Goal: Task Accomplishment & Management: Manage account settings

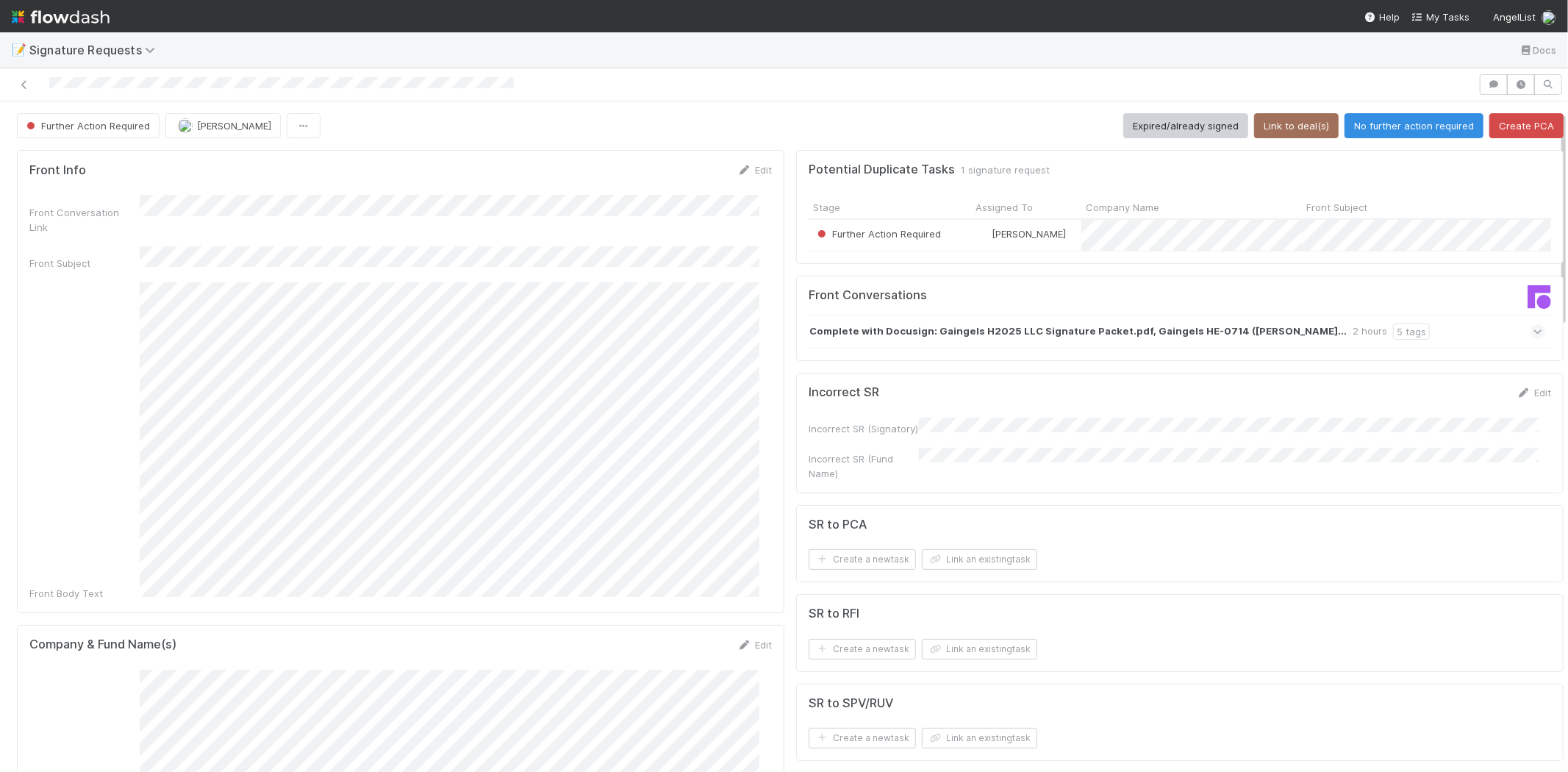
scroll to position [245, 0]
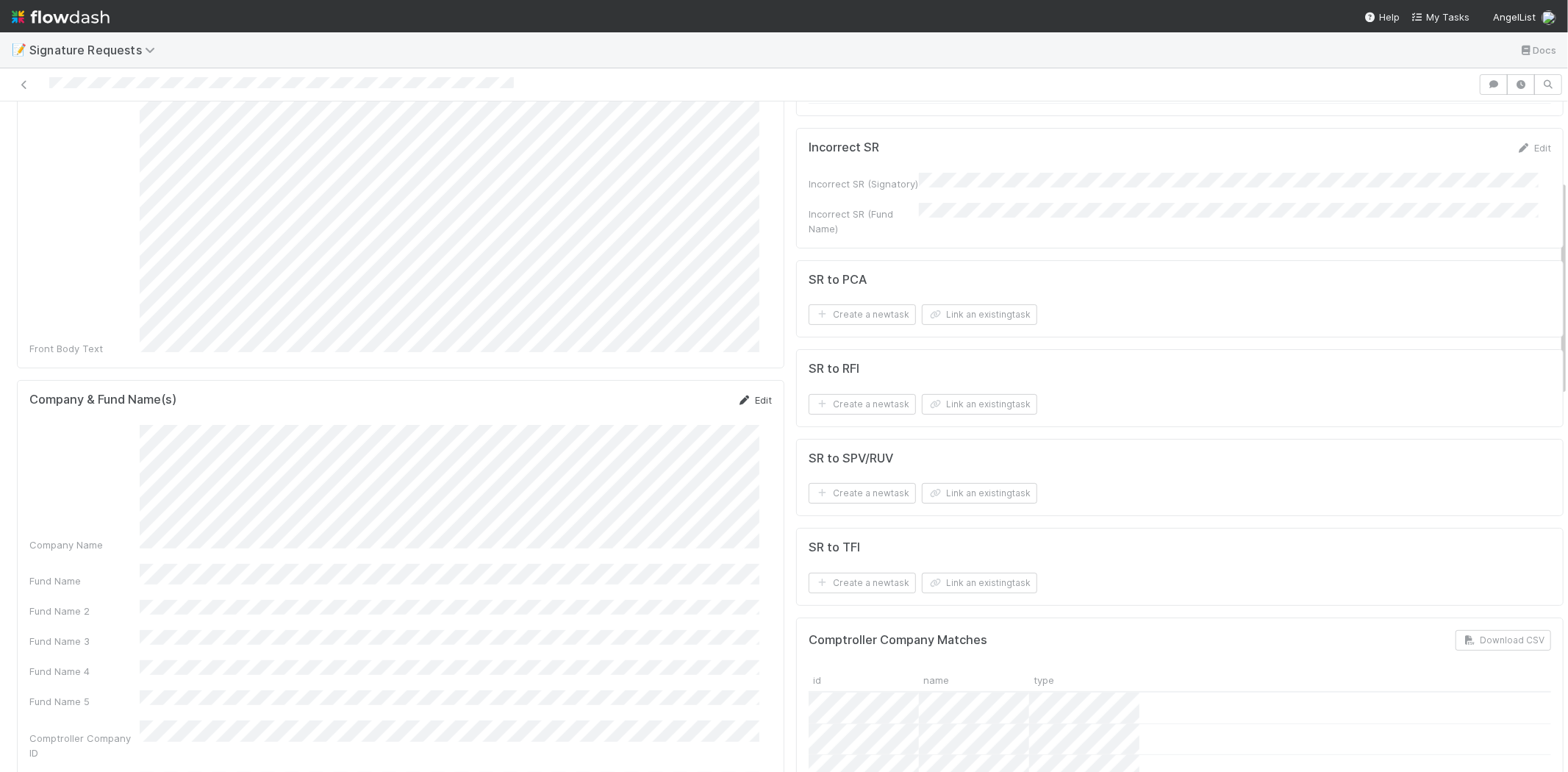
click at [752, 395] on link "Edit" at bounding box center [755, 400] width 35 height 12
click at [100, 476] on div "Fund Name" at bounding box center [401, 490] width 742 height 29
click at [680, 393] on button "Save" at bounding box center [693, 405] width 42 height 25
click at [966, 493] on button "Link an existing task" at bounding box center [979, 493] width 116 height 21
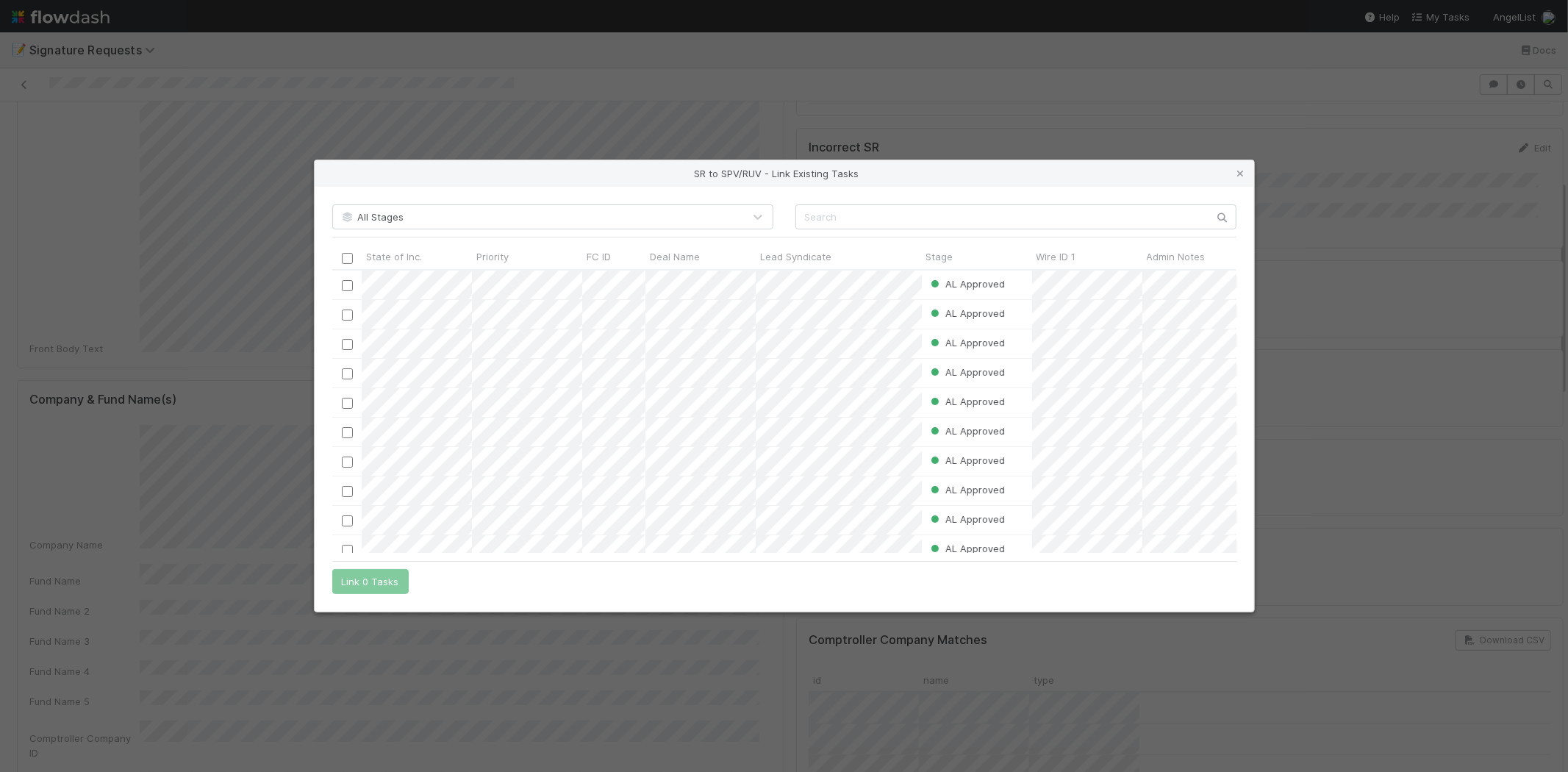
scroll to position [12, 13]
click at [832, 208] on input "text" at bounding box center [1016, 217] width 441 height 25
paste input "57253"
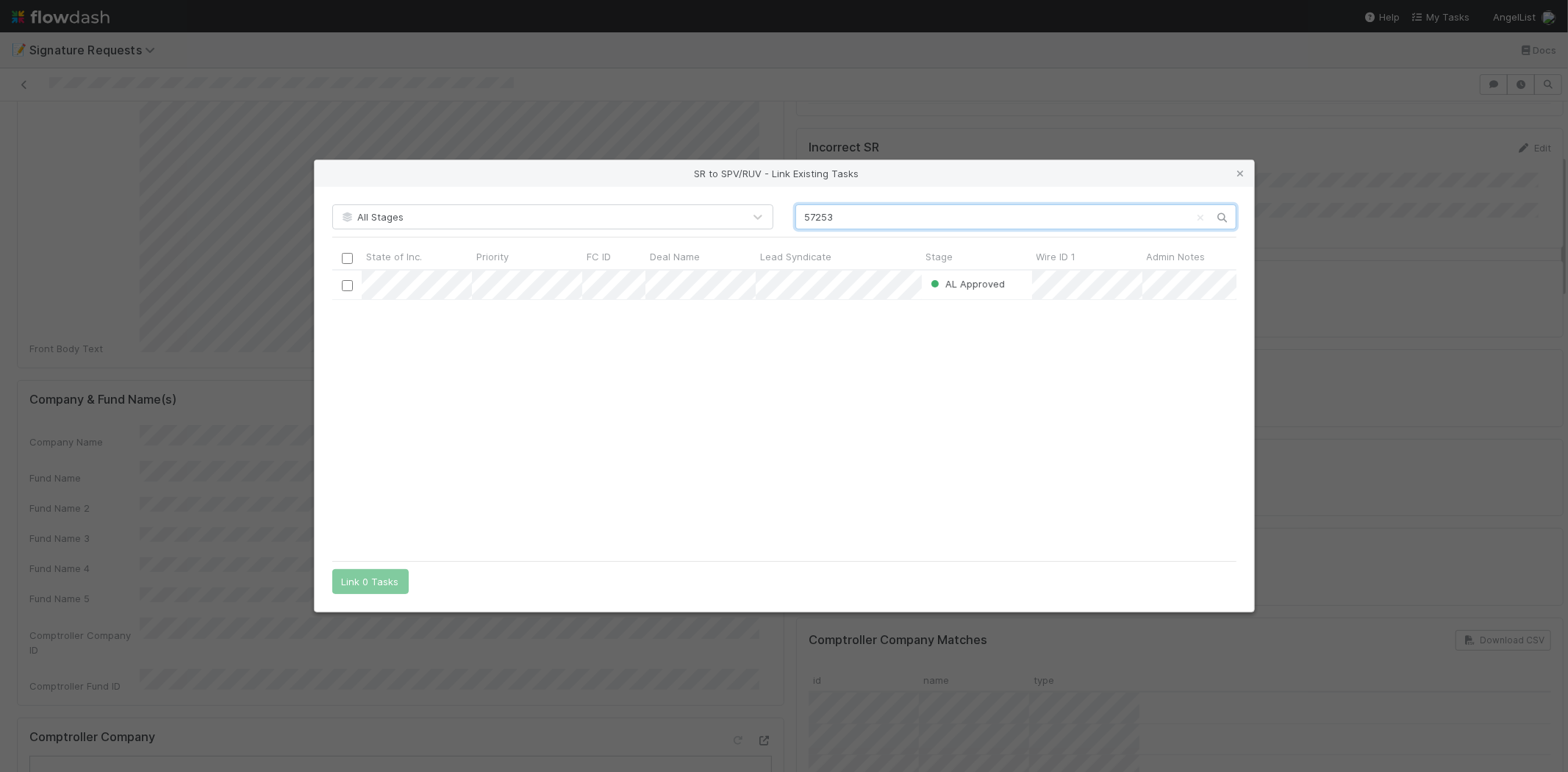
scroll to position [271, 892]
type input "57253"
click at [751, 383] on div "AL Approved Leia Slosberg 7/17/25, 2:23:35 AM 7/23/25, 6:43:21 AM" at bounding box center [784, 412] width 905 height 282
click at [345, 282] on input "checkbox" at bounding box center [347, 285] width 11 height 11
click at [362, 586] on button "Link 1 Task" at bounding box center [368, 582] width 70 height 25
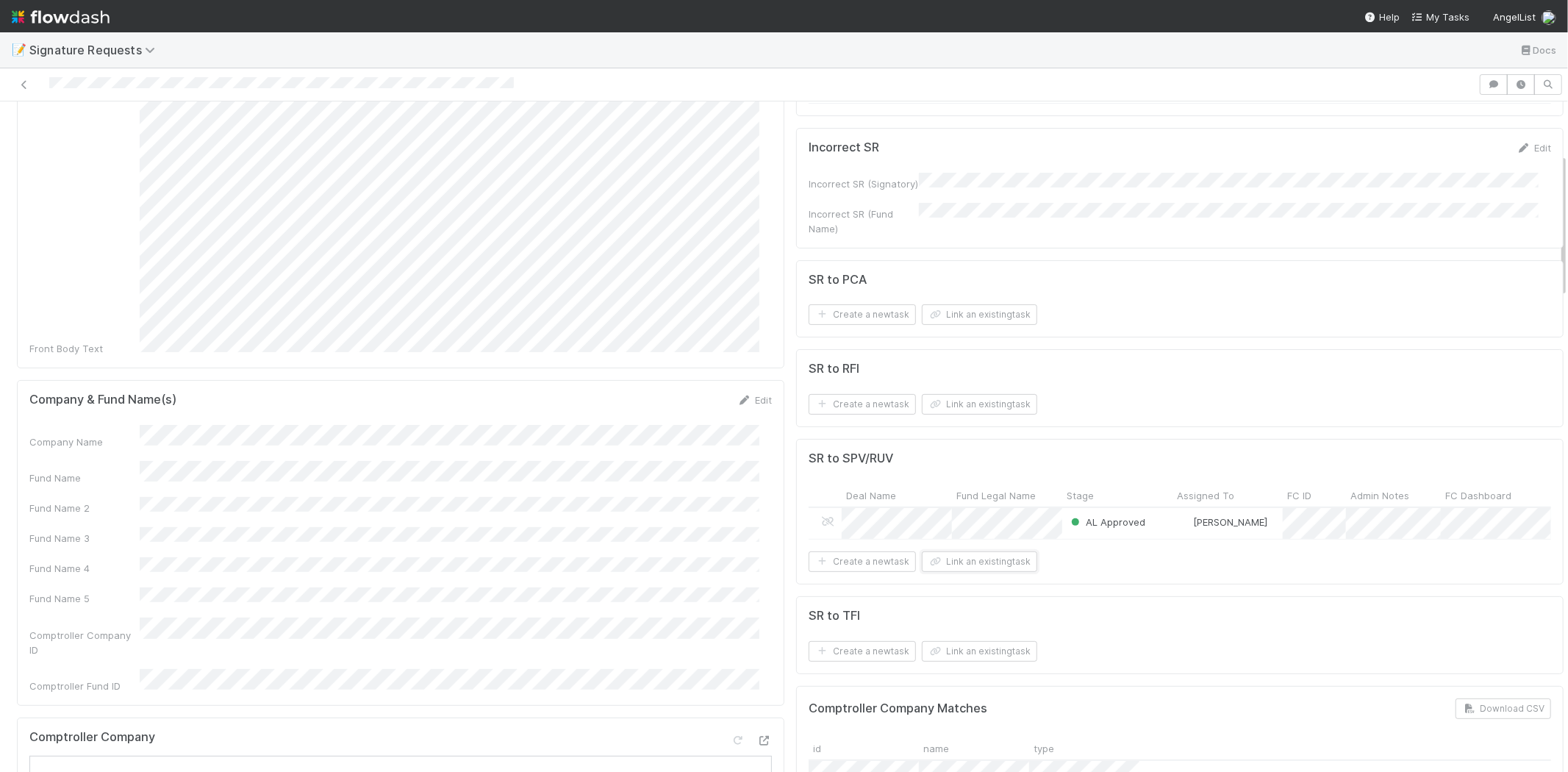
scroll to position [0, 0]
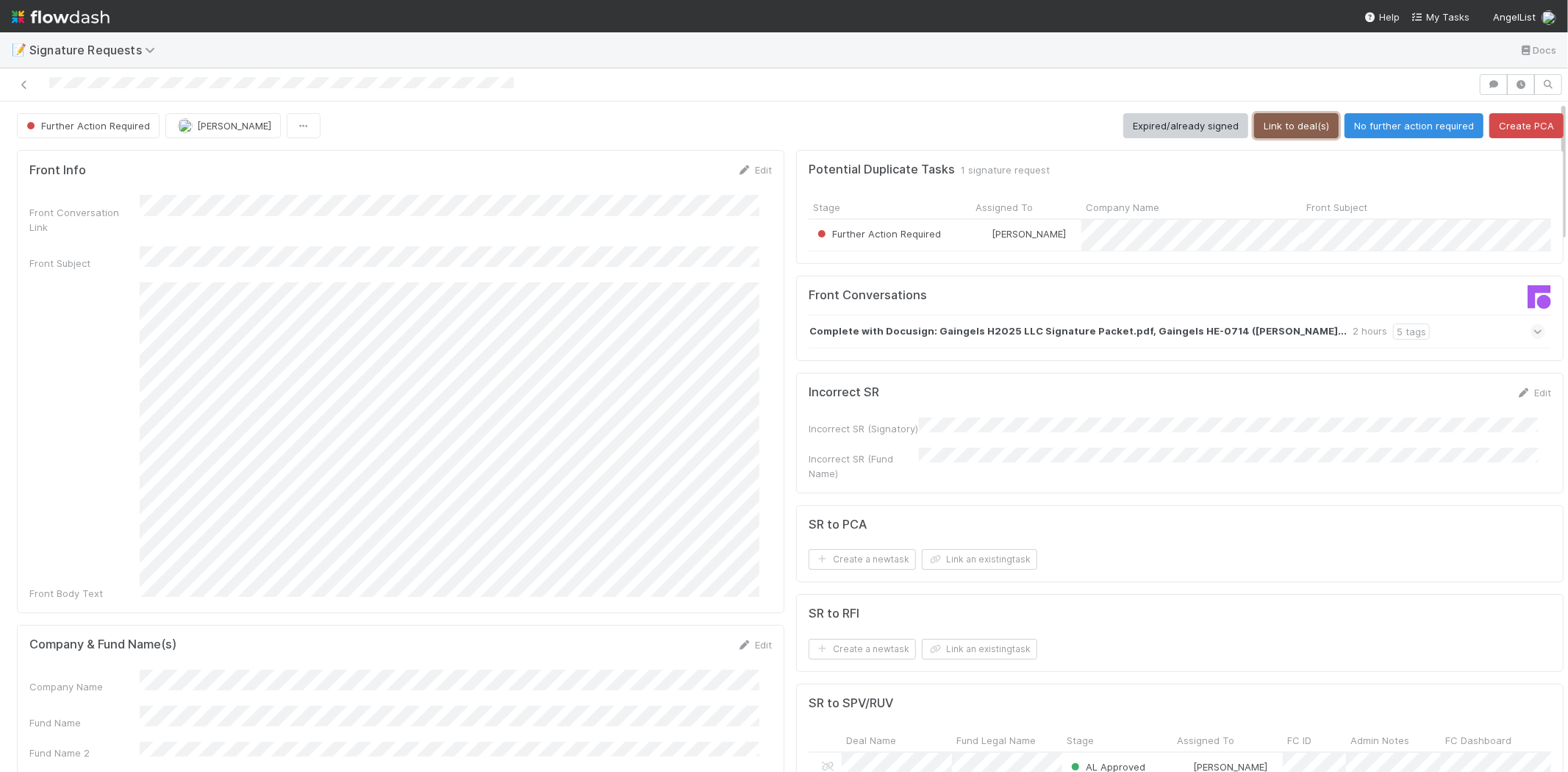
click at [1265, 122] on button "Link to deal(s)" at bounding box center [1296, 126] width 84 height 25
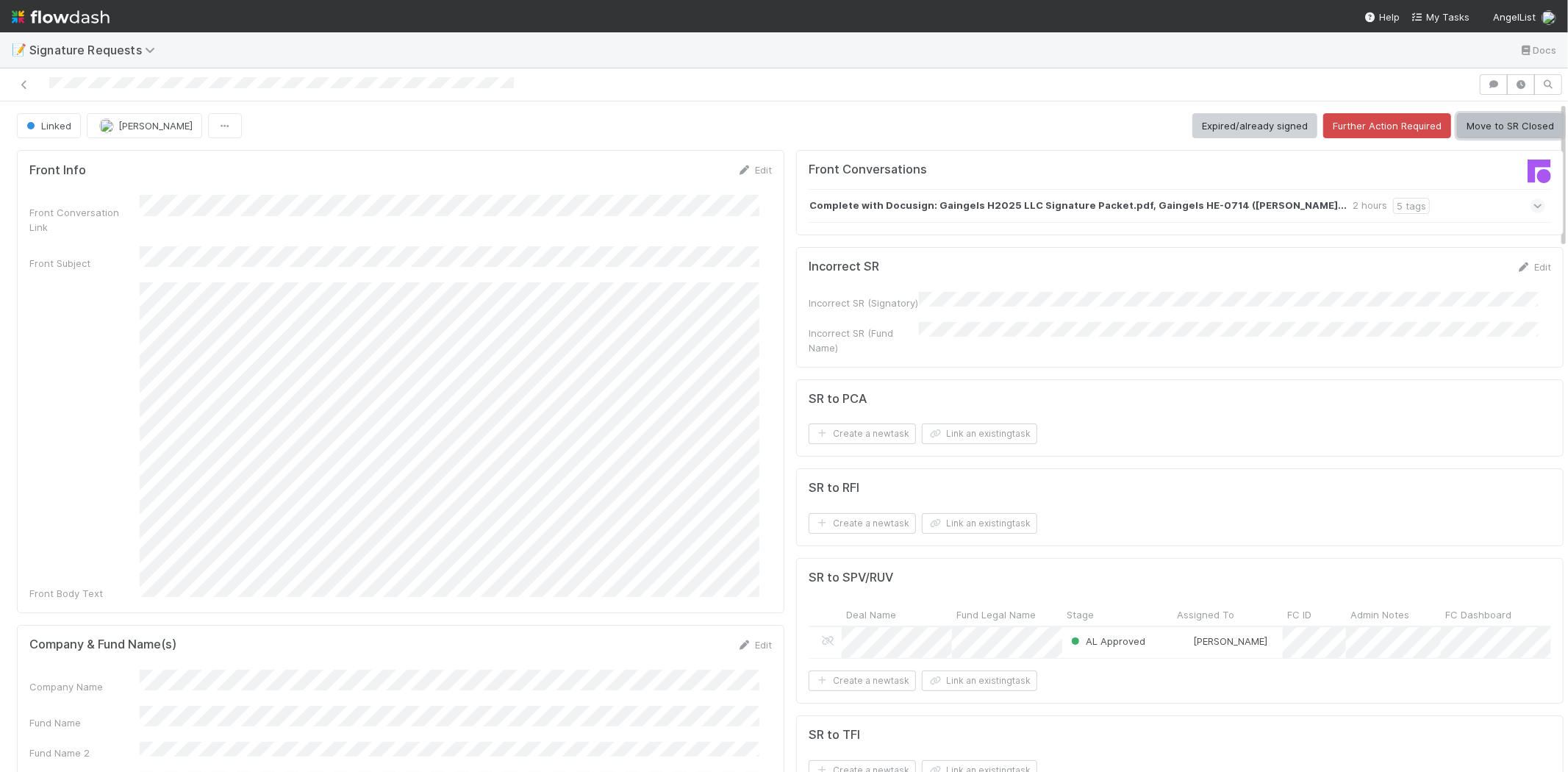
click at [1487, 127] on button "Move to SR Closed" at bounding box center [1510, 126] width 107 height 25
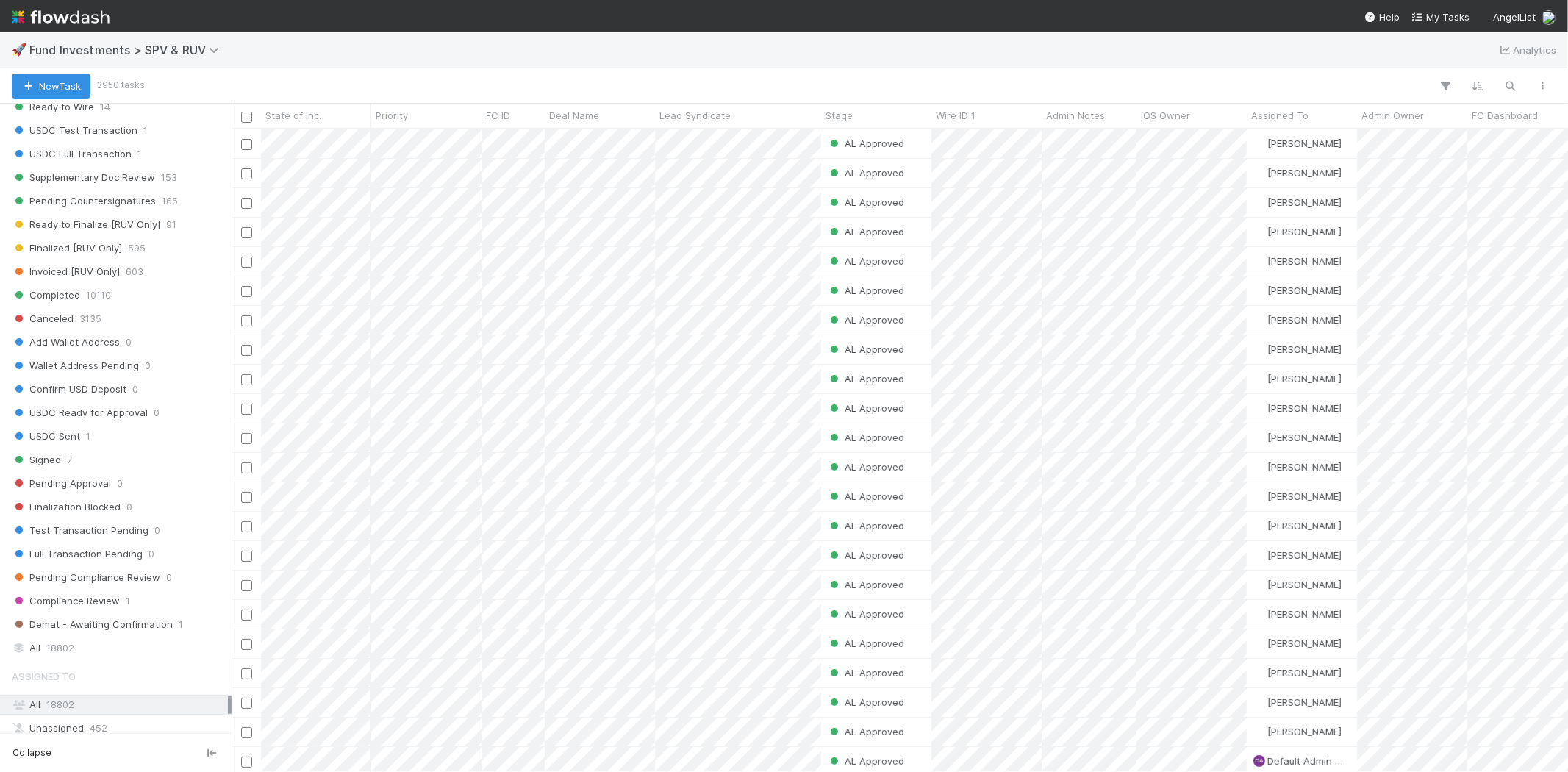
scroll to position [898, 0]
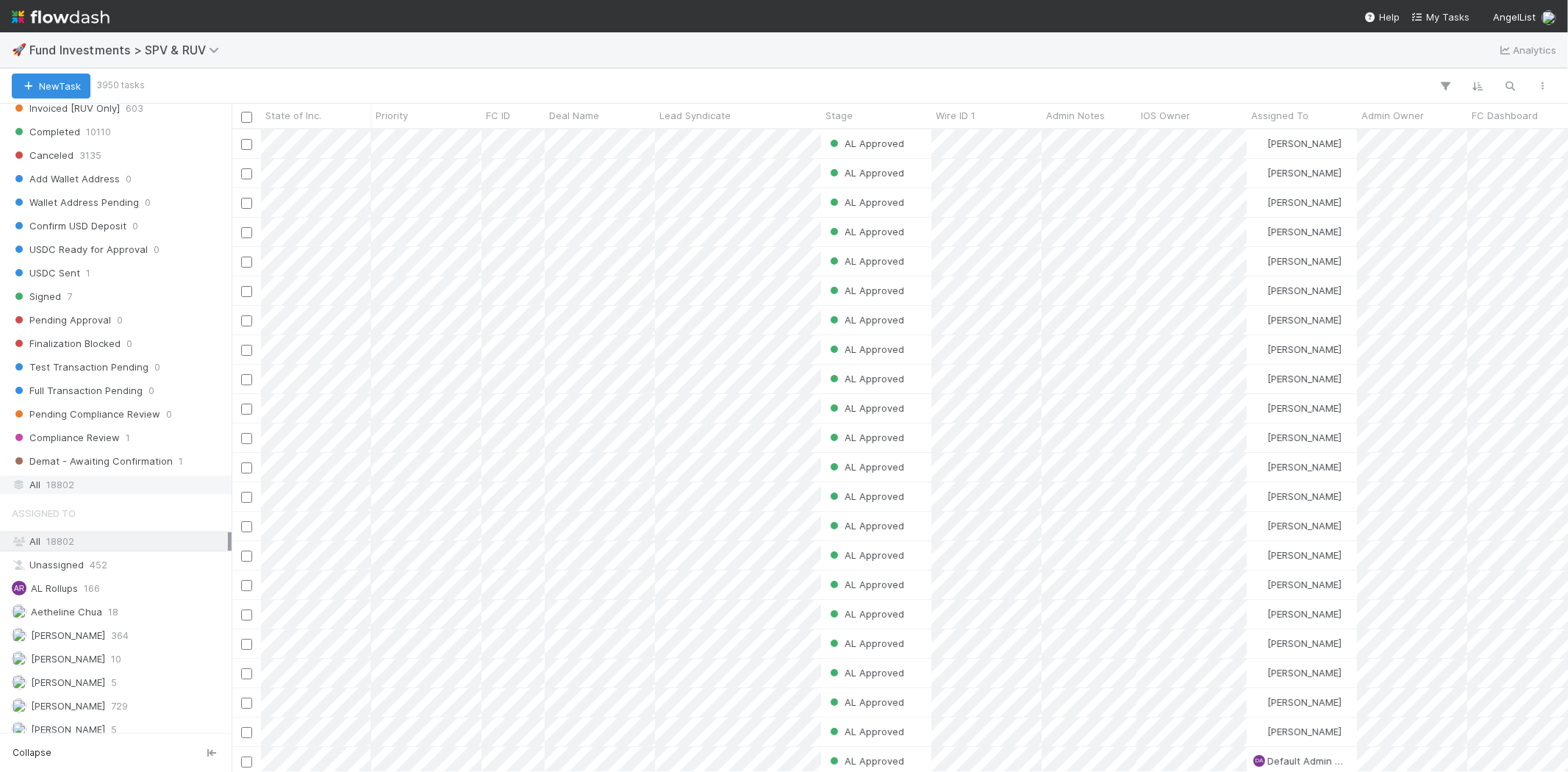
click at [67, 494] on span "18802" at bounding box center [60, 485] width 28 height 19
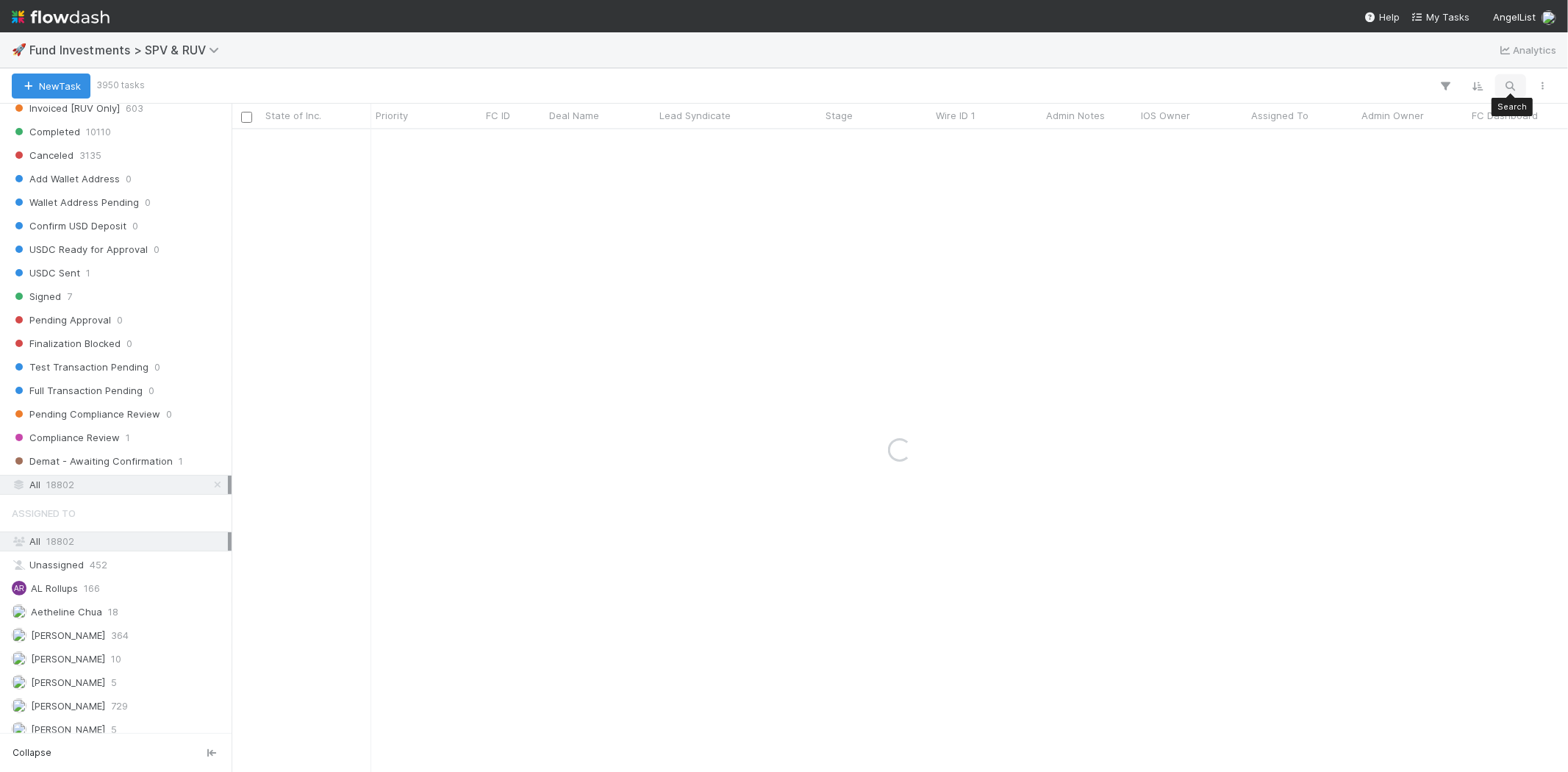
click at [1411, 92] on button "button" at bounding box center [1512, 85] width 27 height 19
type input "he-0714"
click at [824, 296] on div "AL Approved Leia Slosberg 7/17/25, 2:23:35 AM 7/23/25, 6:43:21 AM 0 0 0 0" at bounding box center [899, 450] width 1337 height 642
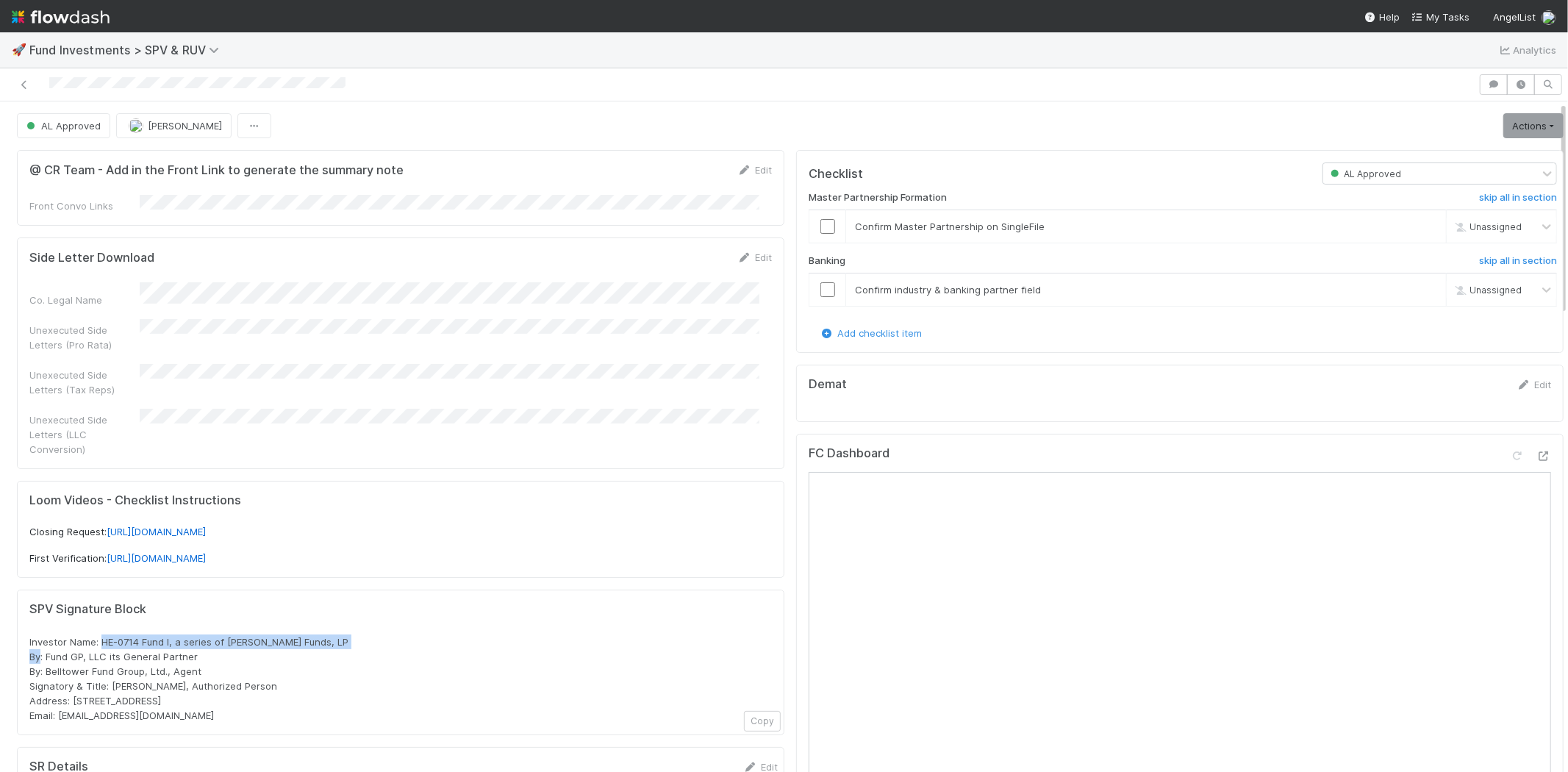
drag, startPoint x: 100, startPoint y: 623, endPoint x: 388, endPoint y: 622, distance: 288.0
click at [358, 635] on div "Investor Name: HE-0714 Fund I, a series of Zachary Ginsburg Funds, LP By: Fund …" at bounding box center [401, 679] width 742 height 88
copy span "HE-0714 Fund I, a series of Zachary Ginsburg Funds, LP"
click at [78, 52] on span "Fund Investments > SPV & RUV" at bounding box center [128, 50] width 197 height 14
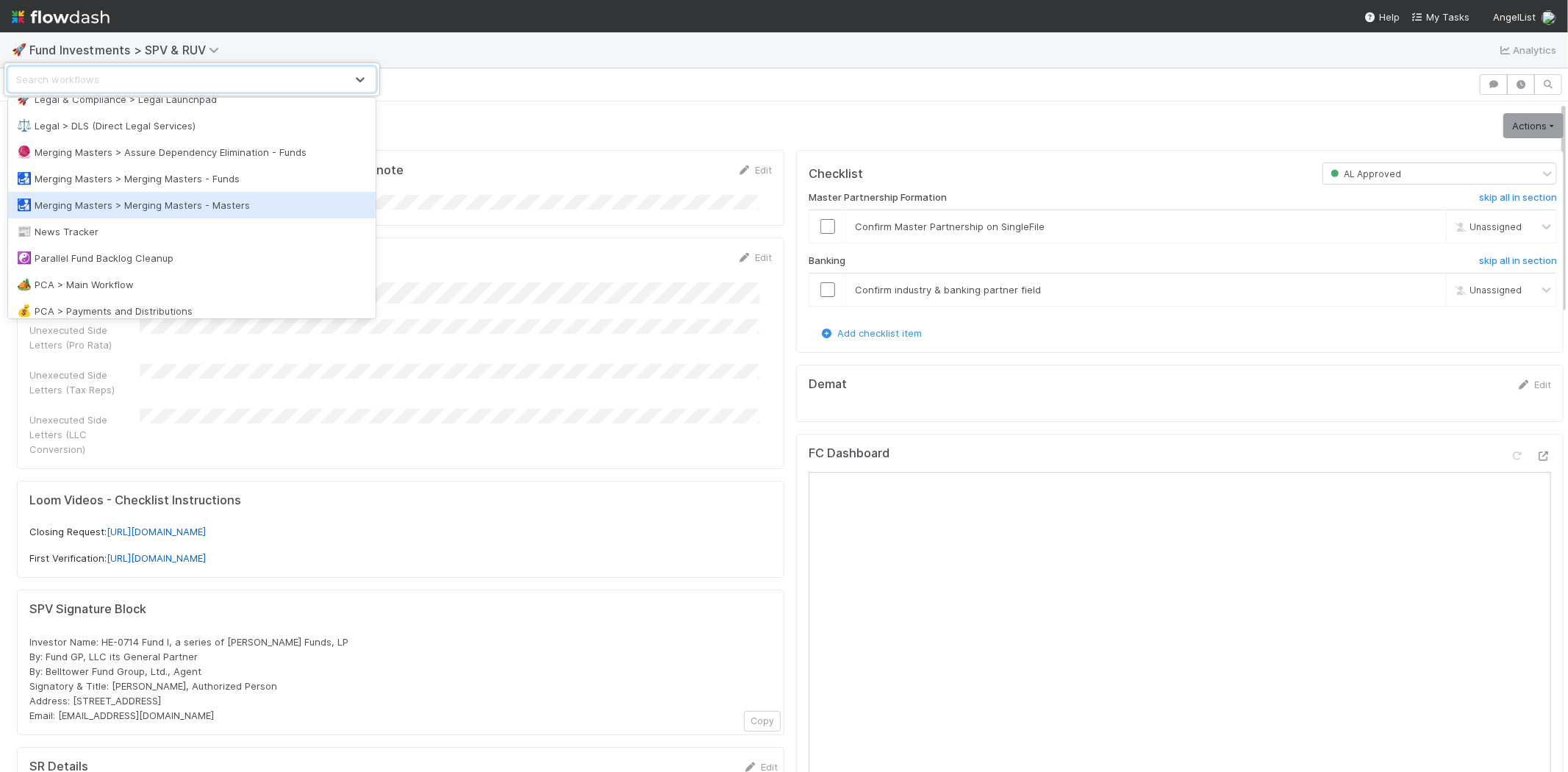
scroll to position [735, 0]
click at [150, 202] on div "🏕️ PCA > Main Workflow" at bounding box center [192, 202] width 350 height 14
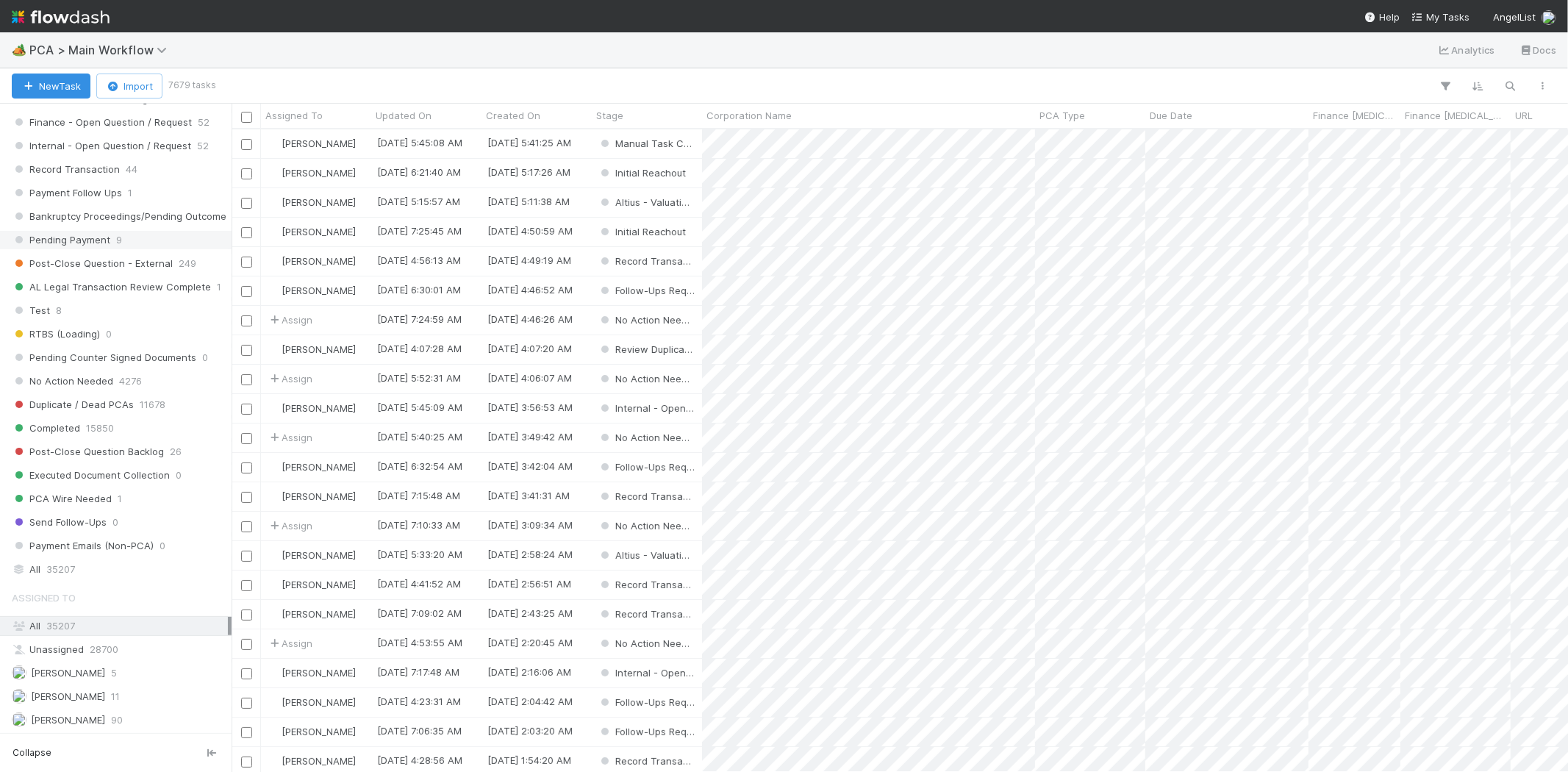
scroll to position [1306, 0]
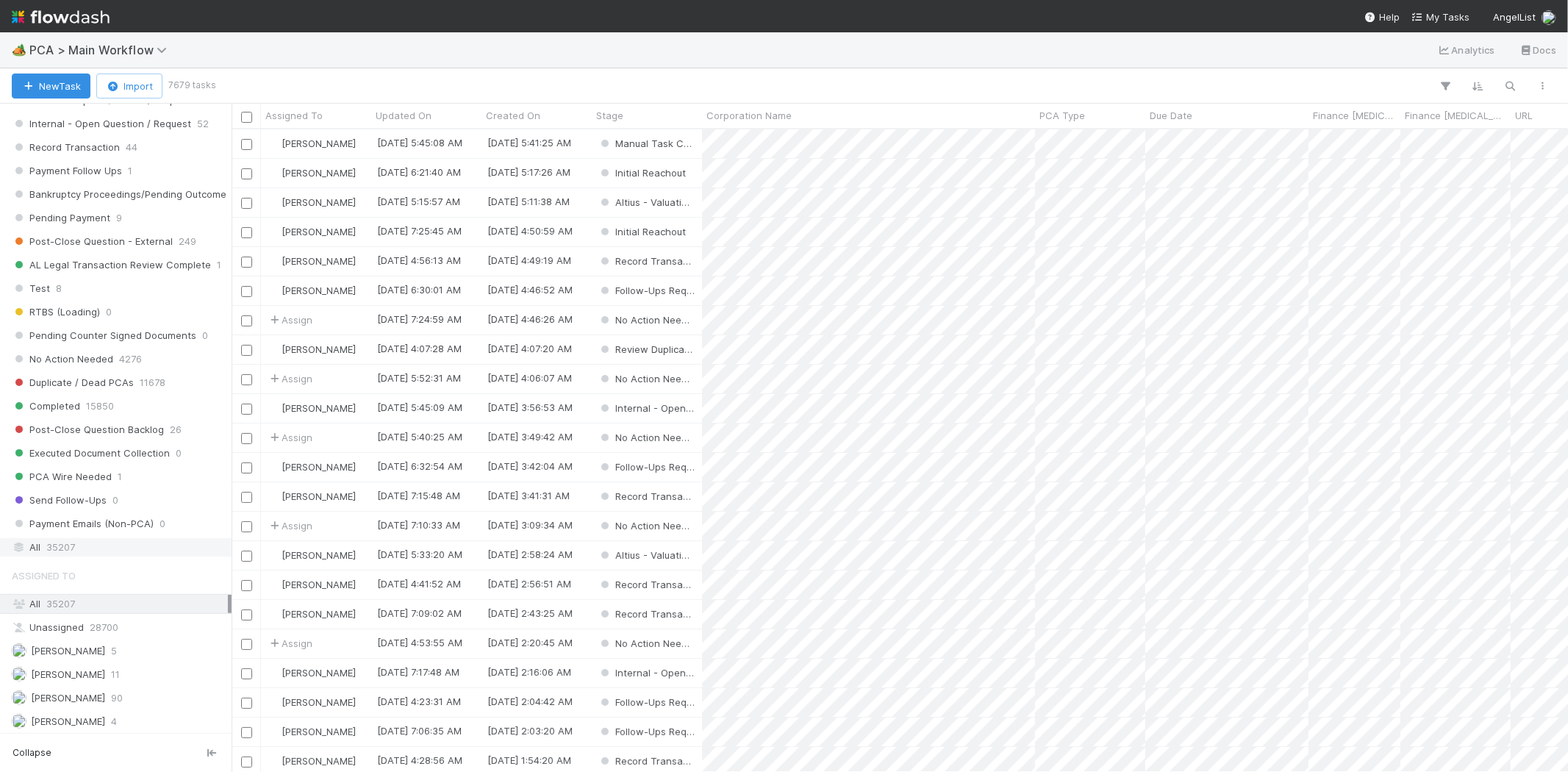
click at [60, 557] on span "35207" at bounding box center [61, 547] width 29 height 19
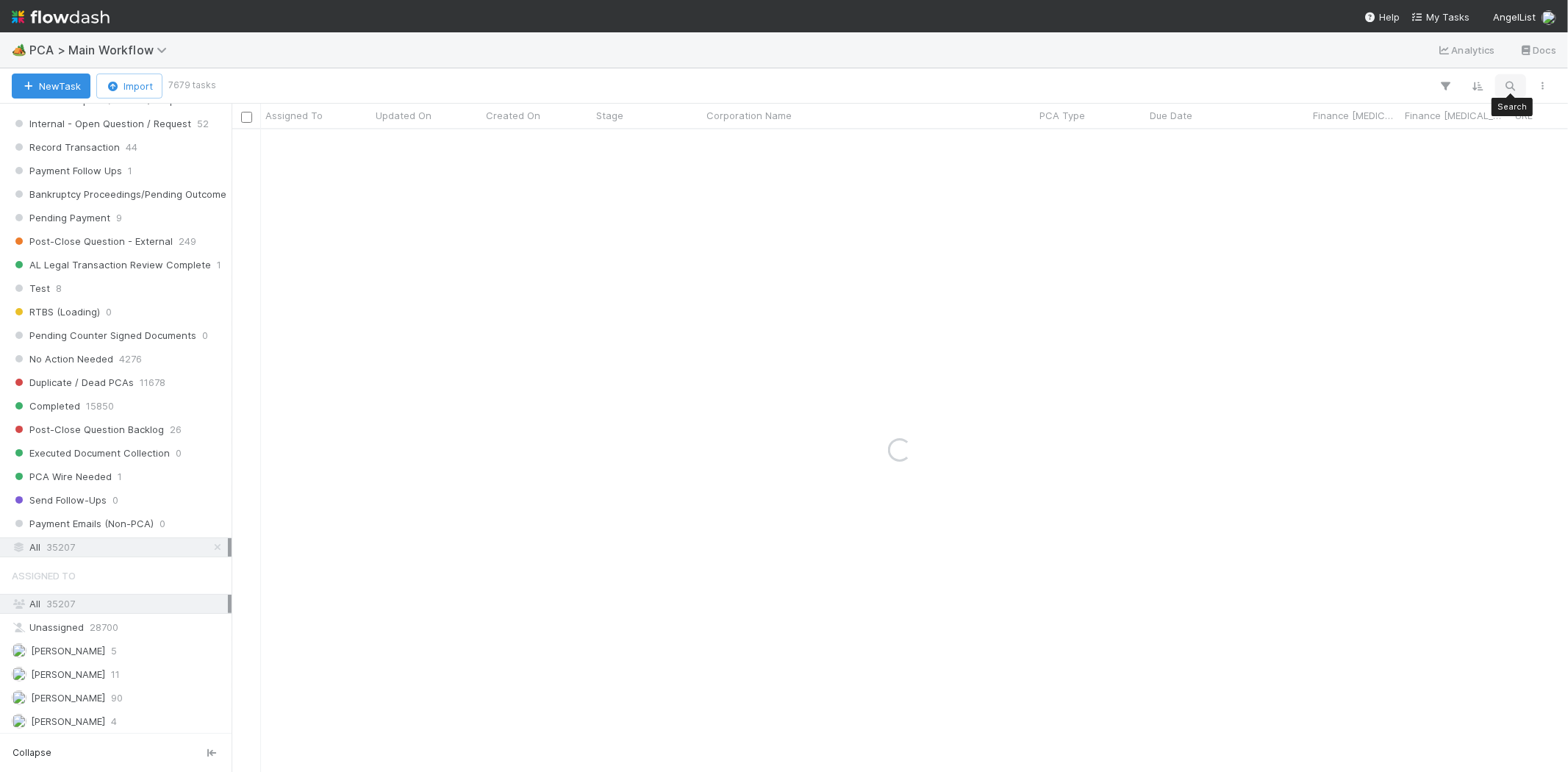
click at [1411, 83] on icon "button" at bounding box center [1511, 86] width 14 height 13
type input "Rolling Fun GP, LP"
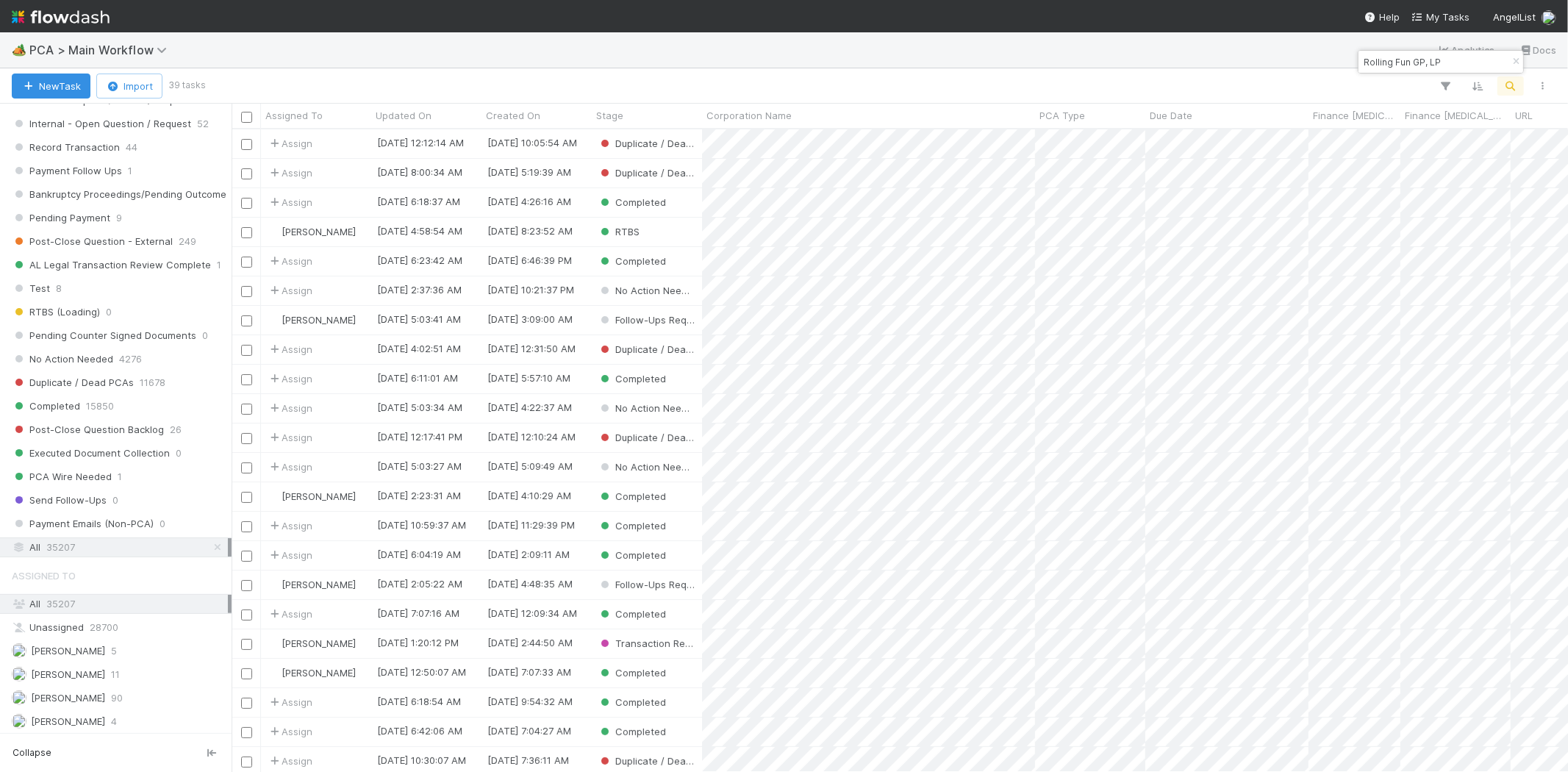
scroll to position [630, 1324]
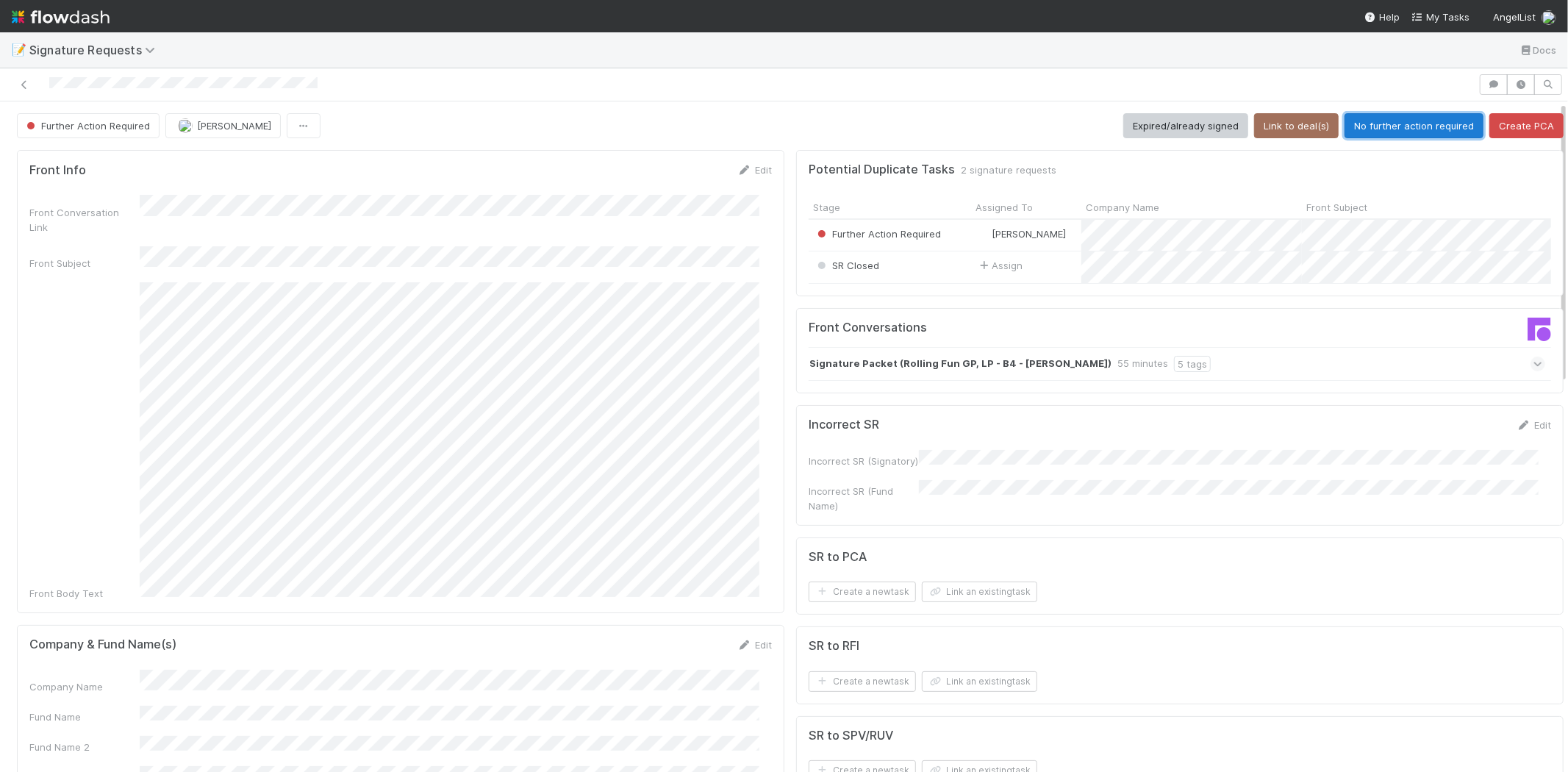
click at [1409, 121] on button "No further action required" at bounding box center [1414, 126] width 139 height 25
click at [897, 273] on div "SR Closed" at bounding box center [889, 266] width 162 height 31
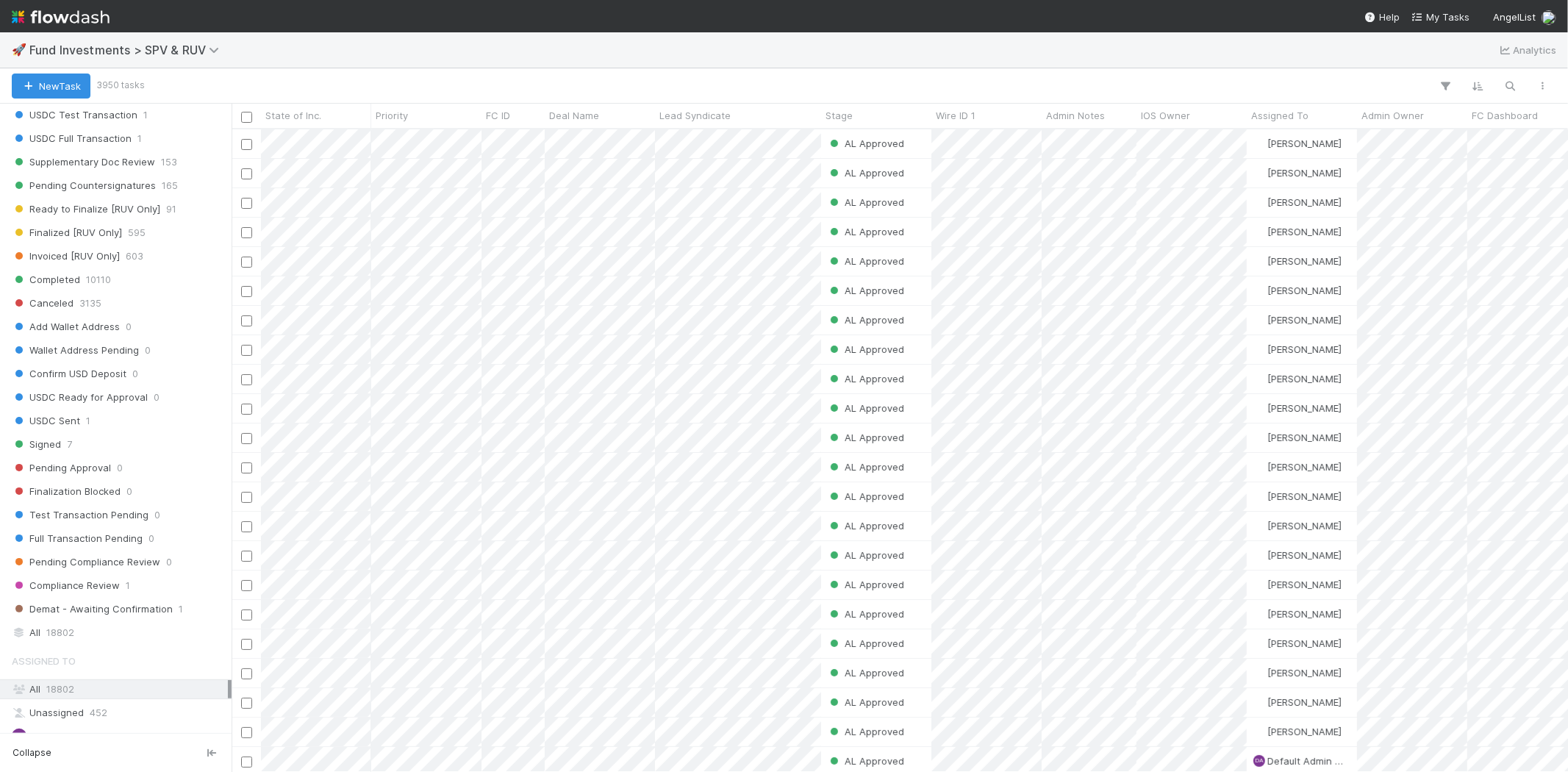
scroll to position [898, 0]
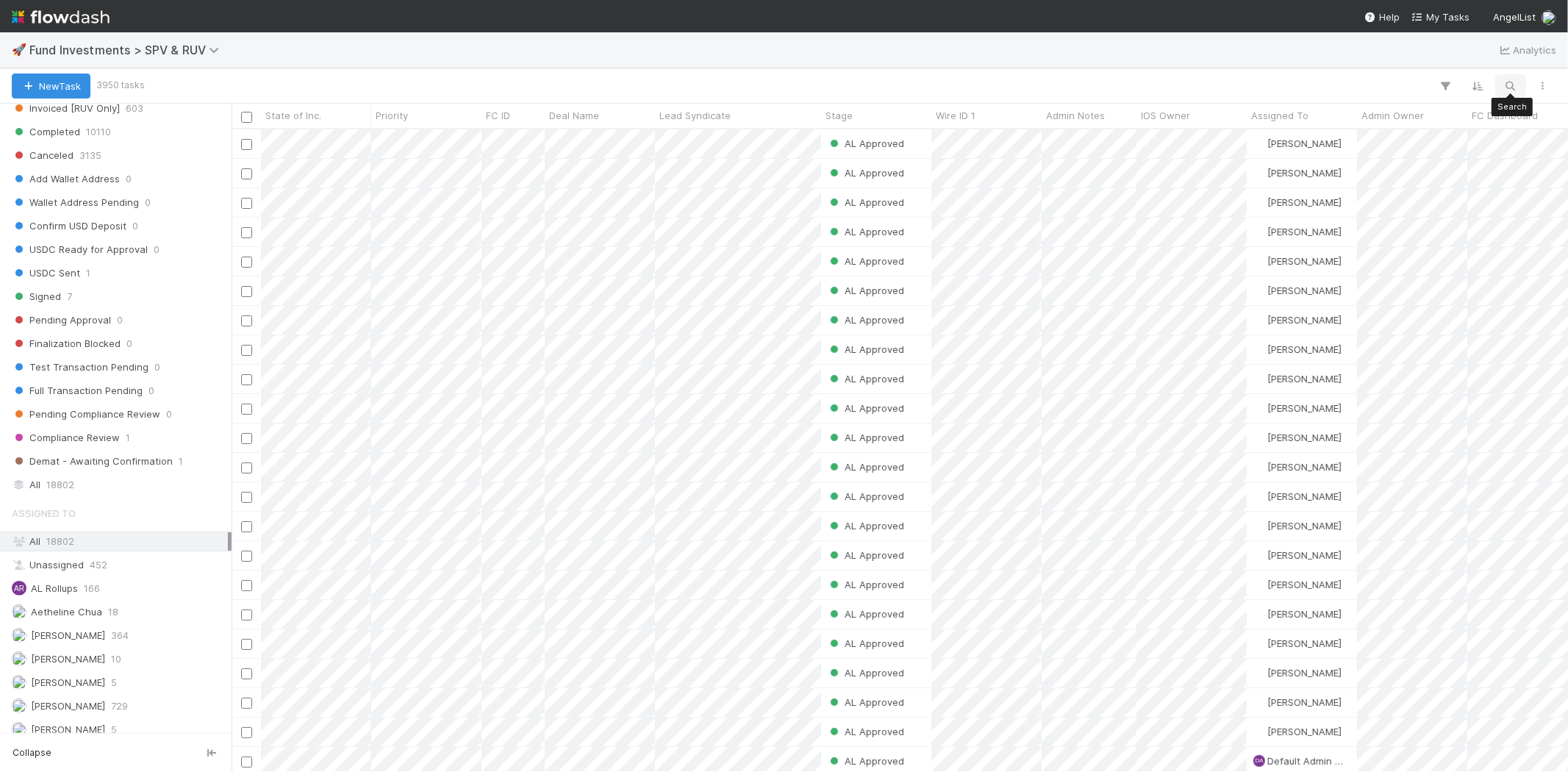
click at [1411, 80] on icon "button" at bounding box center [1511, 86] width 14 height 13
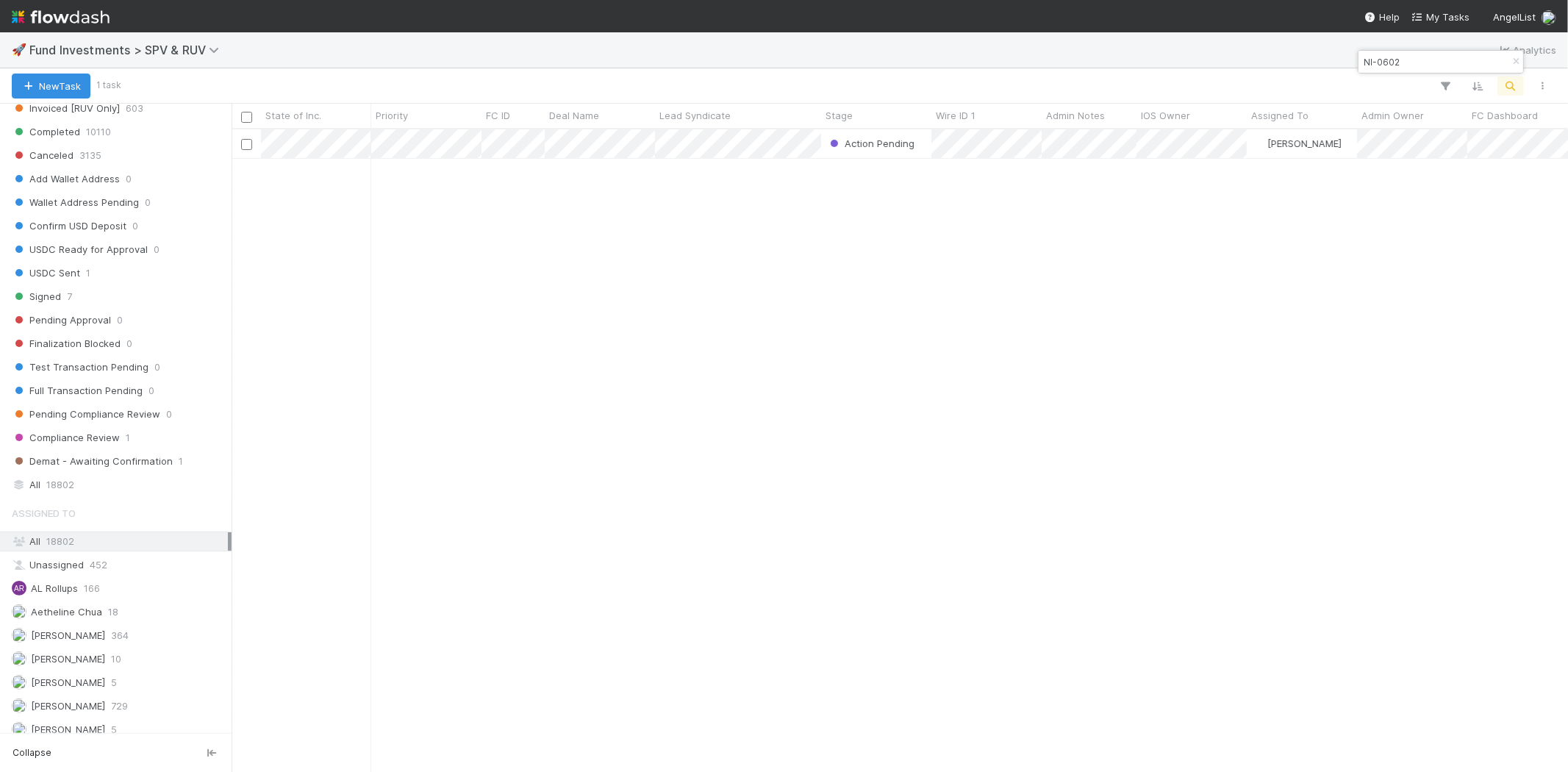
scroll to position [630, 1324]
type input "NI-0602"
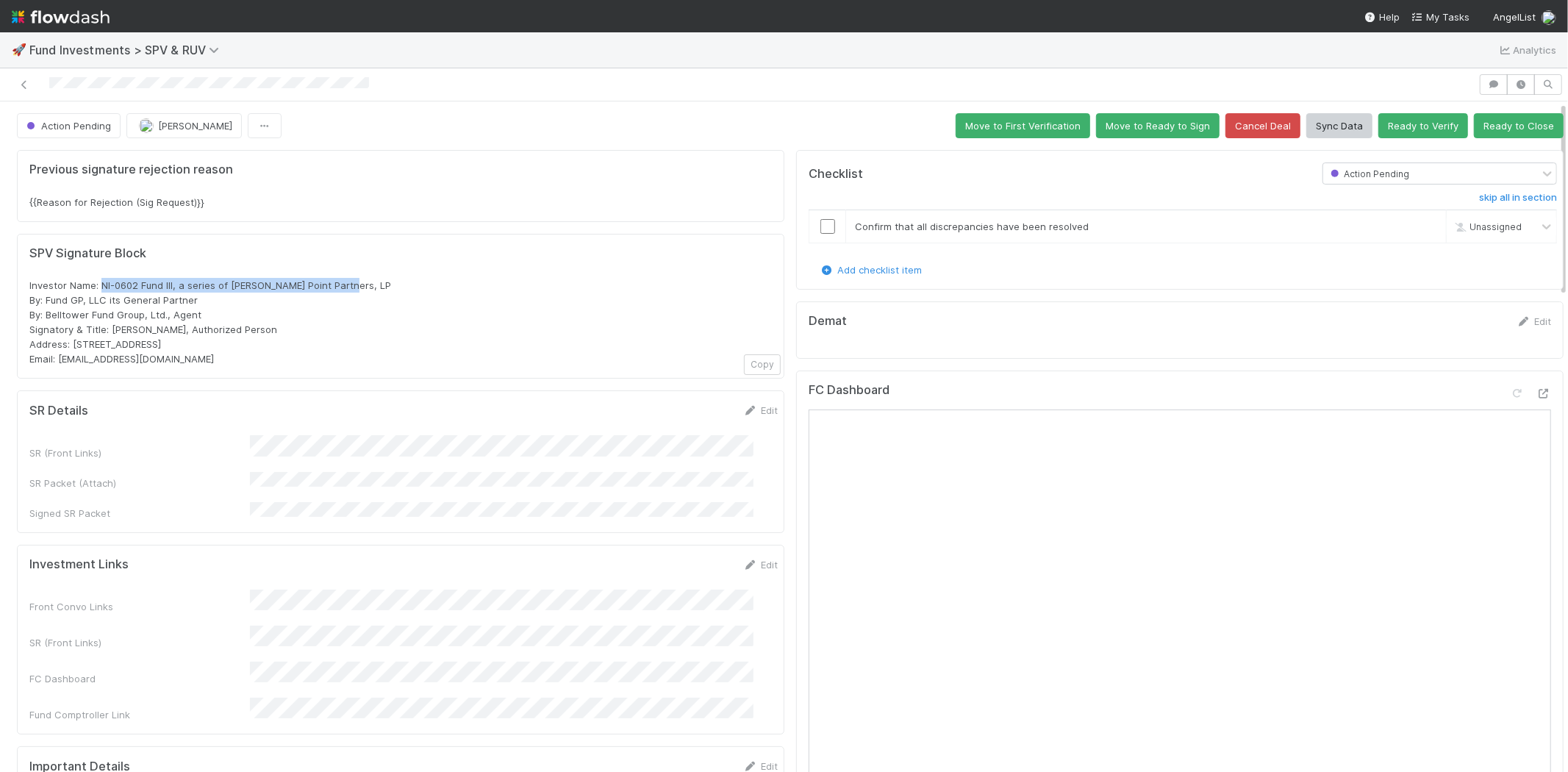
drag, startPoint x: 100, startPoint y: 283, endPoint x: 359, endPoint y: 288, distance: 259.0
click at [359, 288] on div "Investor Name: NI-0602 Fund III, a series of Cannon Point Partners, LP By: Fund…" at bounding box center [401, 322] width 742 height 88
copy span "NI-0602 Fund III, a series of Cannon Point Partners, LP"
click at [362, 317] on div "Investor Name: NI-0602 Fund III, a series of Cannon Point Partners, LP By: Fund…" at bounding box center [401, 322] width 742 height 88
click at [22, 85] on icon at bounding box center [24, 84] width 14 height 10
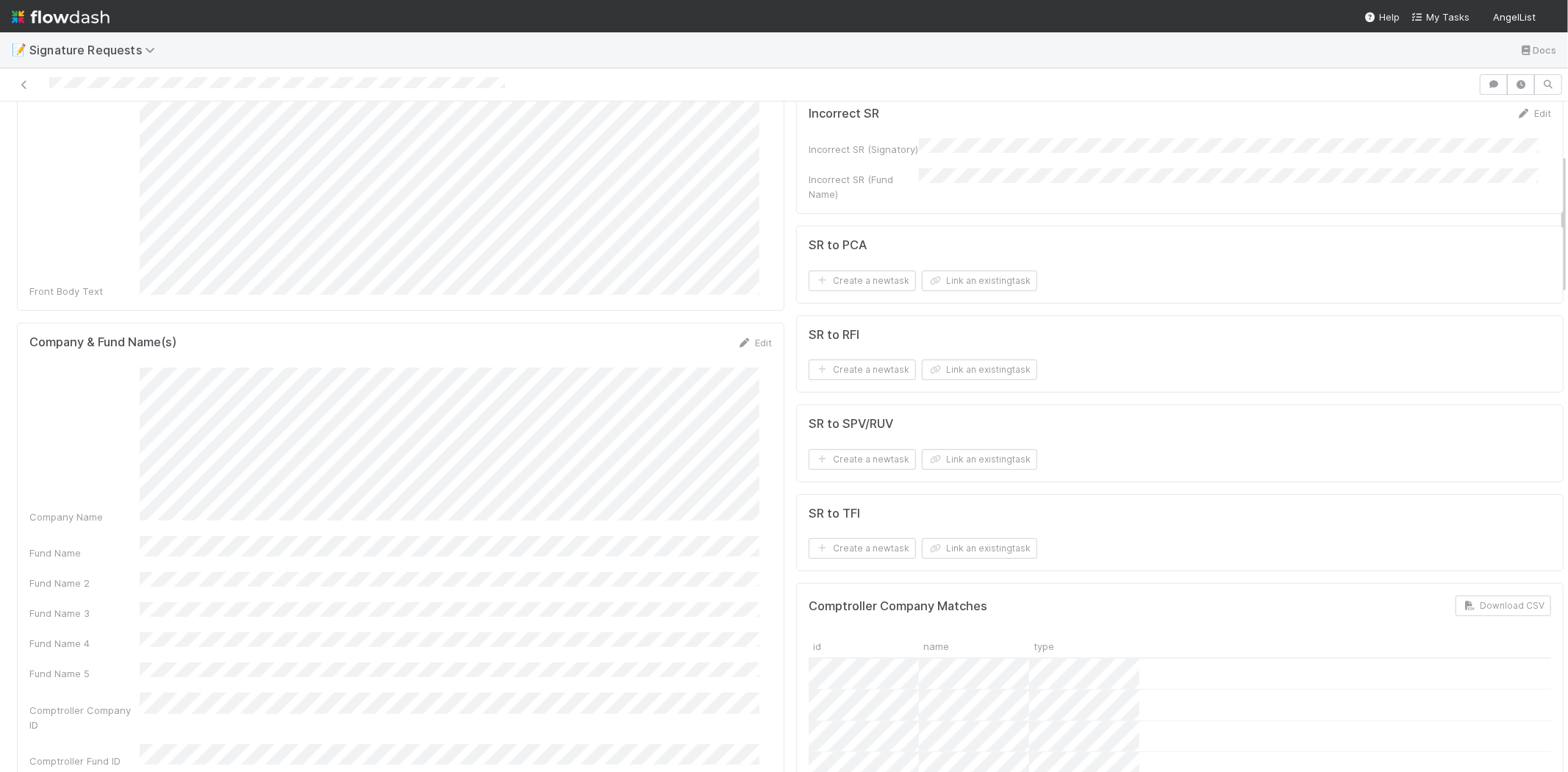
scroll to position [326, 0]
click at [744, 327] on link "Edit" at bounding box center [755, 333] width 35 height 12
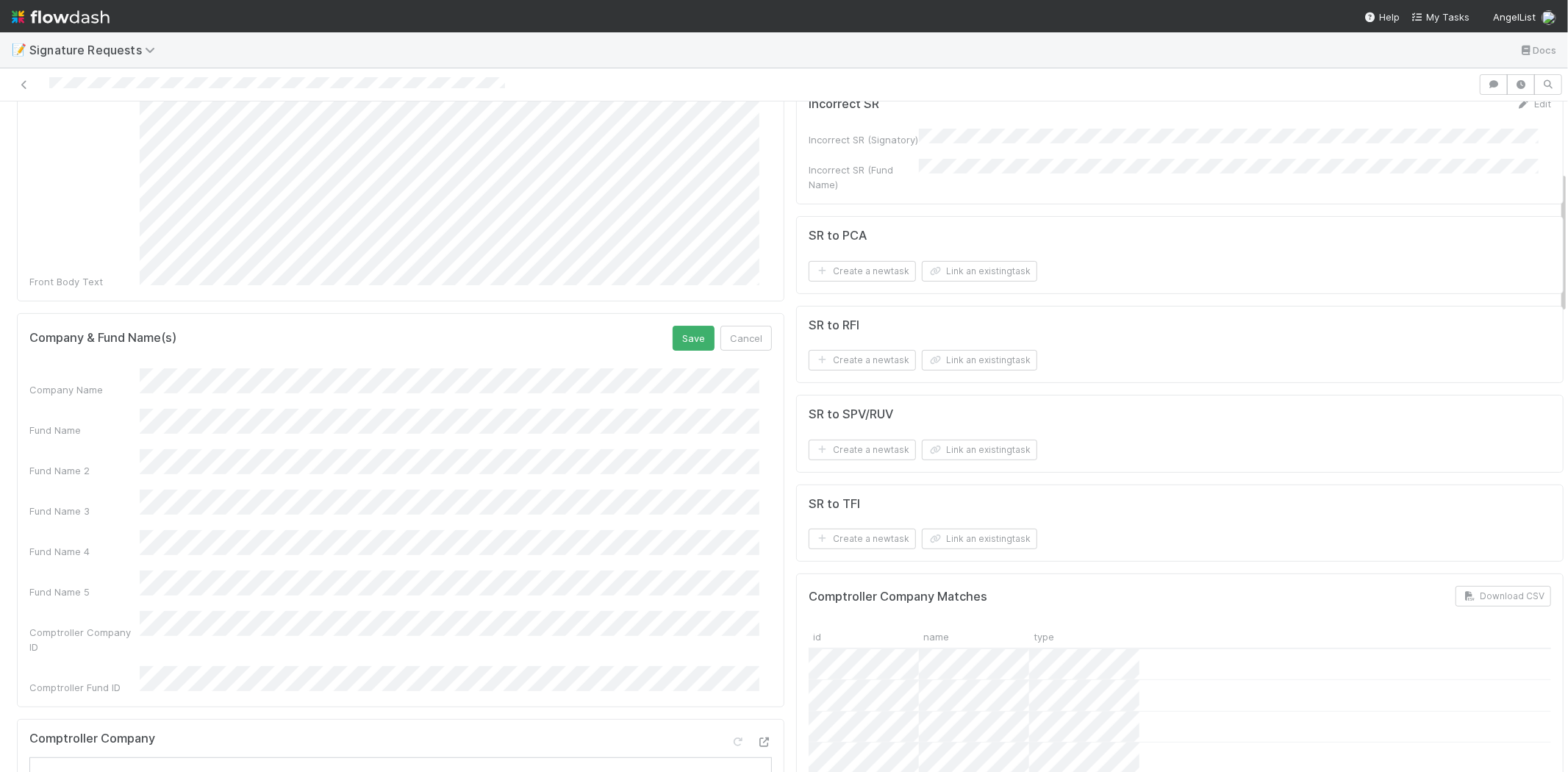
click at [108, 409] on div "Fund Name" at bounding box center [401, 423] width 742 height 29
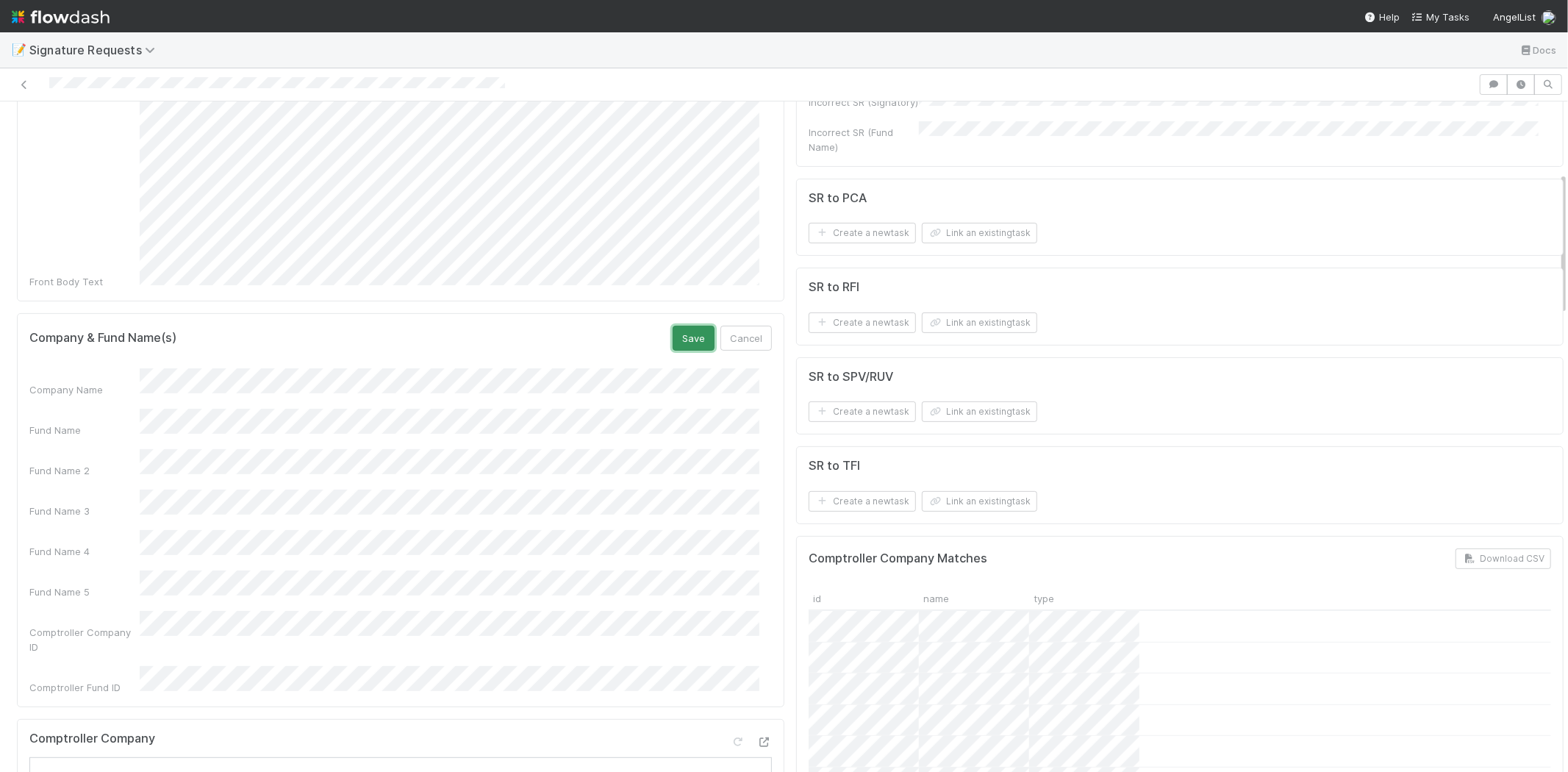
click at [680, 325] on button "Save" at bounding box center [693, 338] width 42 height 25
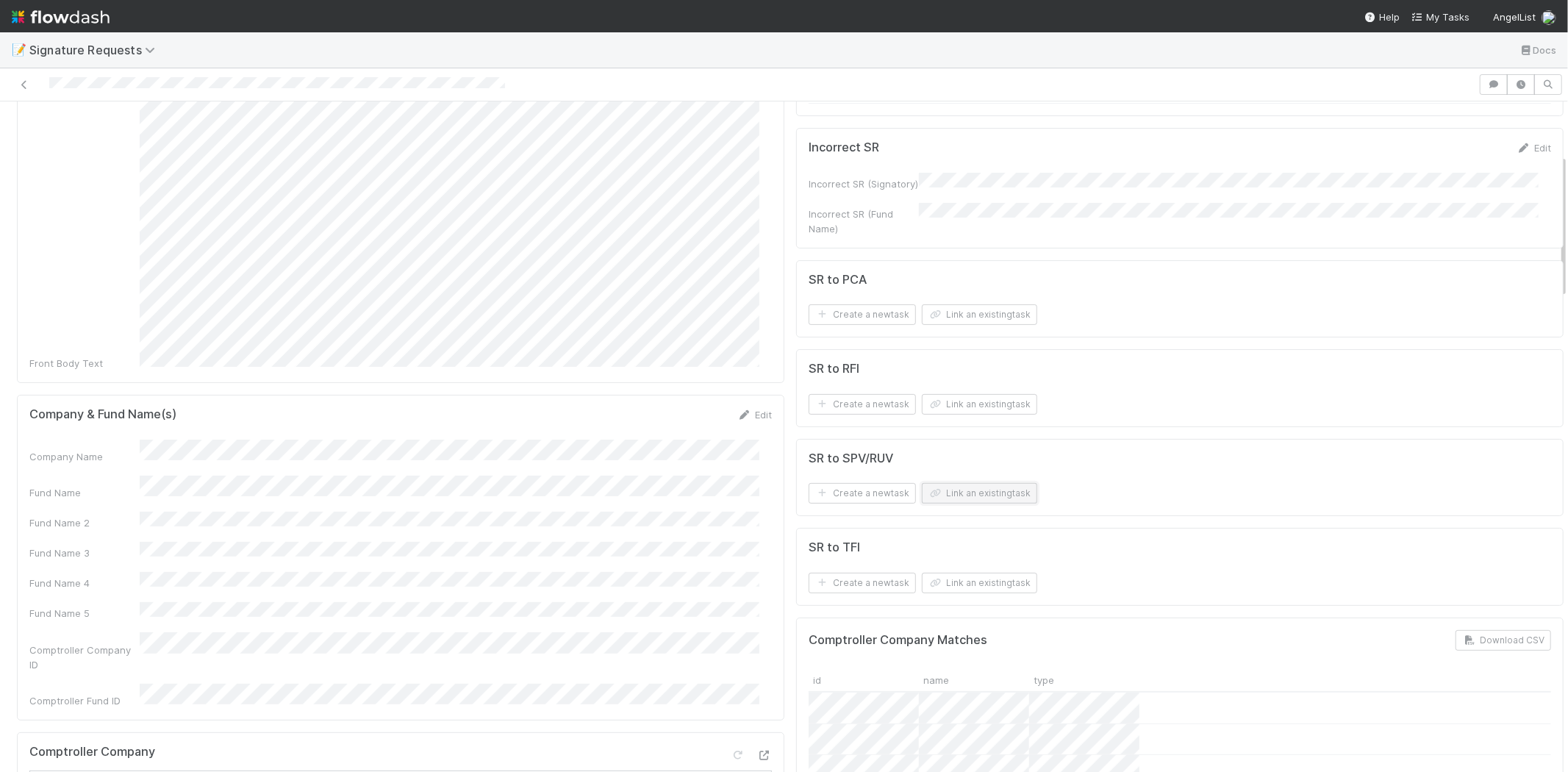
click at [953, 491] on button "Link an existing task" at bounding box center [979, 493] width 116 height 21
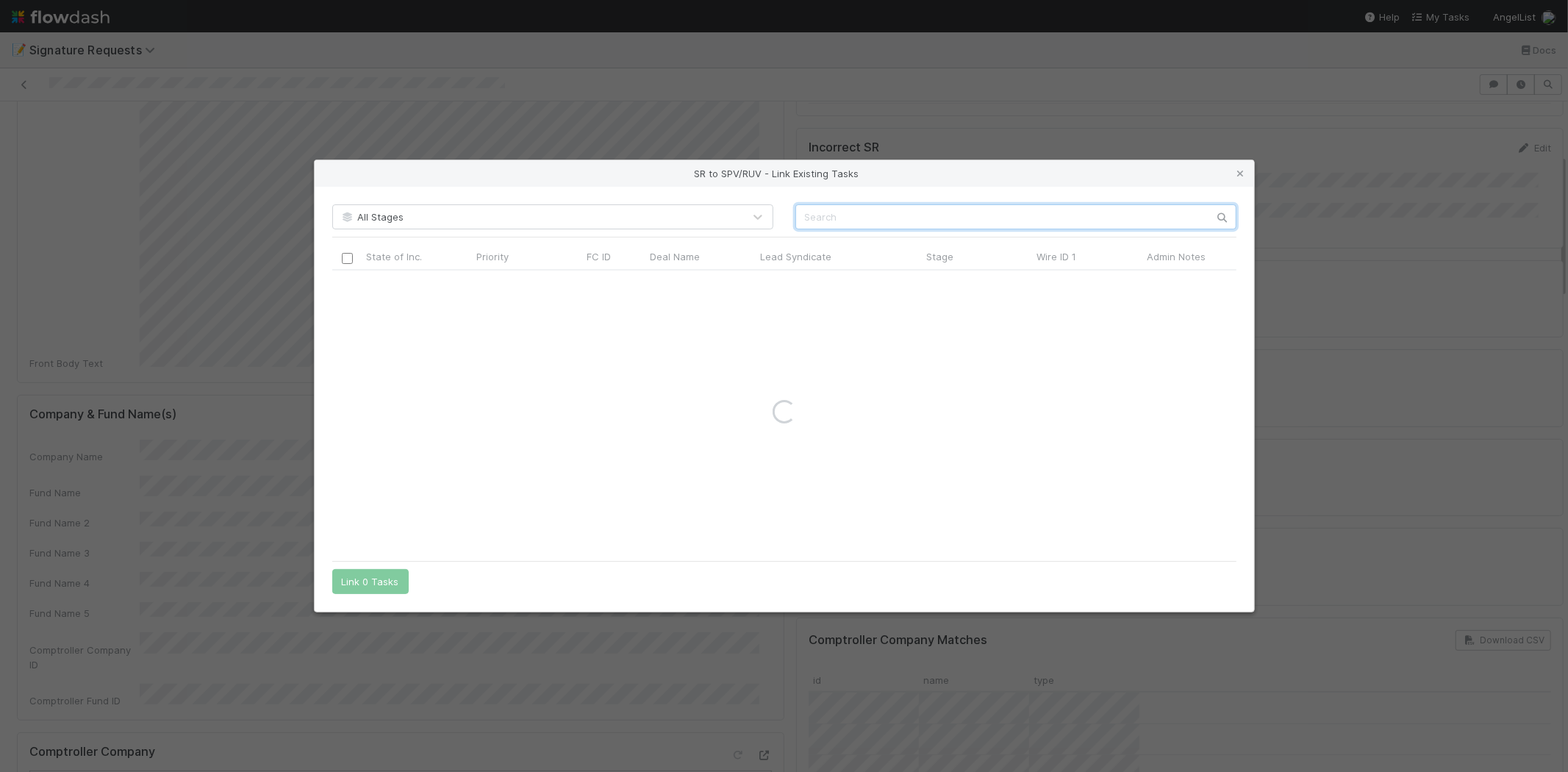
click at [892, 222] on input "text" at bounding box center [1016, 217] width 441 height 25
paste input "56335"
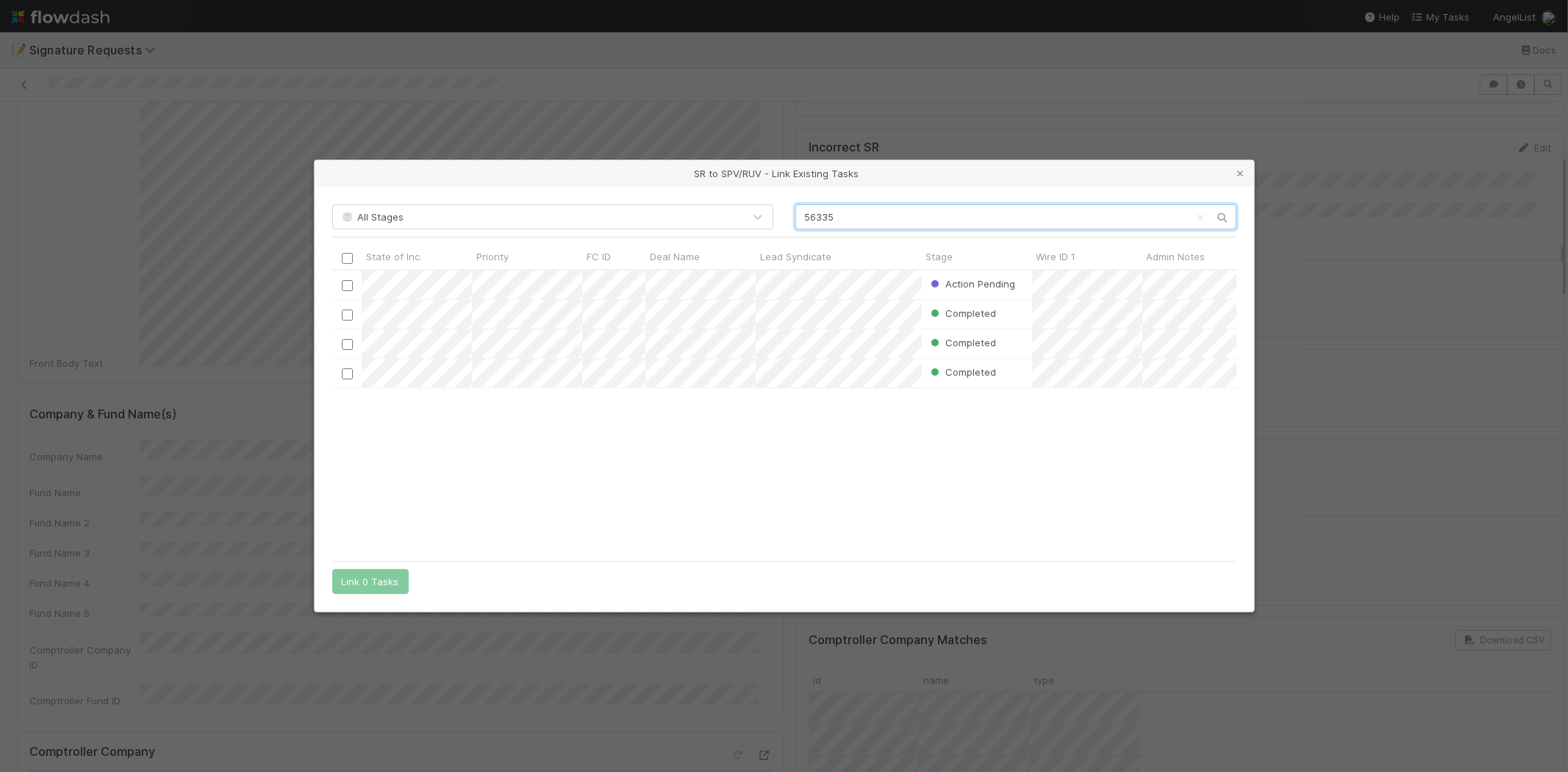
scroll to position [271, 892]
type input "56335"
click at [347, 282] on input "checkbox" at bounding box center [347, 285] width 11 height 11
click at [368, 583] on button "Link 1 Task" at bounding box center [368, 582] width 70 height 25
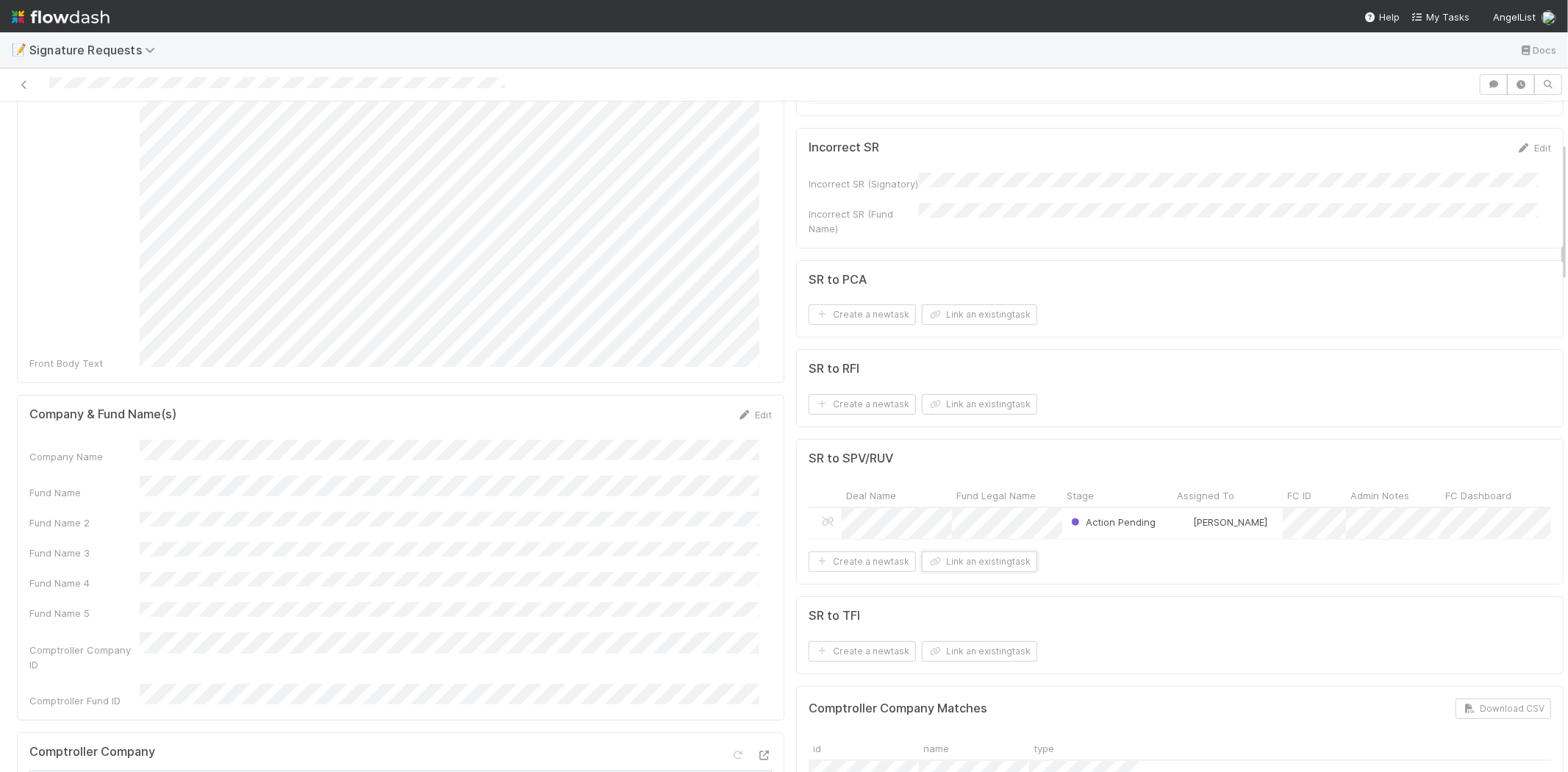
scroll to position [0, 0]
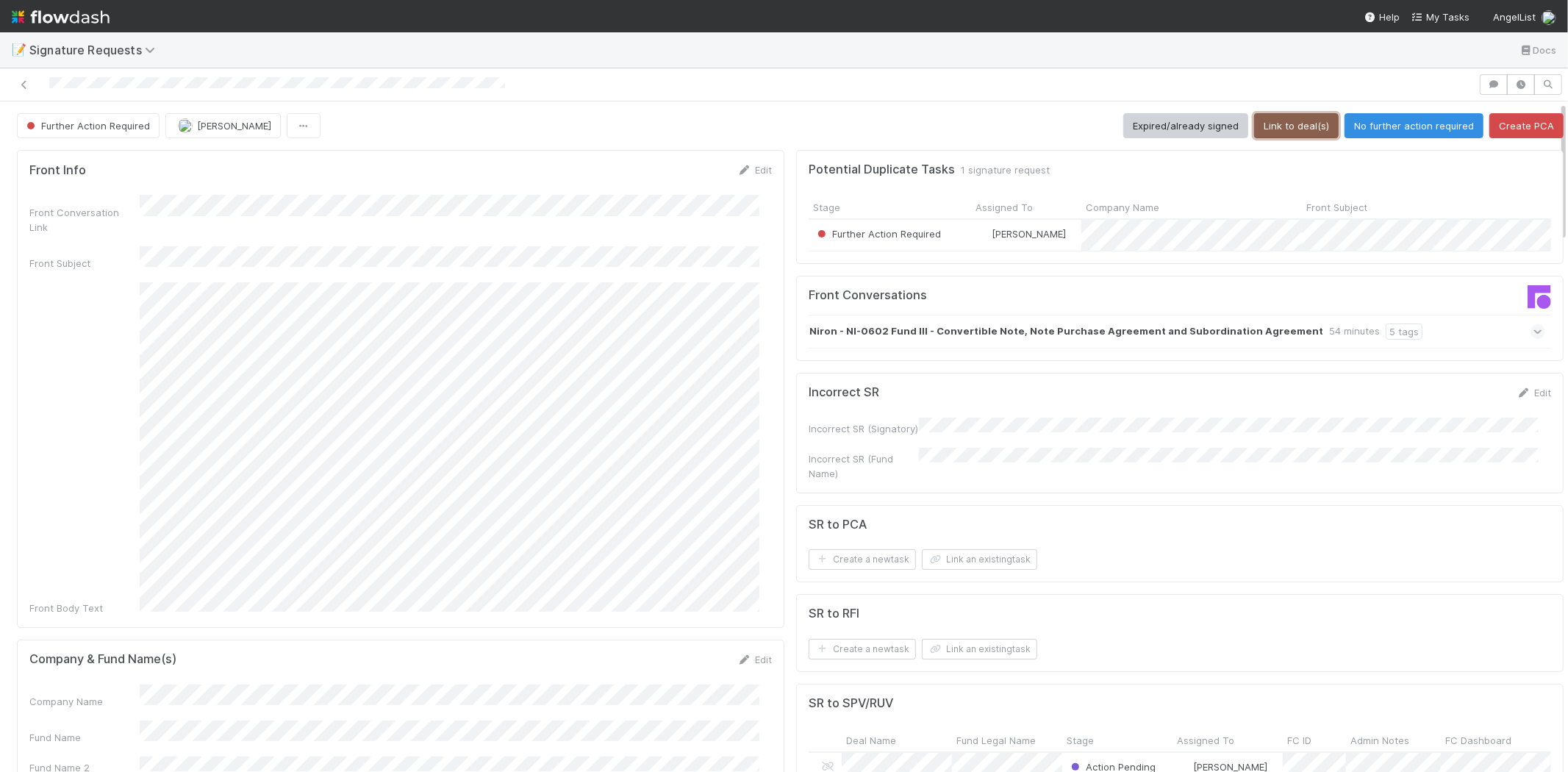
click at [1289, 125] on button "Link to deal(s)" at bounding box center [1296, 126] width 84 height 25
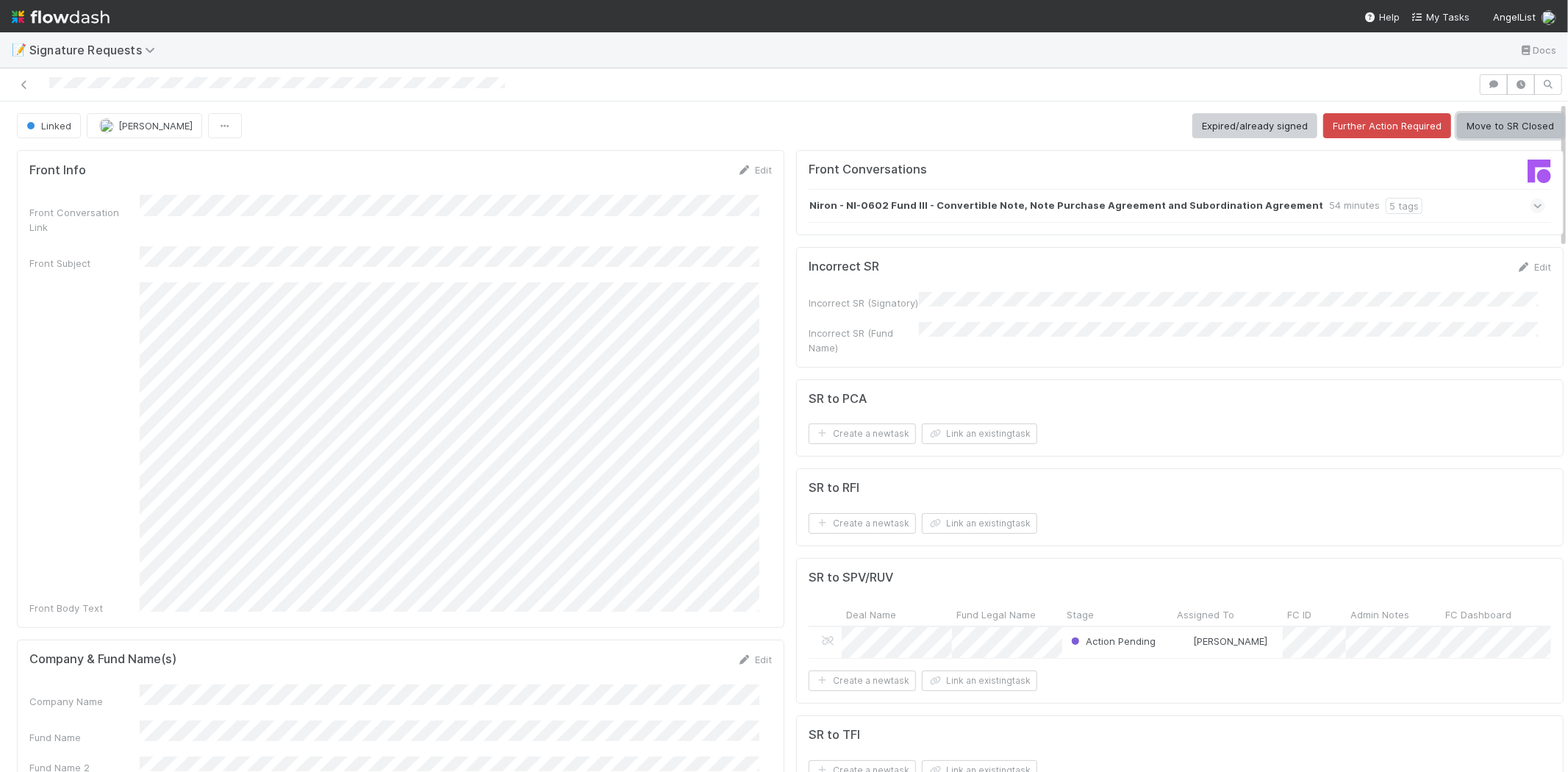
click at [1493, 123] on button "Move to SR Closed" at bounding box center [1510, 126] width 107 height 25
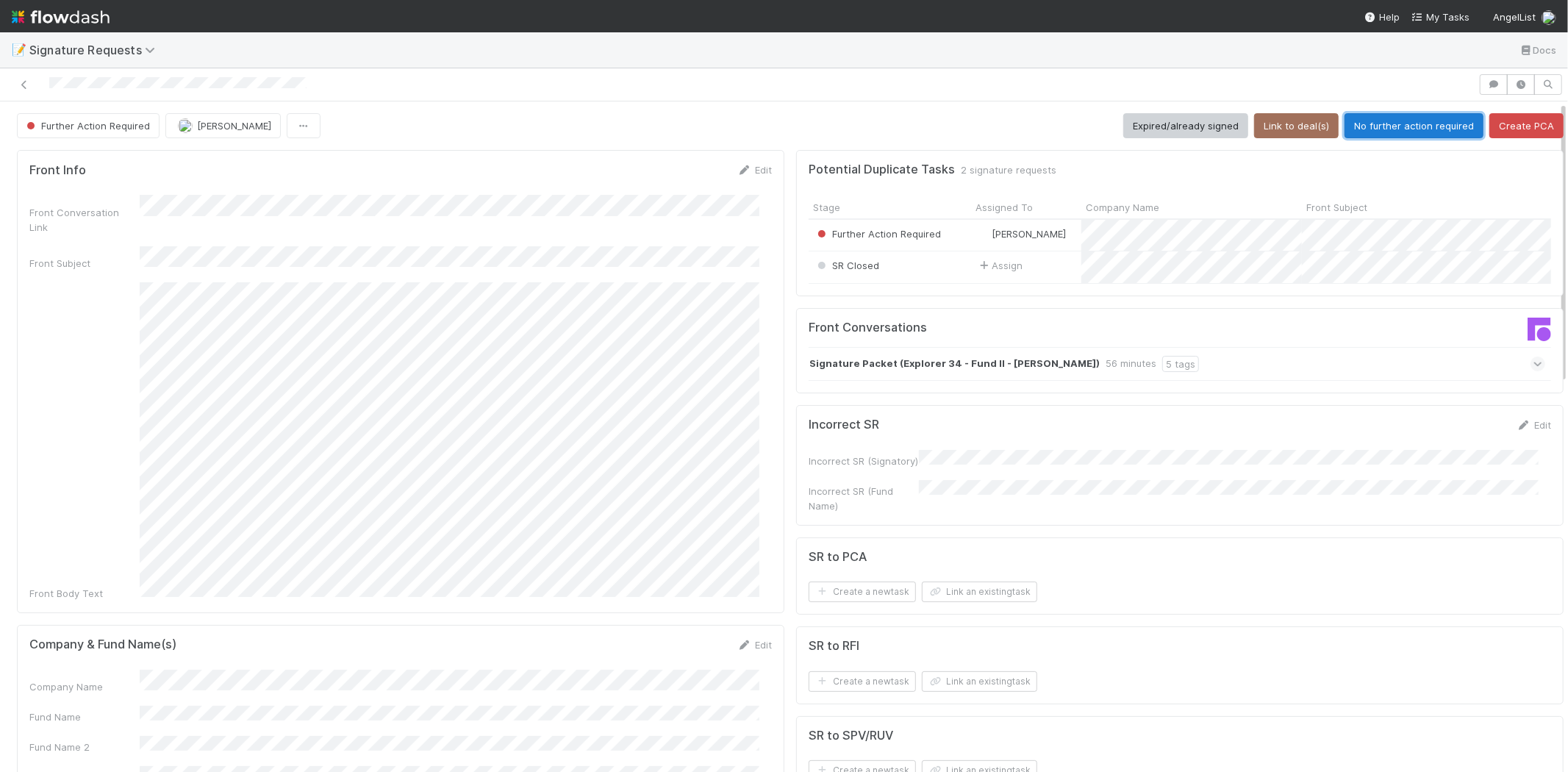
click at [1403, 124] on button "No further action required" at bounding box center [1414, 126] width 139 height 25
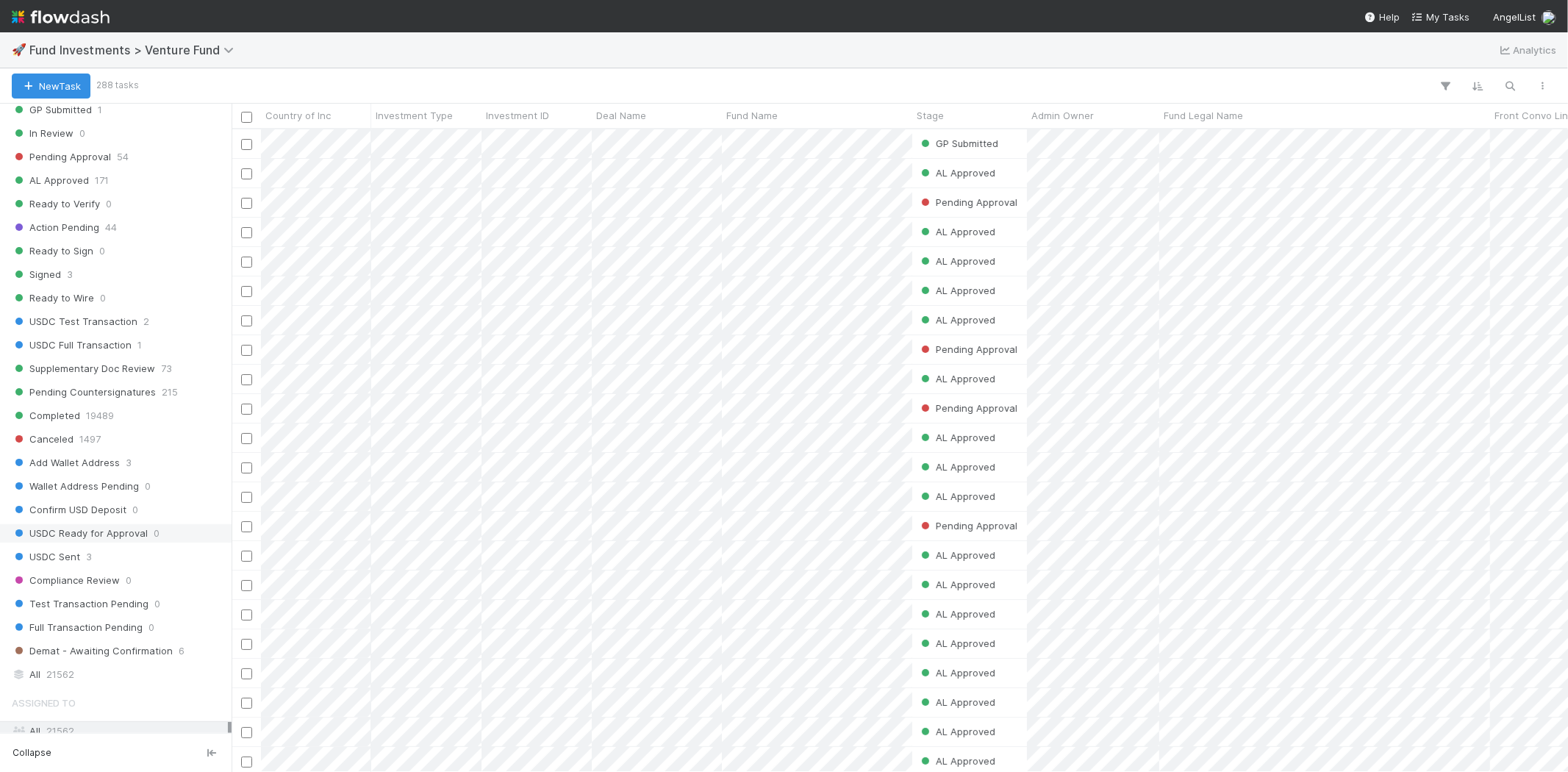
scroll to position [735, 0]
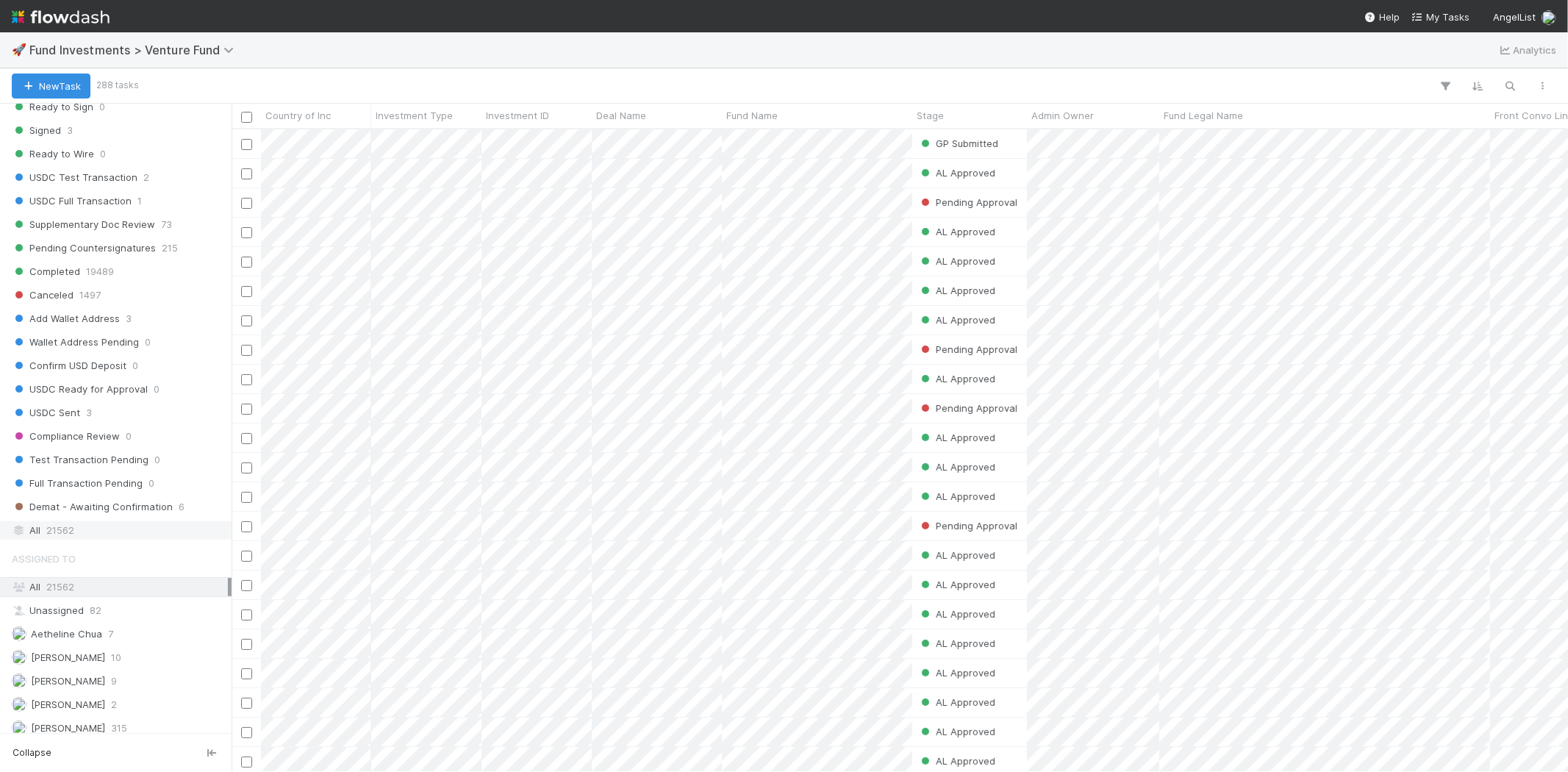
click at [91, 540] on div "All 21562" at bounding box center [119, 530] width 216 height 19
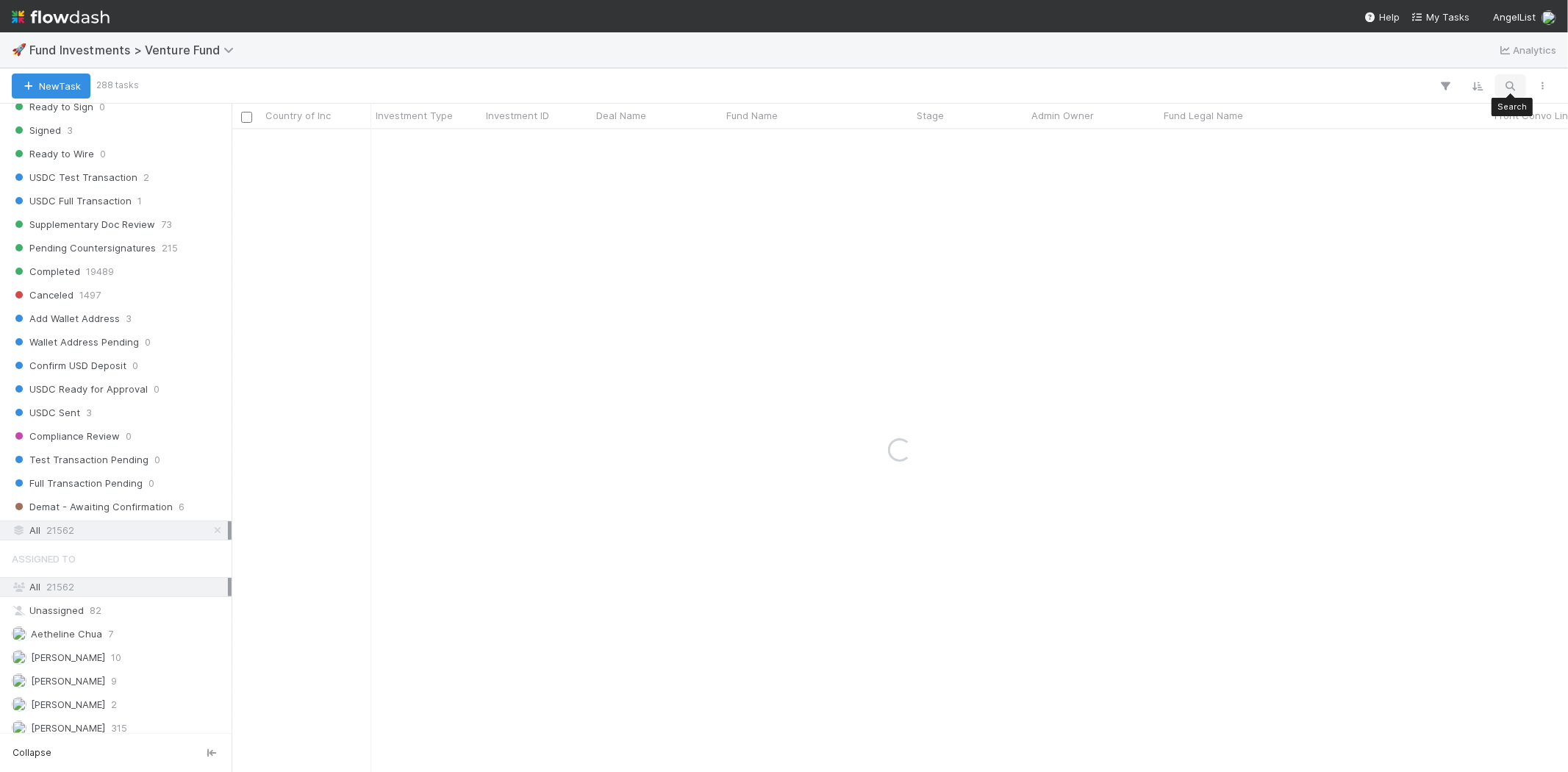
click at [1411, 86] on icon "button" at bounding box center [1511, 86] width 14 height 13
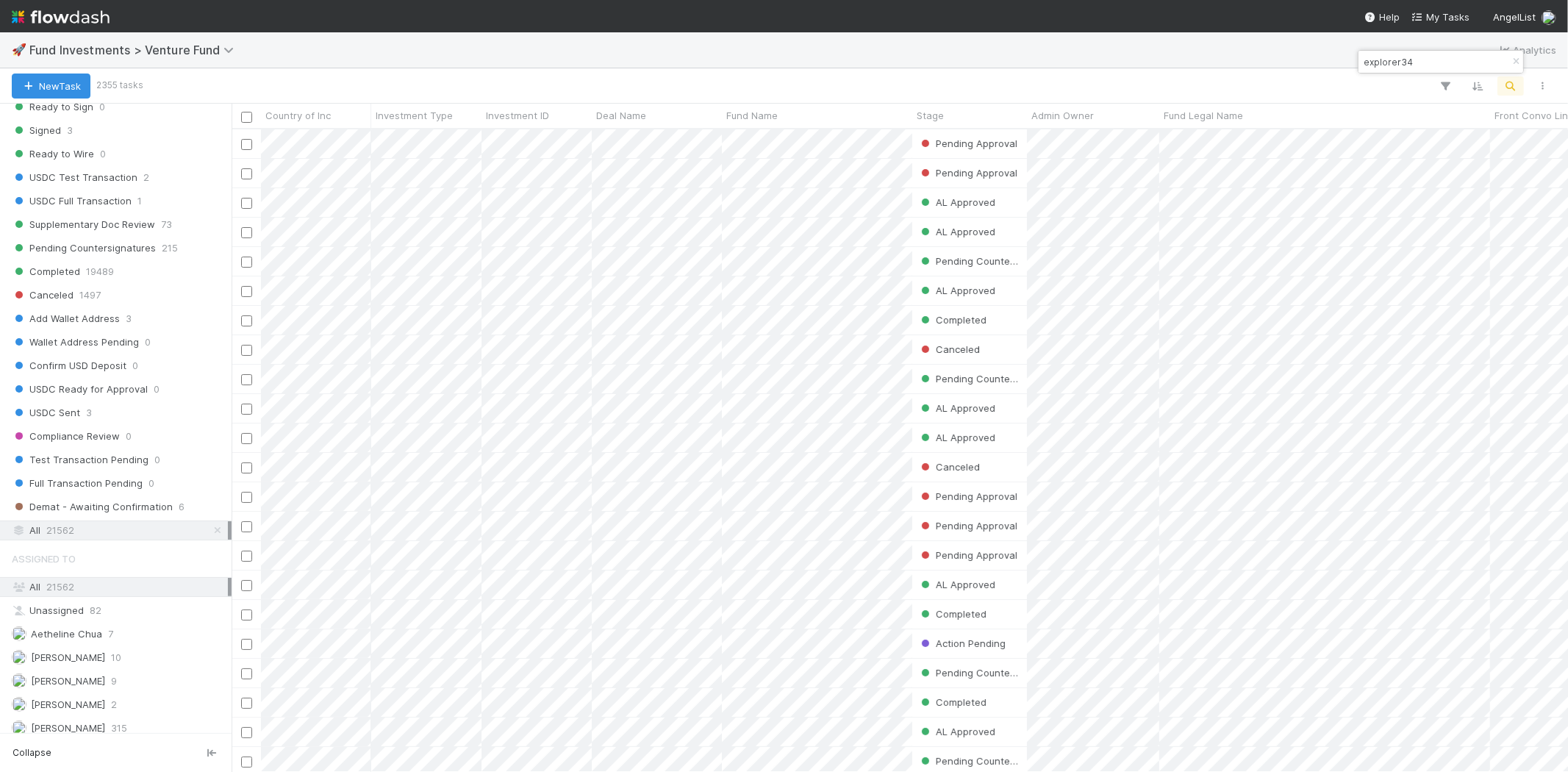
scroll to position [630, 1324]
type input "explorer34"
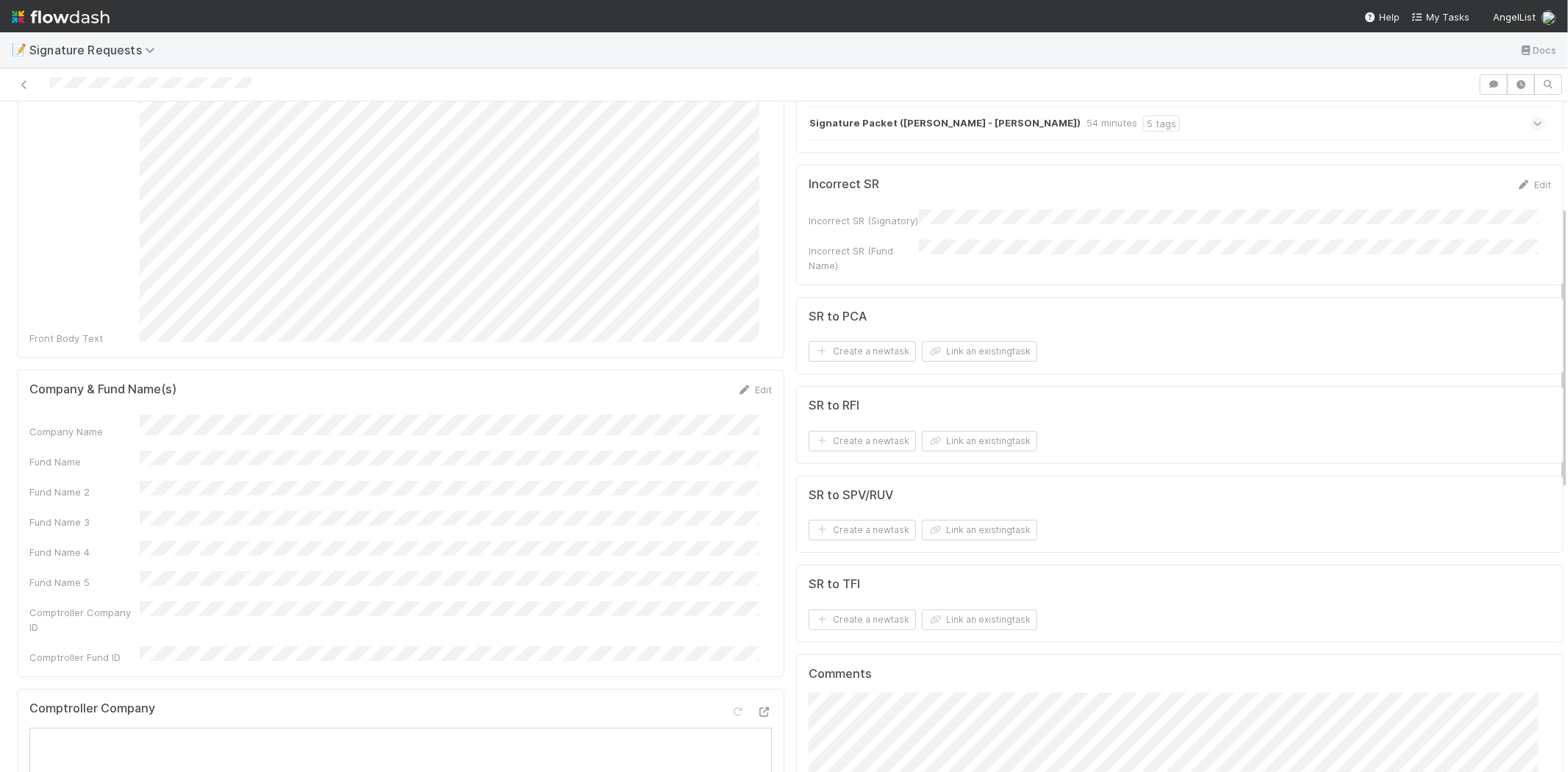
scroll to position [245, 0]
click at [745, 379] on link "Edit" at bounding box center [755, 385] width 35 height 12
click at [672, 378] on button "Save" at bounding box center [693, 391] width 42 height 25
click at [942, 345] on button "Link an existing task" at bounding box center [979, 347] width 116 height 21
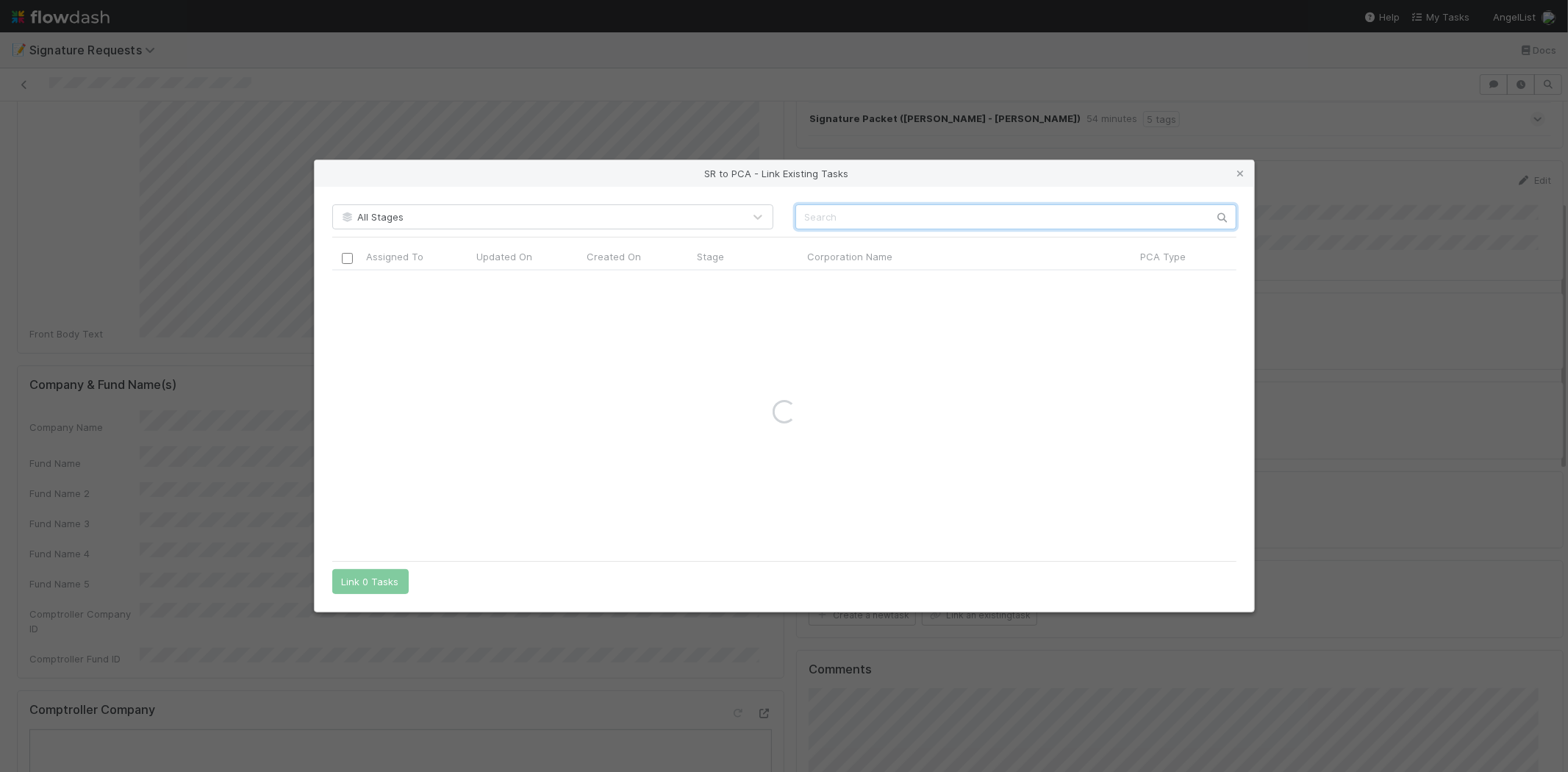
click at [851, 214] on input "text" at bounding box center [1016, 217] width 441 height 25
paste input "Atomic Industries, Inc."
drag, startPoint x: 885, startPoint y: 214, endPoint x: 949, endPoint y: 214, distance: 64.0
click at [949, 214] on input "Atomic Industries, Inc." at bounding box center [1016, 217] width 441 height 25
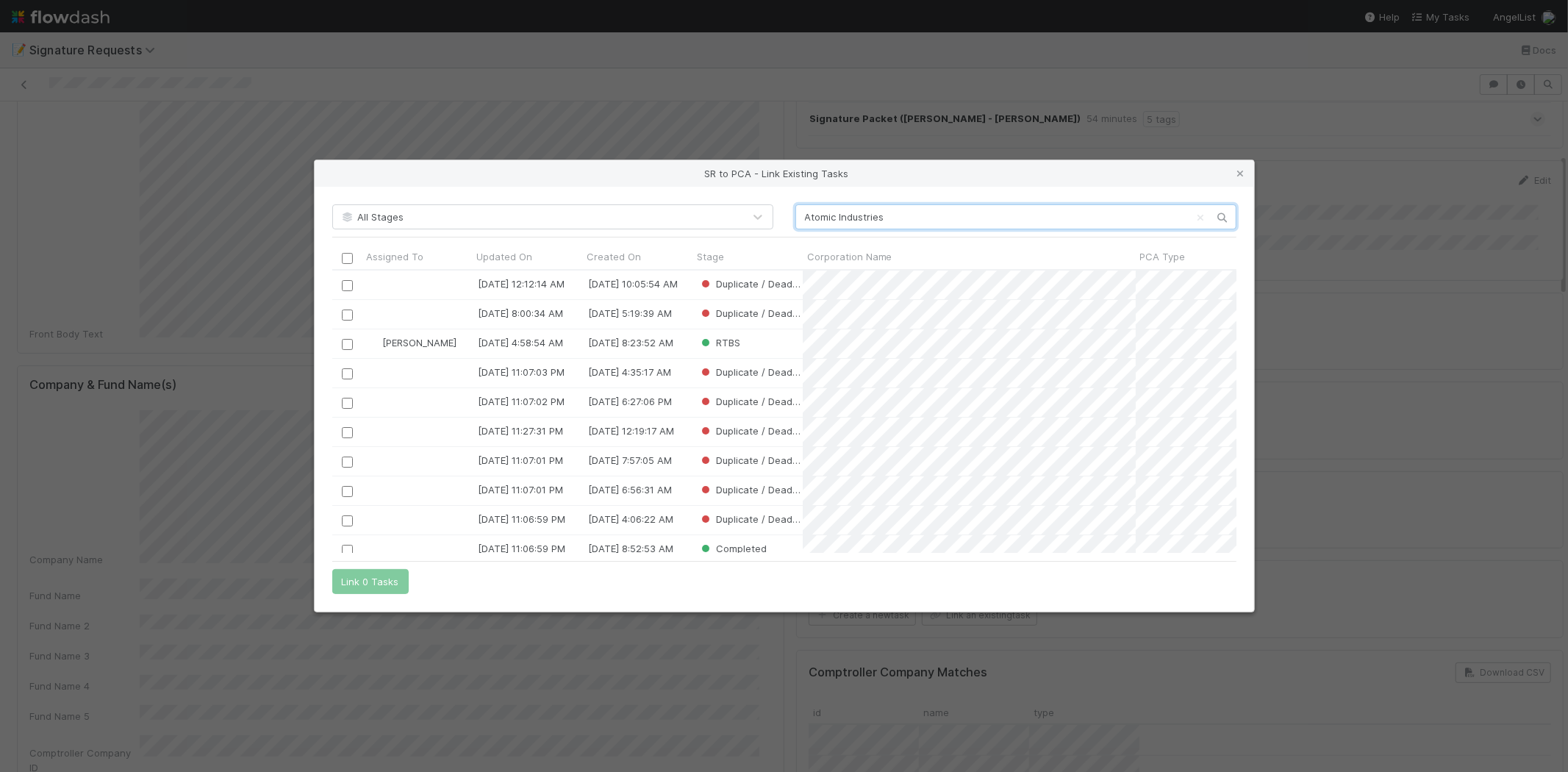
scroll to position [271, 892]
type input "Atomic Industries"
click at [344, 347] on input "checkbox" at bounding box center [347, 344] width 11 height 11
click at [356, 583] on button "Link 1 Task" at bounding box center [368, 582] width 70 height 25
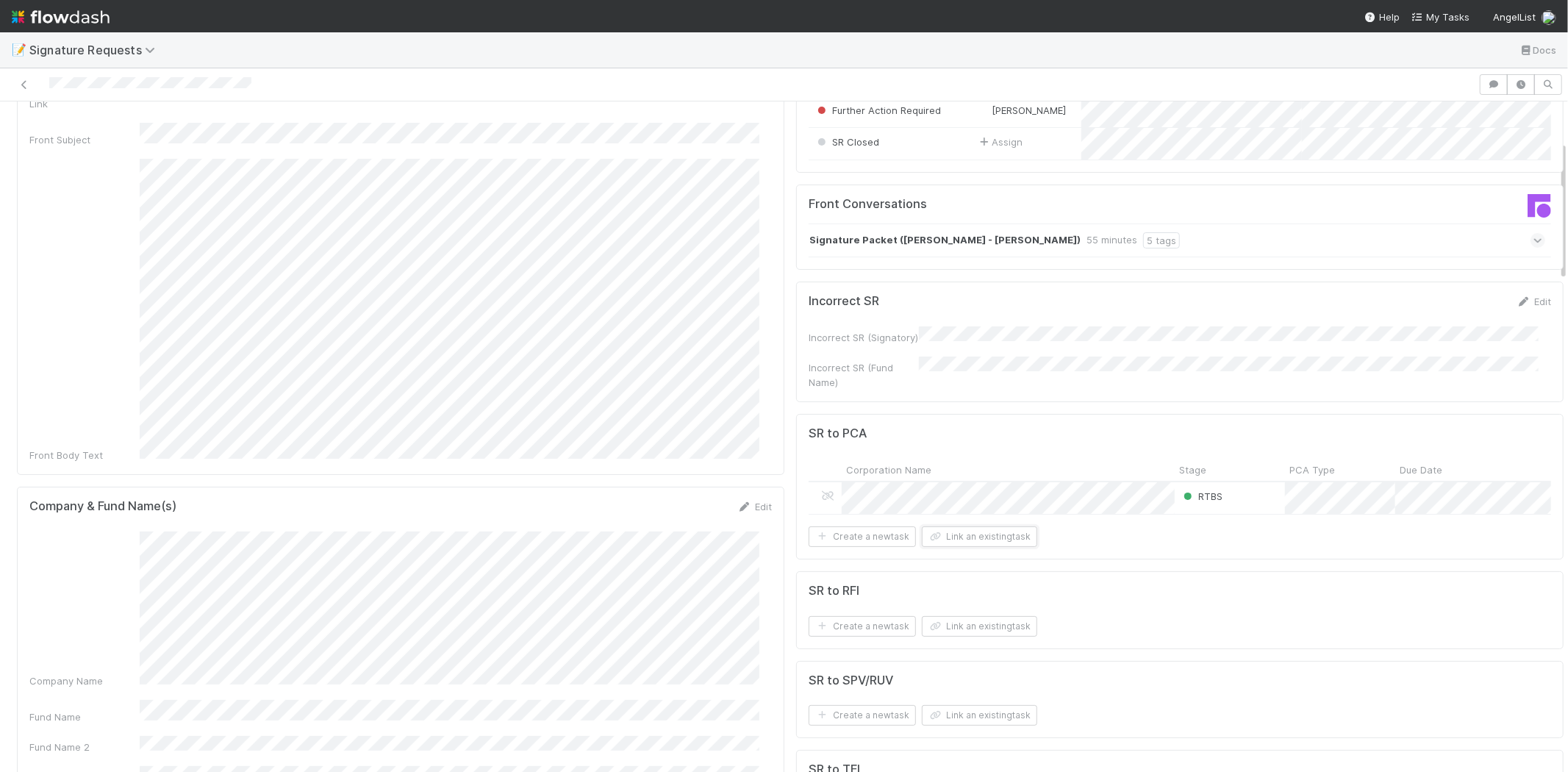
scroll to position [0, 0]
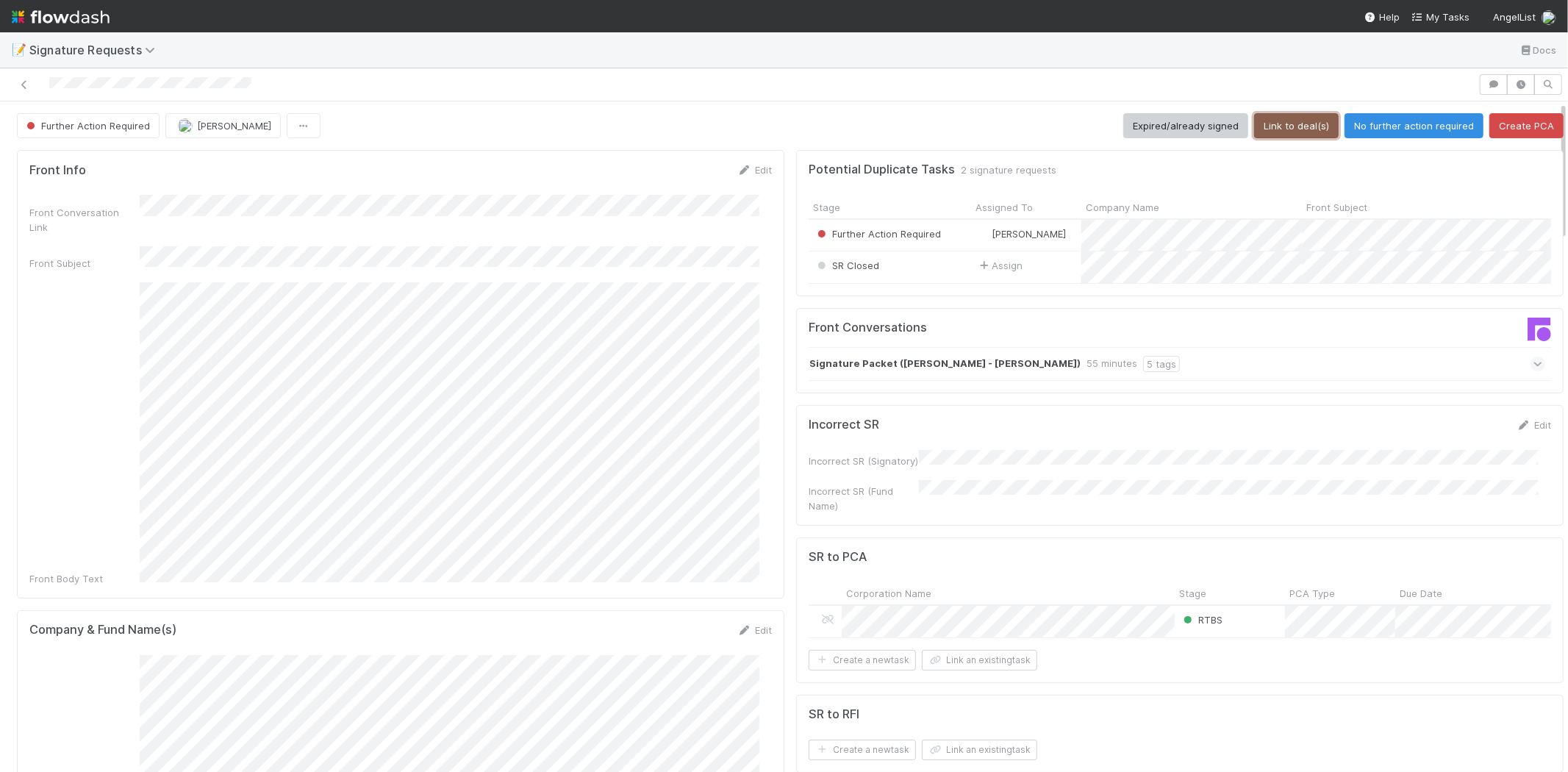
click at [1274, 129] on button "Link to deal(s)" at bounding box center [1296, 126] width 84 height 25
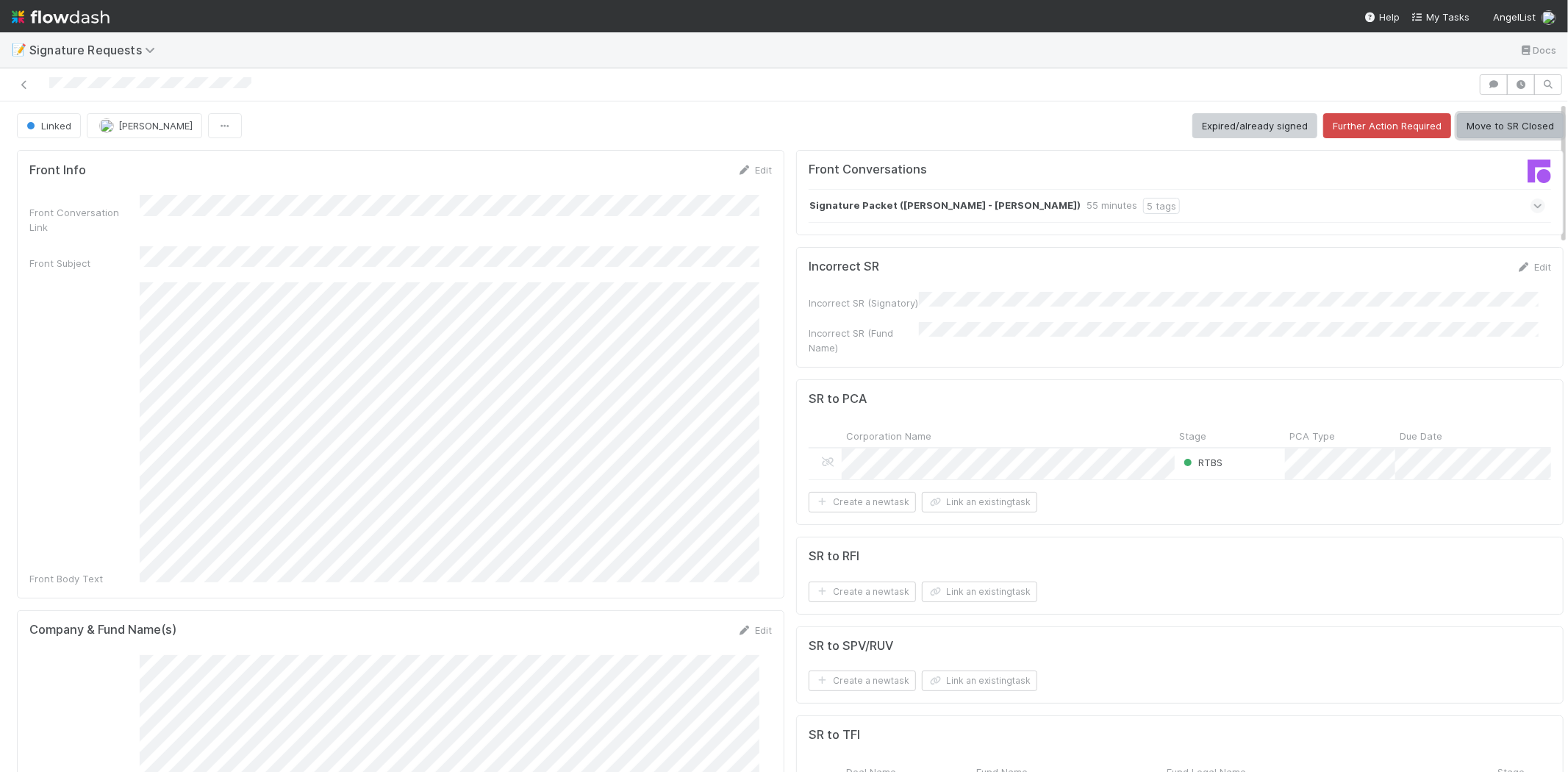
click at [1482, 129] on button "Move to SR Closed" at bounding box center [1510, 126] width 107 height 25
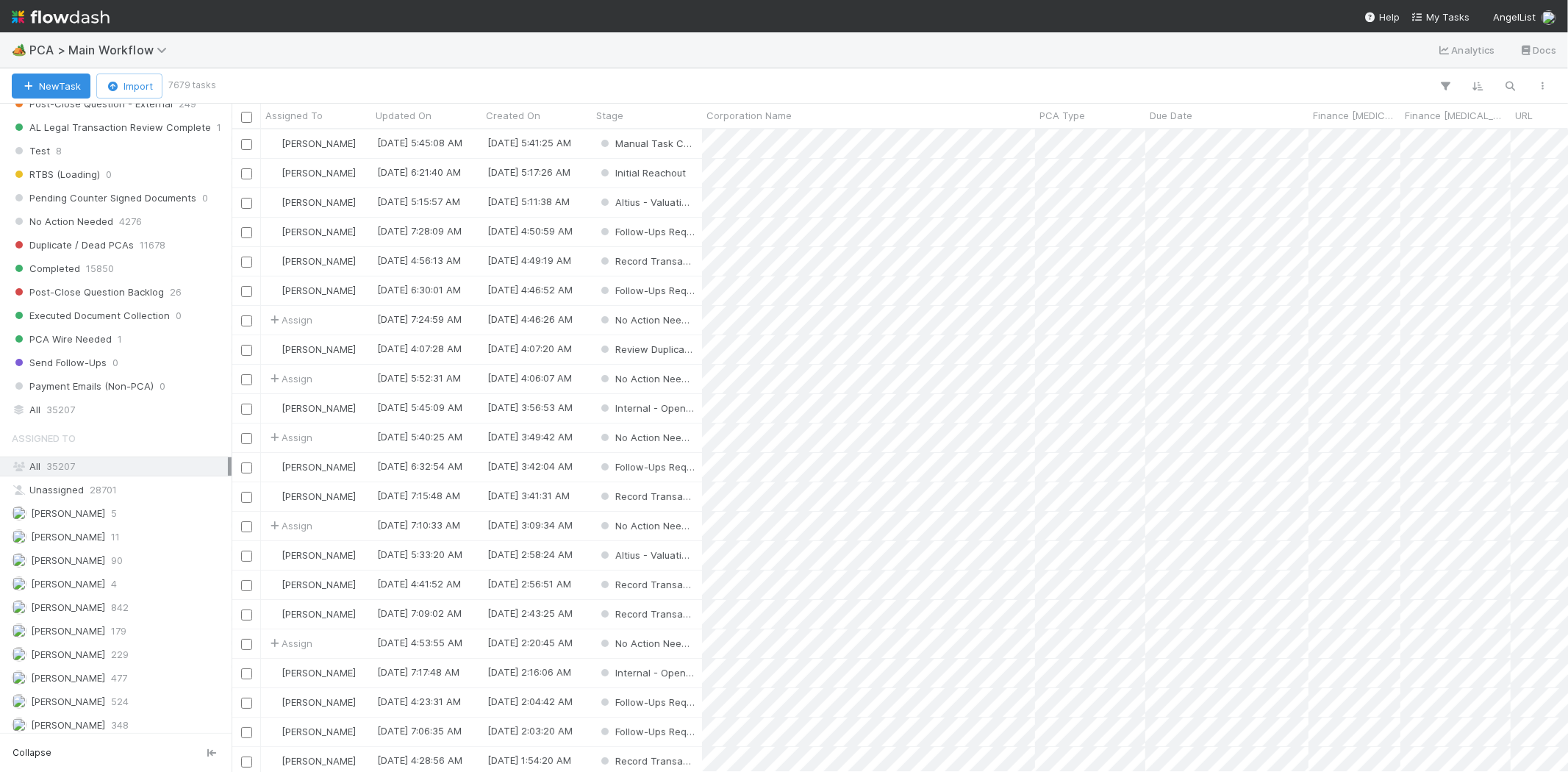
scroll to position [1470, 0]
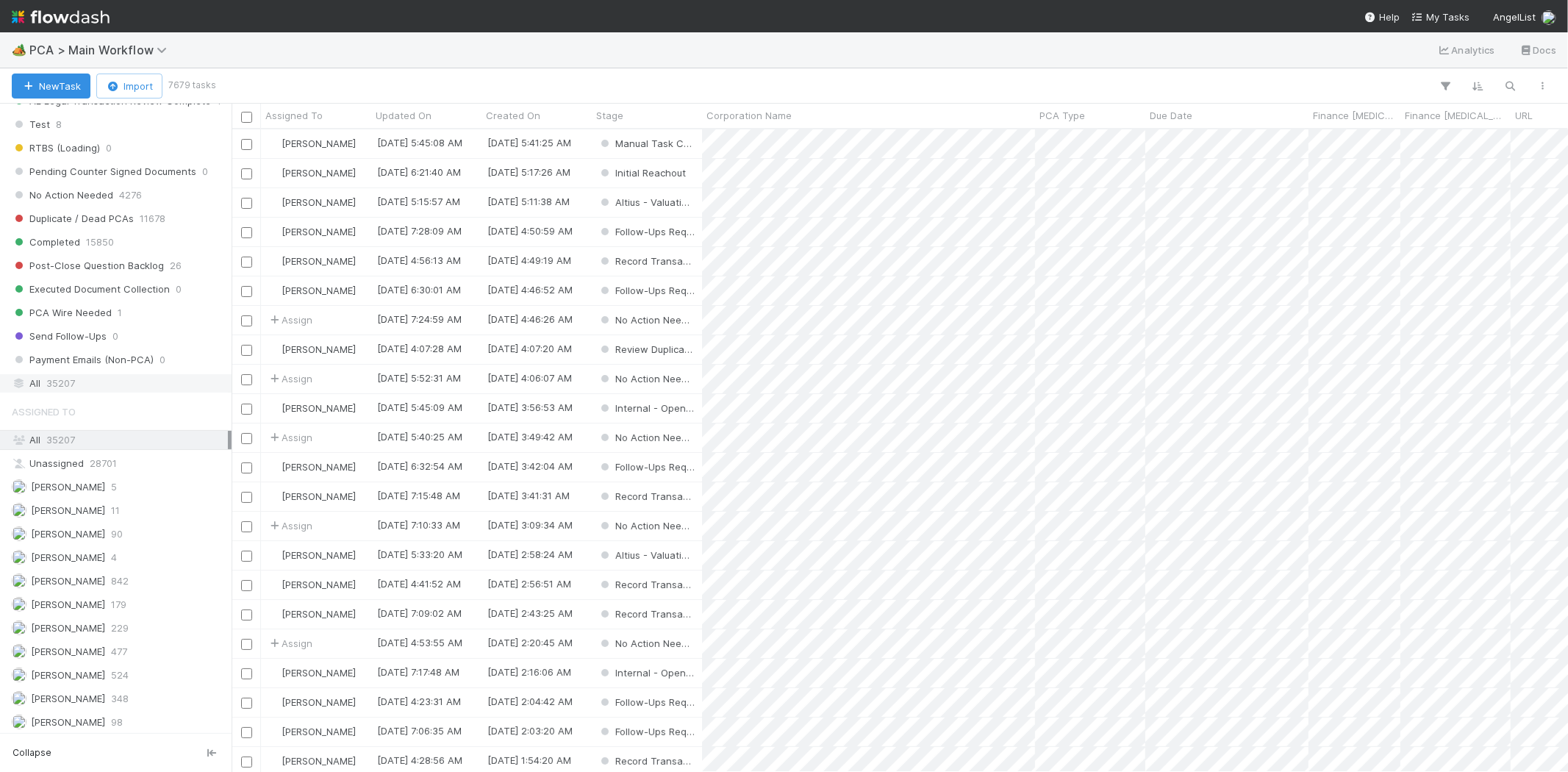
click at [96, 393] on div "All 35207" at bounding box center [119, 383] width 216 height 19
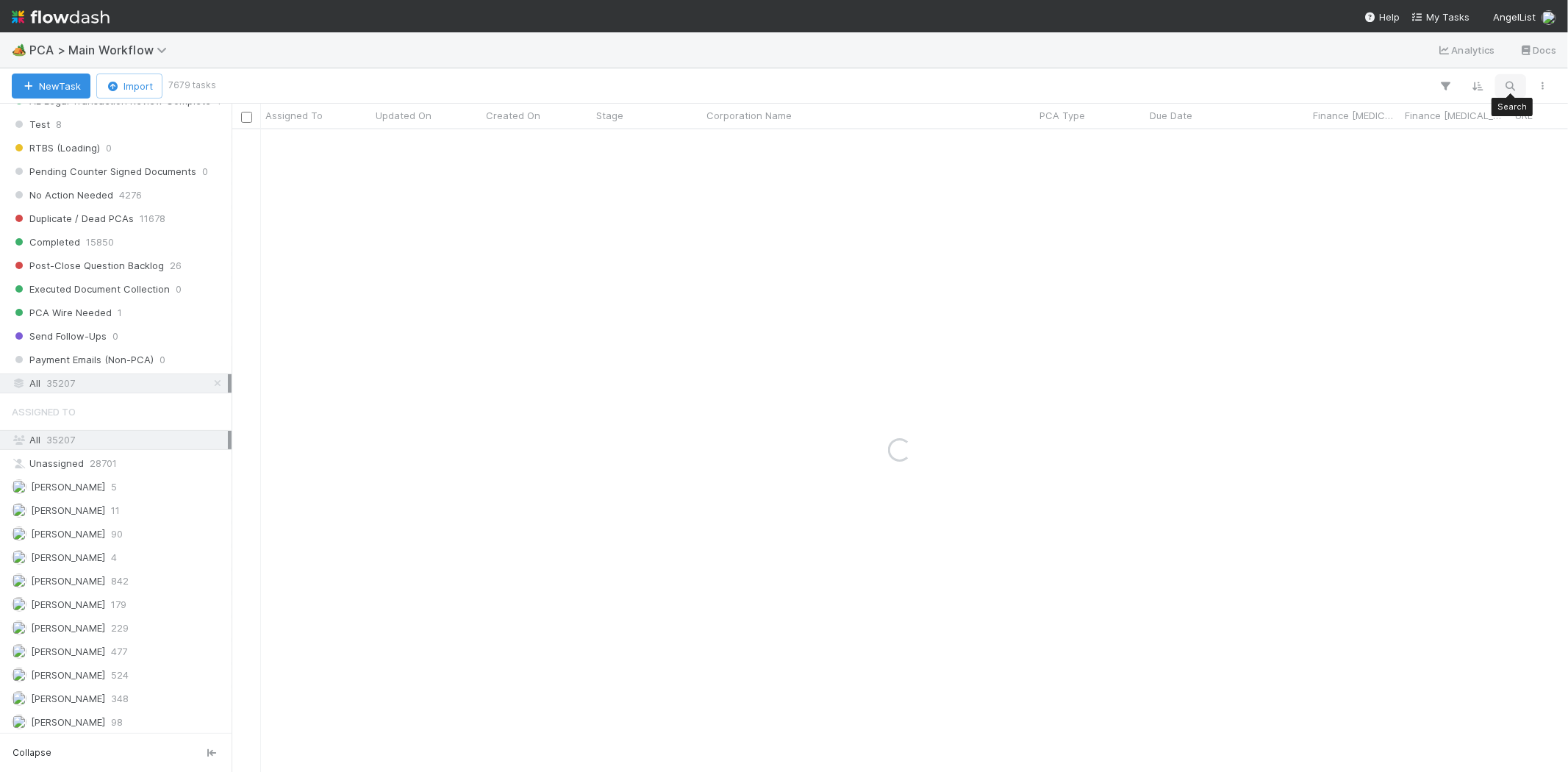
click at [1503, 80] on icon "button" at bounding box center [1511, 86] width 14 height 13
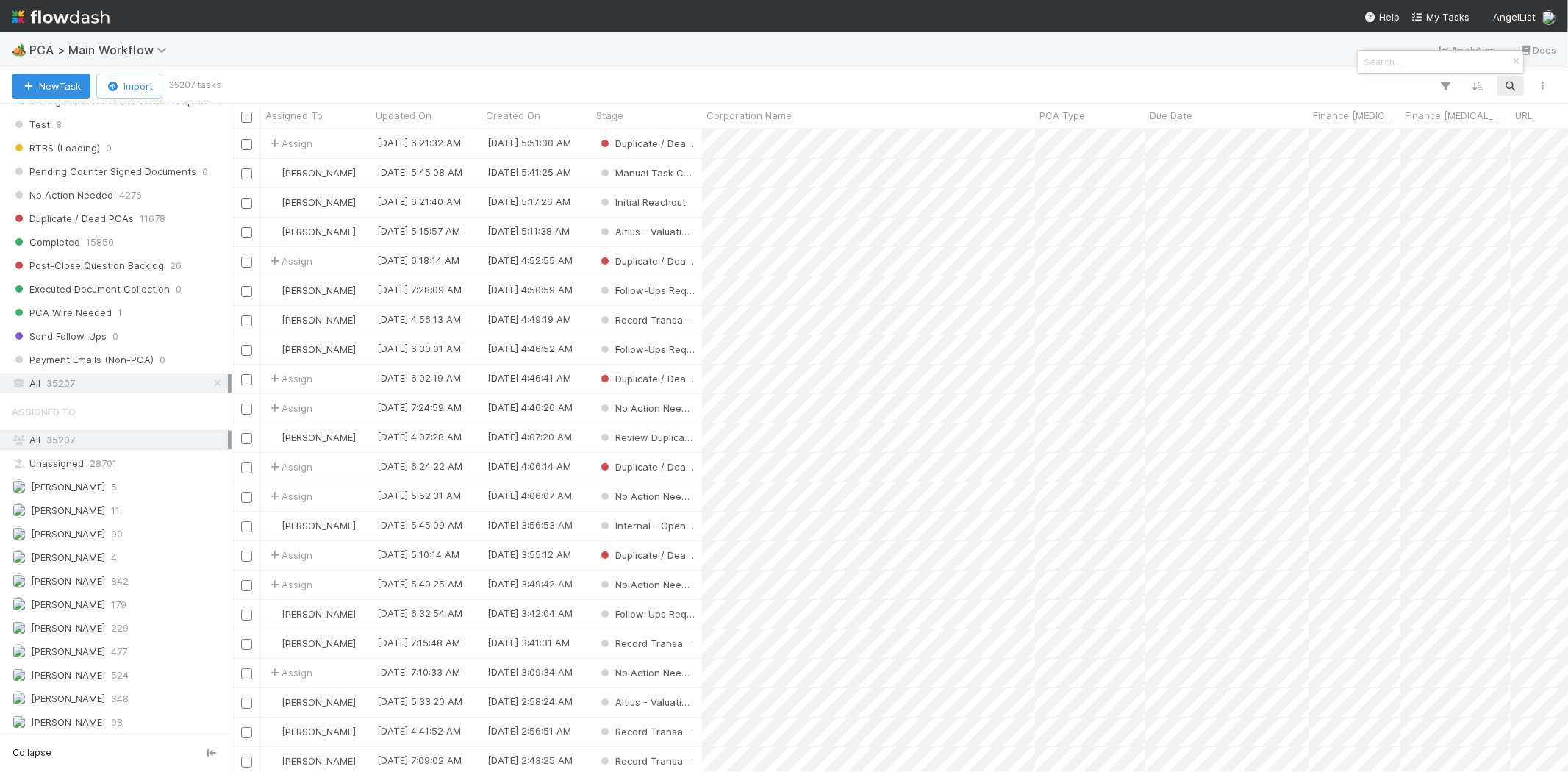
scroll to position [630, 1324]
click at [1380, 57] on input at bounding box center [1434, 62] width 147 height 18
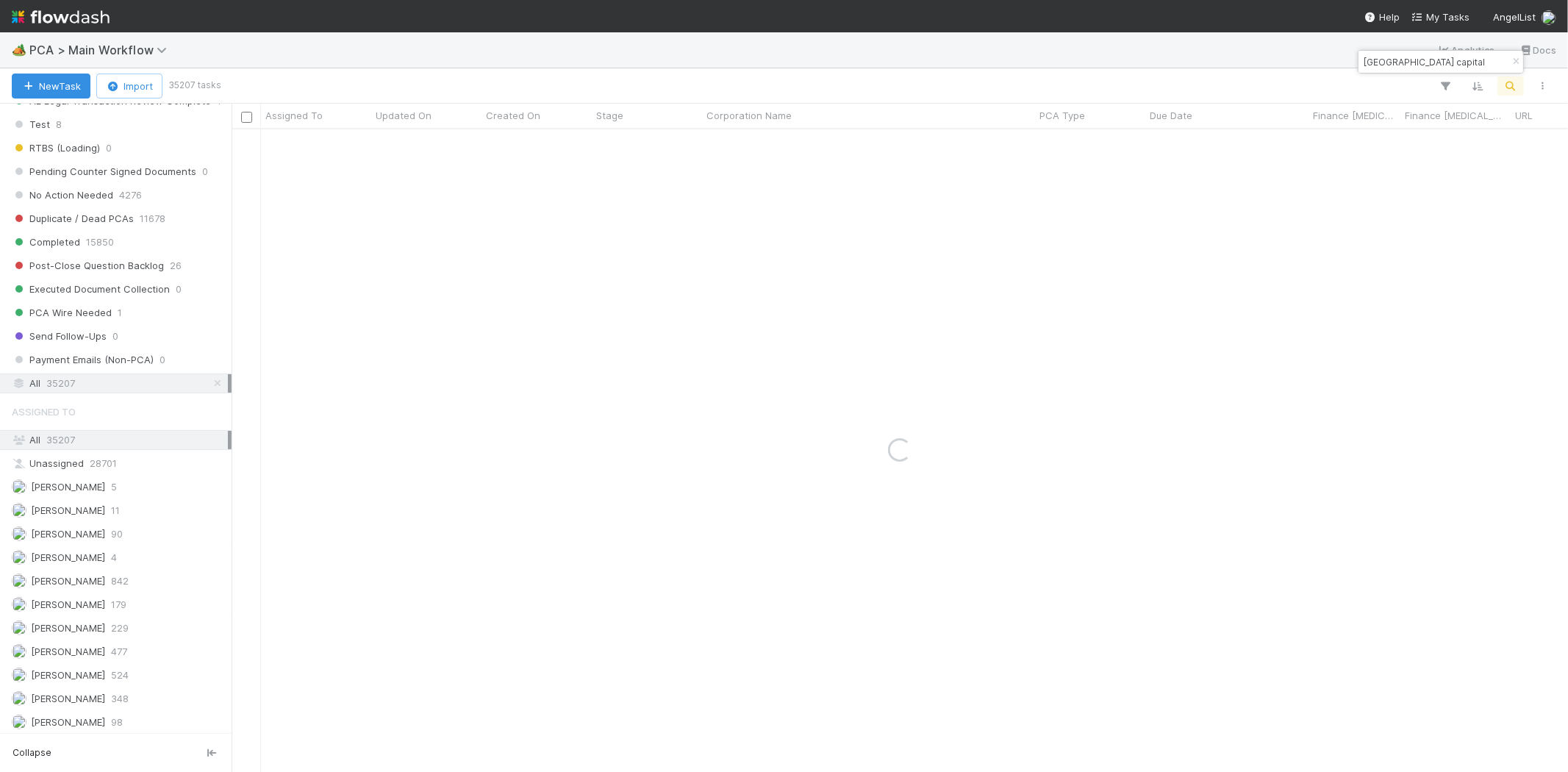
click at [1447, 61] on input "norgard capital" at bounding box center [1434, 62] width 147 height 18
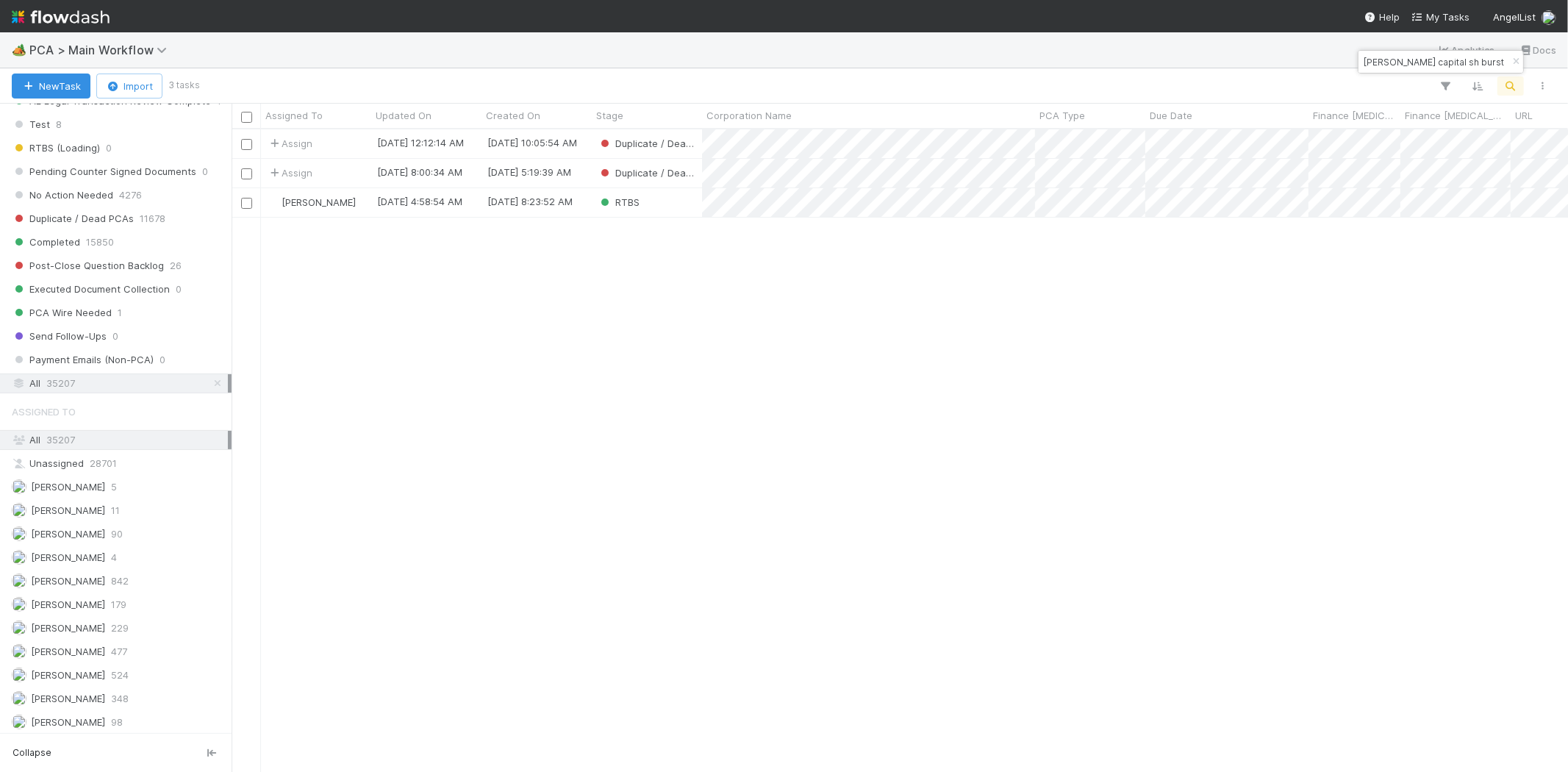
type input "norgard capital sh burst"
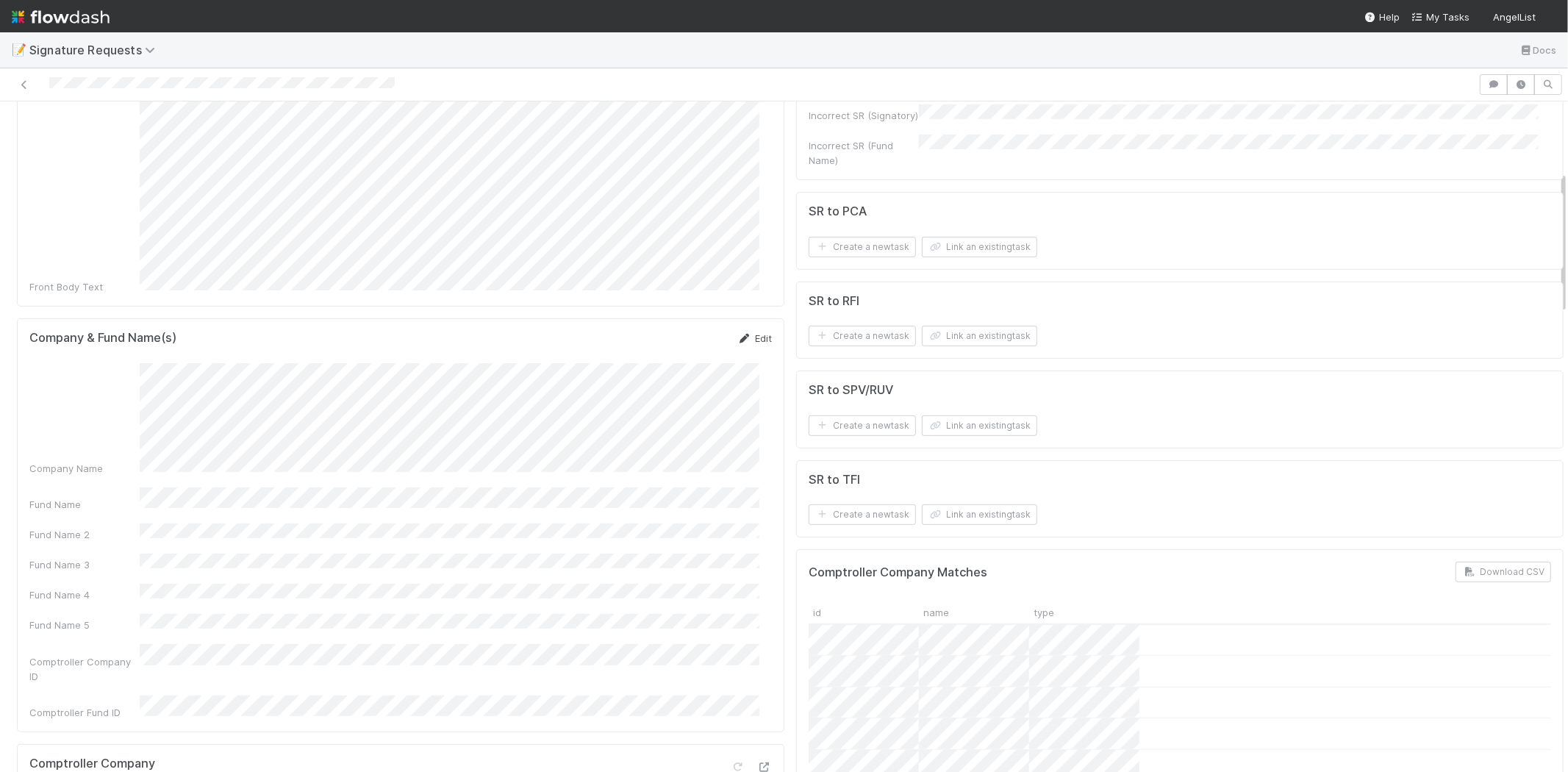
scroll to position [326, 0]
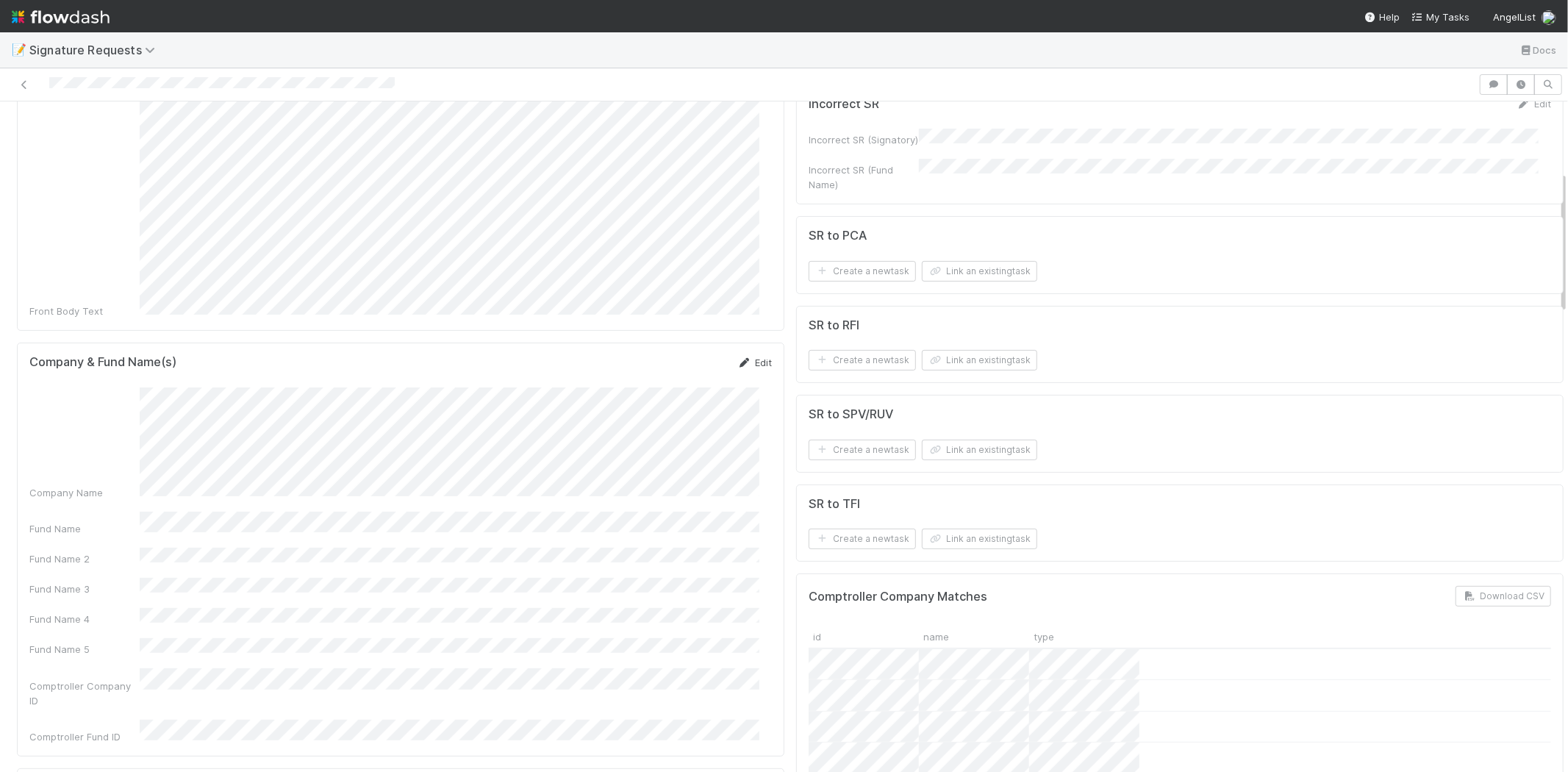
click at [754, 357] on link "Edit" at bounding box center [755, 362] width 35 height 12
click at [96, 438] on div "Fund Name" at bounding box center [401, 453] width 742 height 29
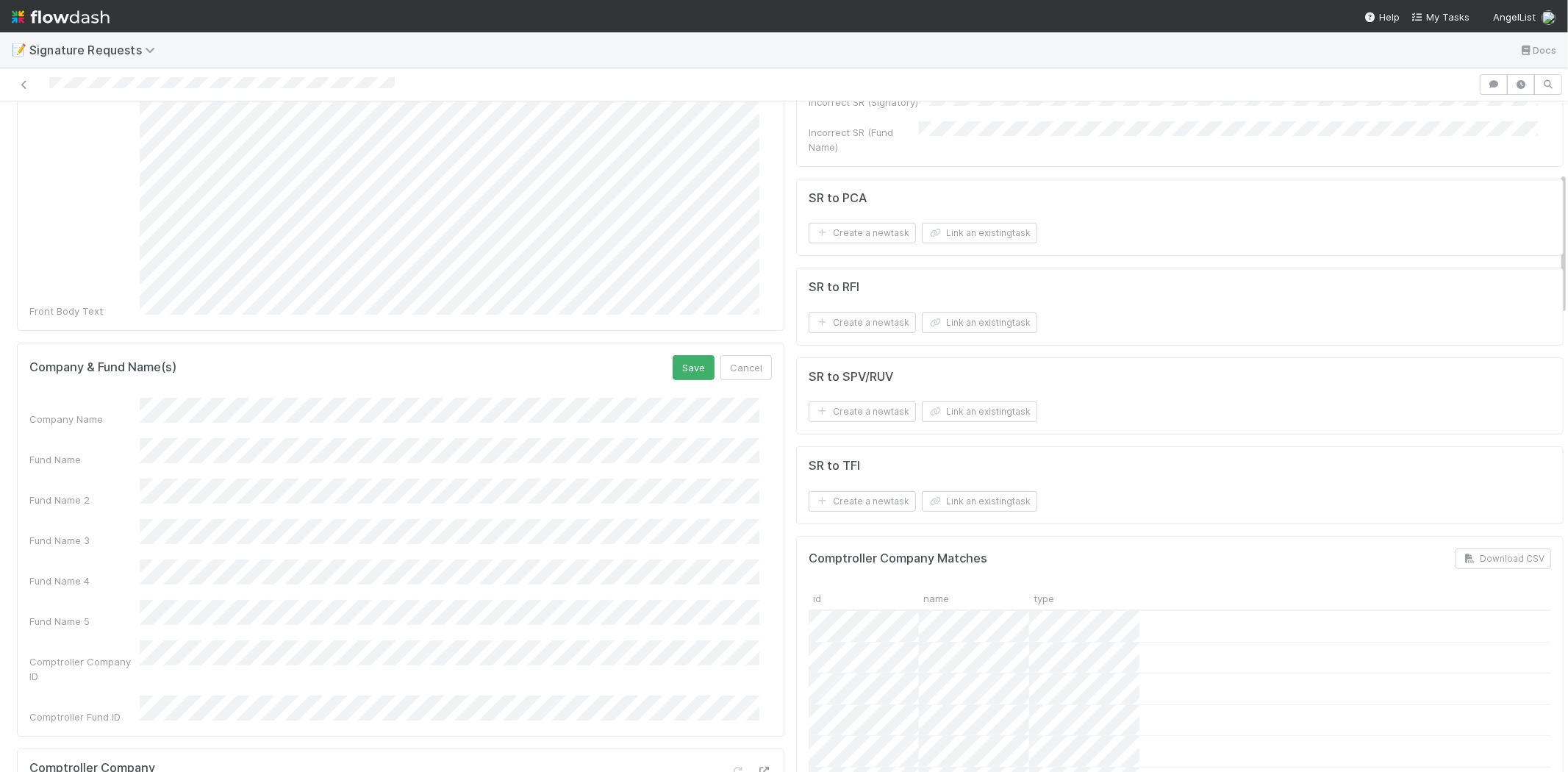
click at [682, 355] on form "Company & Fund Name(s) Save Cancel Company Name Fund Name Fund Name 2 Fund Name…" at bounding box center [401, 540] width 742 height 369
click at [686, 355] on button "Save" at bounding box center [693, 368] width 42 height 25
click at [961, 232] on button "Link an existing task" at bounding box center [979, 232] width 116 height 21
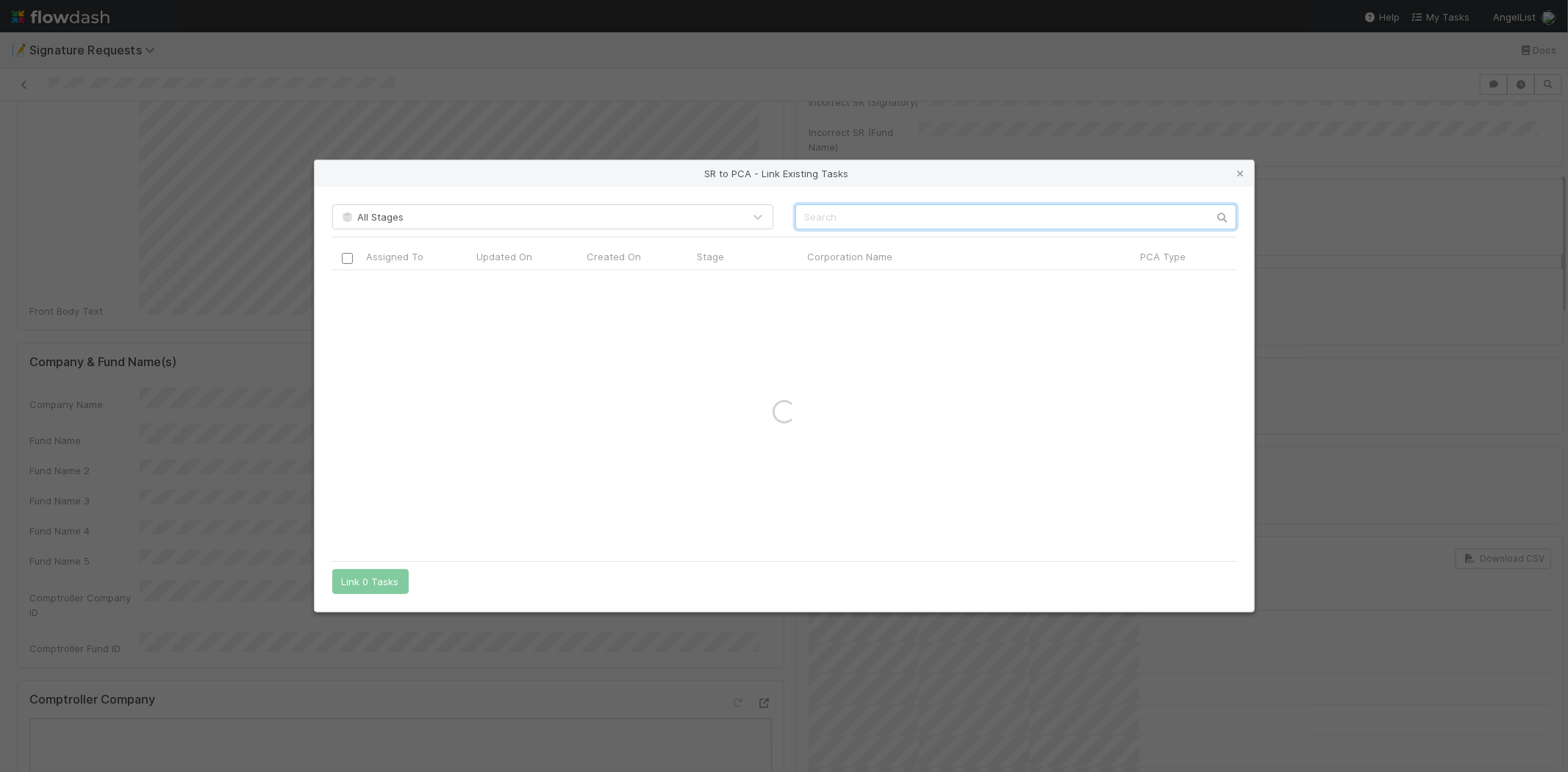
click at [822, 212] on input "text" at bounding box center [1016, 217] width 441 height 25
paste input "Castelion Corporation"
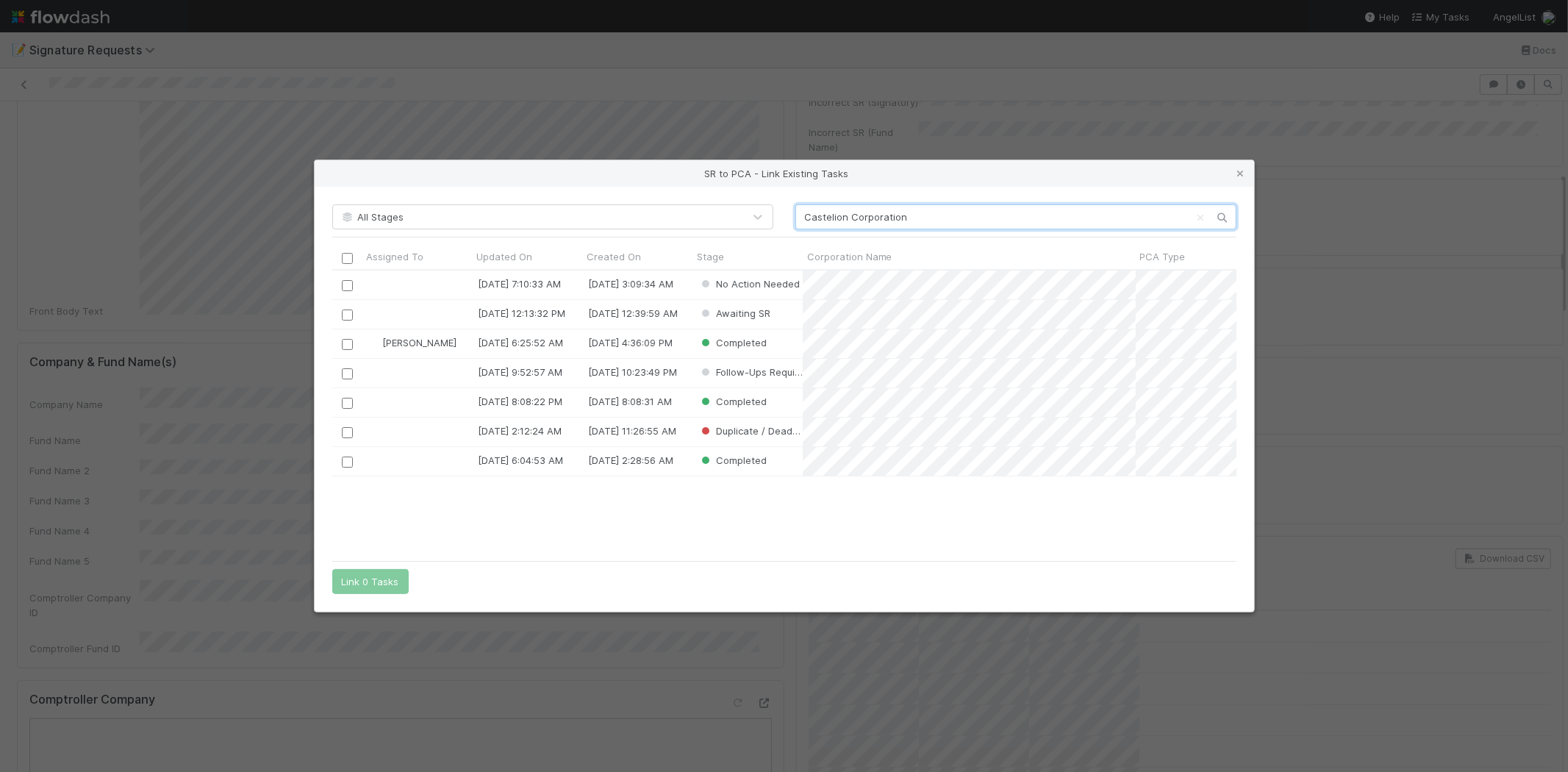
scroll to position [271, 892]
type input "Castelion Corporation"
drag, startPoint x: 1237, startPoint y: 172, endPoint x: 1089, endPoint y: 280, distance: 183.2
click at [1237, 172] on icon at bounding box center [1241, 174] width 14 height 10
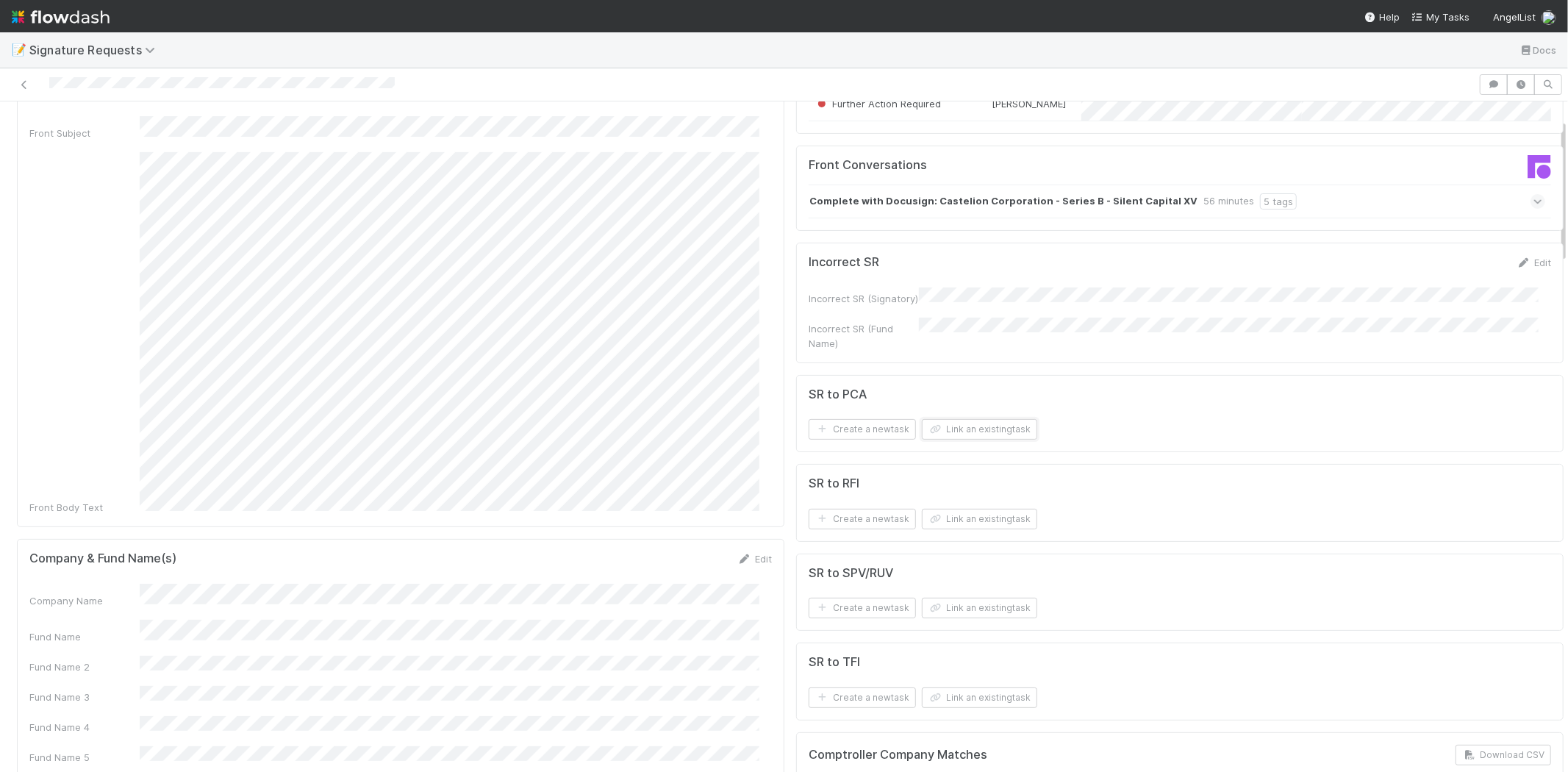
scroll to position [0, 0]
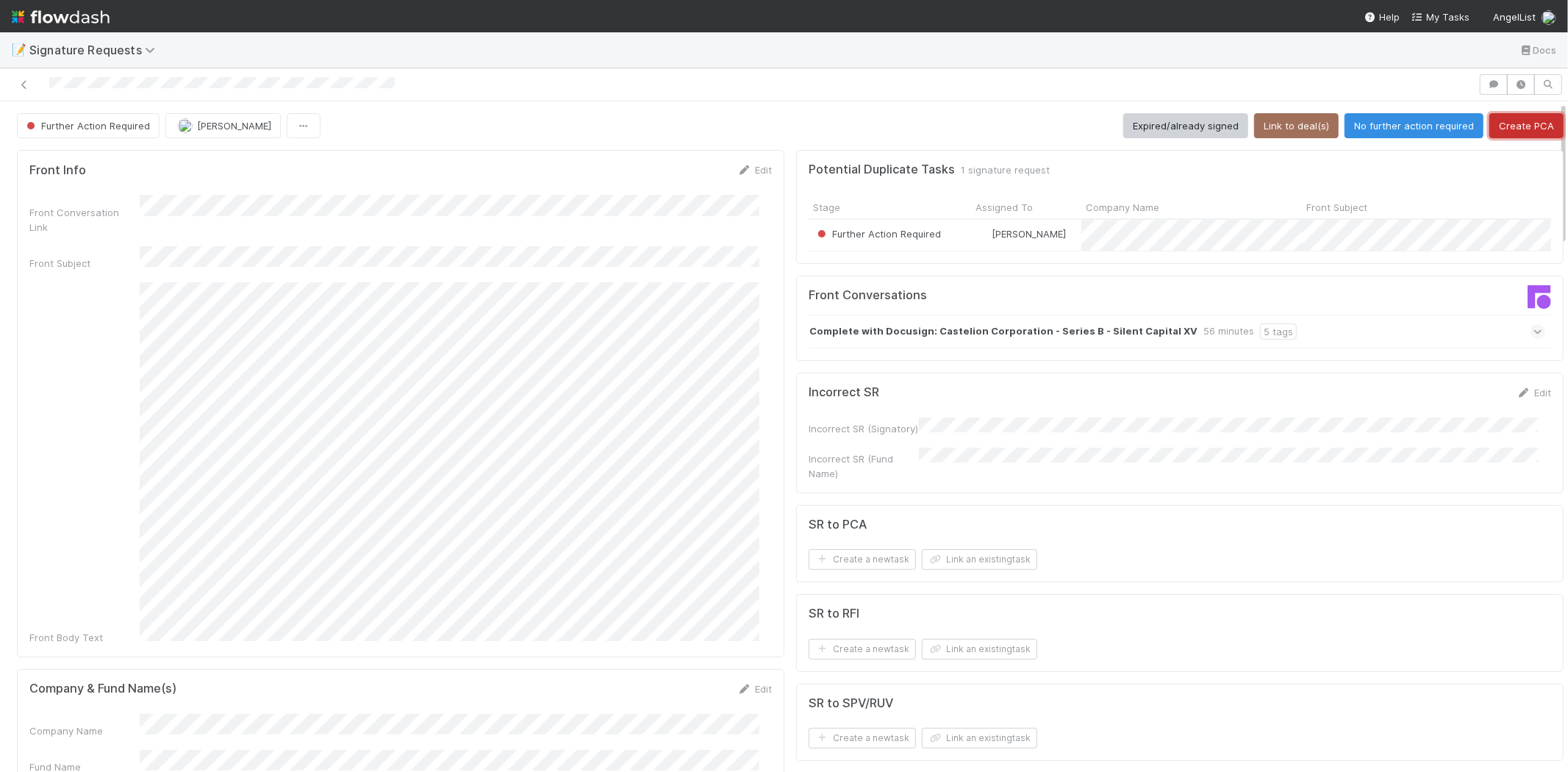
click at [1522, 129] on button "Create PCA" at bounding box center [1527, 126] width 74 height 25
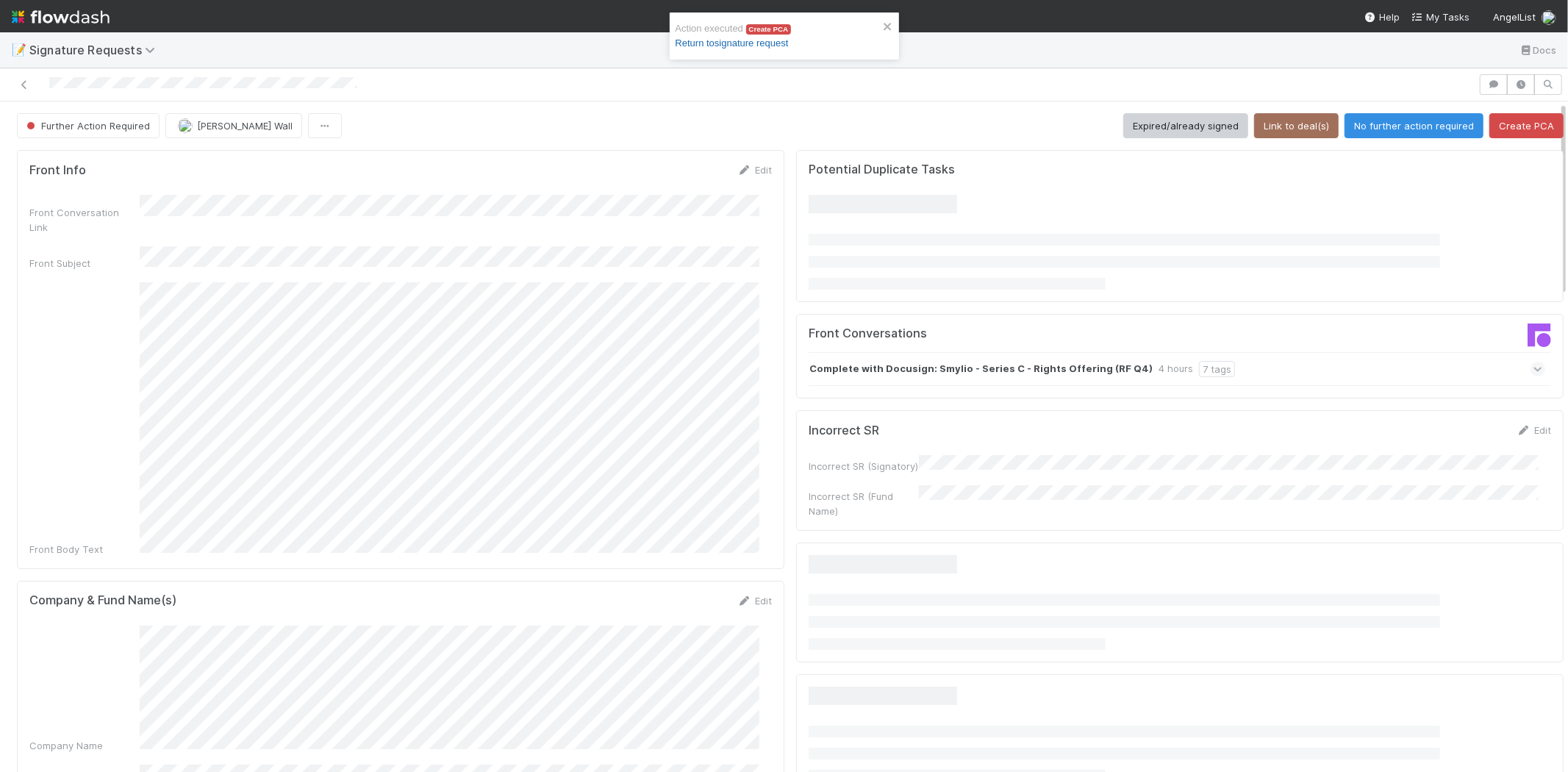
click at [722, 47] on link "Return to signature request" at bounding box center [732, 43] width 113 height 11
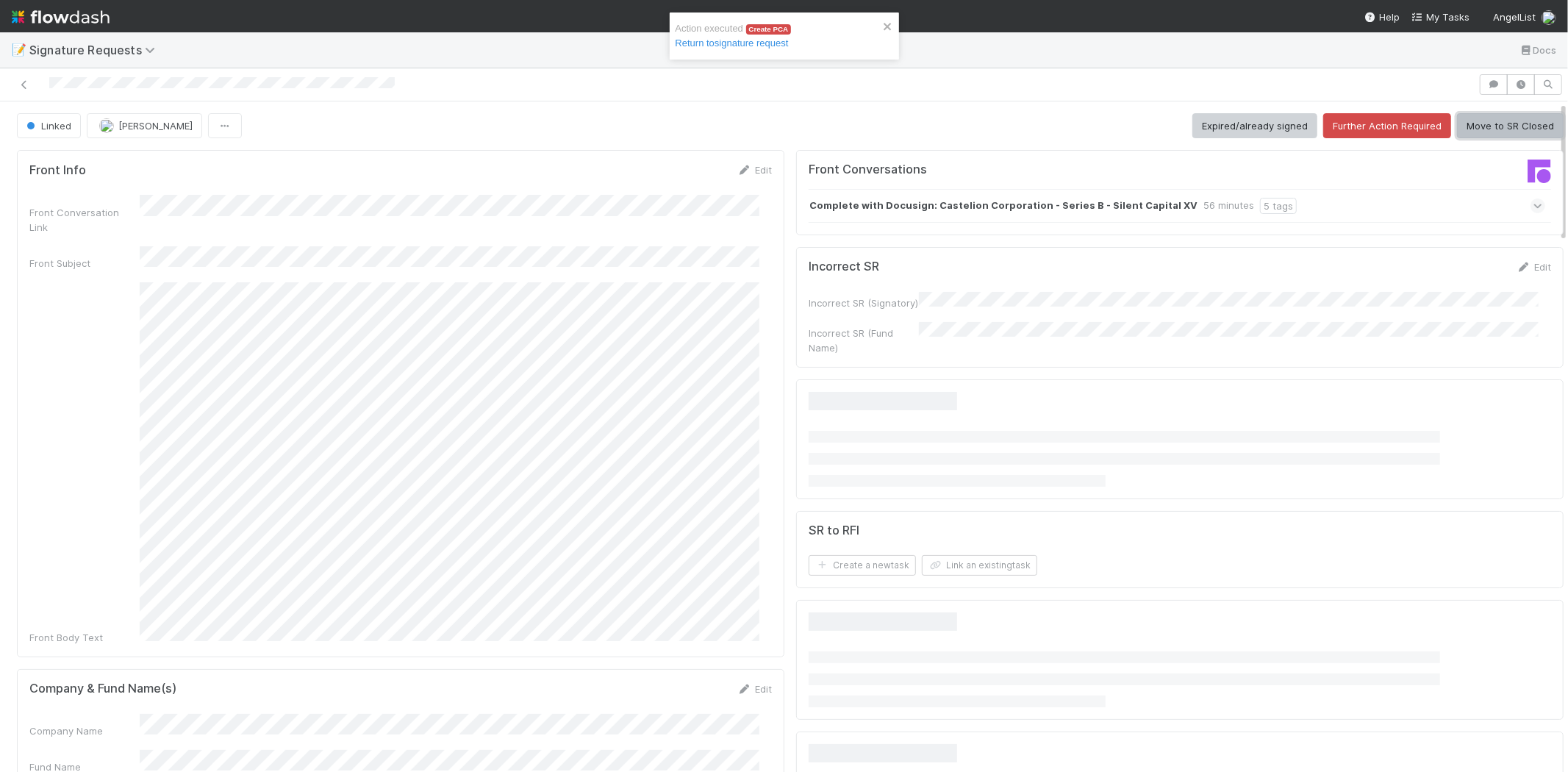
click at [1468, 130] on button "Move to SR Closed" at bounding box center [1510, 126] width 107 height 25
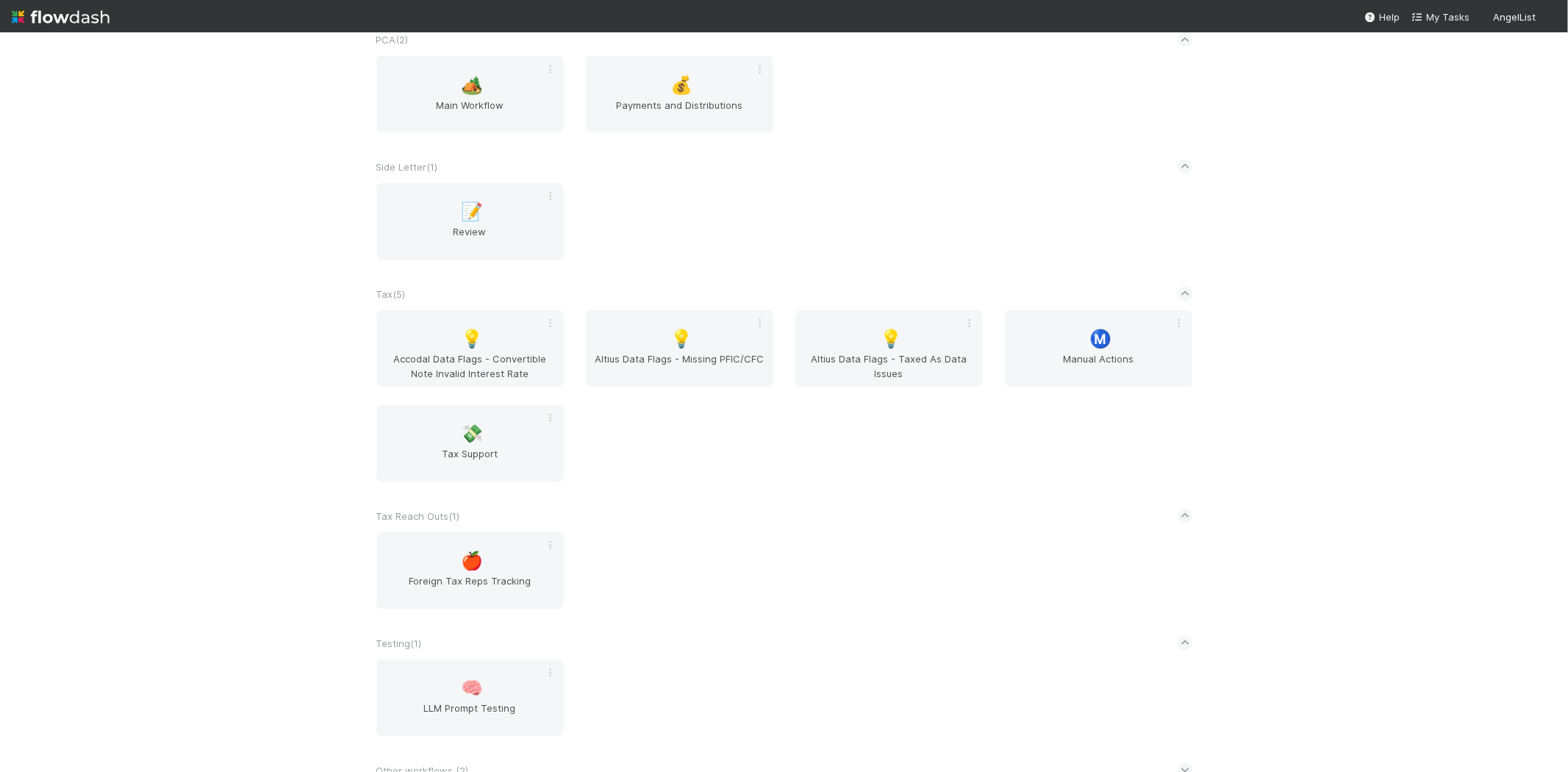
scroll to position [2277, 0]
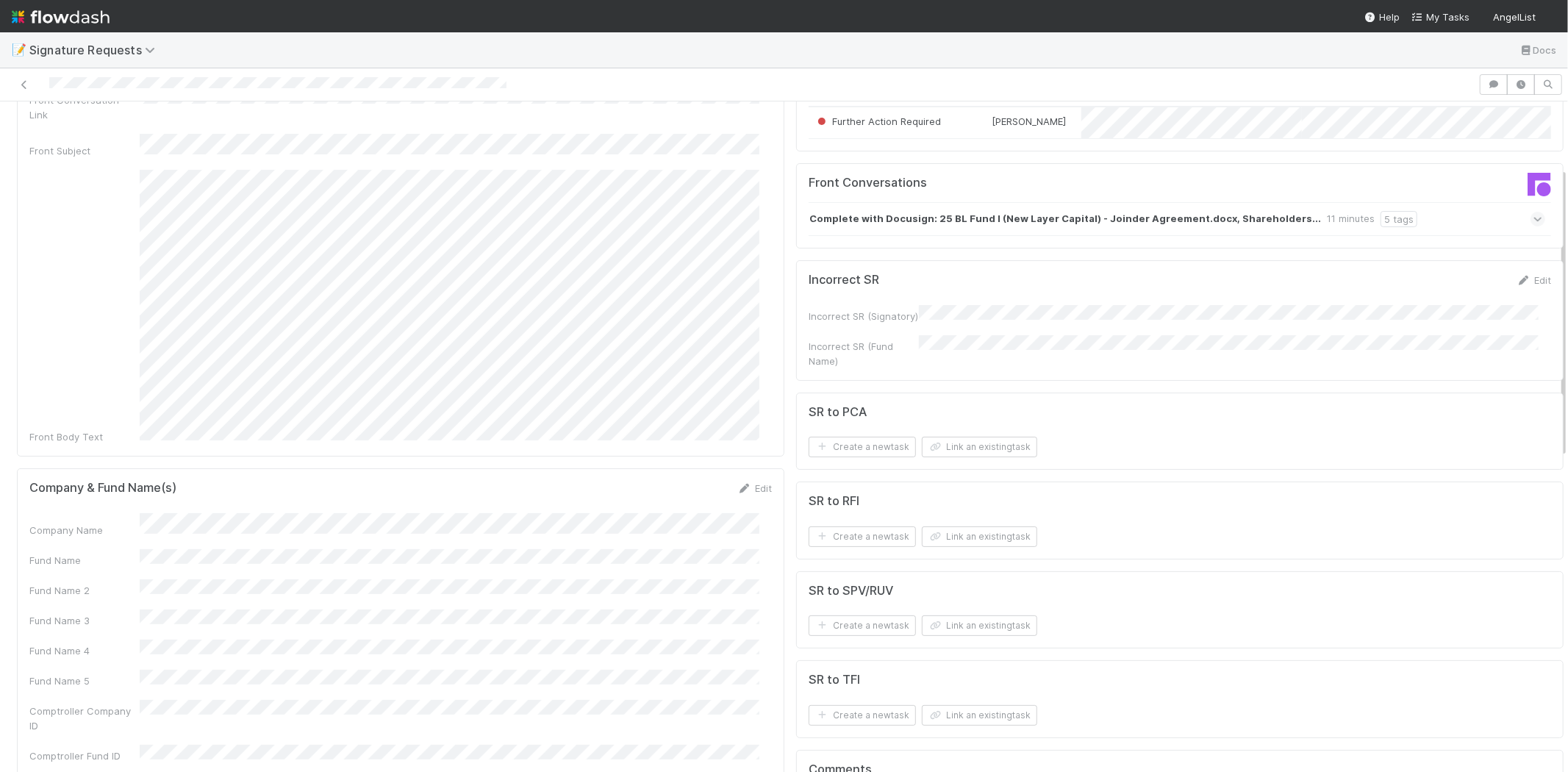
scroll to position [163, 0]
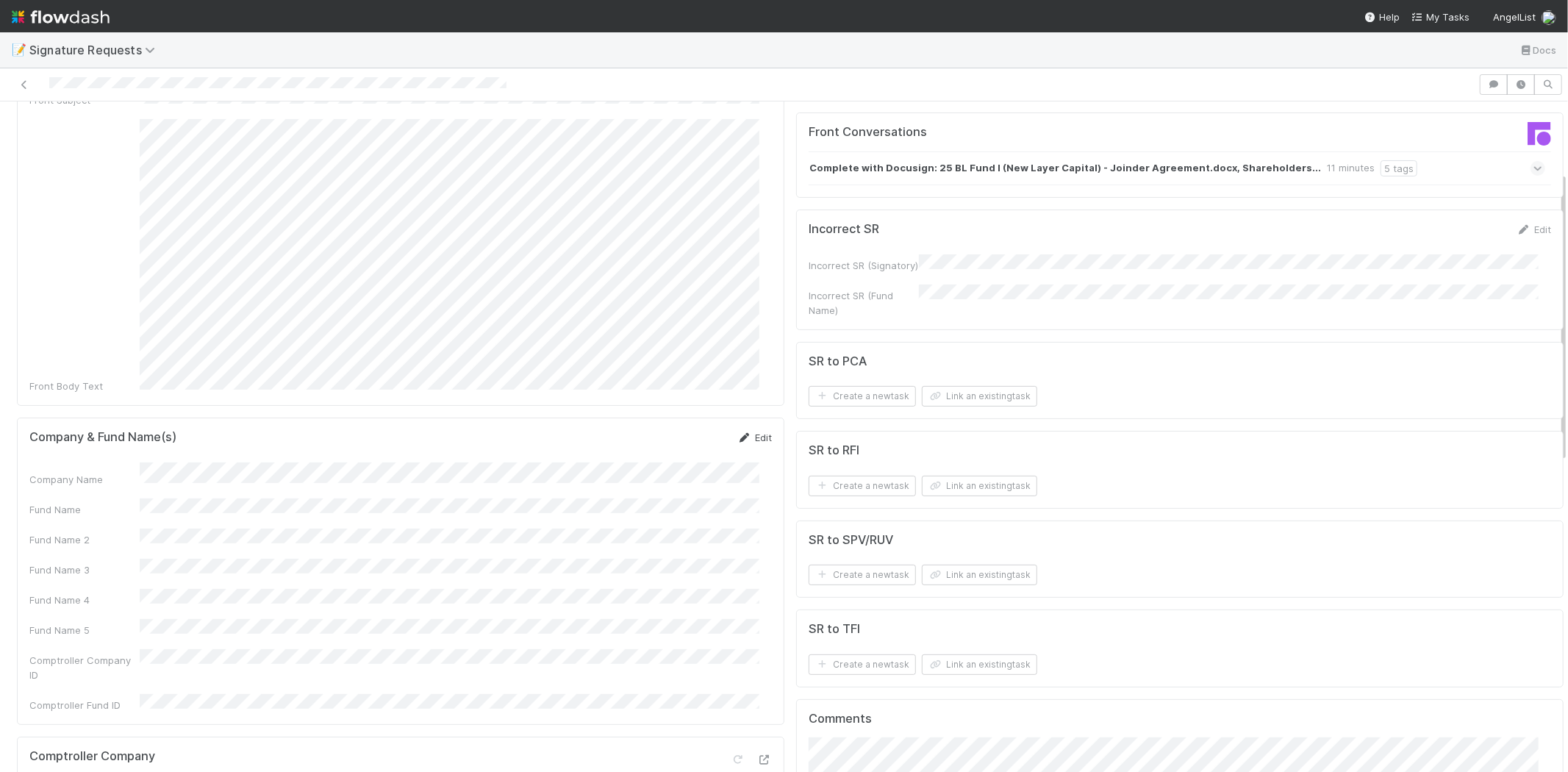
click at [742, 431] on link "Edit" at bounding box center [755, 437] width 35 height 12
click at [100, 435] on form "Company & Fund Name(s) Save Cancel Company Name Fund Name Fund Name 2 Fund Name…" at bounding box center [401, 615] width 742 height 369
click at [672, 430] on button "Save" at bounding box center [693, 443] width 42 height 25
click at [950, 399] on button "Link an existing task" at bounding box center [979, 396] width 116 height 21
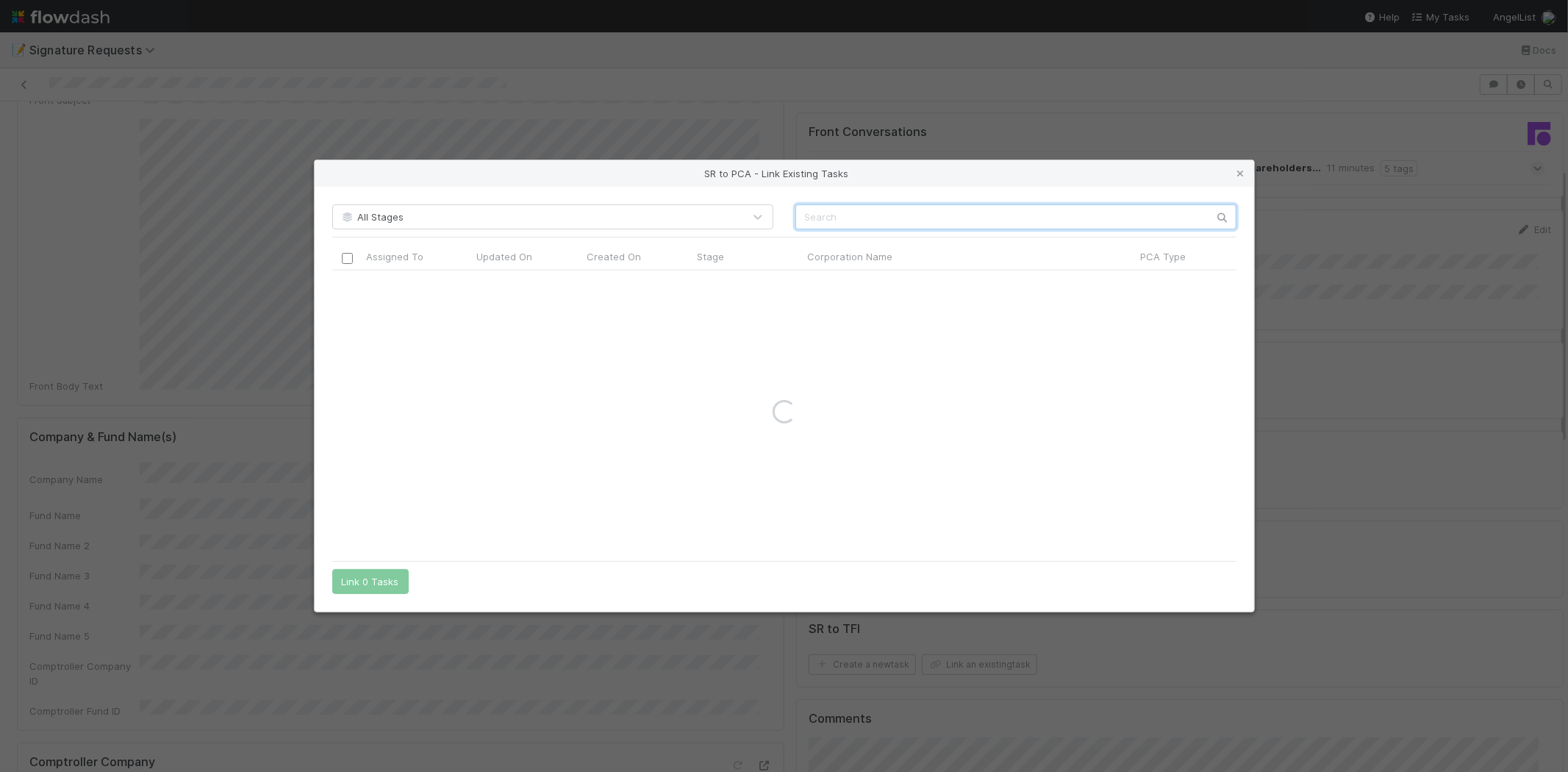
click at [827, 221] on input "text" at bounding box center [1016, 217] width 441 height 25
paste input "Block Green AG"
type input "Block Green AG"
click at [719, 412] on div "[DATE] 7:18:13 AM [DATE] 2:57:50 AM Awaiting SR" at bounding box center [784, 412] width 905 height 282
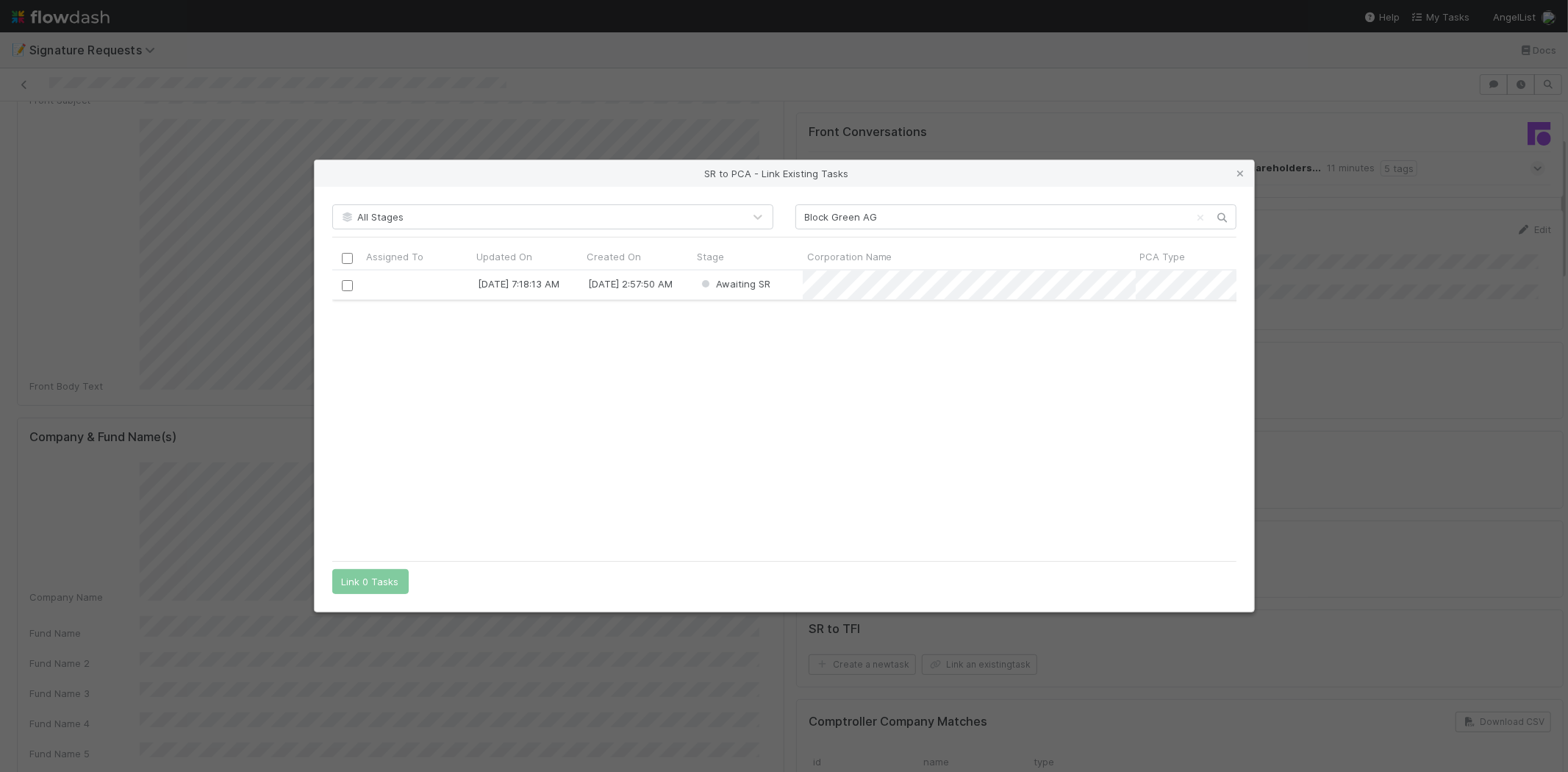
click at [343, 284] on input "checkbox" at bounding box center [347, 285] width 11 height 11
click at [370, 583] on button "Link 1 Task" at bounding box center [368, 582] width 70 height 25
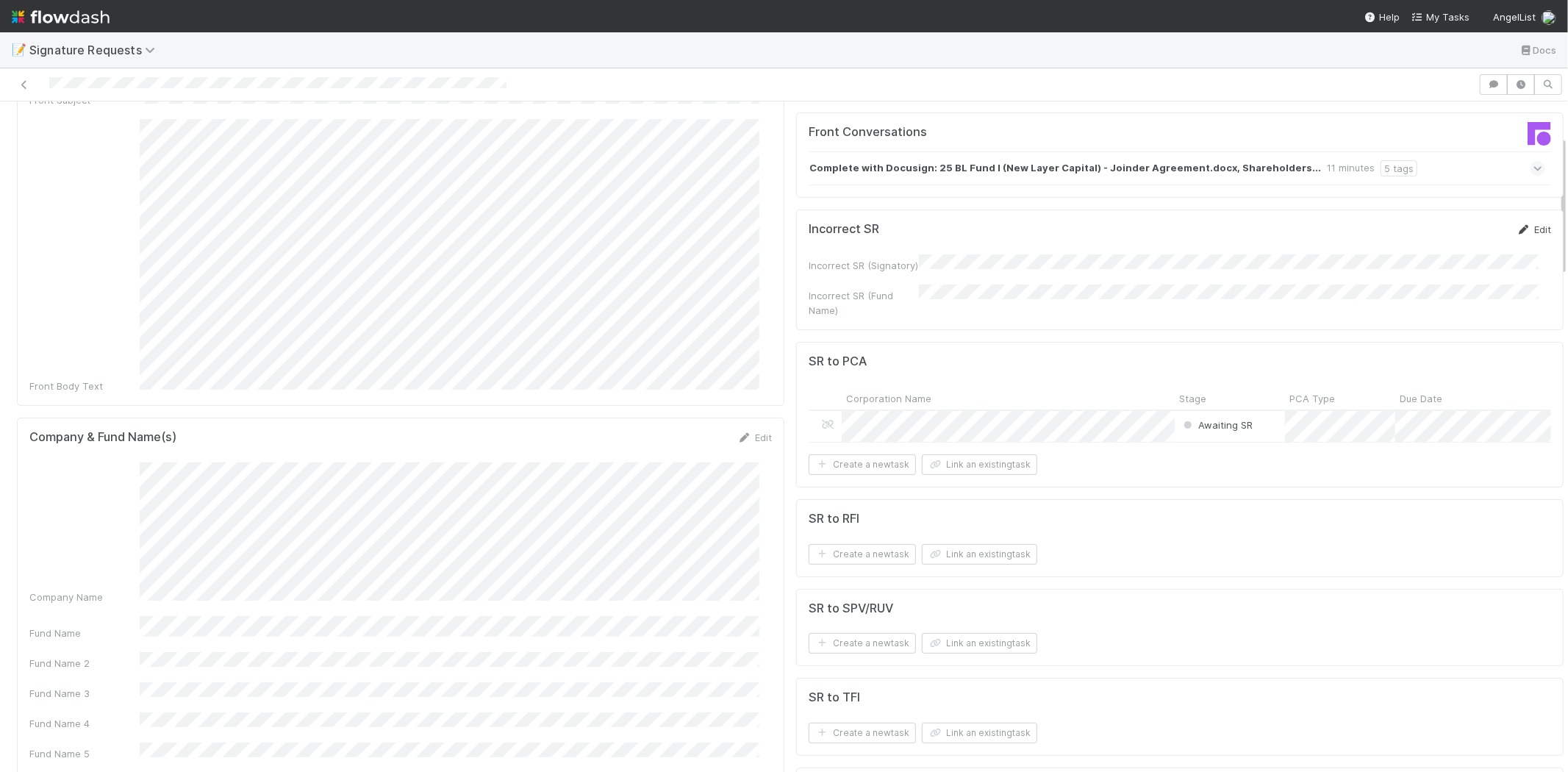
click at [1517, 235] on link "Edit" at bounding box center [1534, 229] width 35 height 12
click at [1456, 239] on button "Save" at bounding box center [1473, 235] width 42 height 25
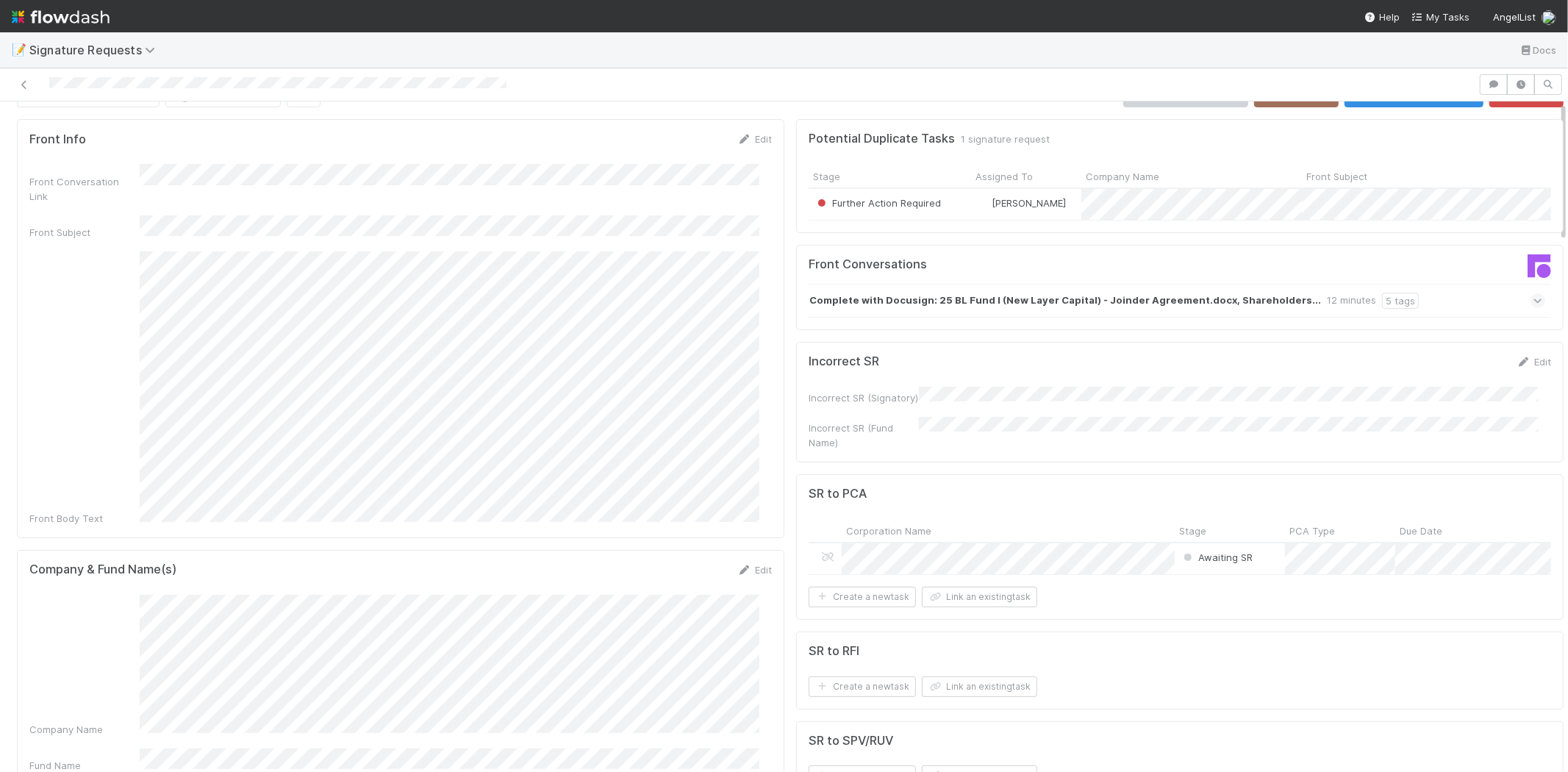
scroll to position [0, 0]
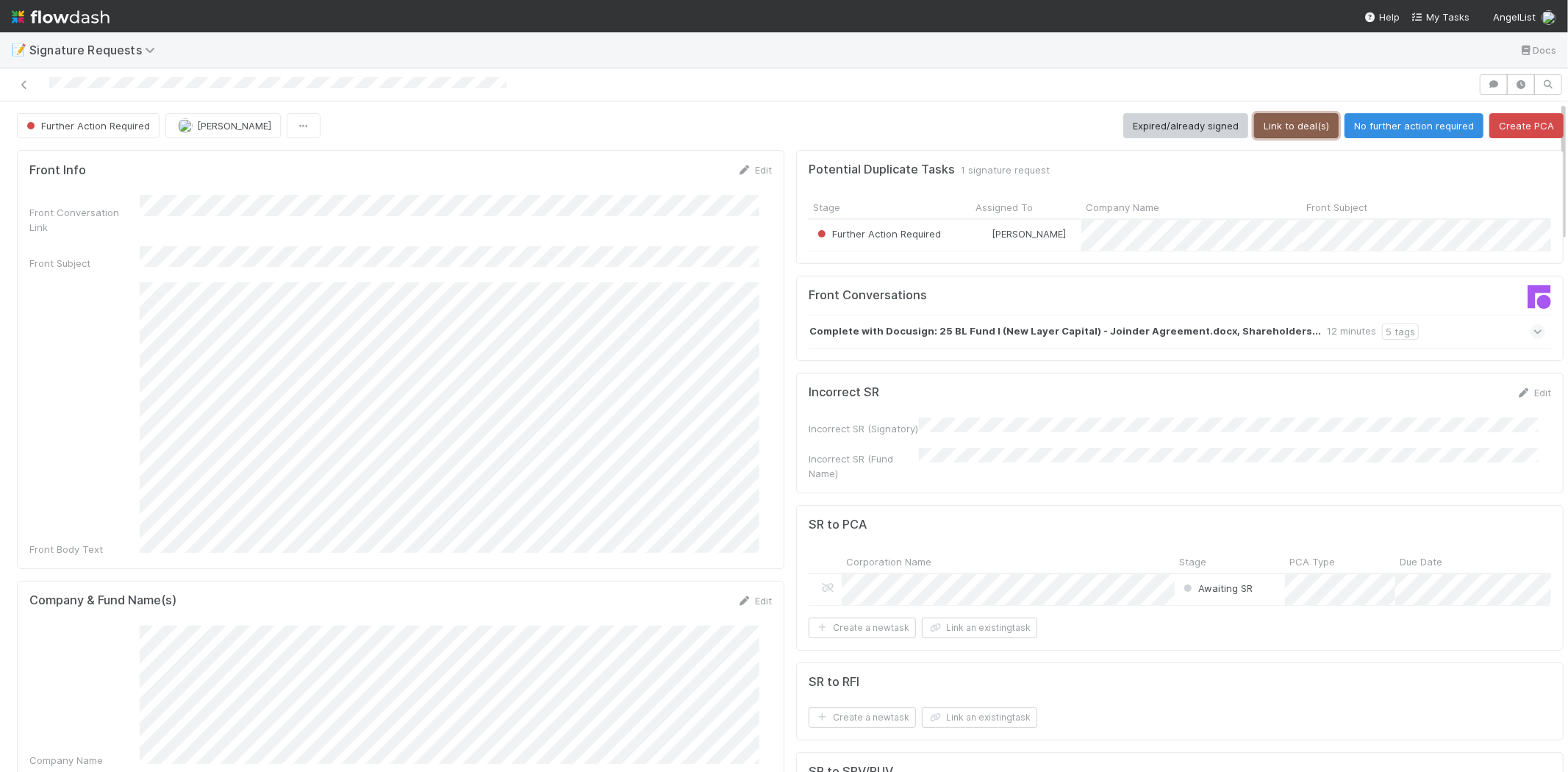
click at [1268, 120] on button "Link to deal(s)" at bounding box center [1296, 126] width 84 height 25
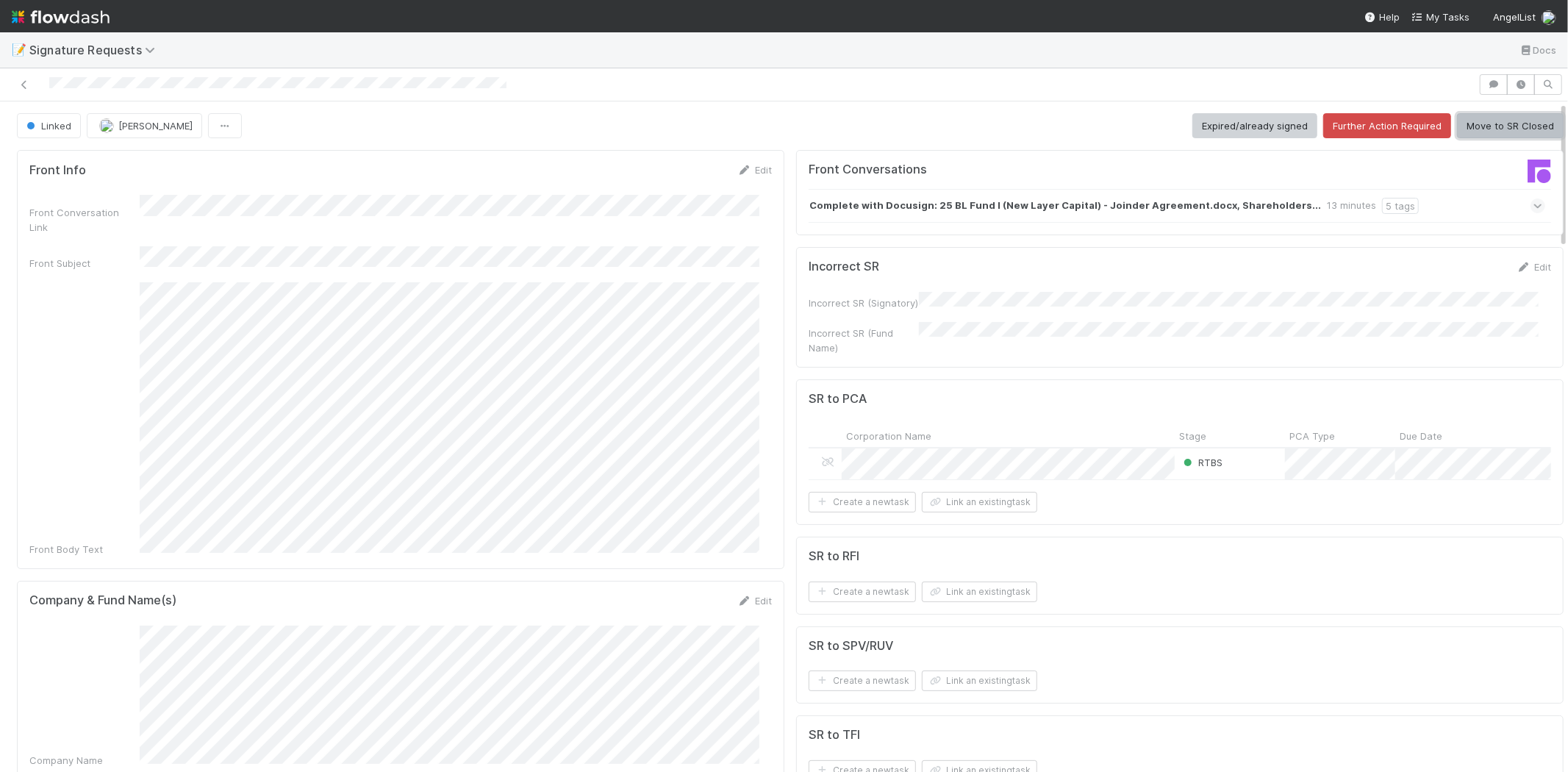
click at [1461, 125] on button "Move to SR Closed" at bounding box center [1510, 126] width 107 height 25
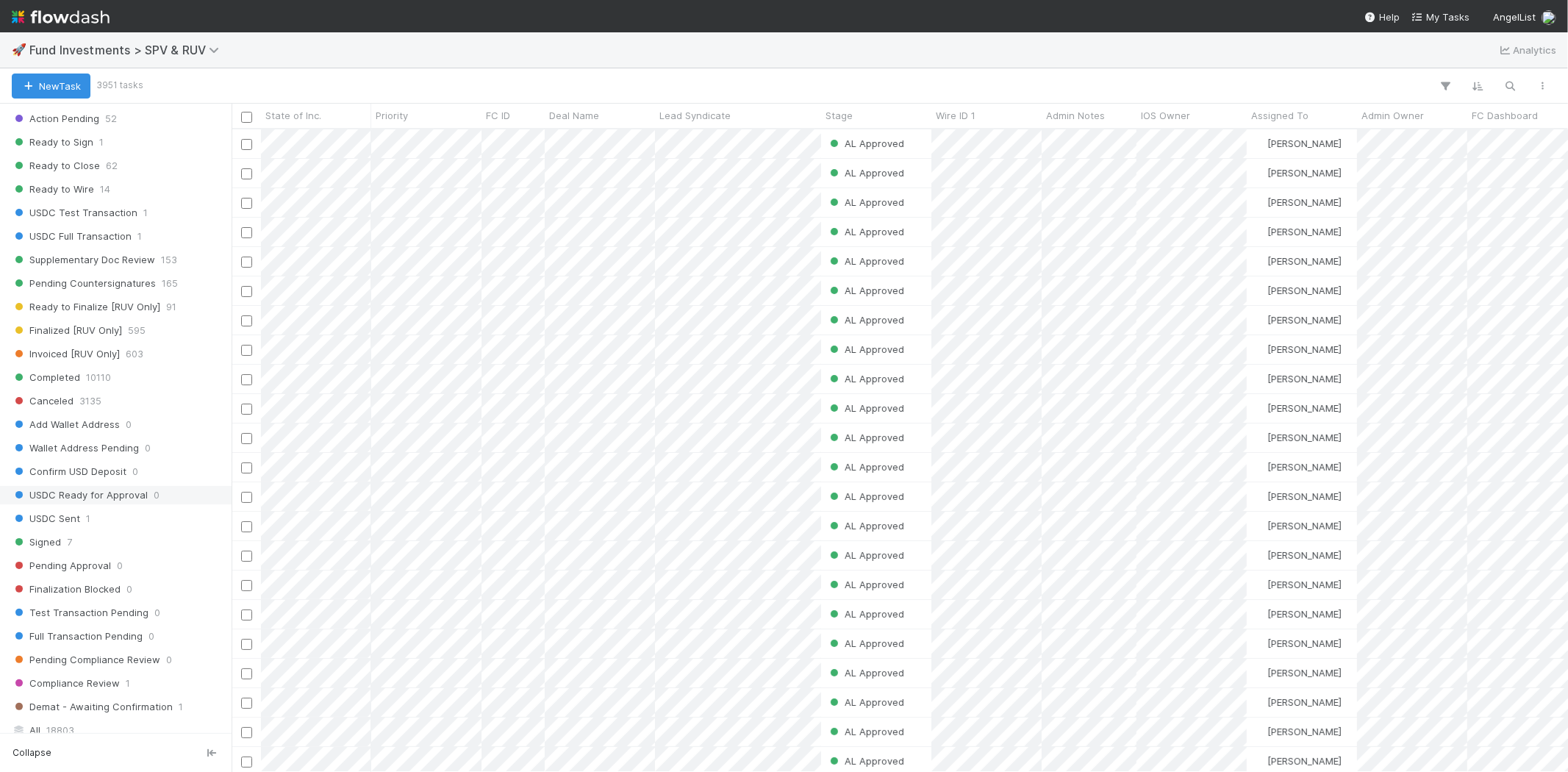
scroll to position [980, 0]
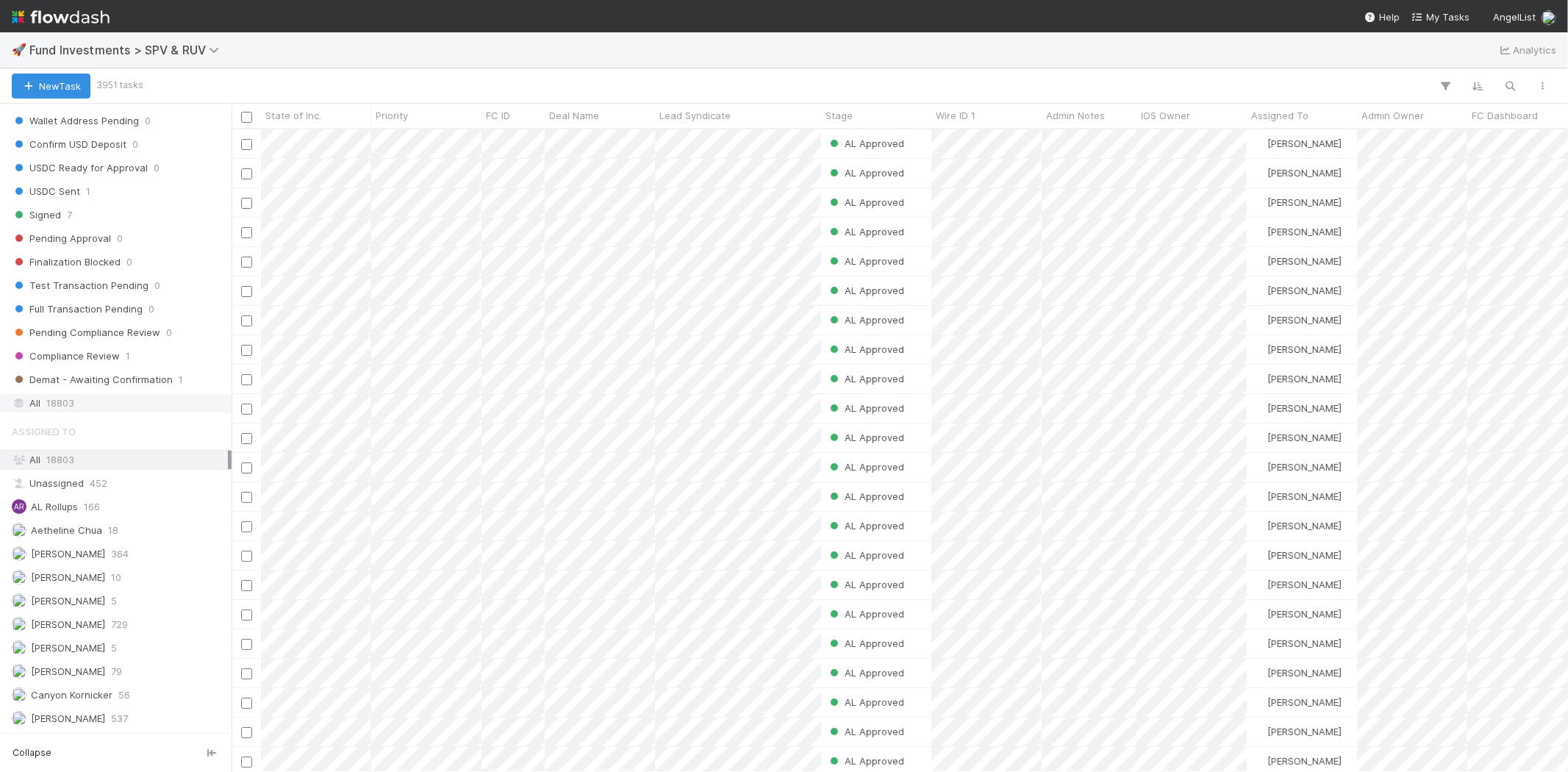
click at [76, 412] on div "All 18803" at bounding box center [119, 403] width 216 height 19
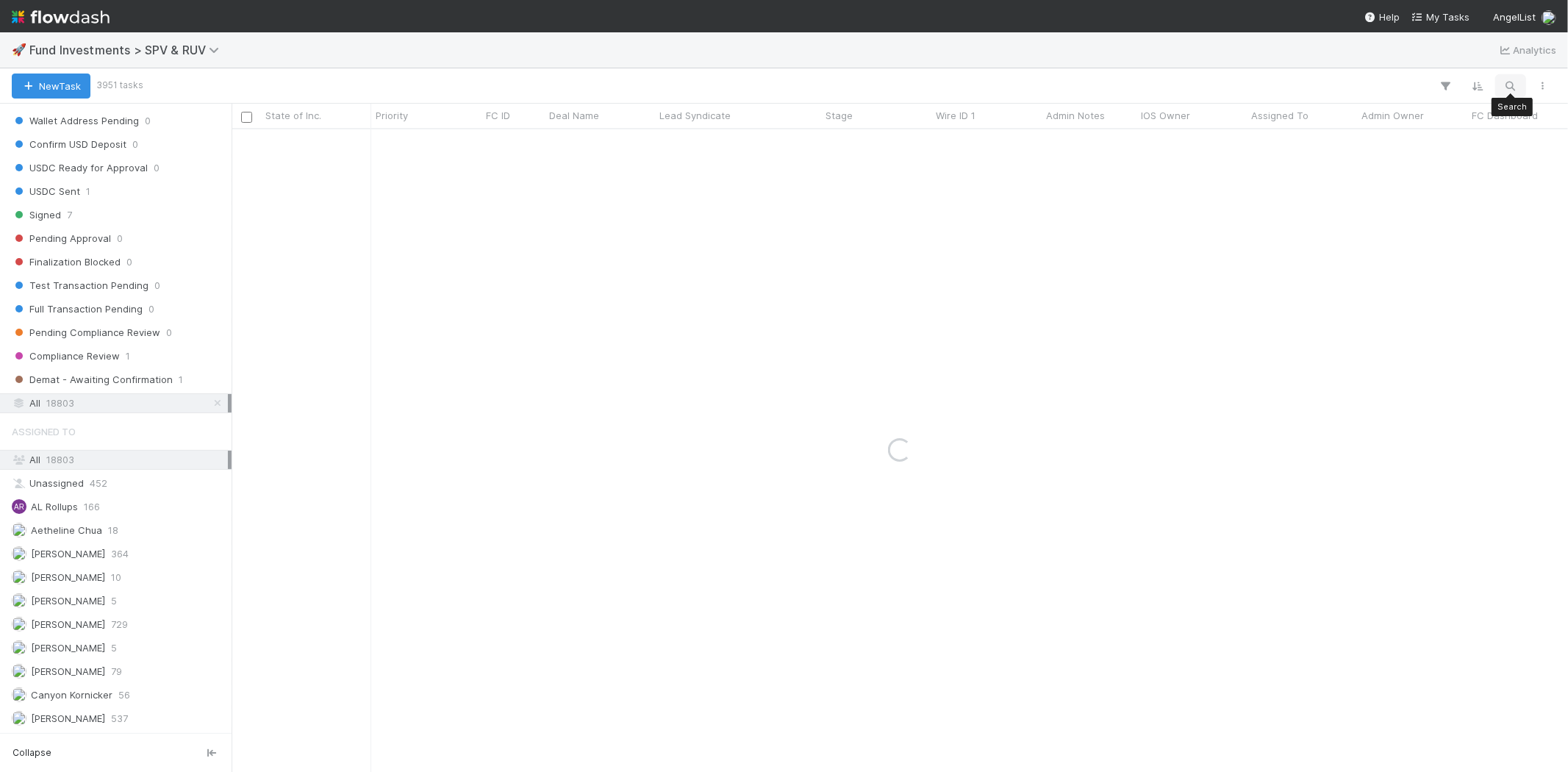
click at [1515, 84] on icon "button" at bounding box center [1511, 86] width 14 height 13
type input "bl fund i, a series of new layer"
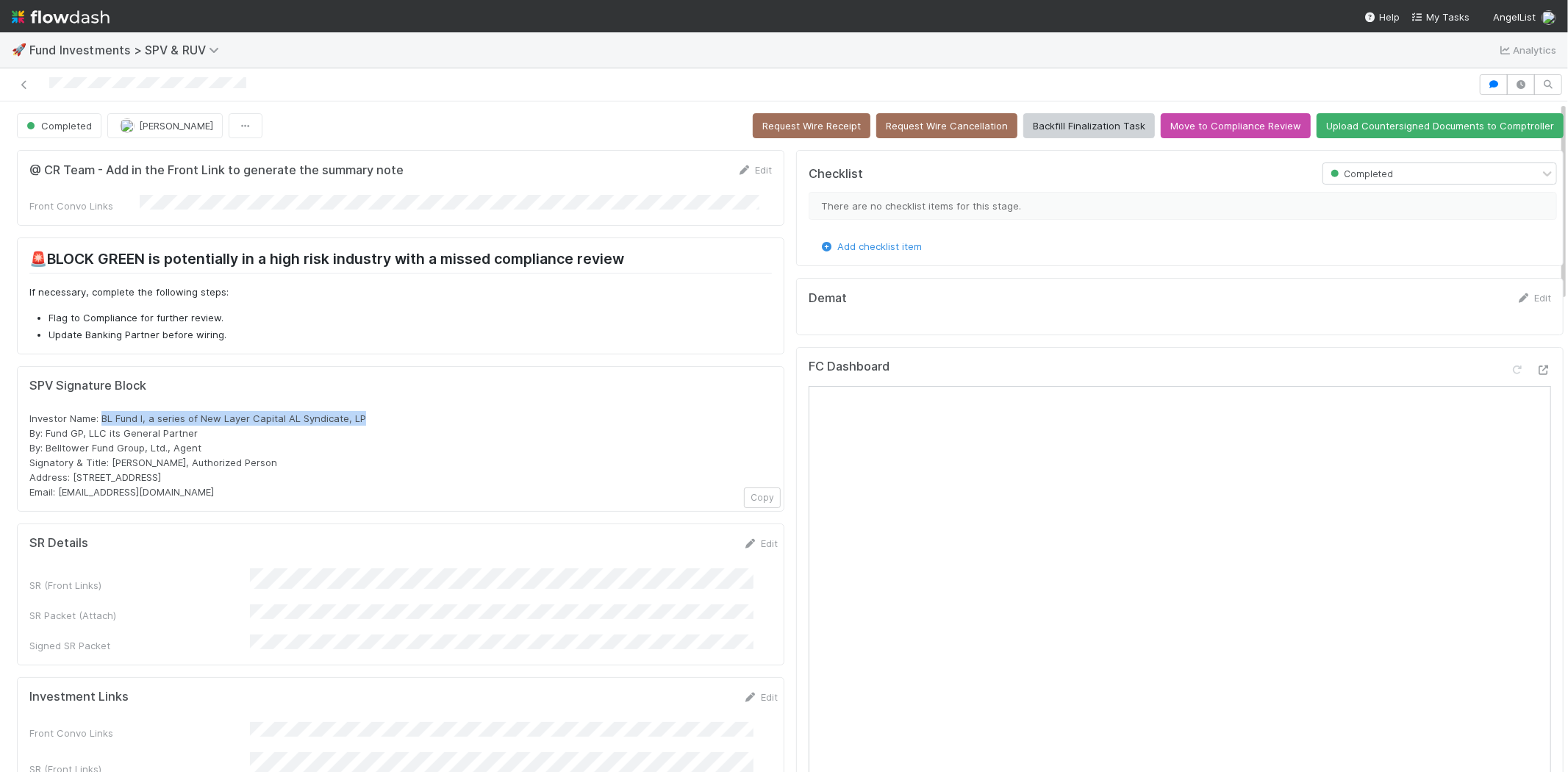
drag, startPoint x: 100, startPoint y: 412, endPoint x: 375, endPoint y: 410, distance: 275.0
click at [375, 411] on div "Investor Name: BL Fund I, a series of New Layer Capital AL Syndicate, LP By: Fu…" at bounding box center [401, 455] width 742 height 88
copy span "BL Fund I, a series of New Layer Capital AL Syndicate, LP"
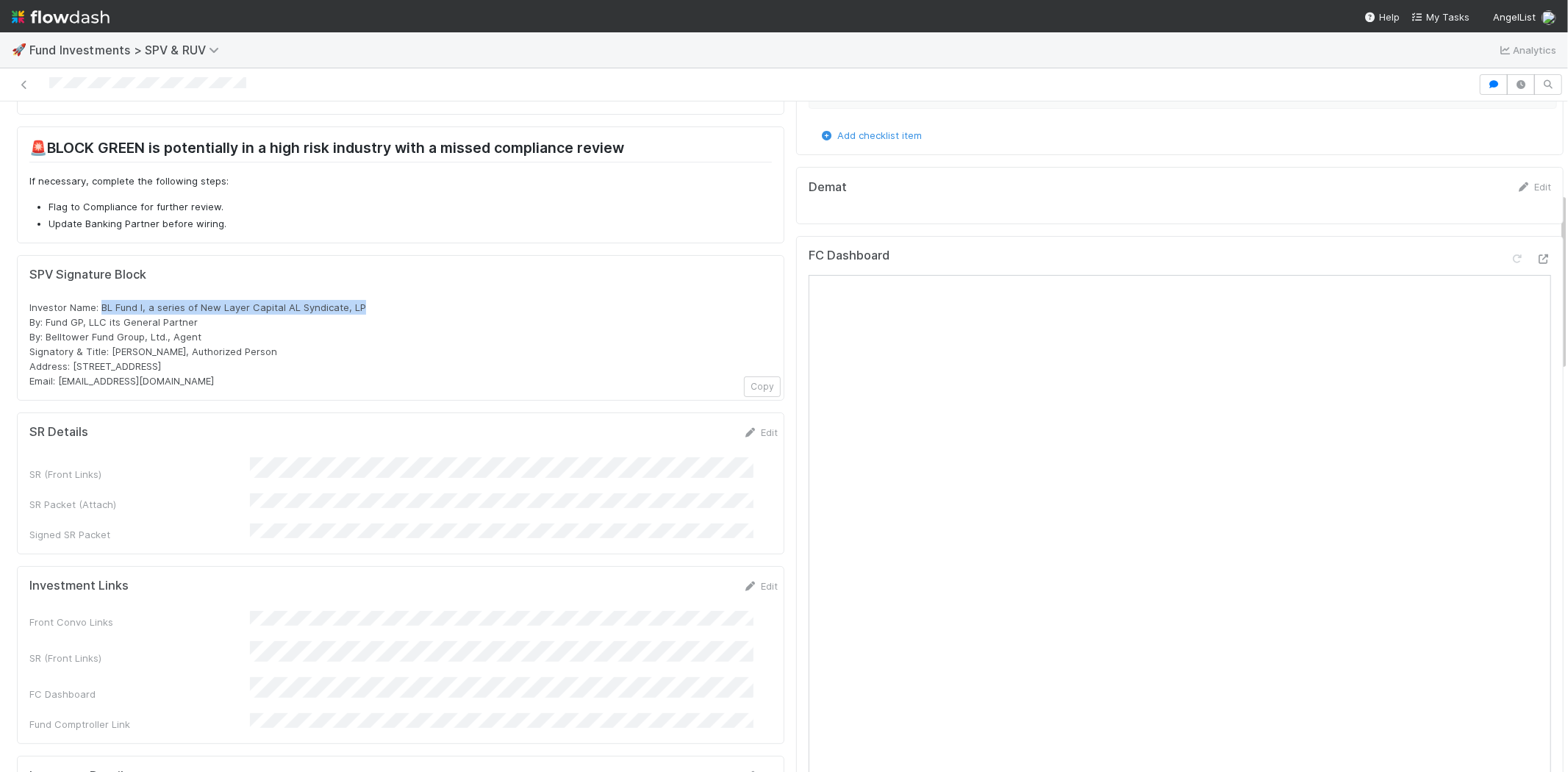
scroll to position [408, 0]
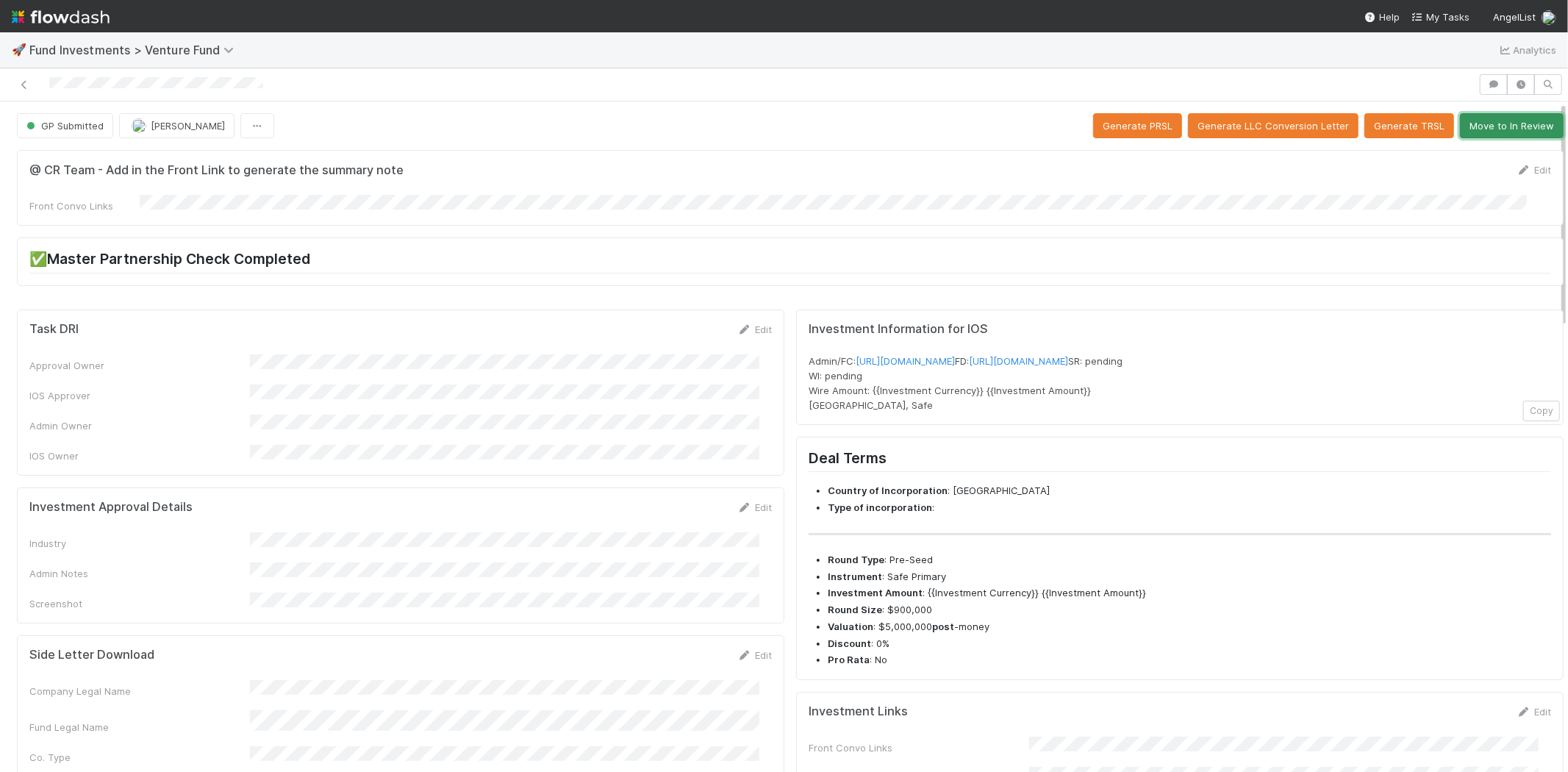
click at [1465, 130] on button "Move to In Review" at bounding box center [1512, 126] width 104 height 25
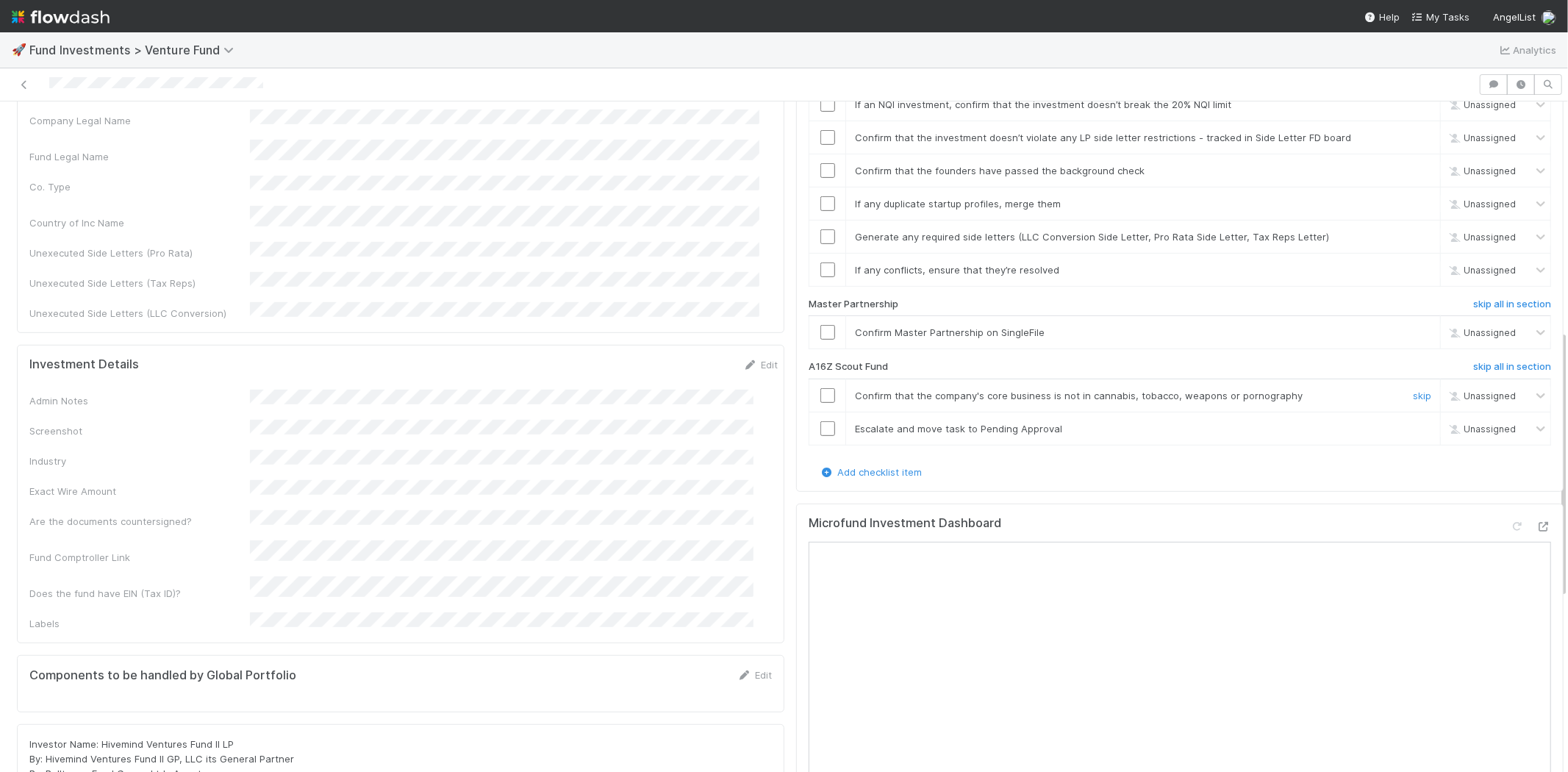
scroll to position [571, 0]
click at [1480, 360] on h6 "skip all in section" at bounding box center [1512, 366] width 78 height 12
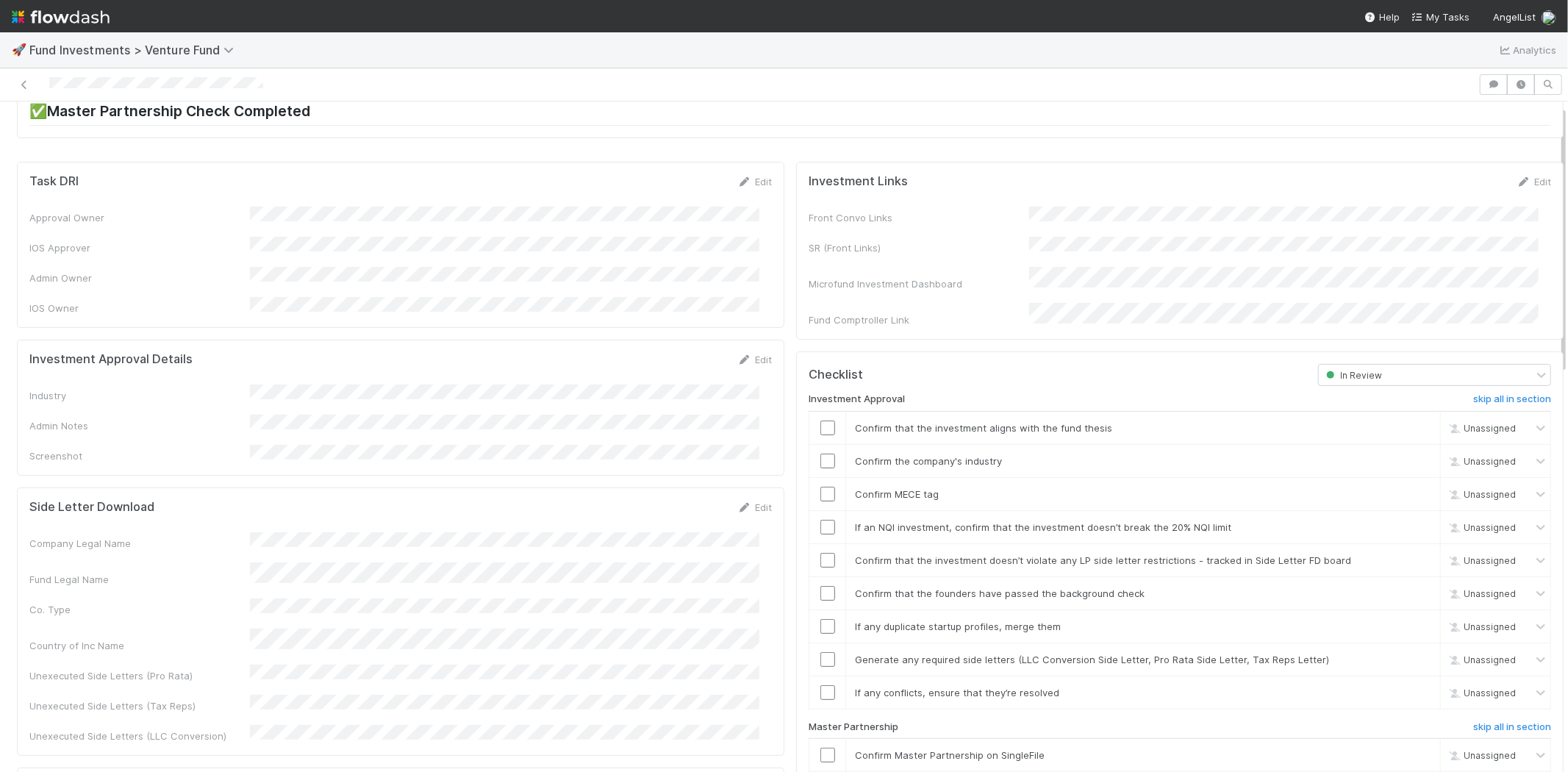
scroll to position [0, 0]
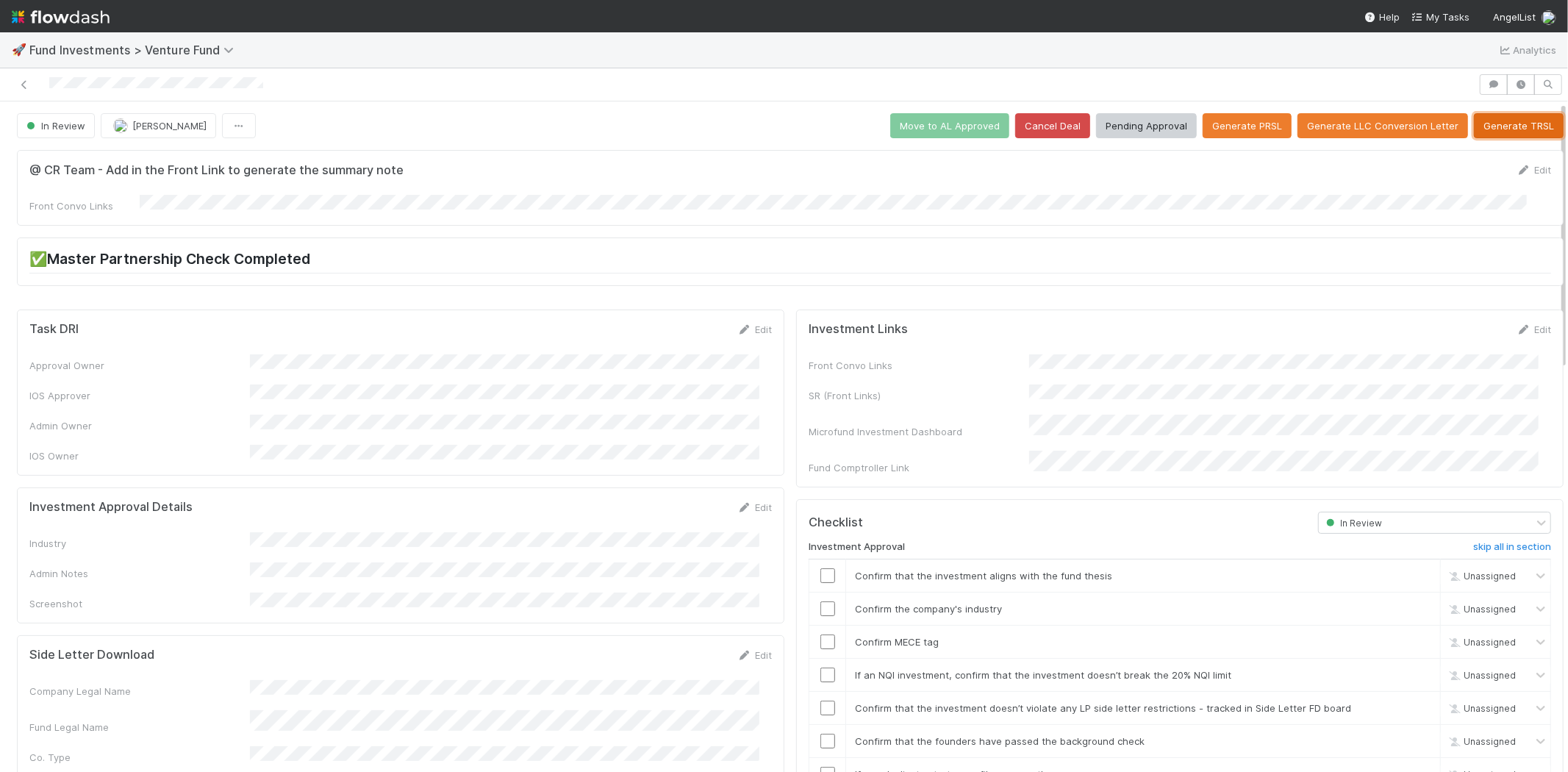
click at [1495, 117] on button "Generate TRSL" at bounding box center [1519, 126] width 90 height 25
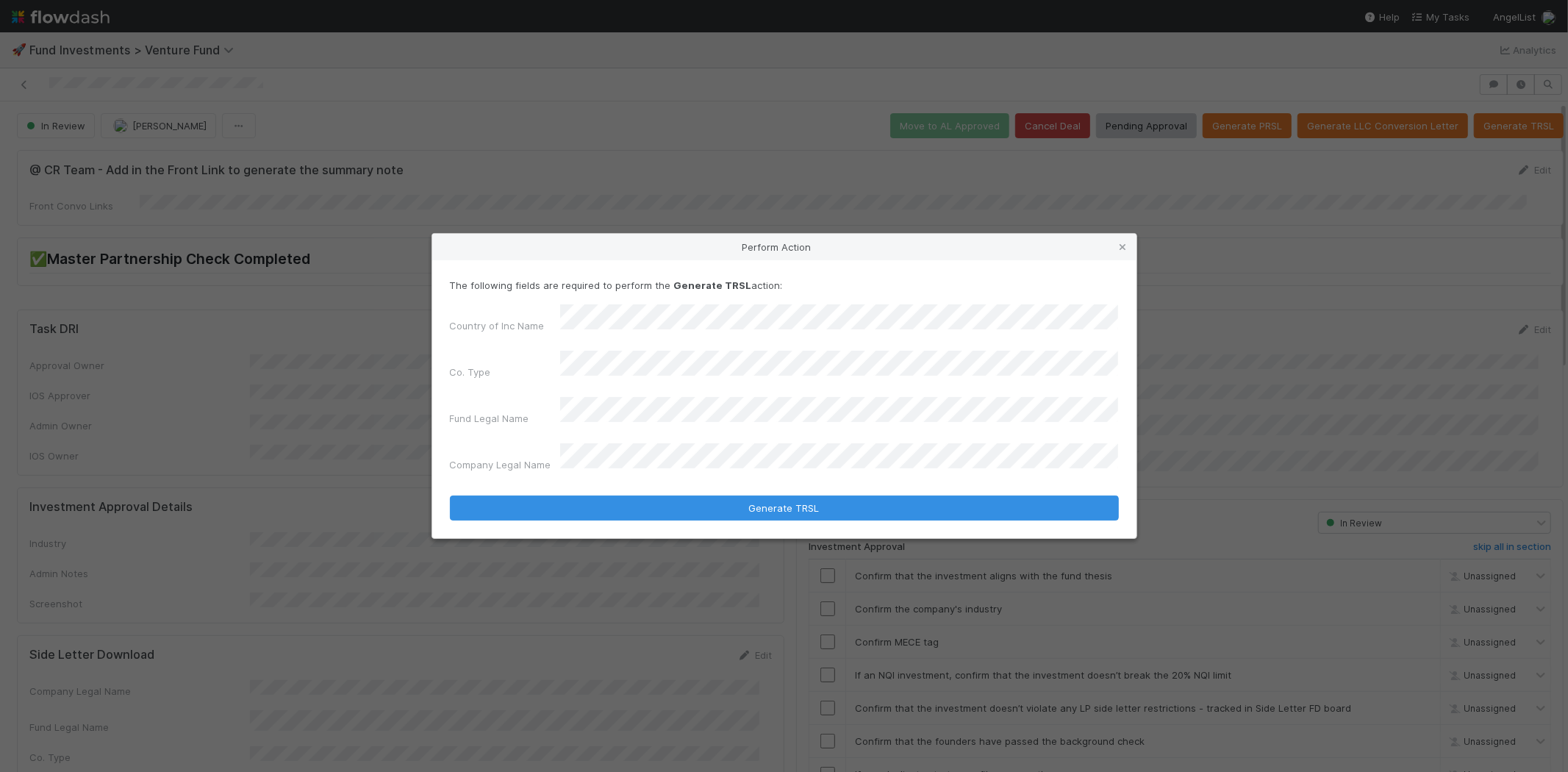
click at [450, 496] on button "Generate TRSL" at bounding box center [784, 508] width 669 height 25
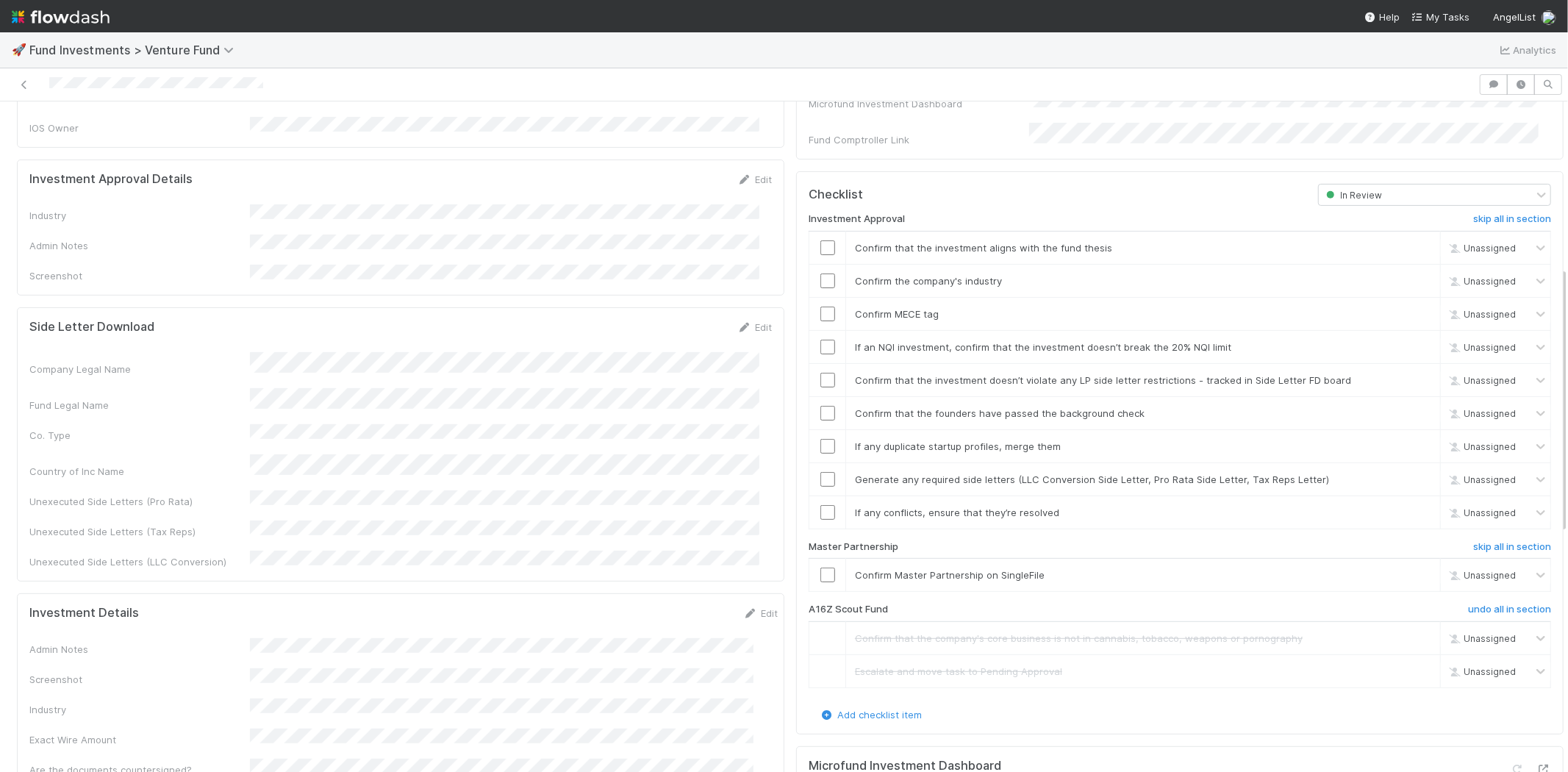
scroll to position [251, 0]
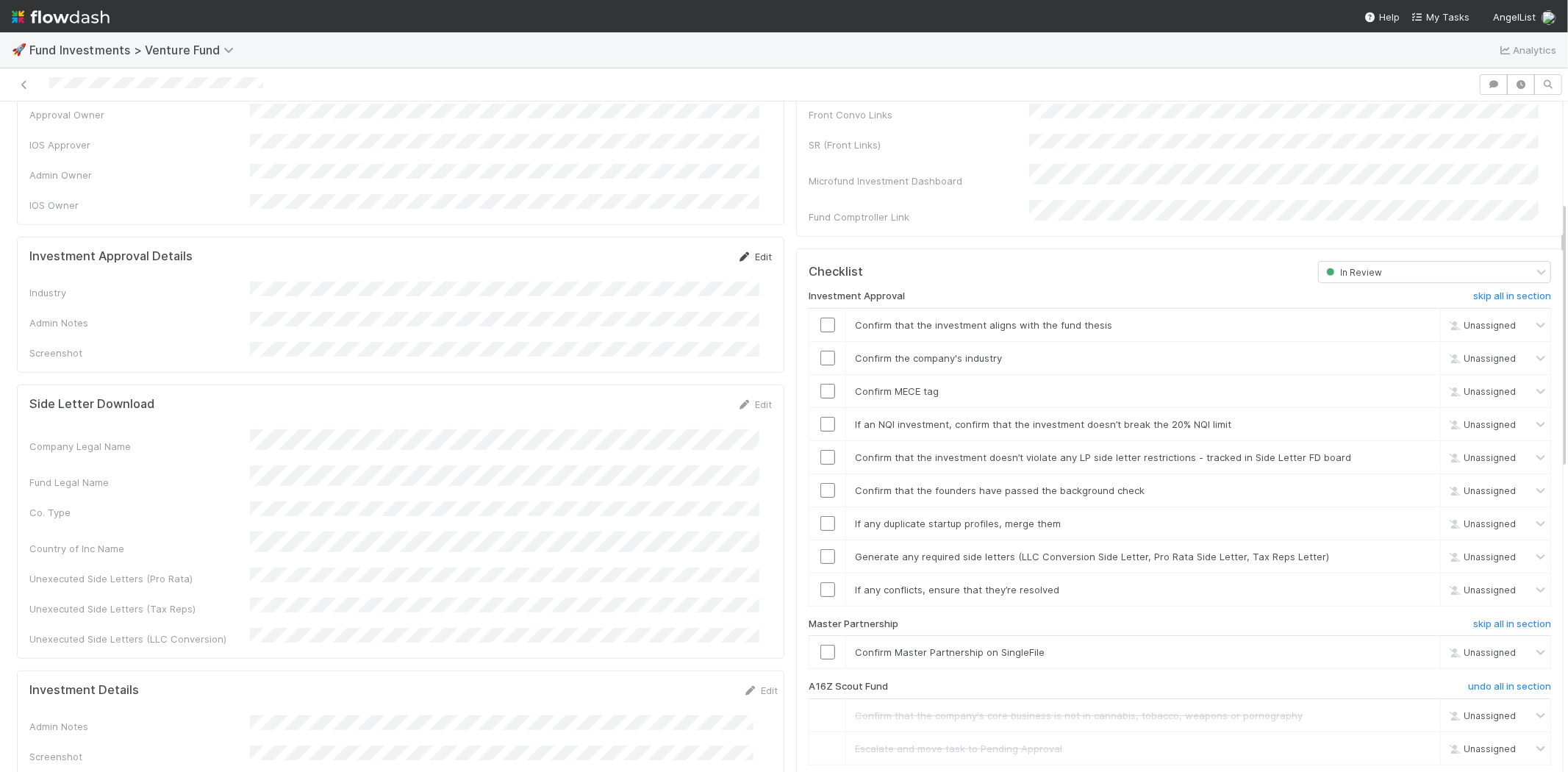
click at [742, 251] on link "Edit" at bounding box center [755, 256] width 35 height 12
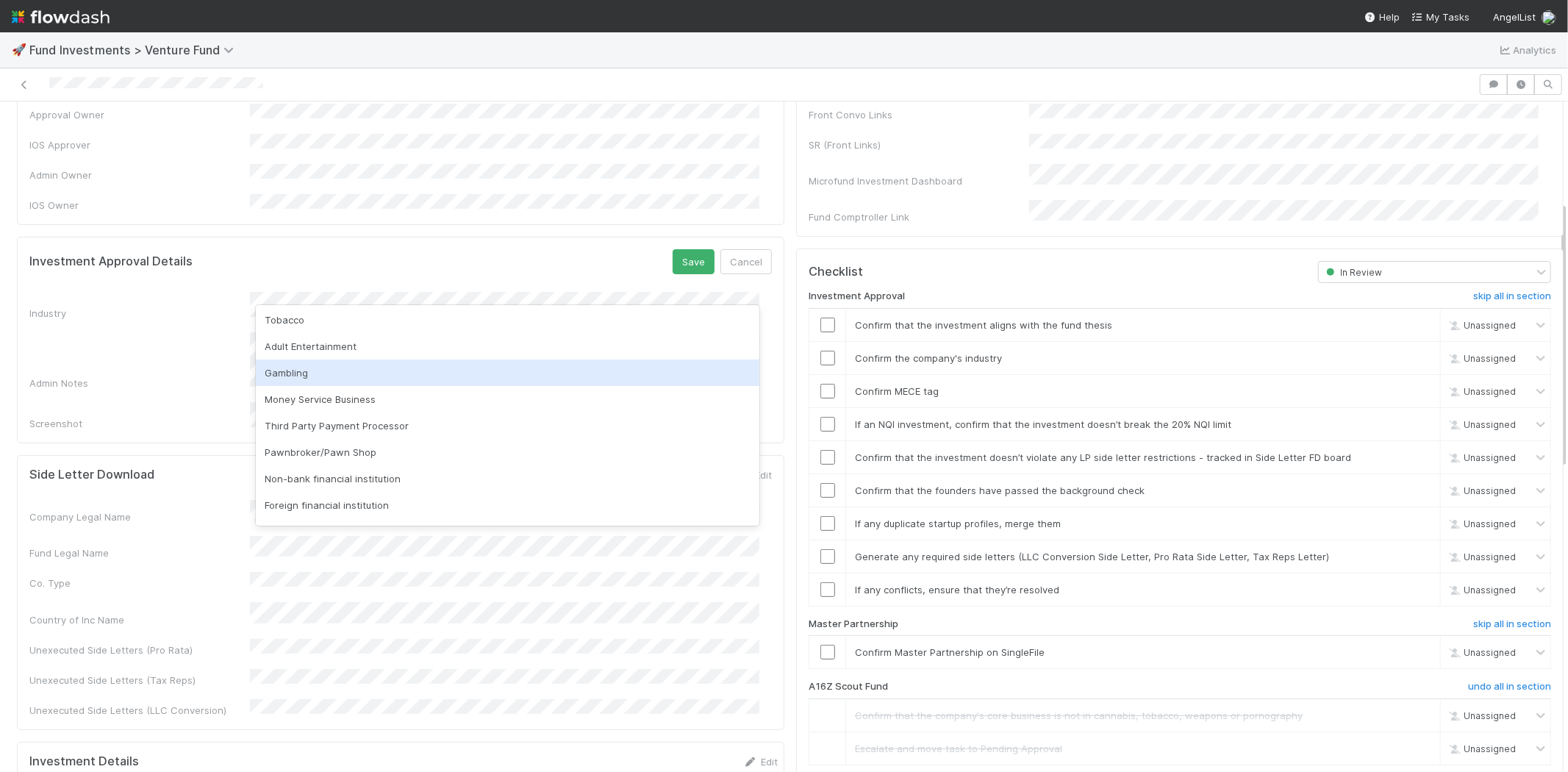
scroll to position [82, 0]
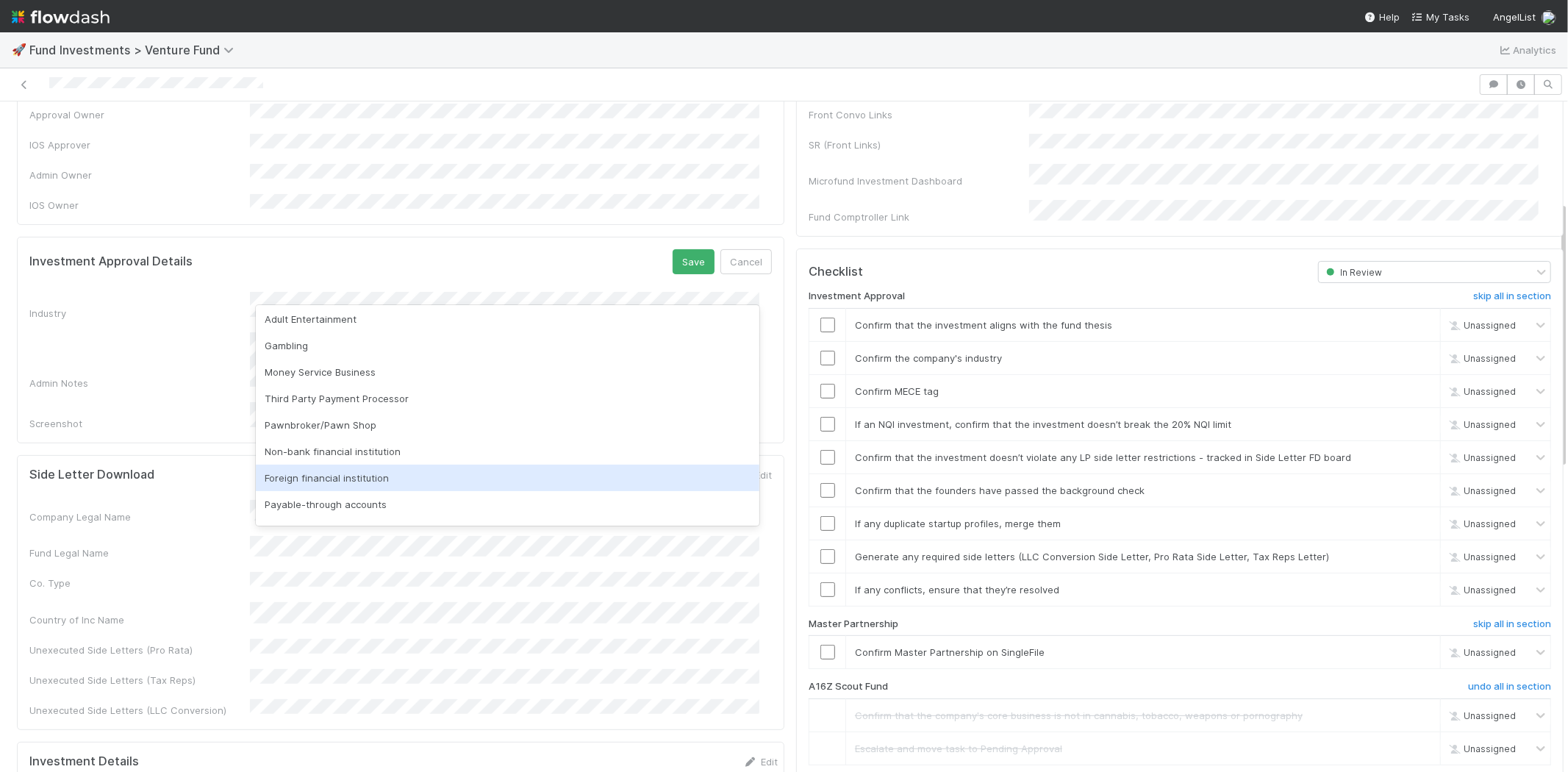
click at [366, 478] on div "Foreign financial institution" at bounding box center [507, 478] width 504 height 27
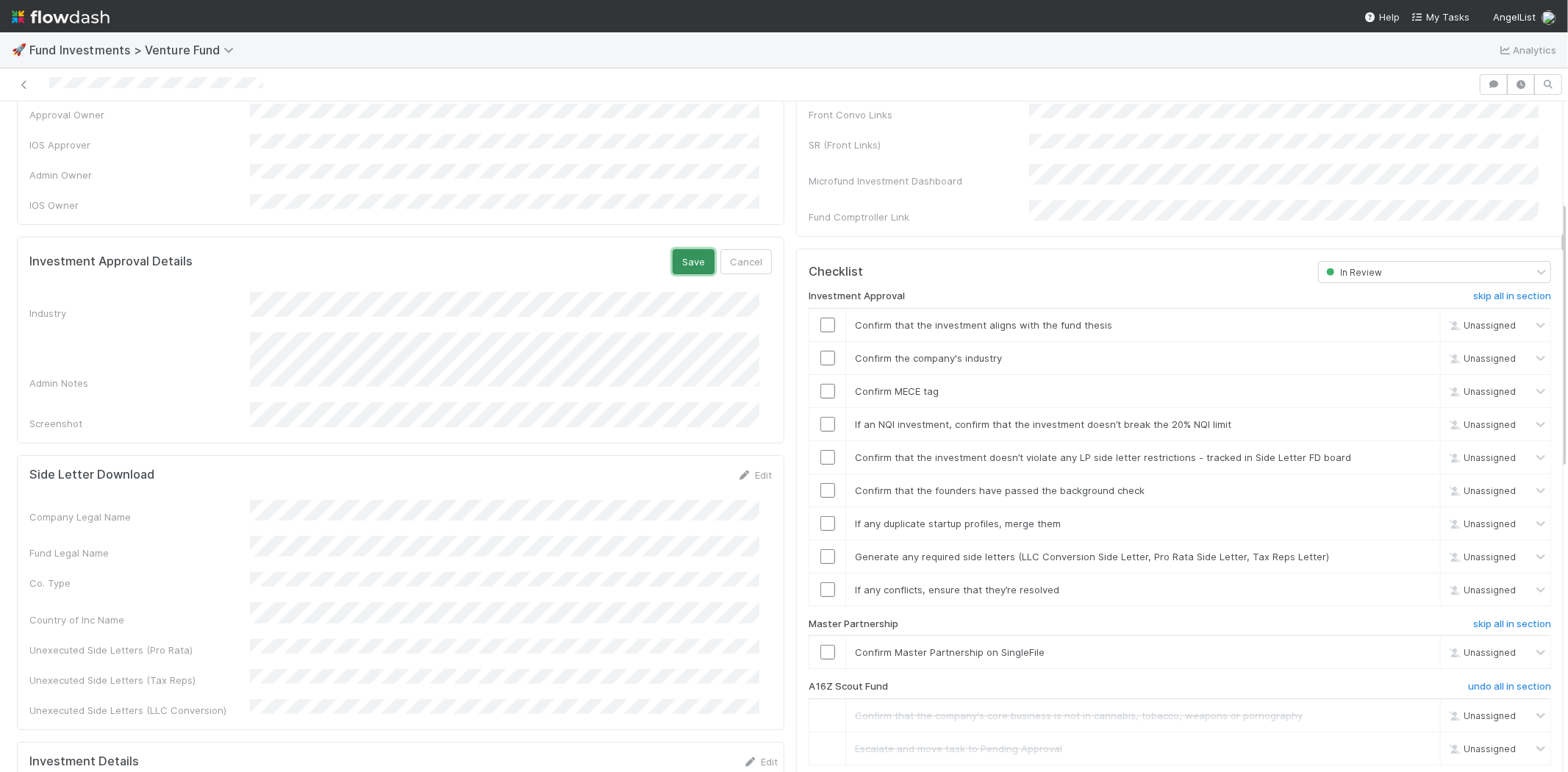
click at [672, 249] on button "Save" at bounding box center [693, 262] width 42 height 25
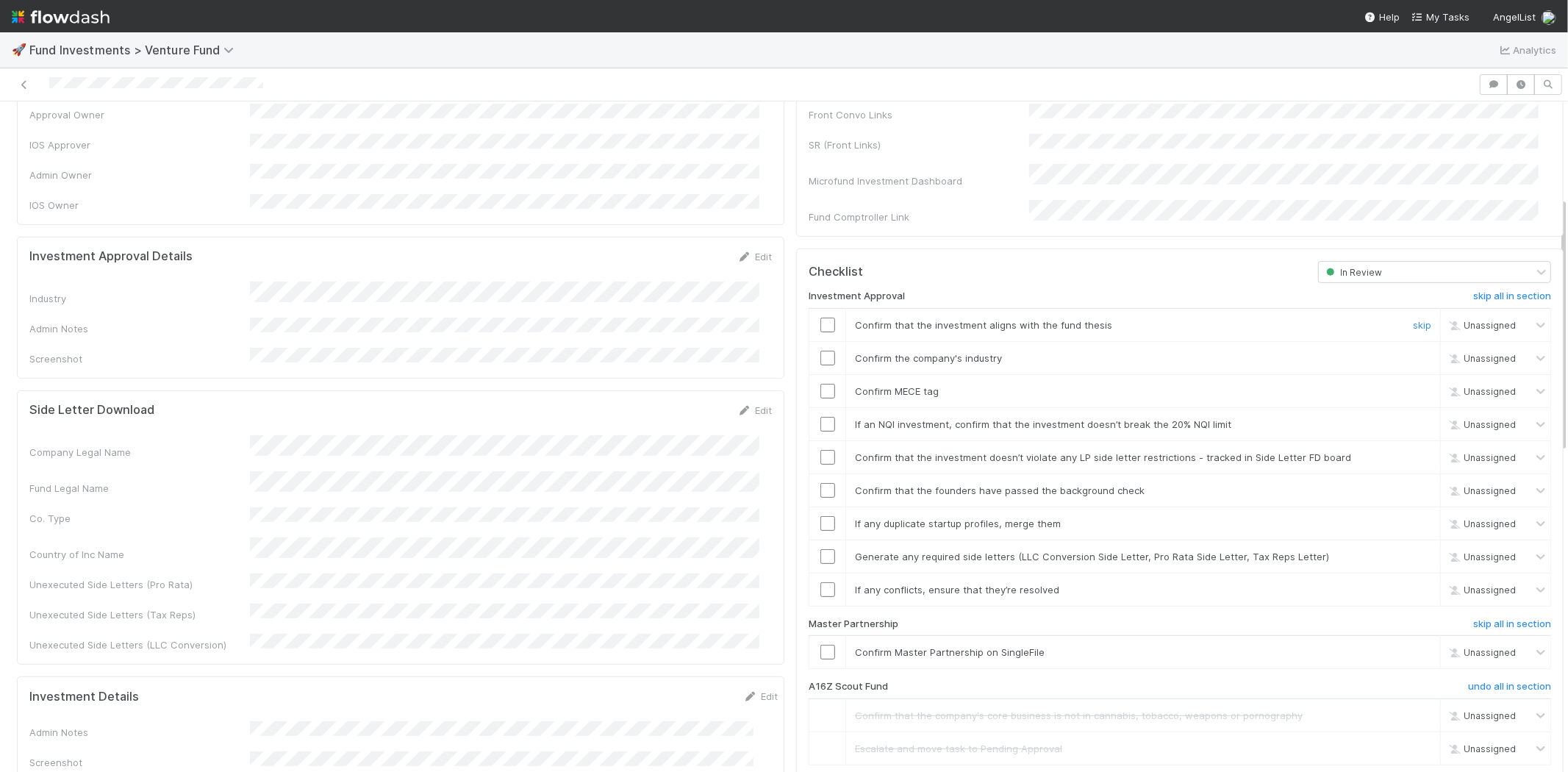
click at [820, 317] on input "checkbox" at bounding box center [827, 325] width 14 height 14
click at [820, 351] on input "checkbox" at bounding box center [827, 358] width 14 height 14
click at [820, 384] on input "checkbox" at bounding box center [827, 391] width 14 height 14
click at [820, 417] on input "checkbox" at bounding box center [827, 424] width 14 height 14
click at [820, 450] on input "checkbox" at bounding box center [827, 457] width 14 height 14
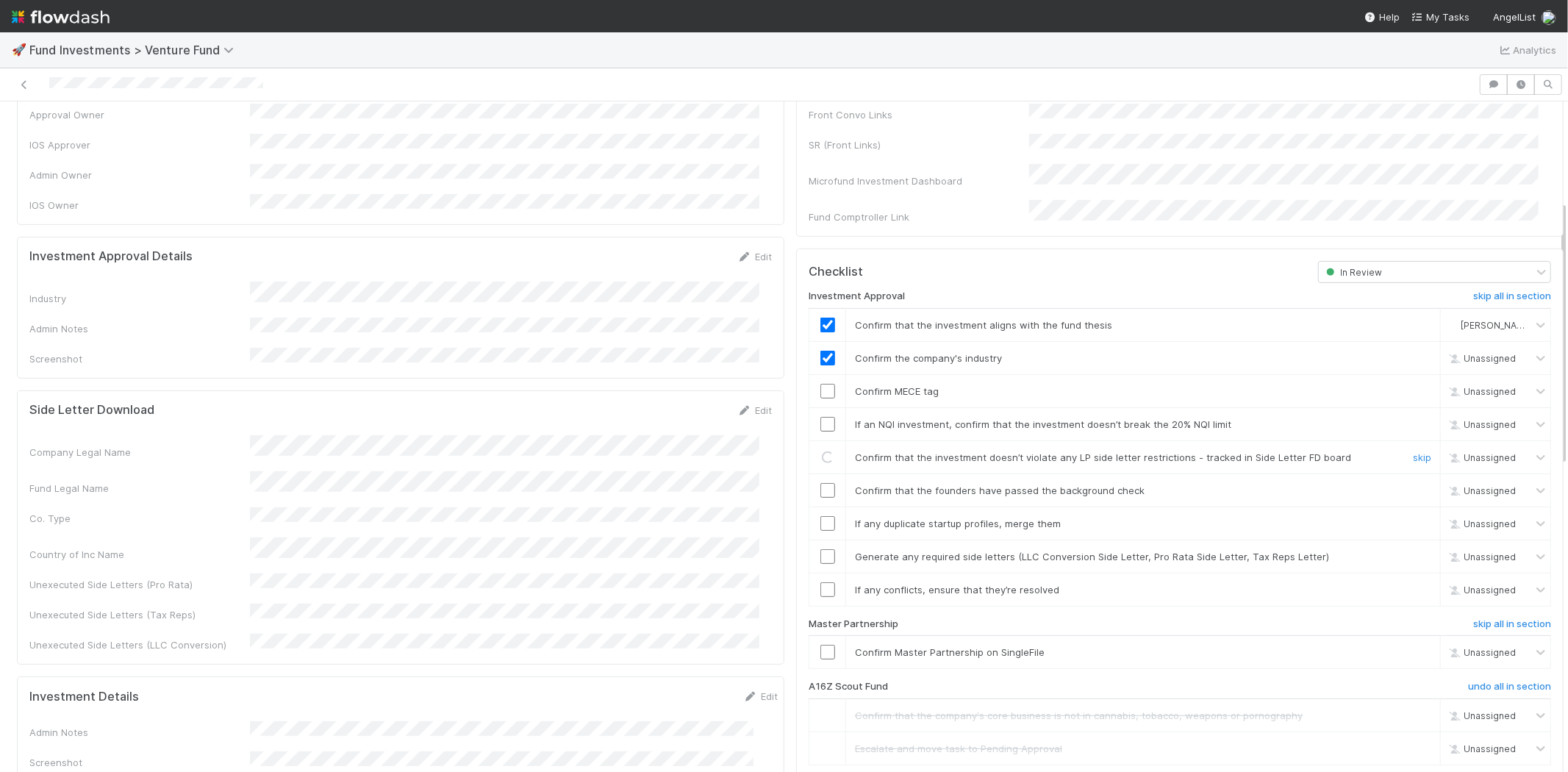
checkbox input "true"
drag, startPoint x: 811, startPoint y: 378, endPoint x: 818, endPoint y: 413, distance: 35.7
click at [811, 381] on td at bounding box center [827, 390] width 37 height 33
click at [820, 417] on input "checkbox" at bounding box center [827, 424] width 14 height 14
click at [820, 384] on input "checkbox" at bounding box center [827, 391] width 14 height 14
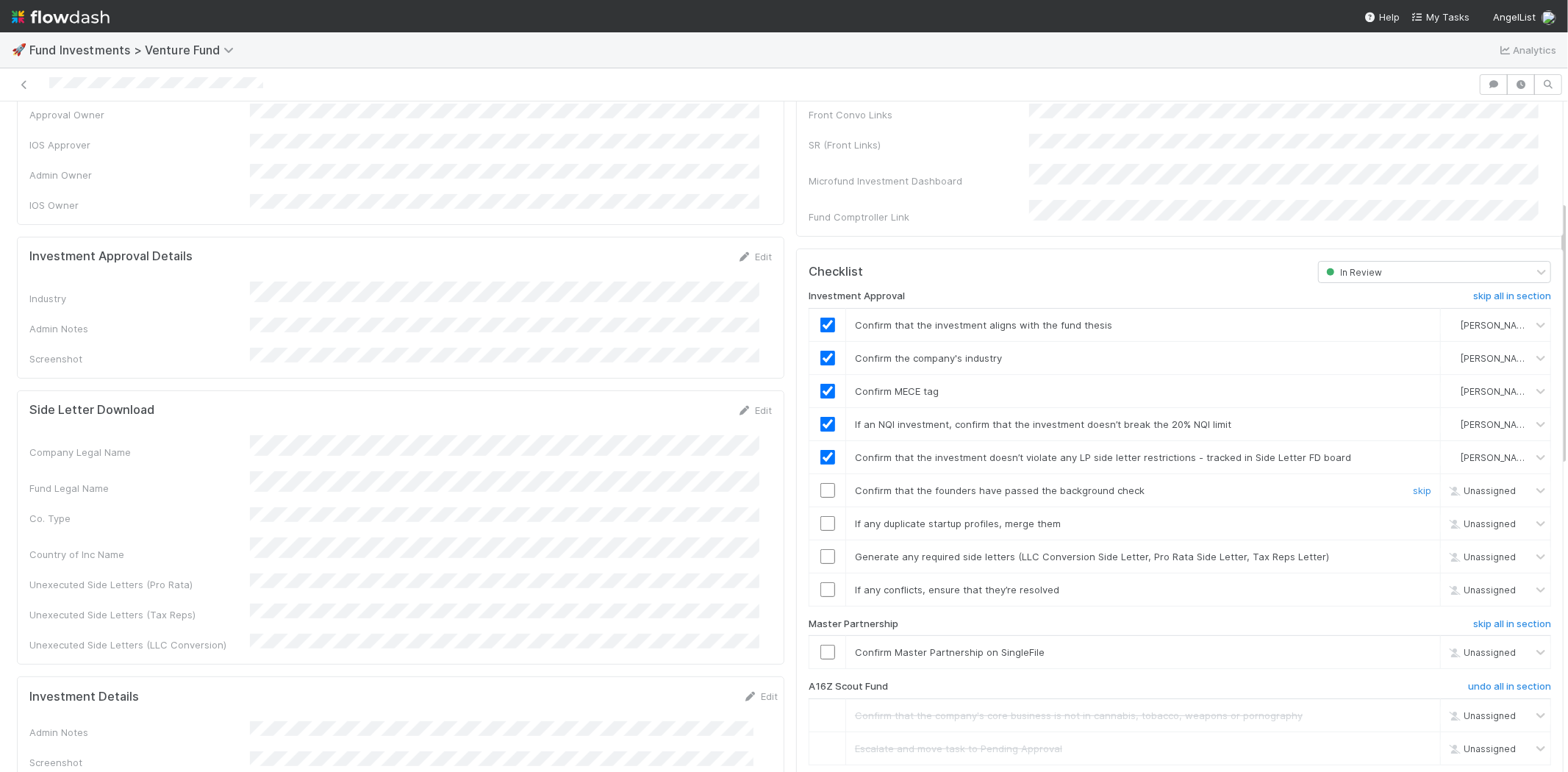
click at [820, 483] on input "checkbox" at bounding box center [827, 490] width 14 height 14
click at [820, 516] on input "checkbox" at bounding box center [827, 524] width 14 height 14
click at [820, 550] on input "checkbox" at bounding box center [827, 557] width 14 height 14
click at [820, 583] on input "checkbox" at bounding box center [827, 590] width 14 height 14
click at [820, 645] on input "checkbox" at bounding box center [827, 652] width 14 height 14
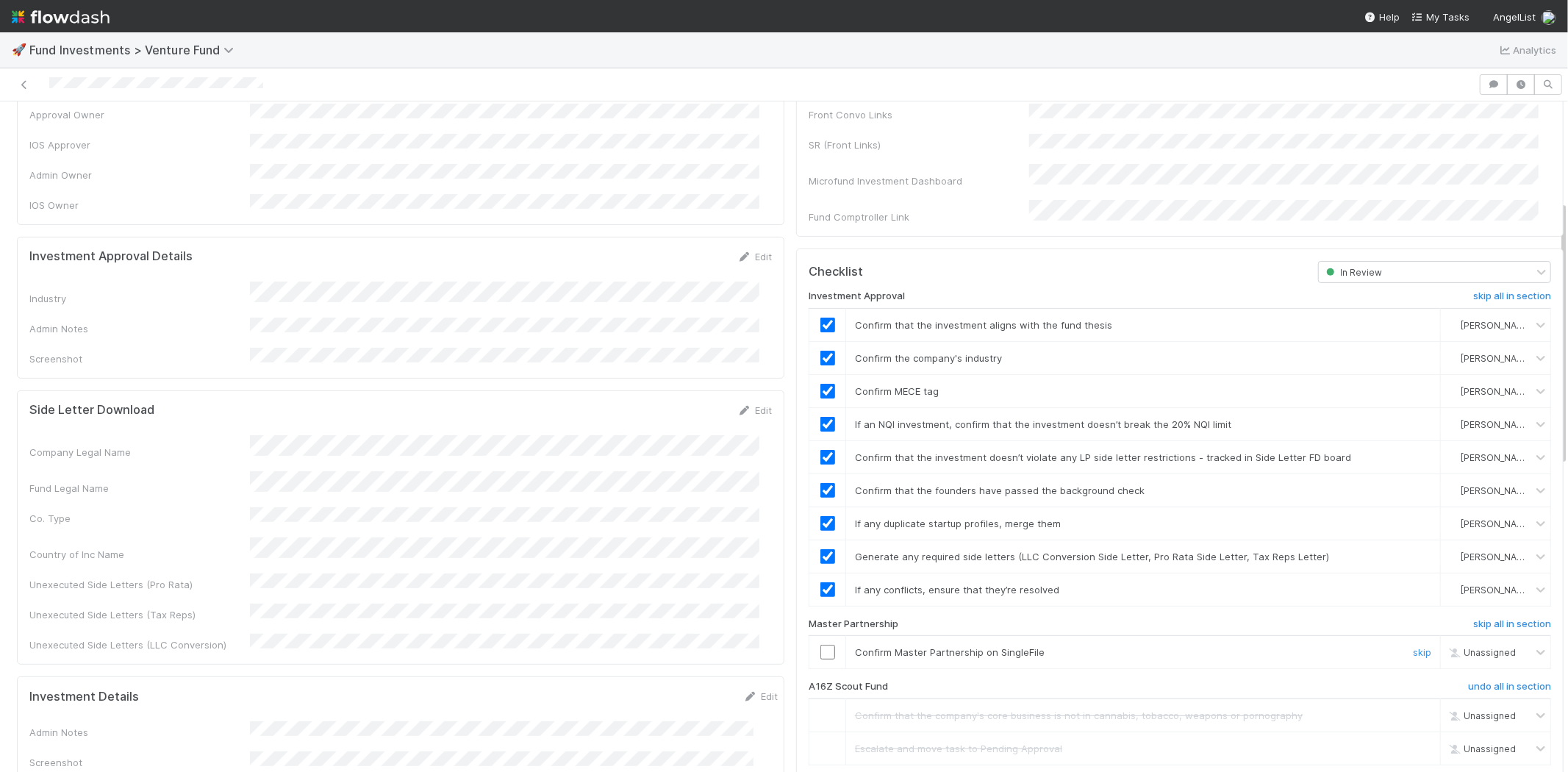
click at [820, 645] on input "checkbox" at bounding box center [827, 652] width 14 height 14
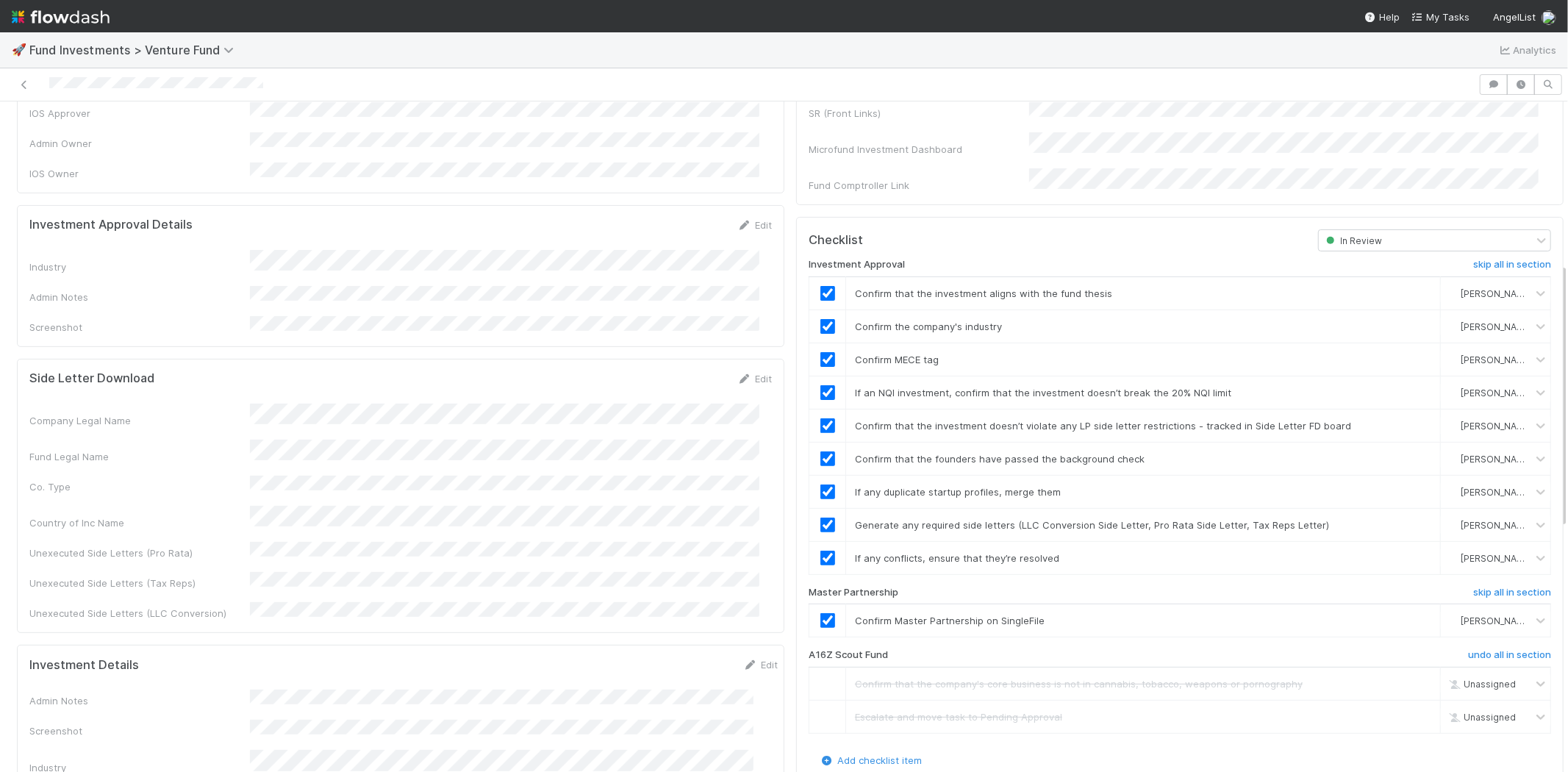
scroll to position [163, 0]
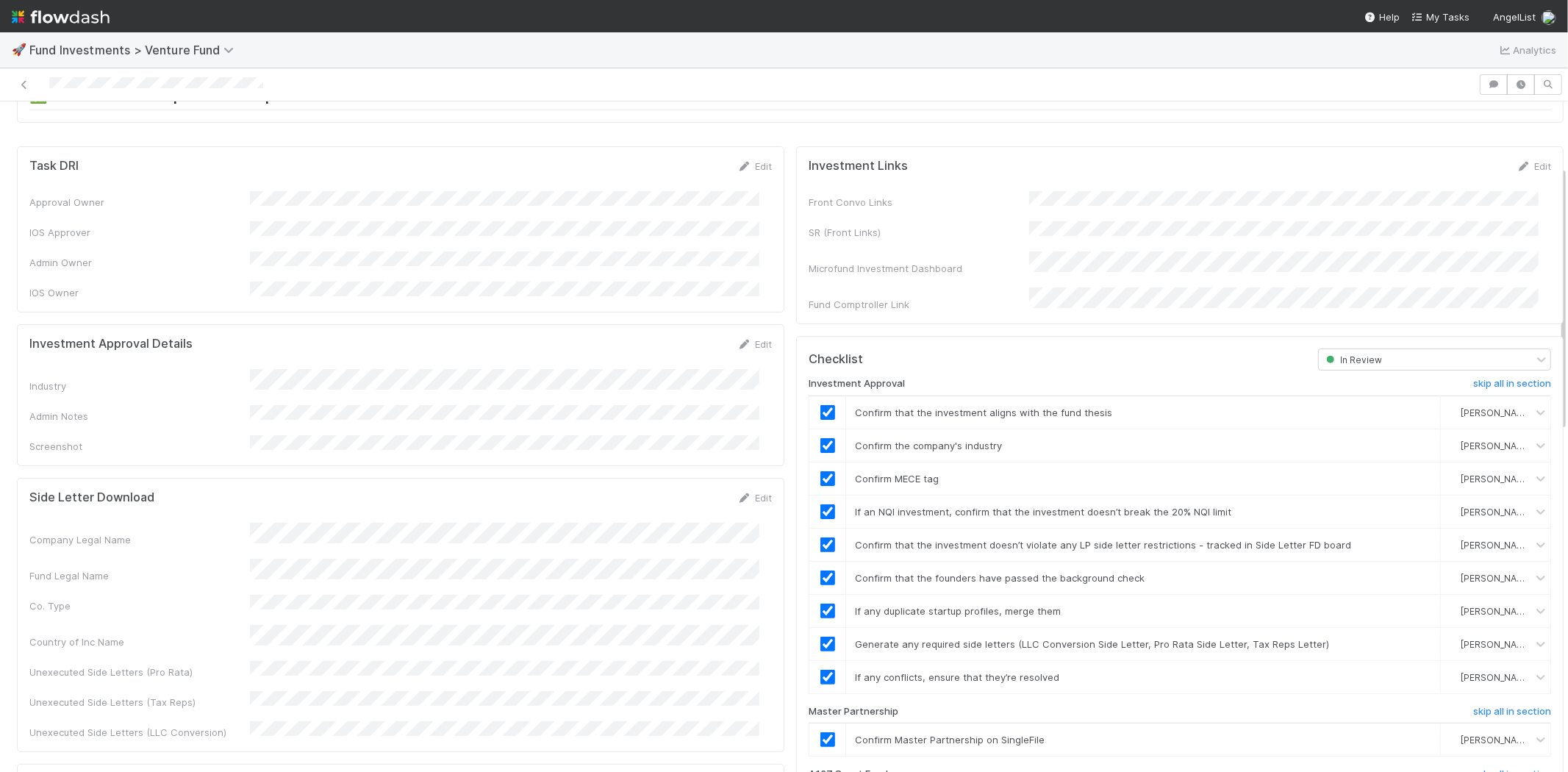
click at [379, 369] on div "Industry" at bounding box center [401, 381] width 742 height 24
copy div
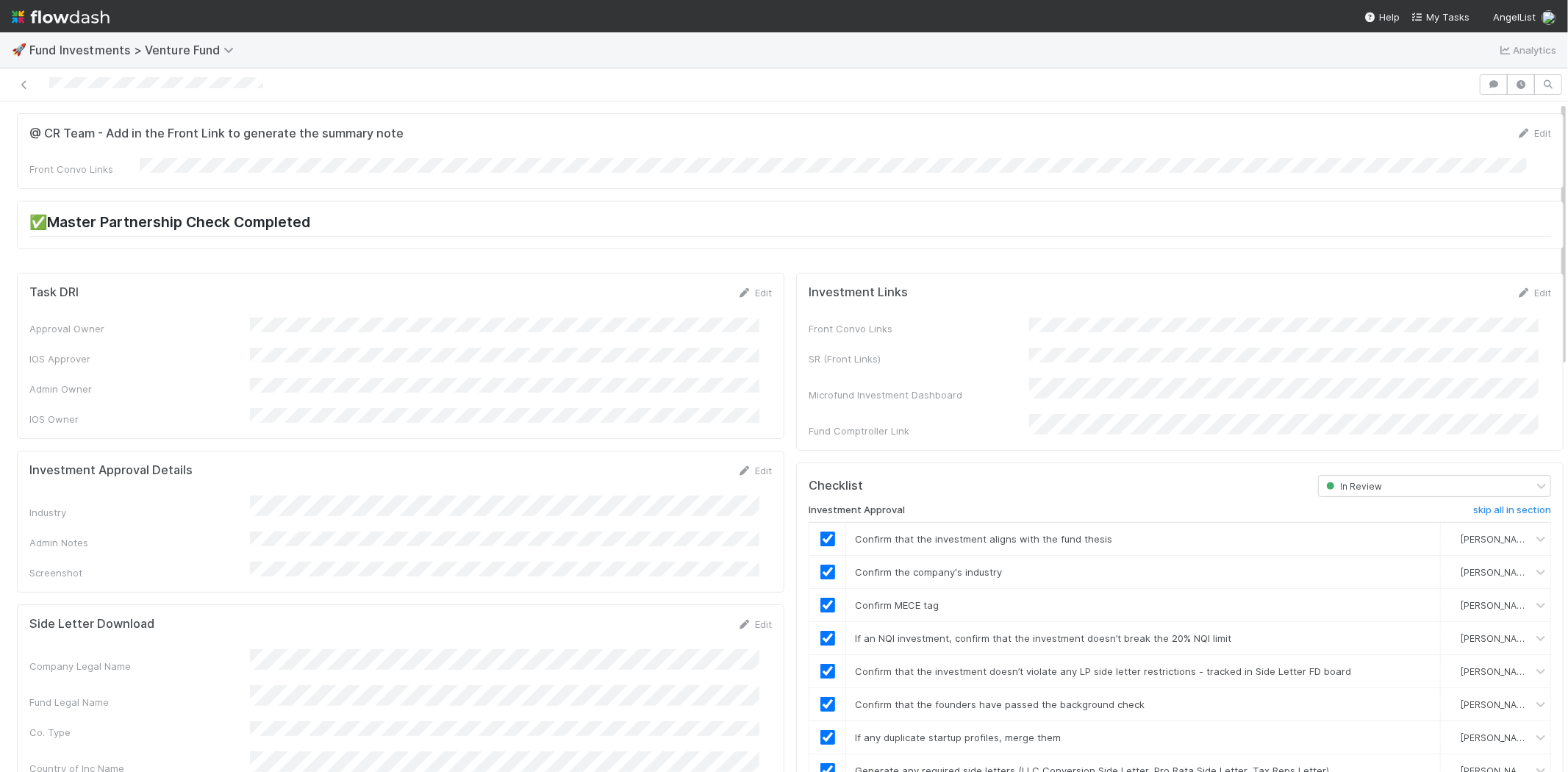
scroll to position [0, 0]
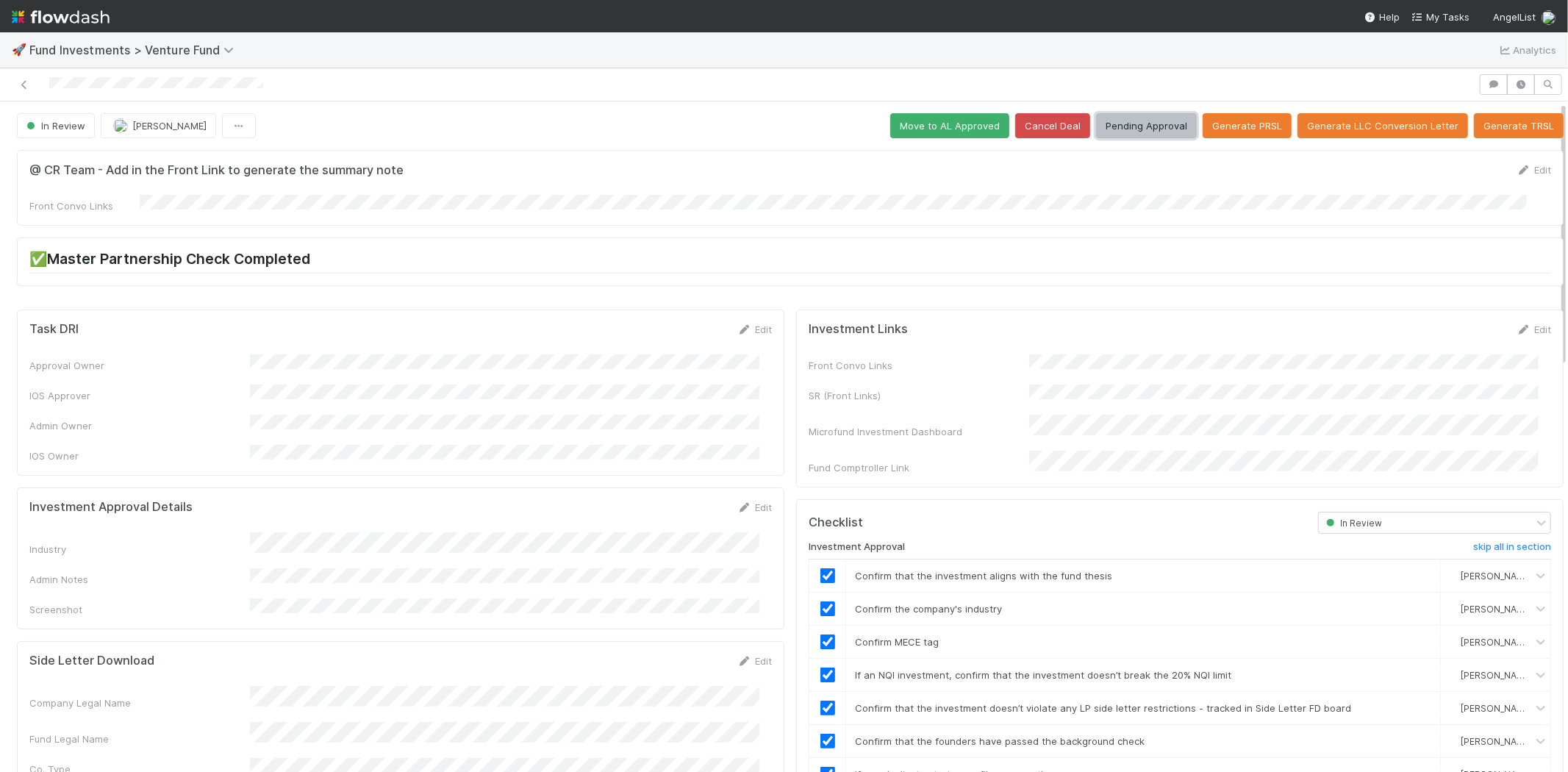
click at [1146, 125] on button "Pending Approval" at bounding box center [1147, 126] width 100 height 25
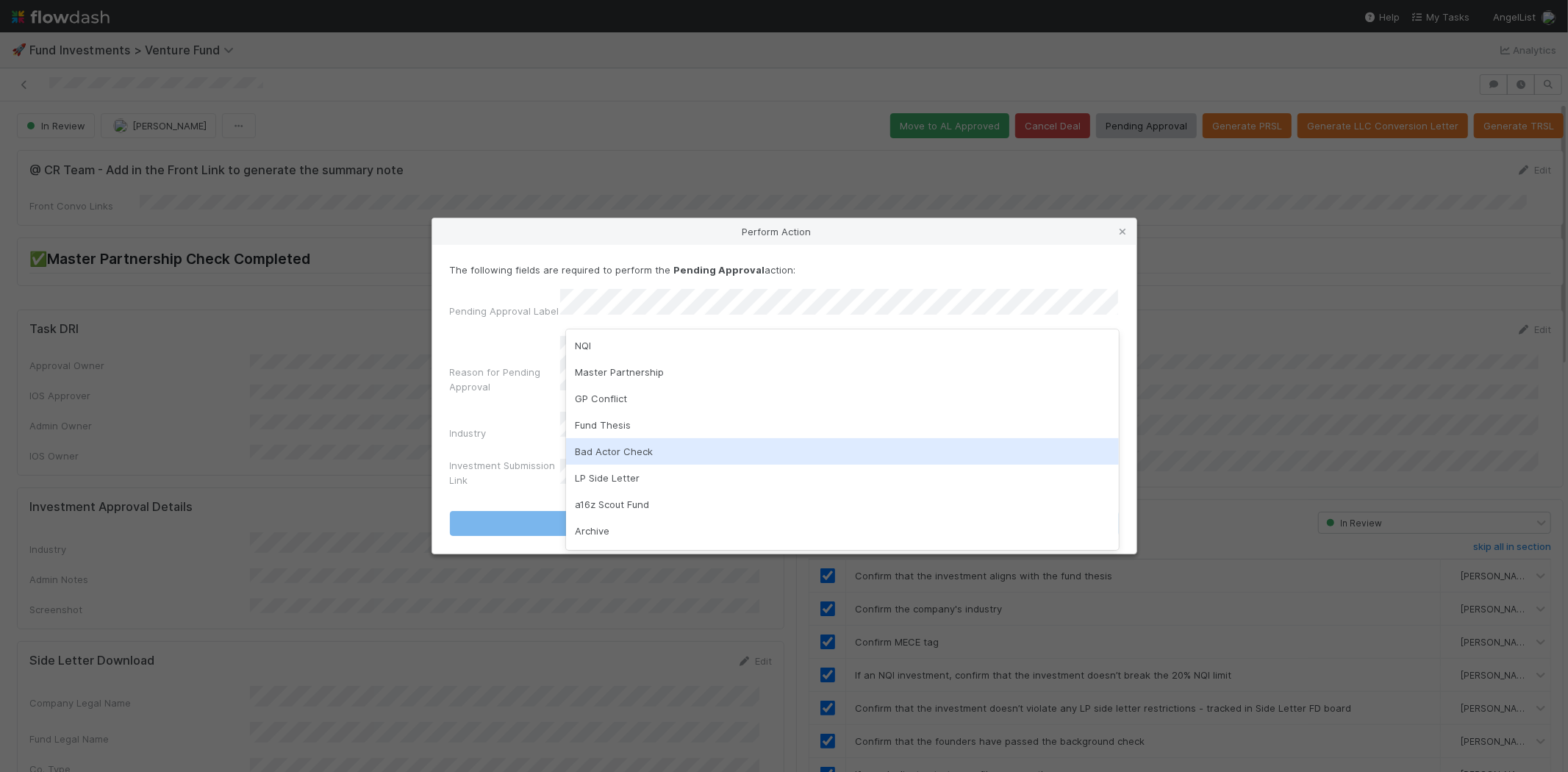
scroll to position [103, 0]
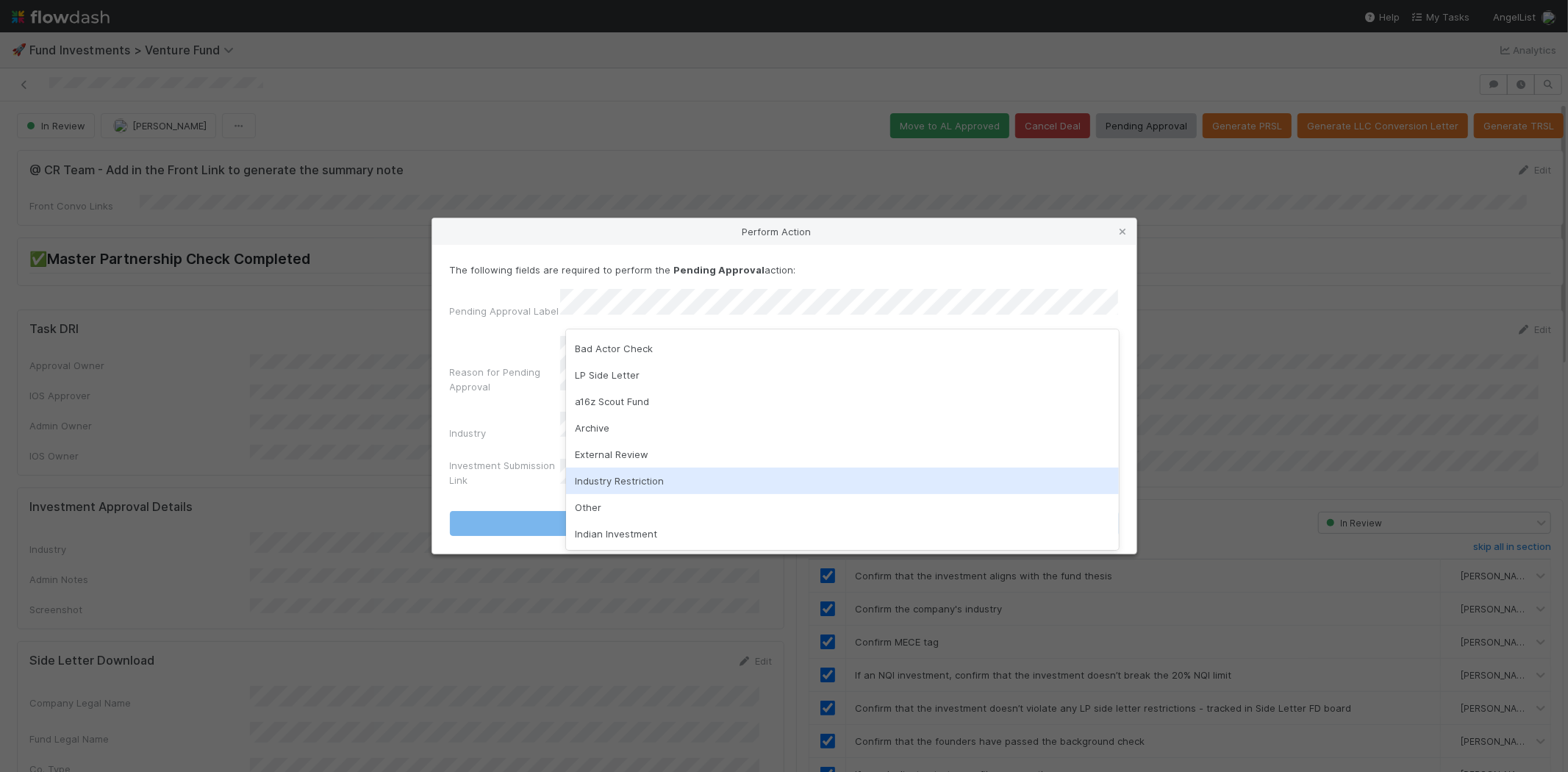
click at [623, 476] on div "Industry Restriction" at bounding box center [842, 481] width 553 height 27
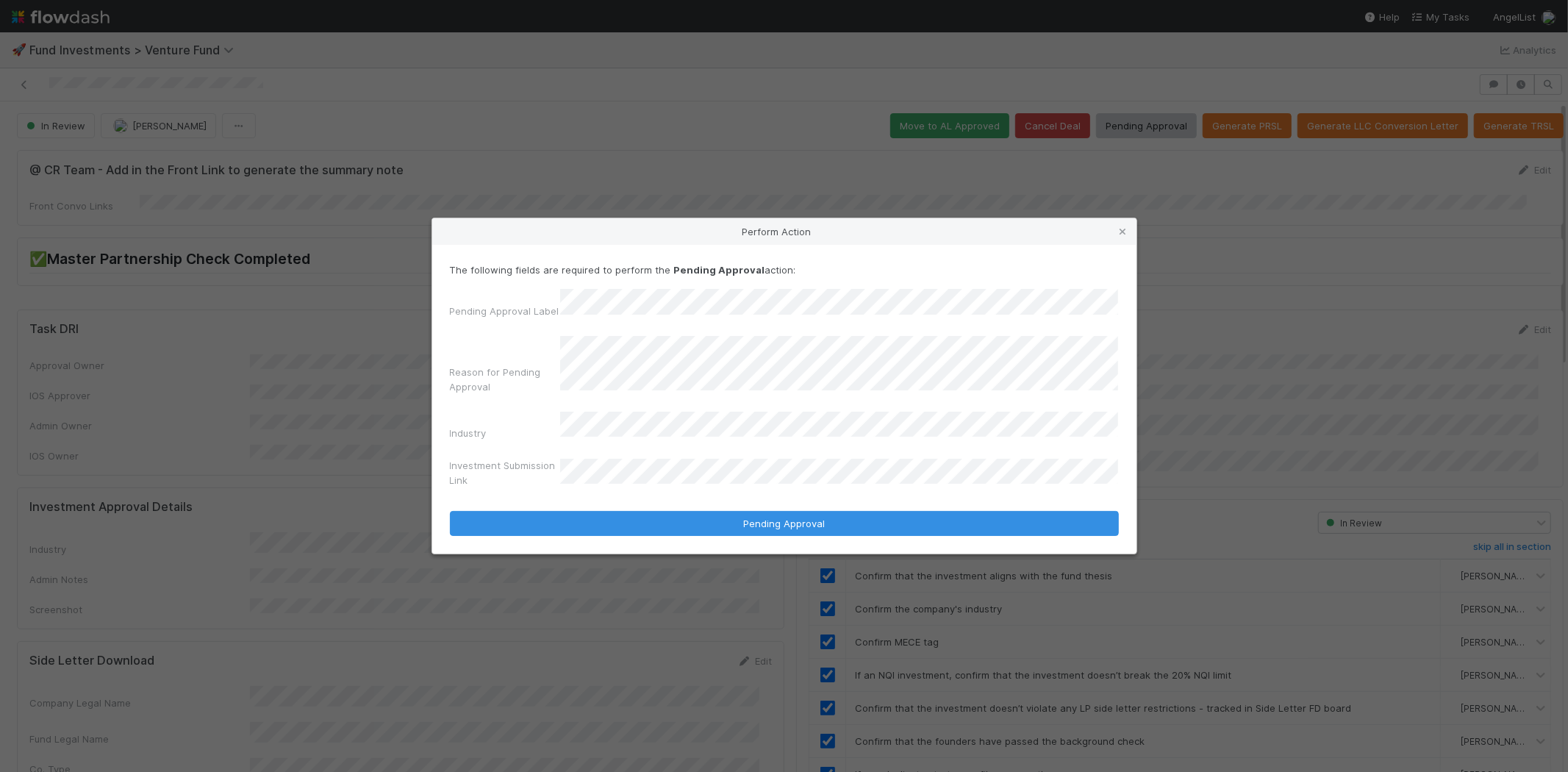
click at [450, 511] on button "Pending Approval" at bounding box center [784, 524] width 669 height 25
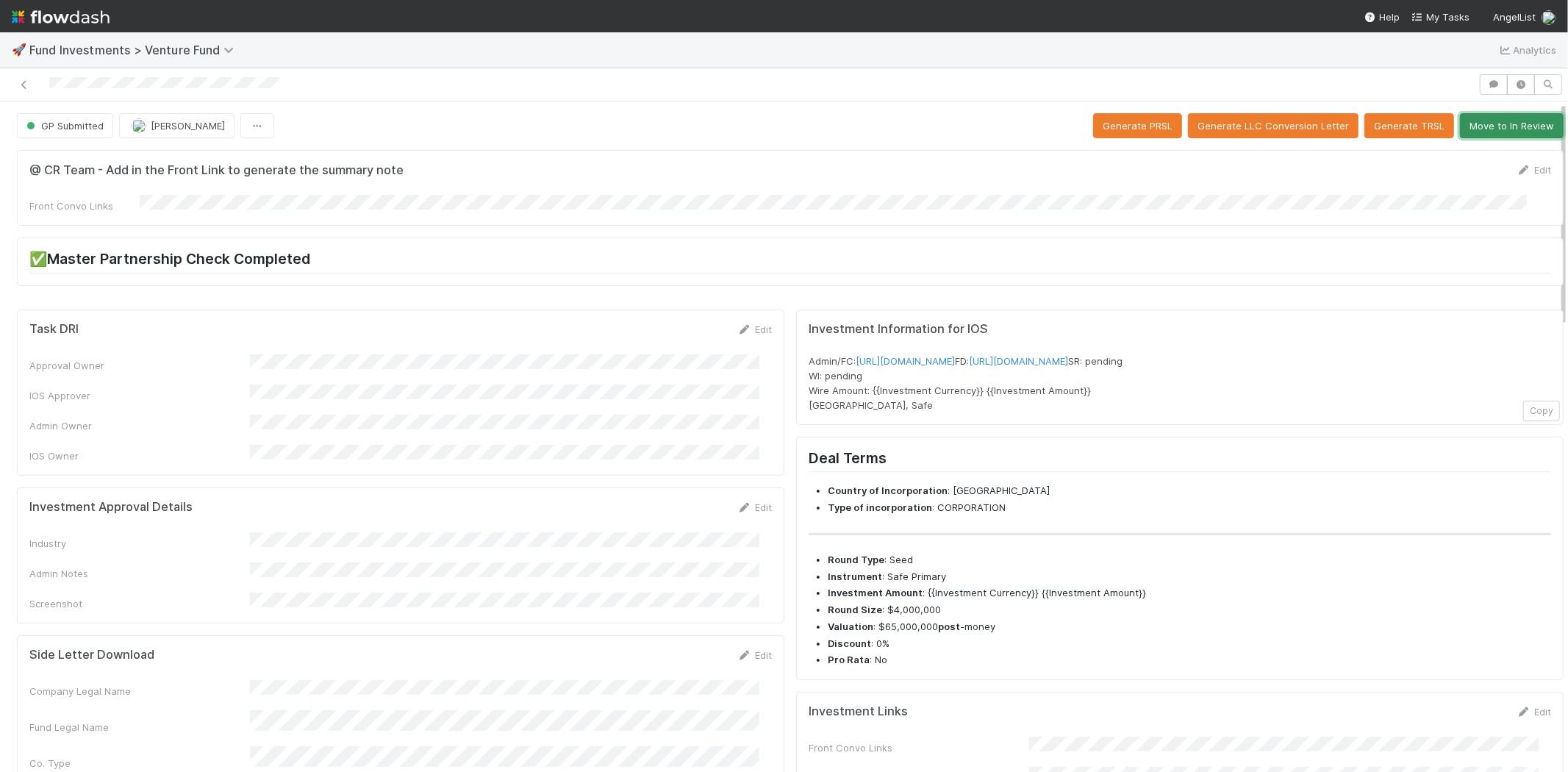
click at [1487, 126] on button "Move to In Review" at bounding box center [1512, 126] width 104 height 25
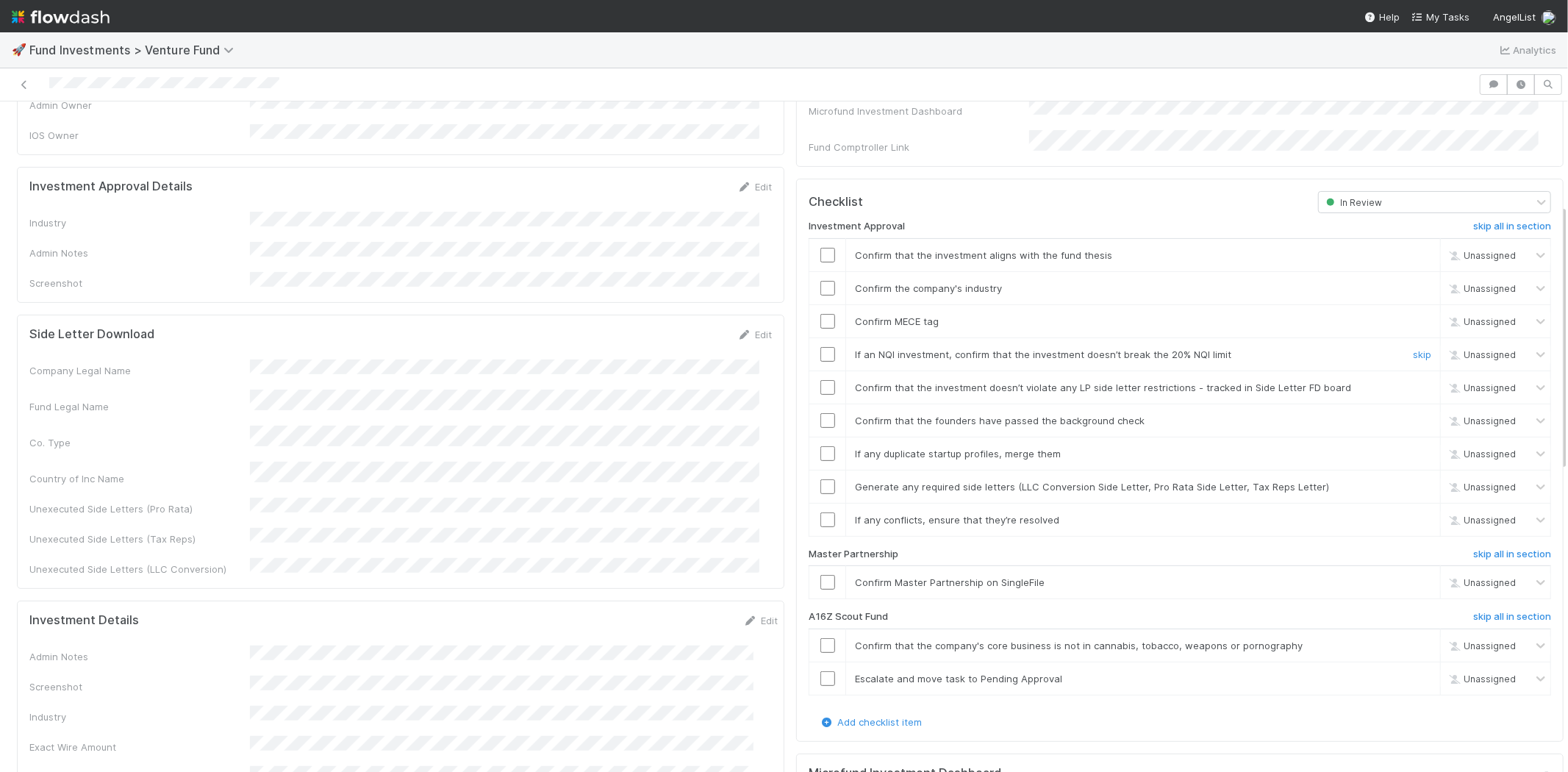
scroll to position [408, 0]
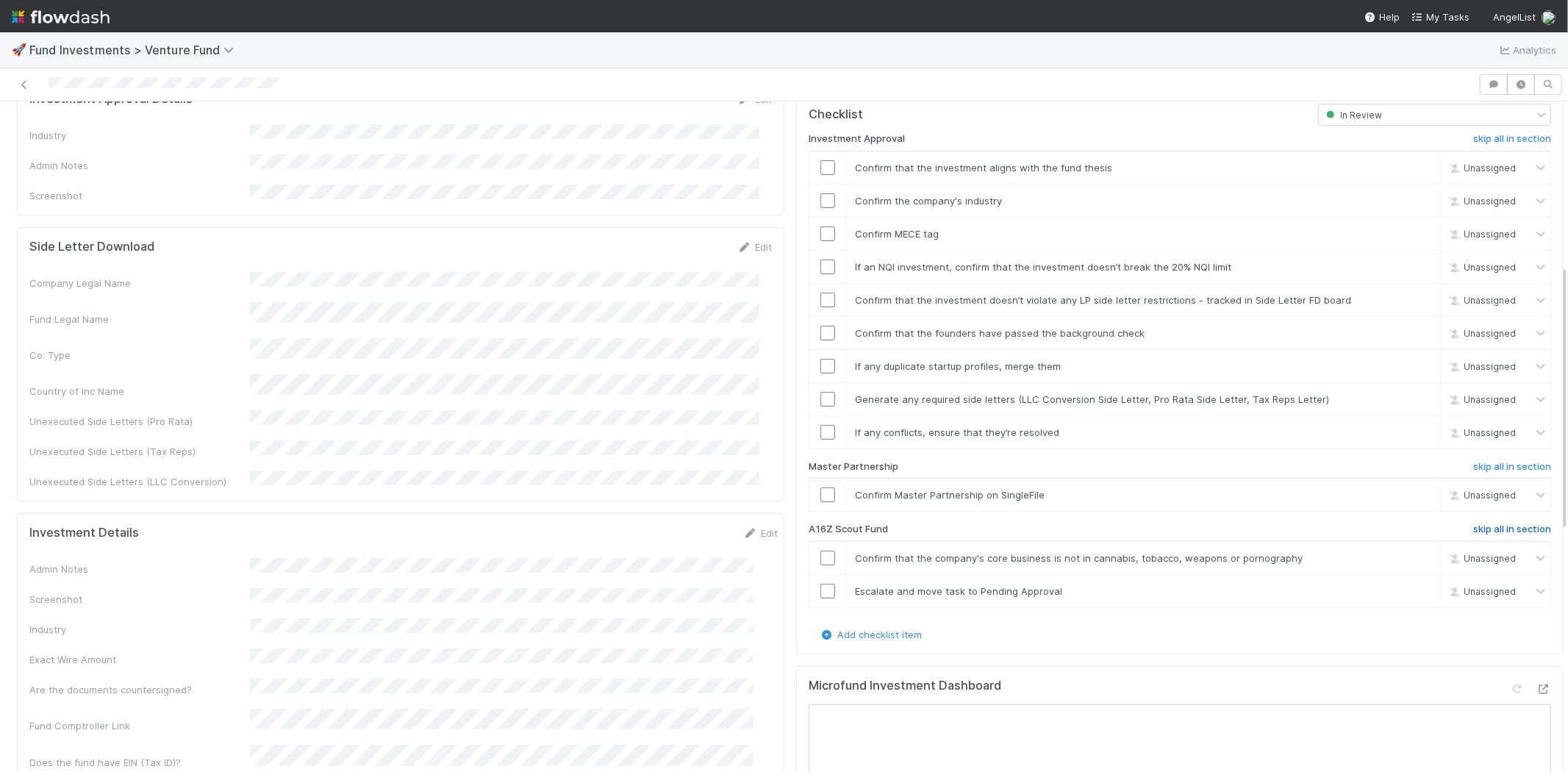
click at [1478, 524] on h6 "skip all in section" at bounding box center [1512, 529] width 78 height 12
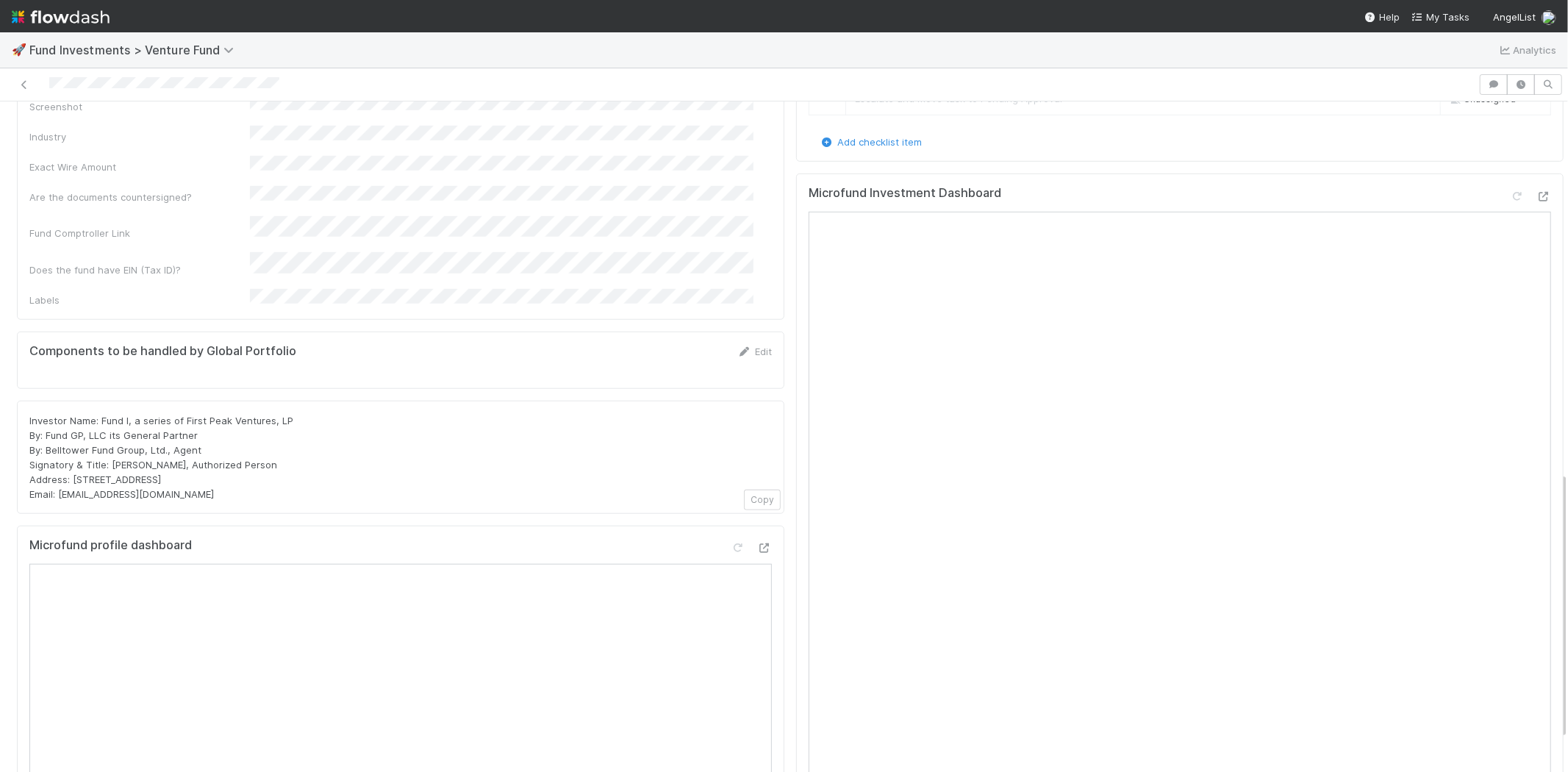
scroll to position [930, 0]
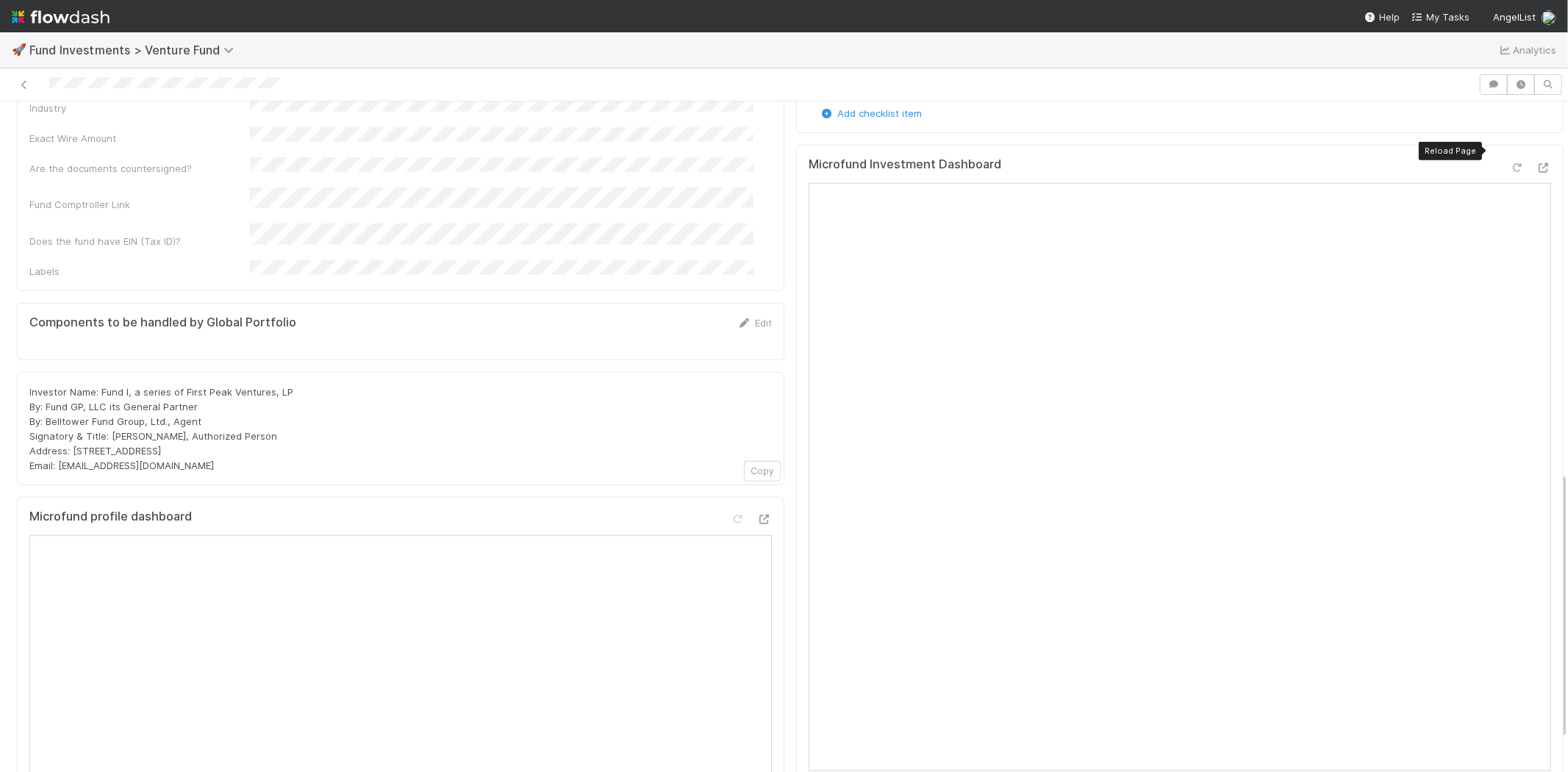
click at [1511, 163] on icon at bounding box center [1518, 168] width 14 height 10
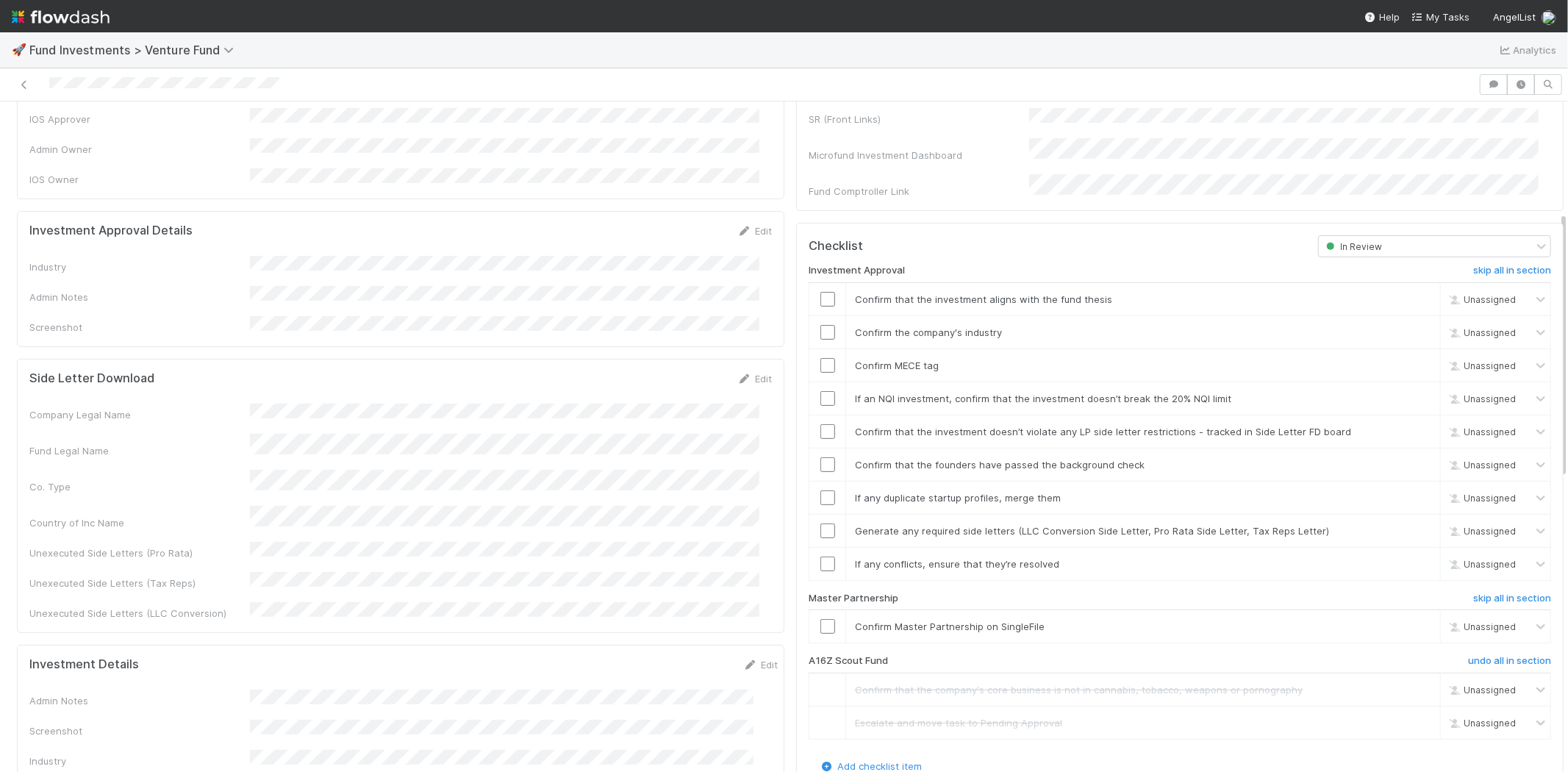
scroll to position [276, 0]
click at [748, 226] on link "Edit" at bounding box center [755, 231] width 35 height 12
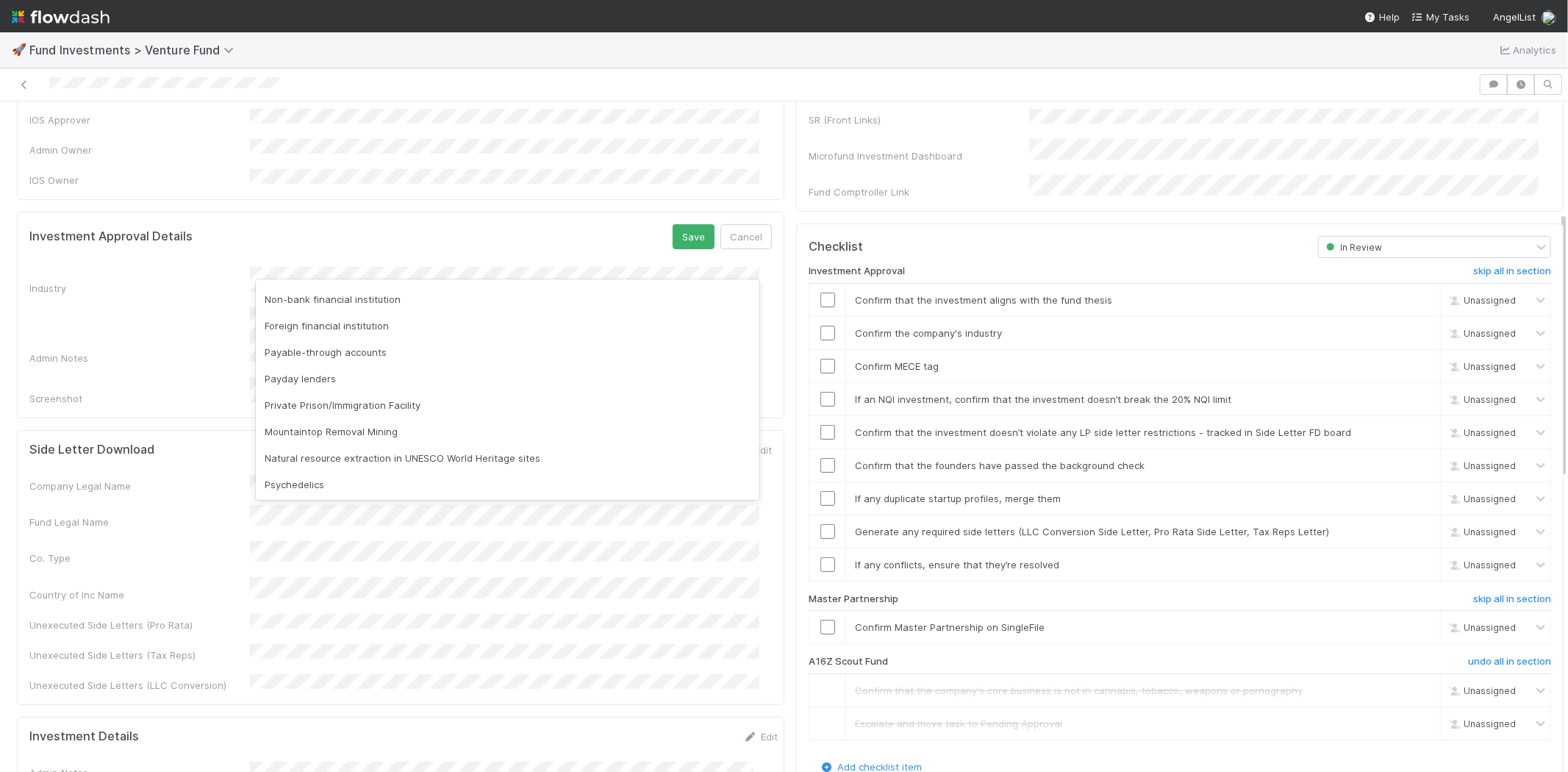
scroll to position [420, 0]
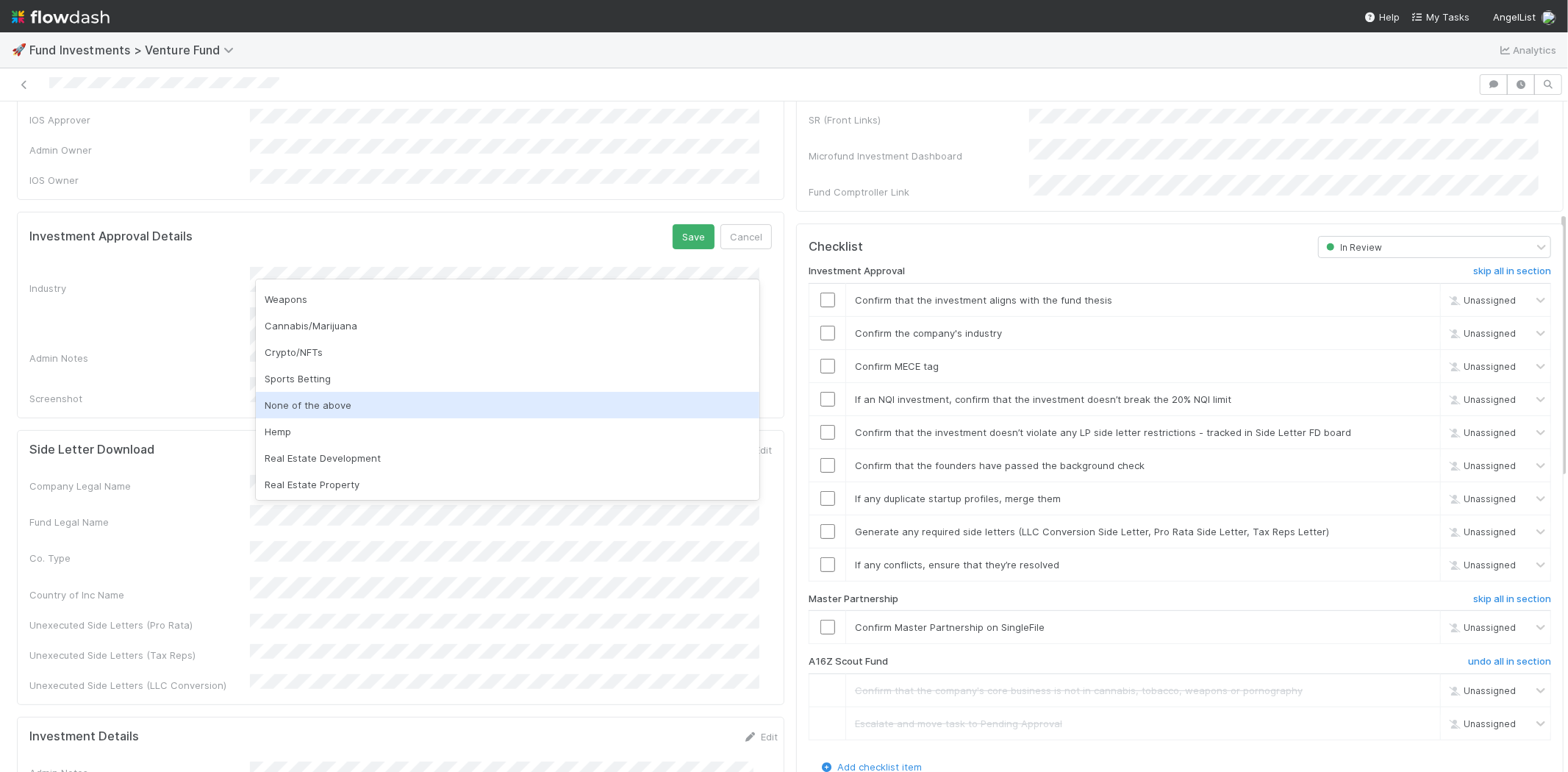
click at [332, 406] on div "None of the above" at bounding box center [507, 405] width 504 height 27
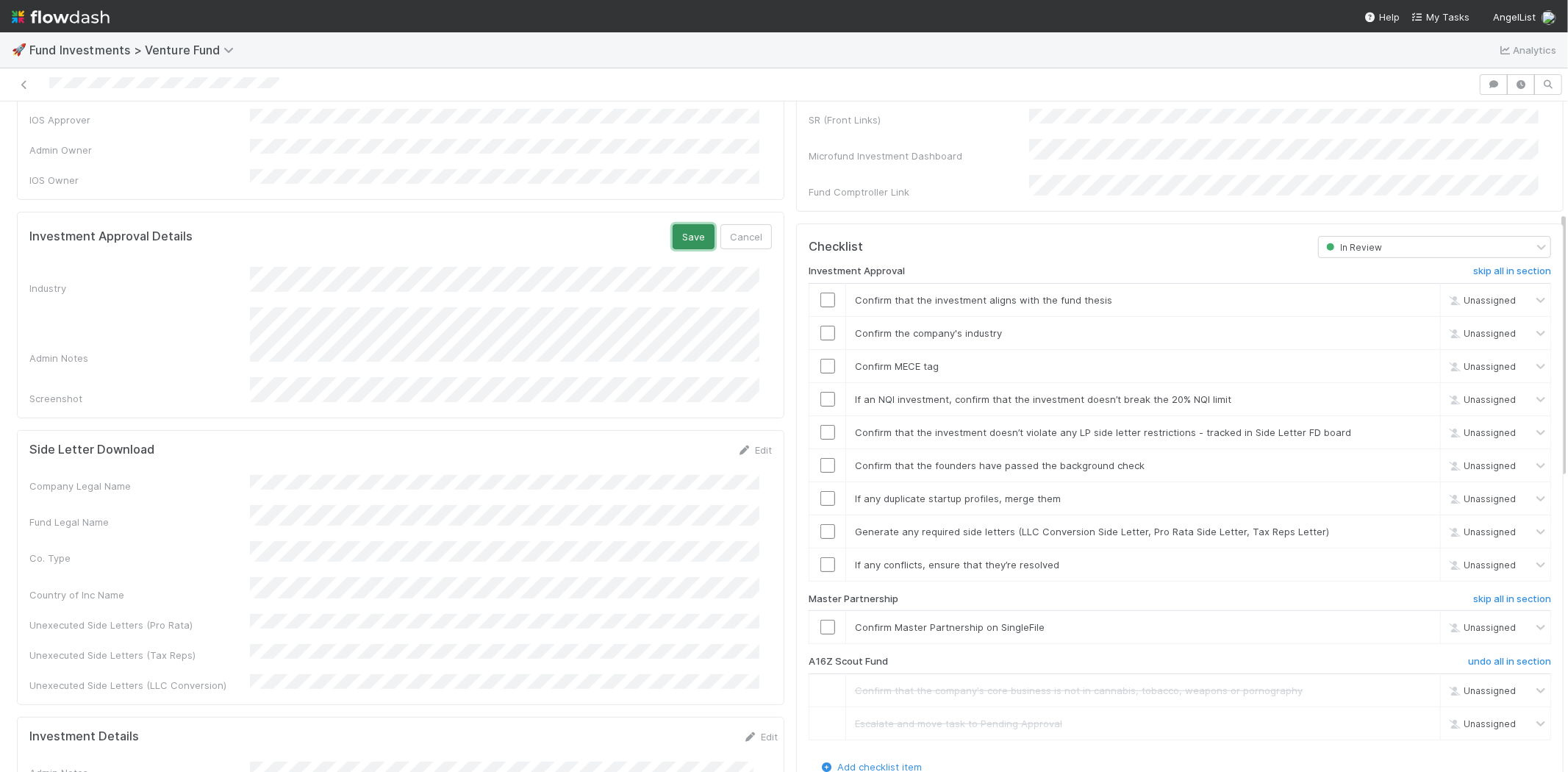
click at [672, 224] on button "Save" at bounding box center [693, 237] width 42 height 25
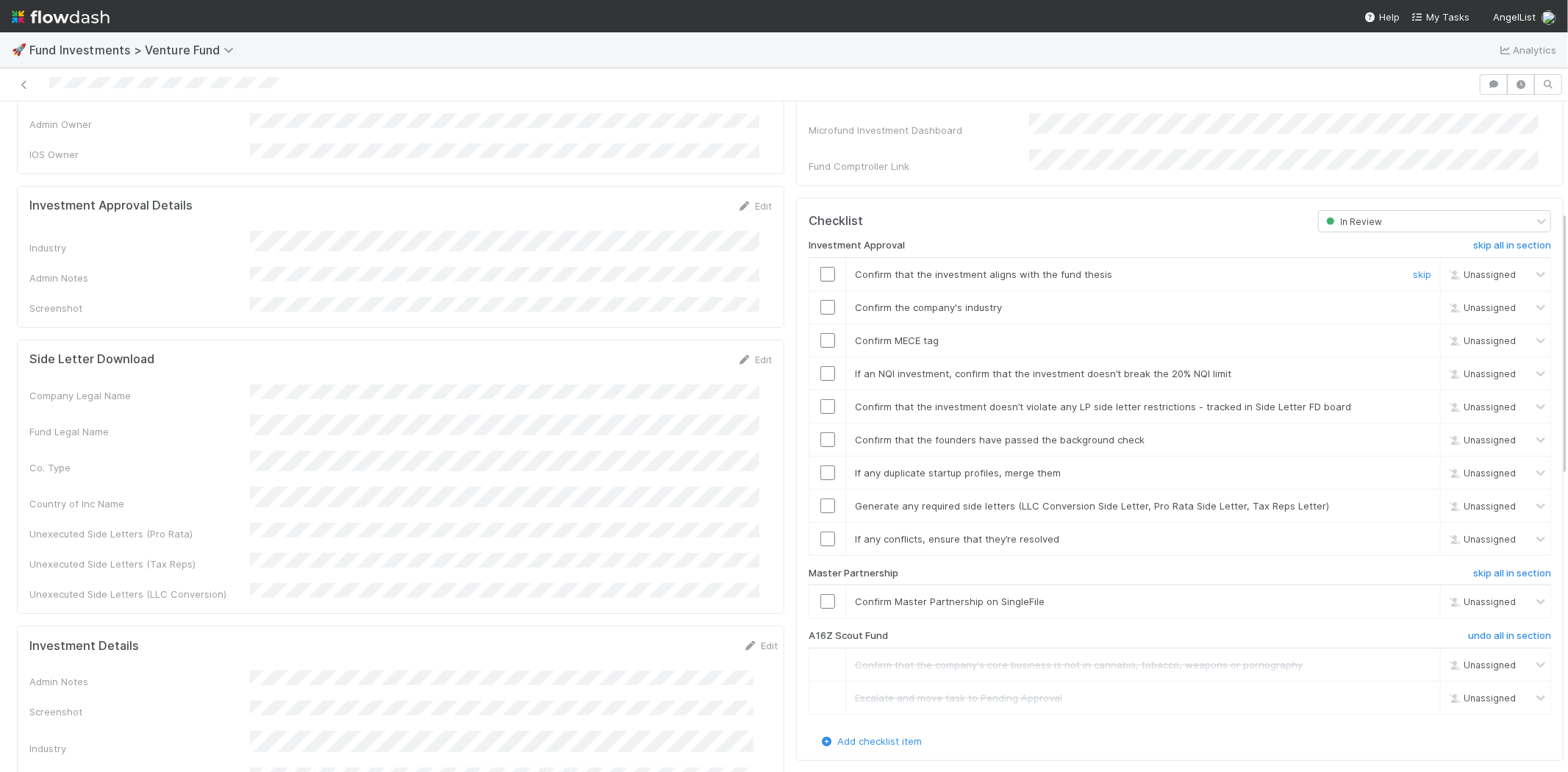
scroll to position [276, 0]
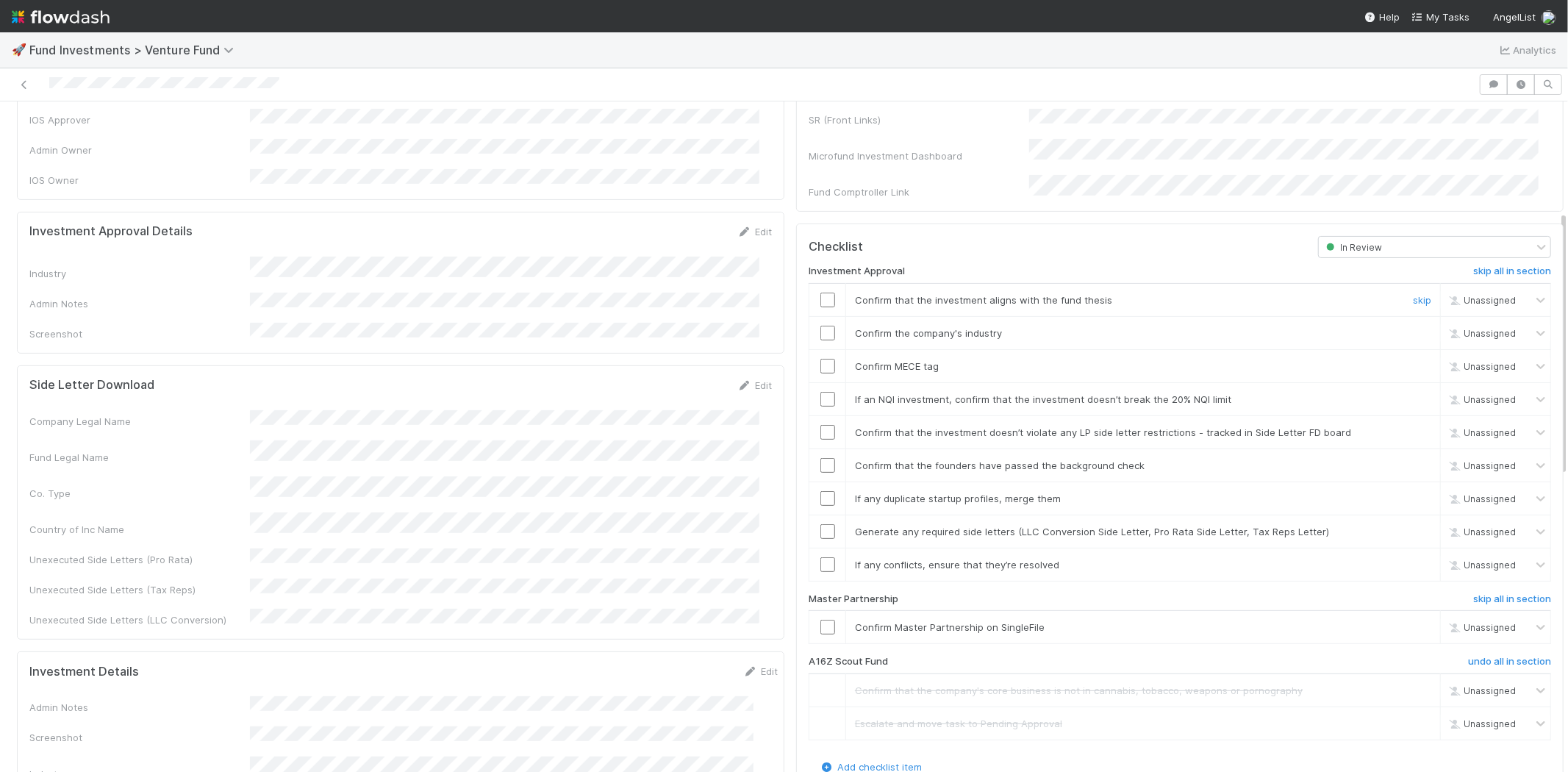
drag, startPoint x: 813, startPoint y: 283, endPoint x: 819, endPoint y: 292, distance: 10.8
click at [820, 292] on input "checkbox" at bounding box center [827, 299] width 14 height 14
click at [820, 325] on input "checkbox" at bounding box center [827, 333] width 14 height 14
click at [820, 359] on input "checkbox" at bounding box center [827, 366] width 14 height 14
click at [820, 392] on input "checkbox" at bounding box center [827, 399] width 14 height 14
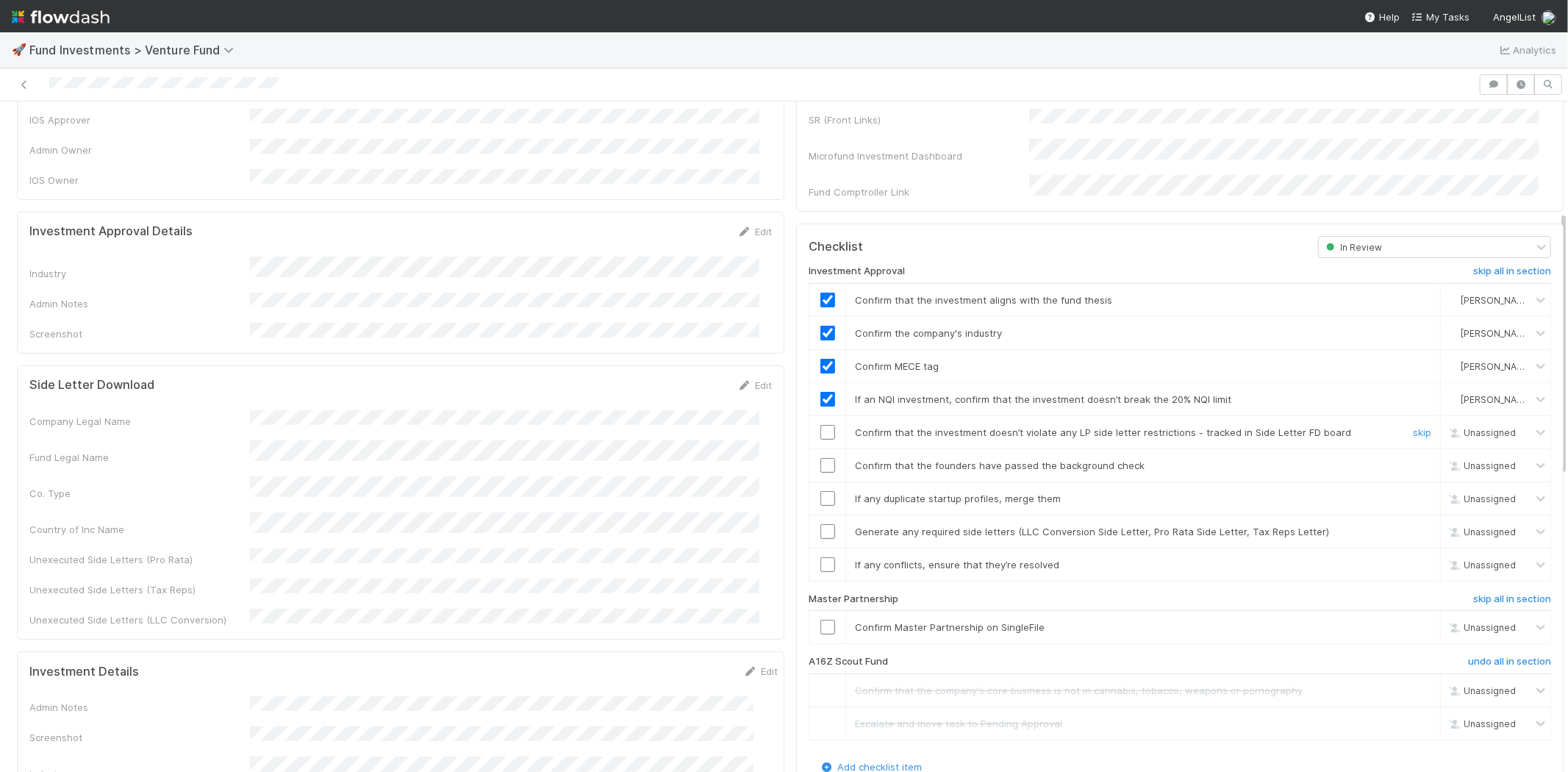
click at [820, 425] on input "checkbox" at bounding box center [827, 432] width 14 height 14
click at [820, 458] on input "checkbox" at bounding box center [827, 465] width 14 height 14
click at [820, 491] on input "checkbox" at bounding box center [827, 499] width 14 height 14
click at [820, 425] on input "checkbox" at bounding box center [827, 432] width 14 height 14
click at [820, 458] on input "checkbox" at bounding box center [827, 465] width 14 height 14
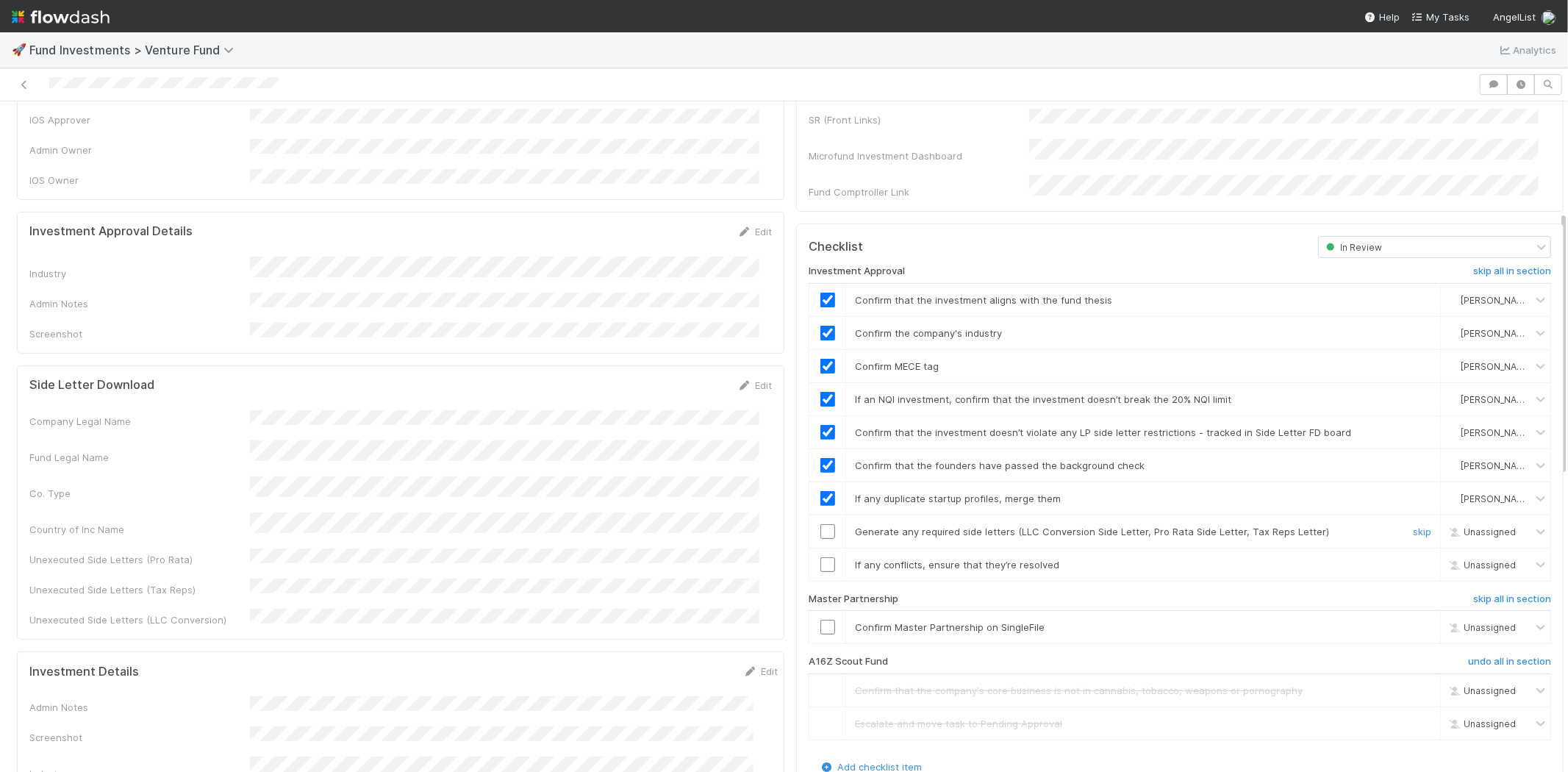
click at [820, 525] on input "checkbox" at bounding box center [827, 532] width 14 height 14
click at [820, 558] on input "checkbox" at bounding box center [827, 565] width 14 height 14
click at [820, 620] on input "checkbox" at bounding box center [827, 627] width 14 height 14
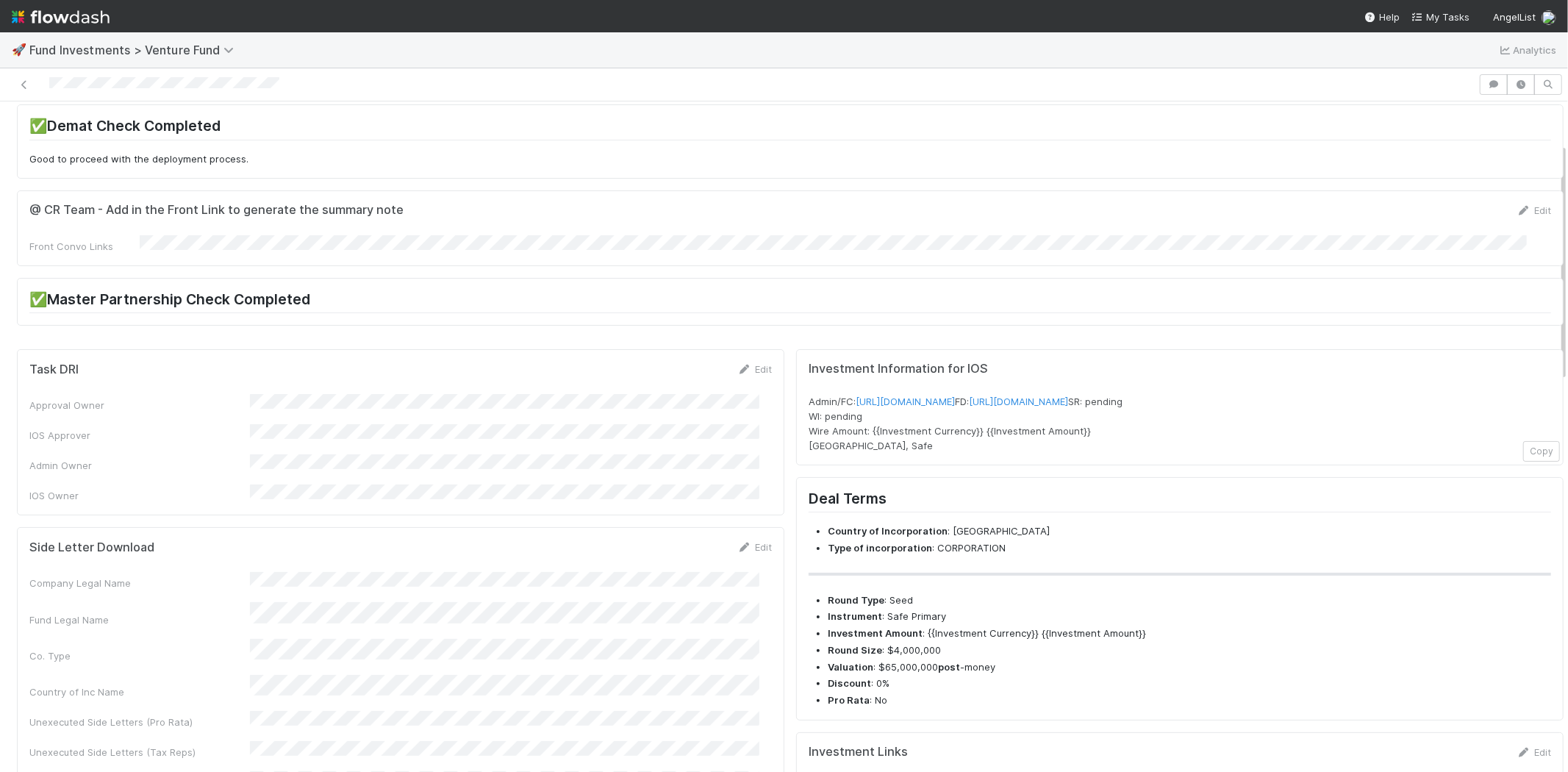
scroll to position [0, 0]
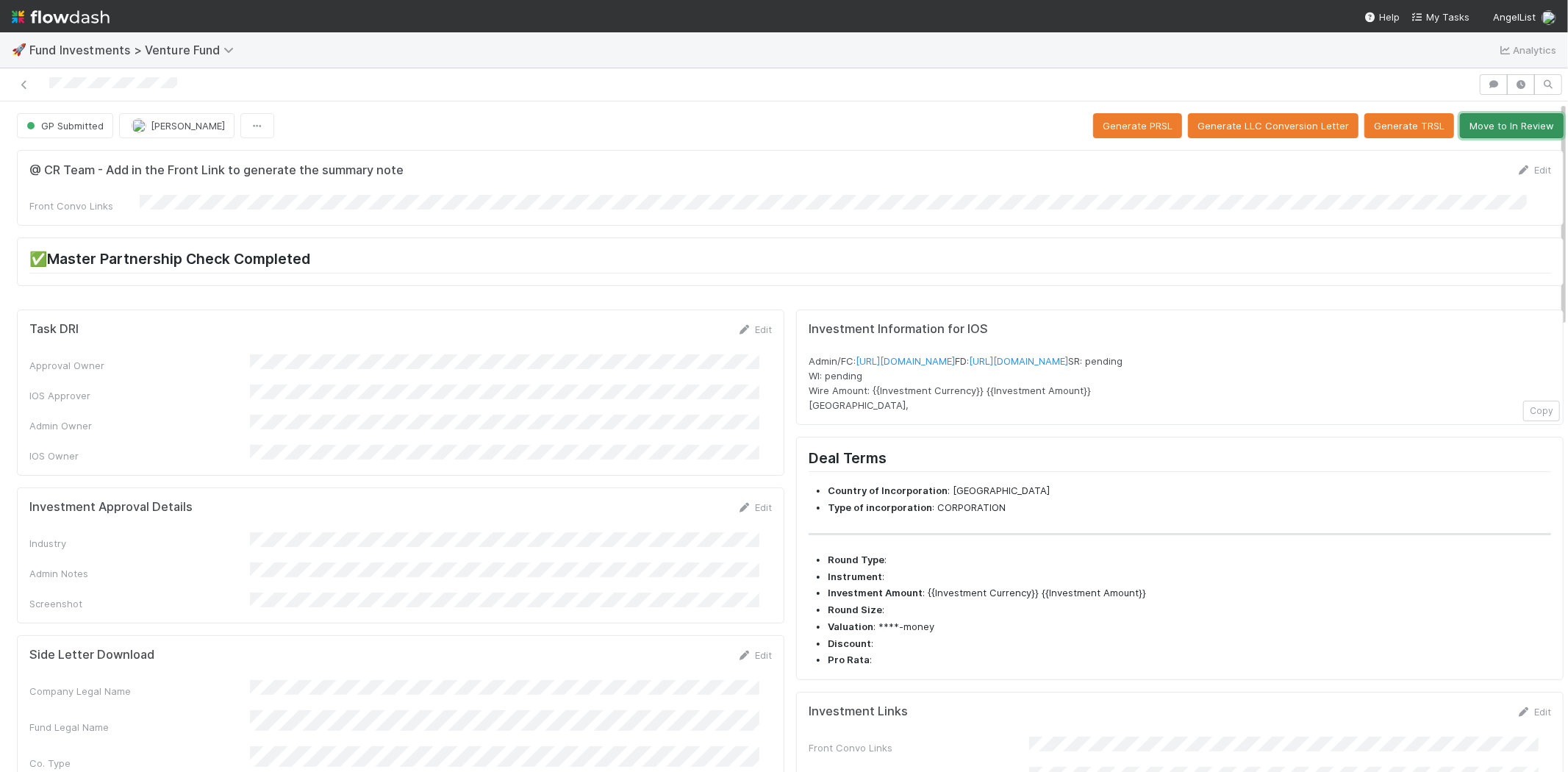
click at [1481, 124] on button "Move to In Review" at bounding box center [1512, 126] width 104 height 25
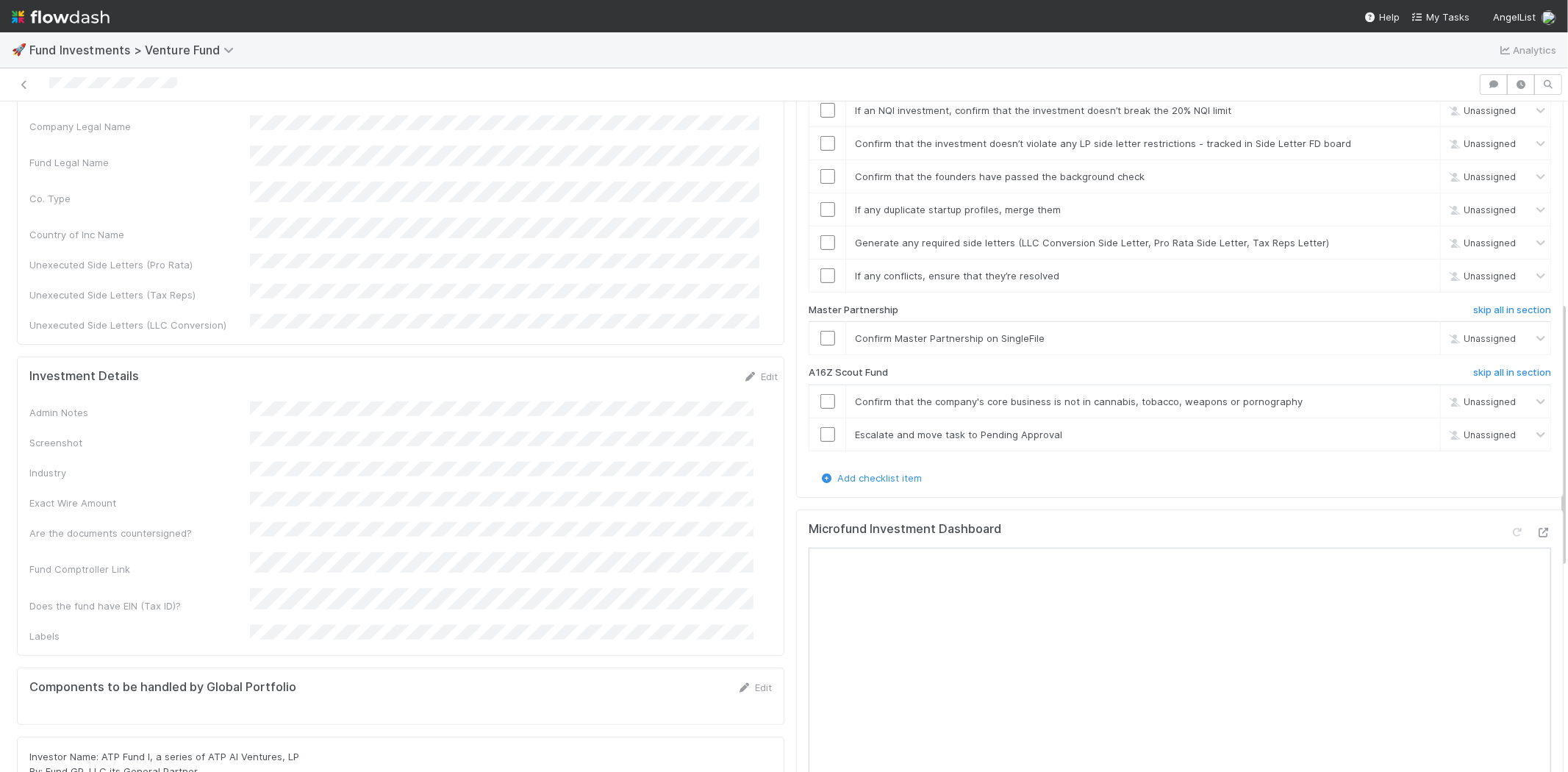
scroll to position [571, 0]
click at [1474, 360] on h6 "skip all in section" at bounding box center [1512, 366] width 78 height 12
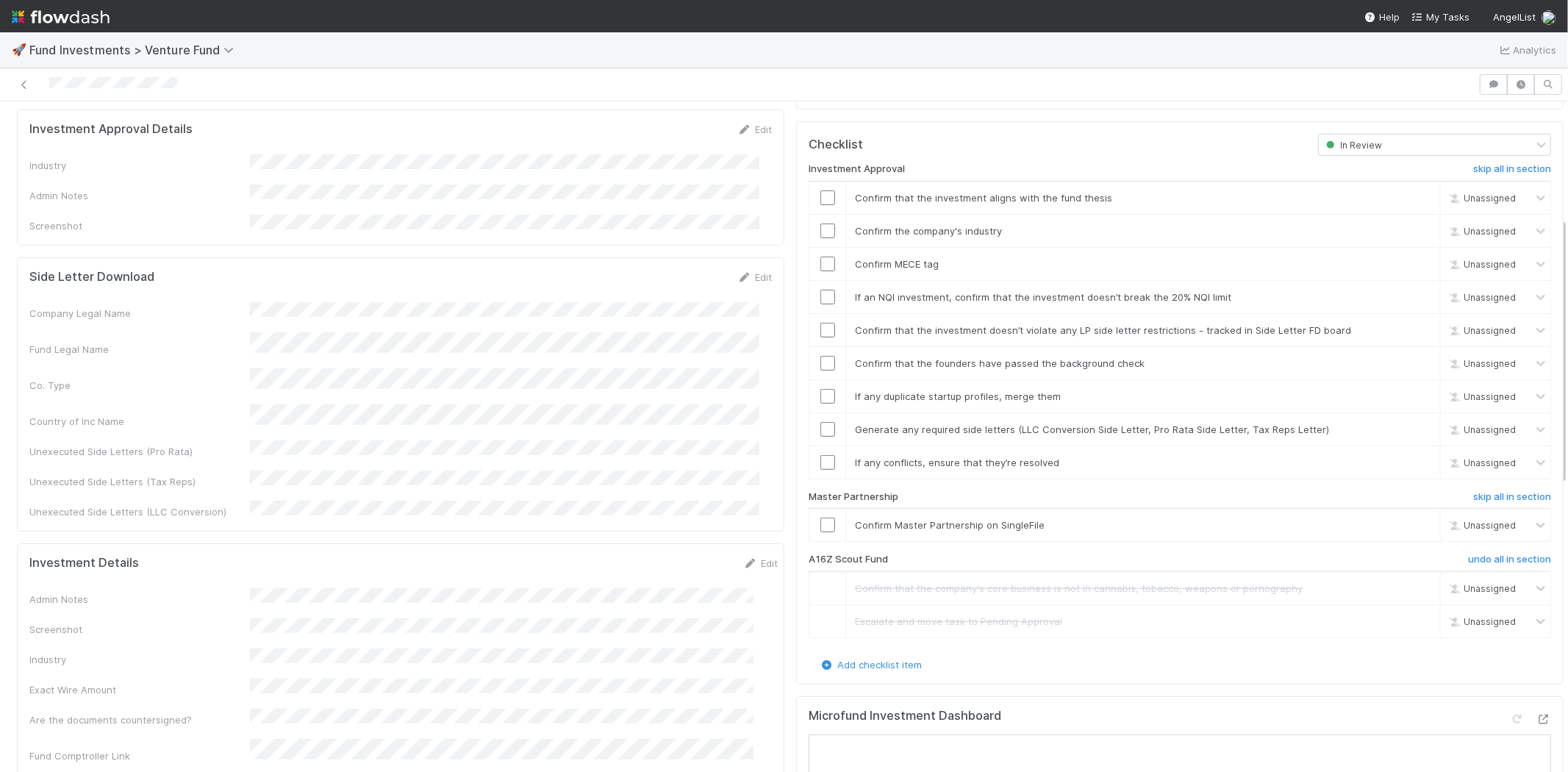
scroll to position [276, 0]
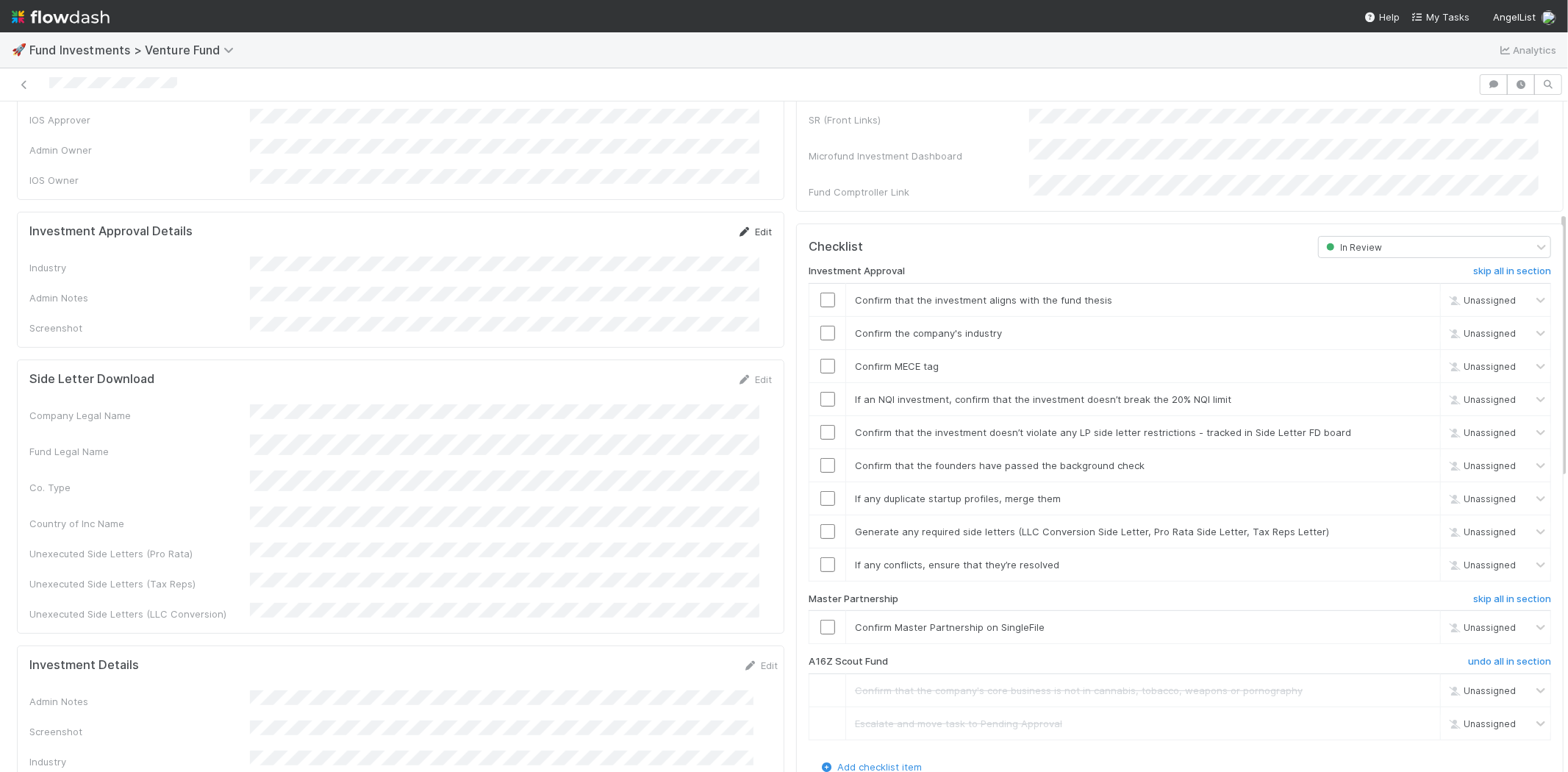
click at [753, 226] on link "Edit" at bounding box center [755, 231] width 35 height 12
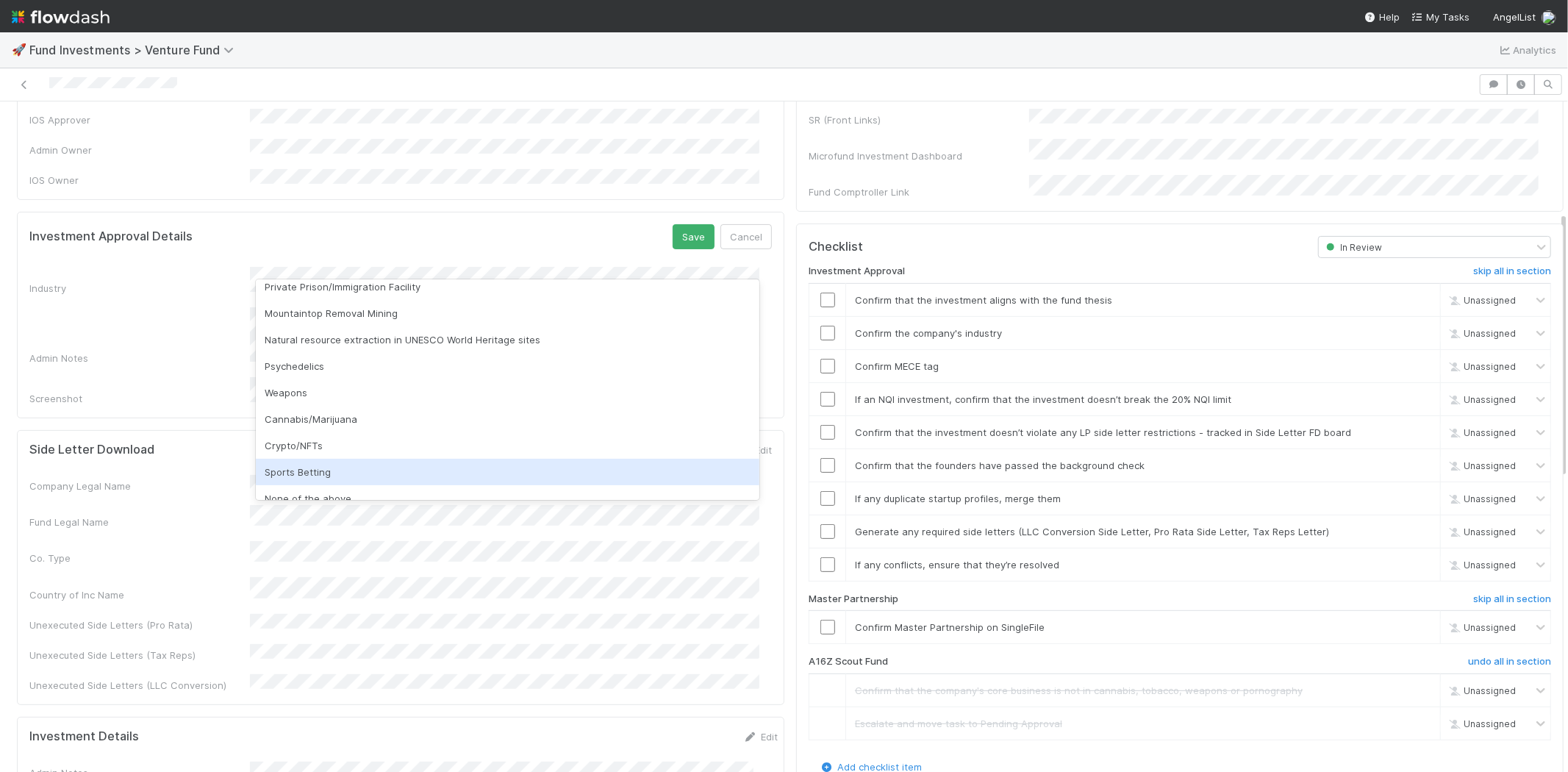
scroll to position [420, 0]
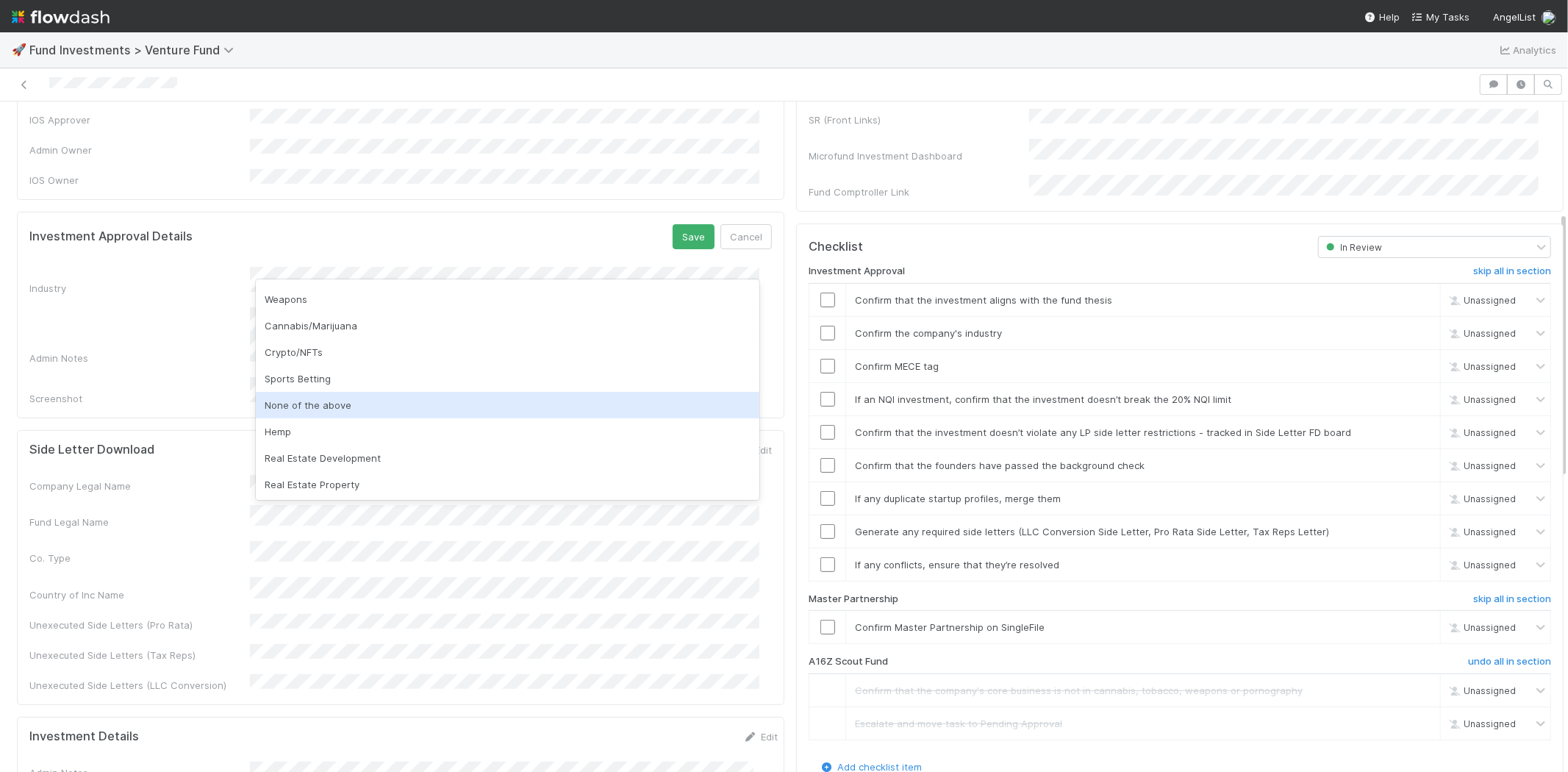
click at [301, 407] on div "None of the above" at bounding box center [507, 405] width 504 height 27
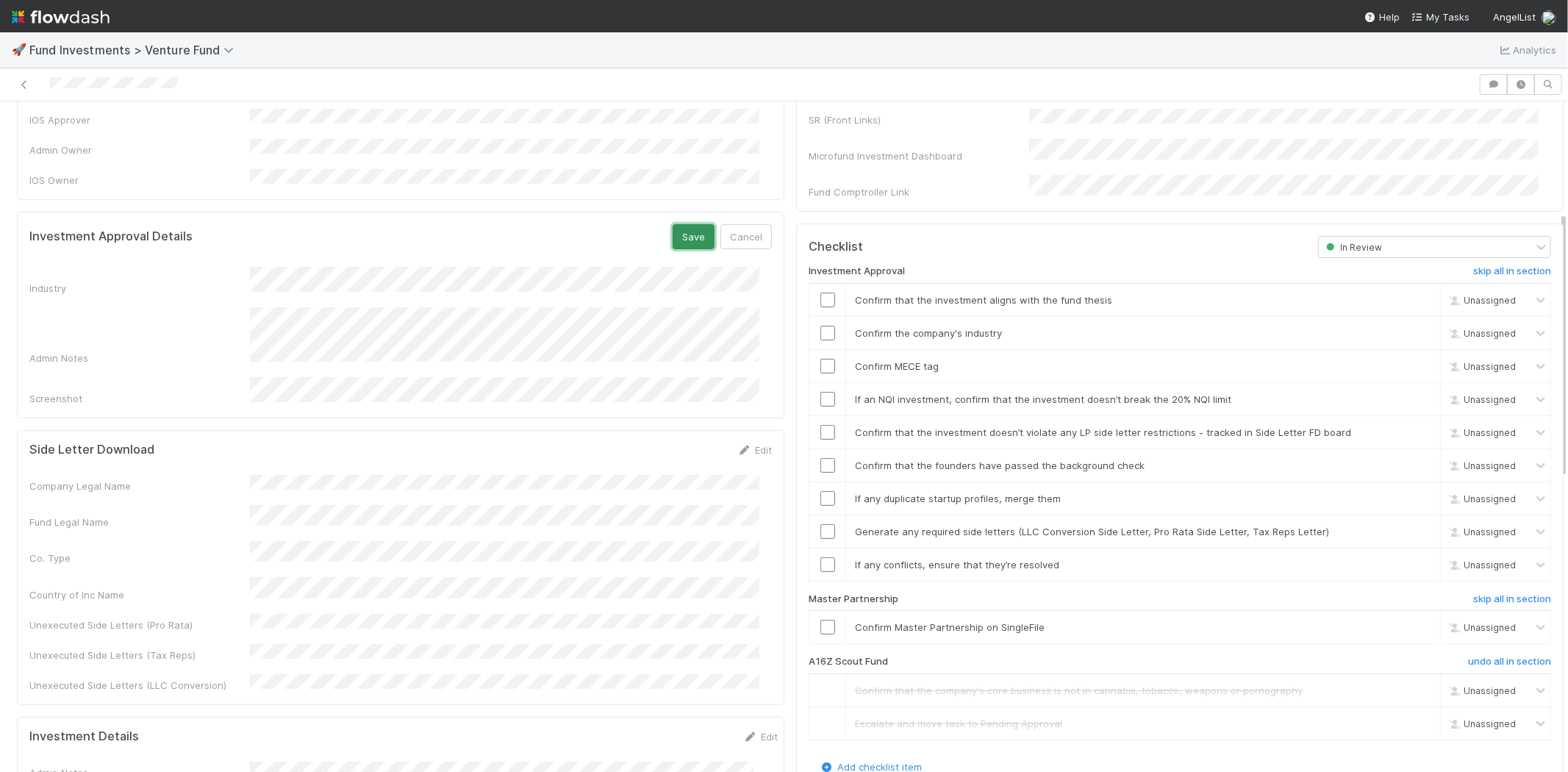
drag, startPoint x: 667, startPoint y: 208, endPoint x: 675, endPoint y: 217, distance: 12.0
click at [672, 224] on button "Save" at bounding box center [693, 237] width 42 height 25
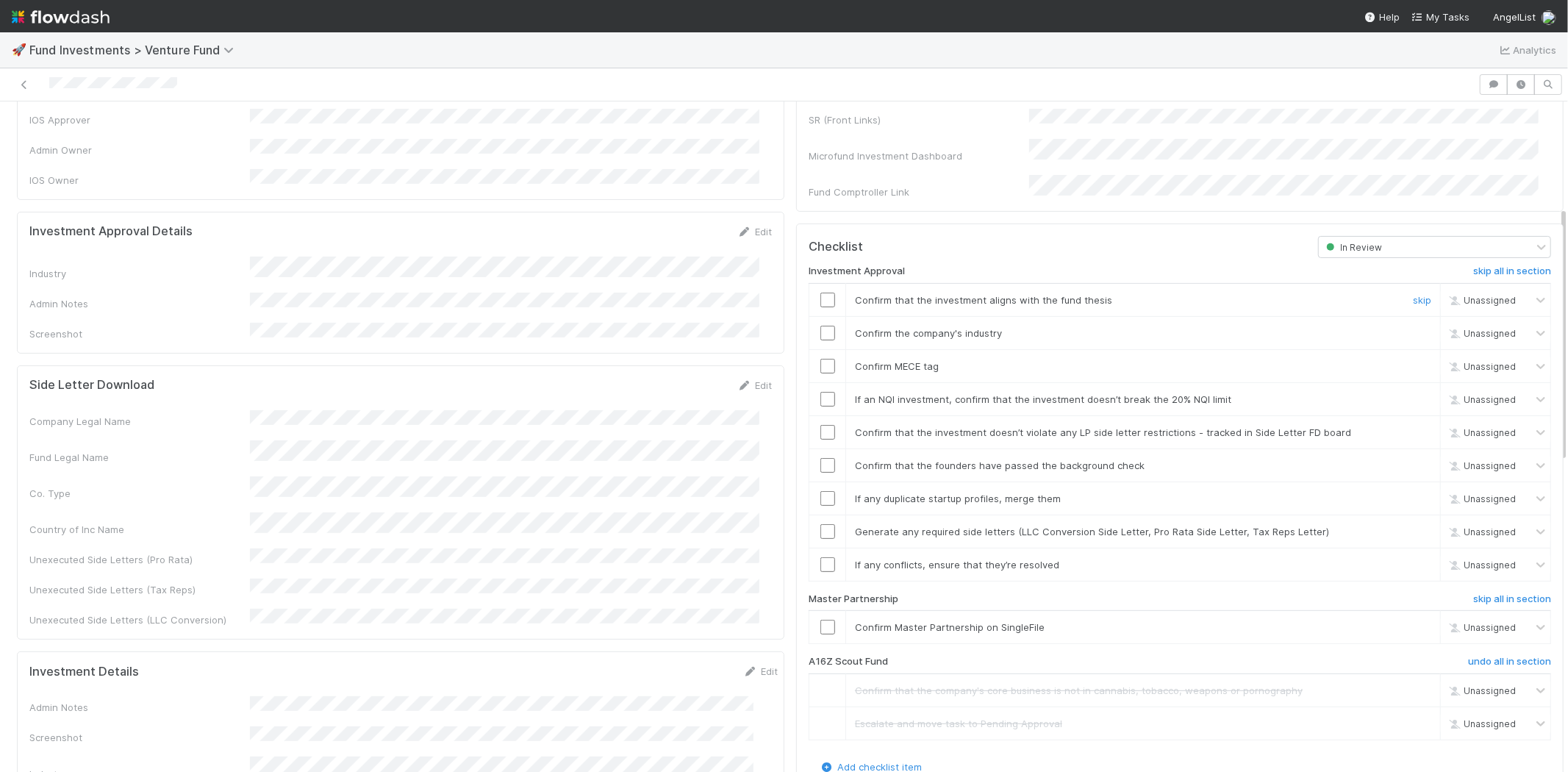
click at [820, 292] on input "checkbox" at bounding box center [827, 299] width 14 height 14
click at [820, 325] on input "checkbox" at bounding box center [827, 333] width 14 height 14
click at [820, 359] on input "checkbox" at bounding box center [827, 366] width 14 height 14
click at [820, 392] on input "checkbox" at bounding box center [827, 399] width 14 height 14
click at [820, 292] on input "checkbox" at bounding box center [827, 299] width 14 height 14
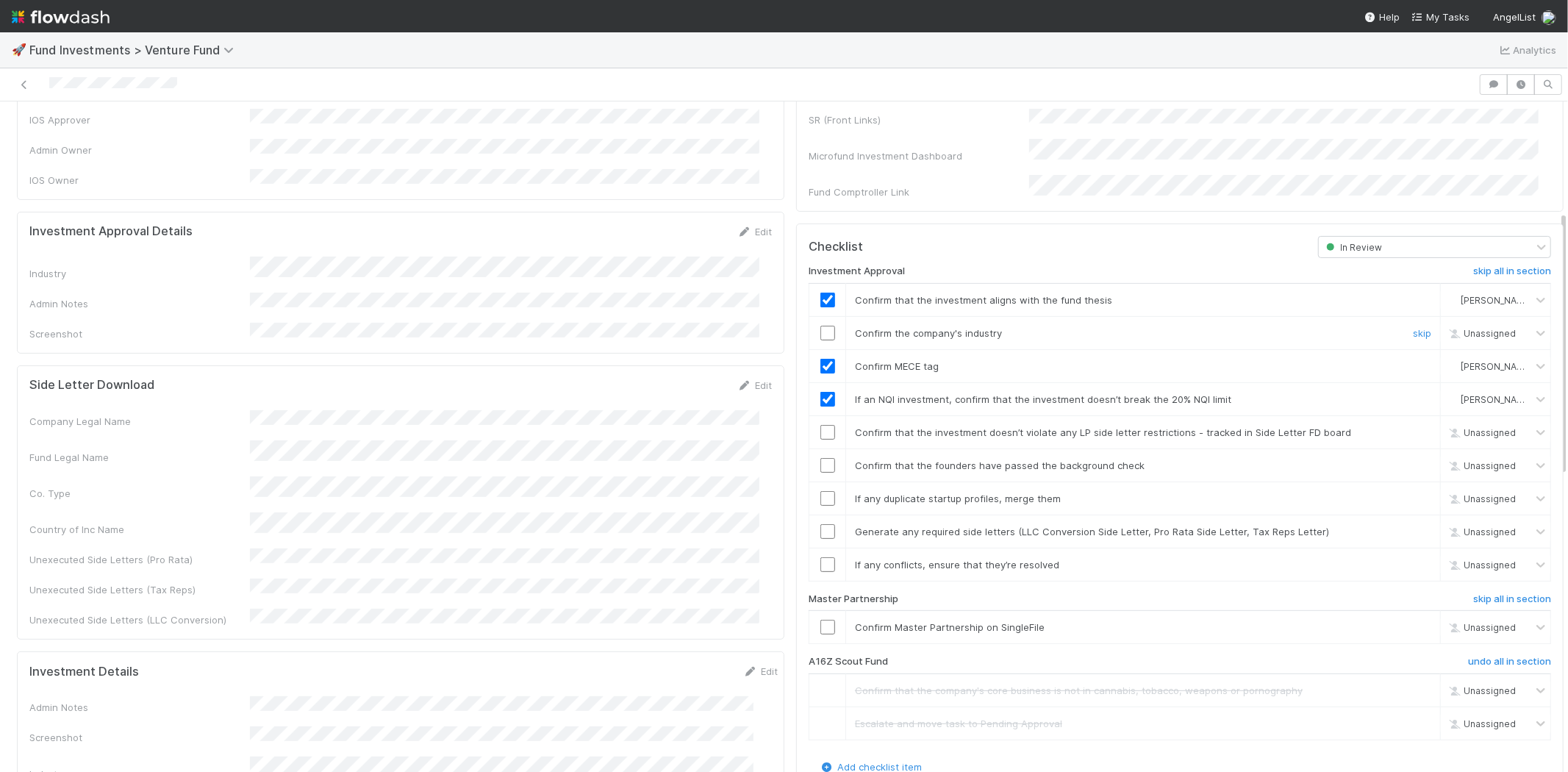
click at [820, 325] on input "checkbox" at bounding box center [827, 333] width 14 height 14
click at [820, 425] on input "checkbox" at bounding box center [827, 432] width 14 height 14
click at [820, 458] on input "checkbox" at bounding box center [827, 465] width 14 height 14
click at [820, 491] on input "checkbox" at bounding box center [827, 499] width 14 height 14
click at [820, 525] on input "checkbox" at bounding box center [827, 532] width 14 height 14
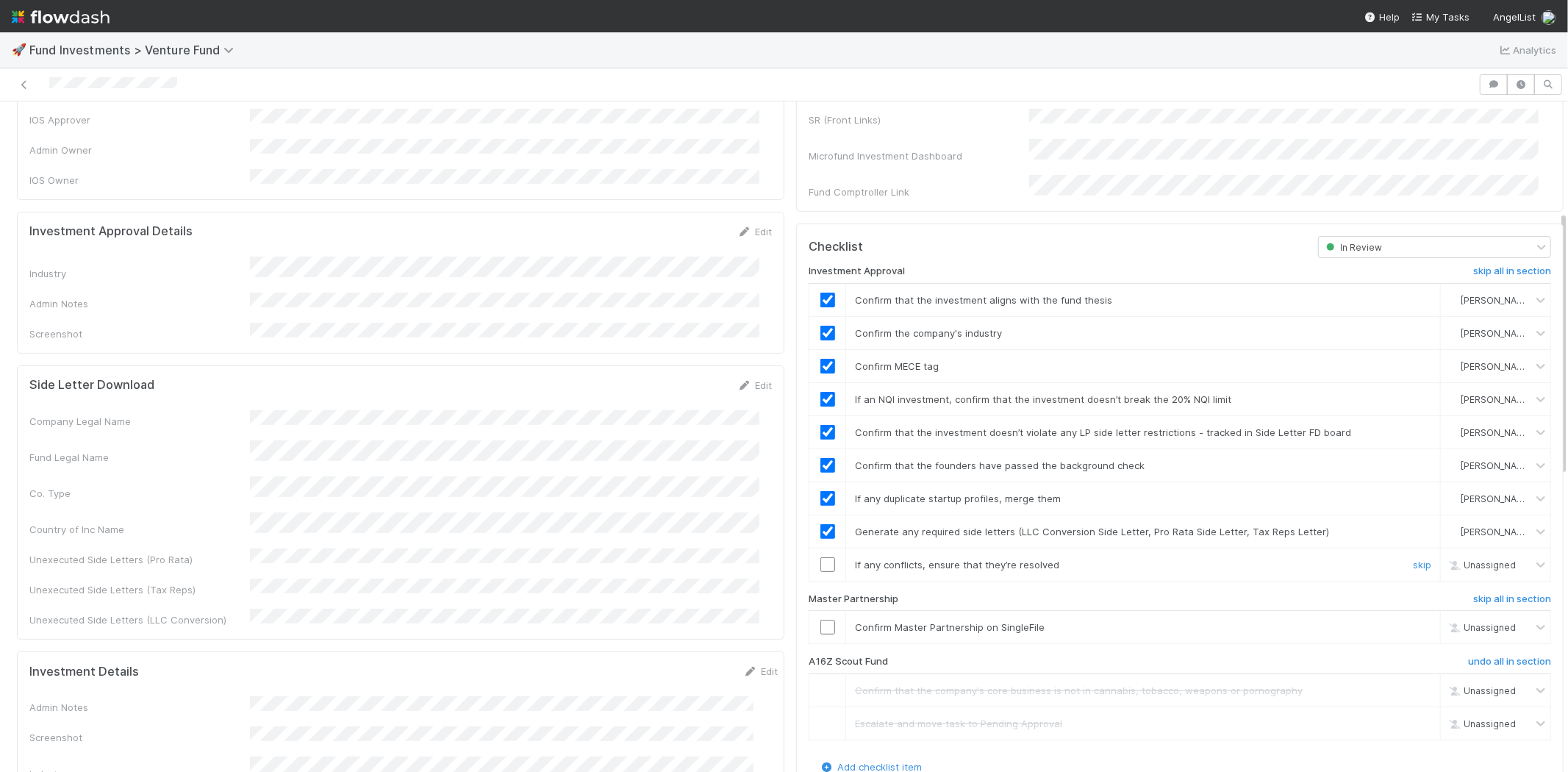
click at [820, 558] on input "checkbox" at bounding box center [827, 565] width 14 height 14
click at [820, 620] on input "checkbox" at bounding box center [827, 627] width 14 height 14
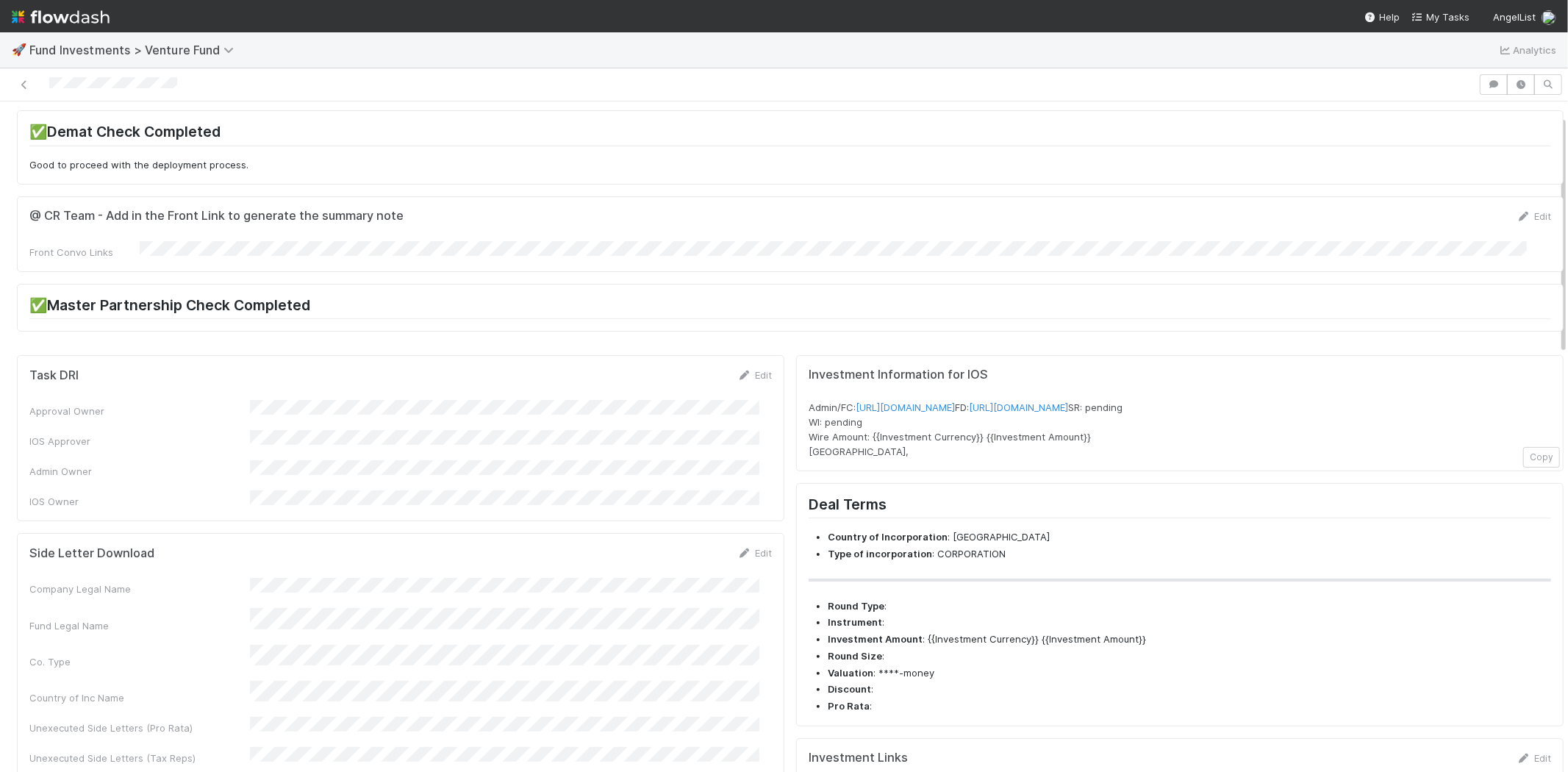
scroll to position [0, 0]
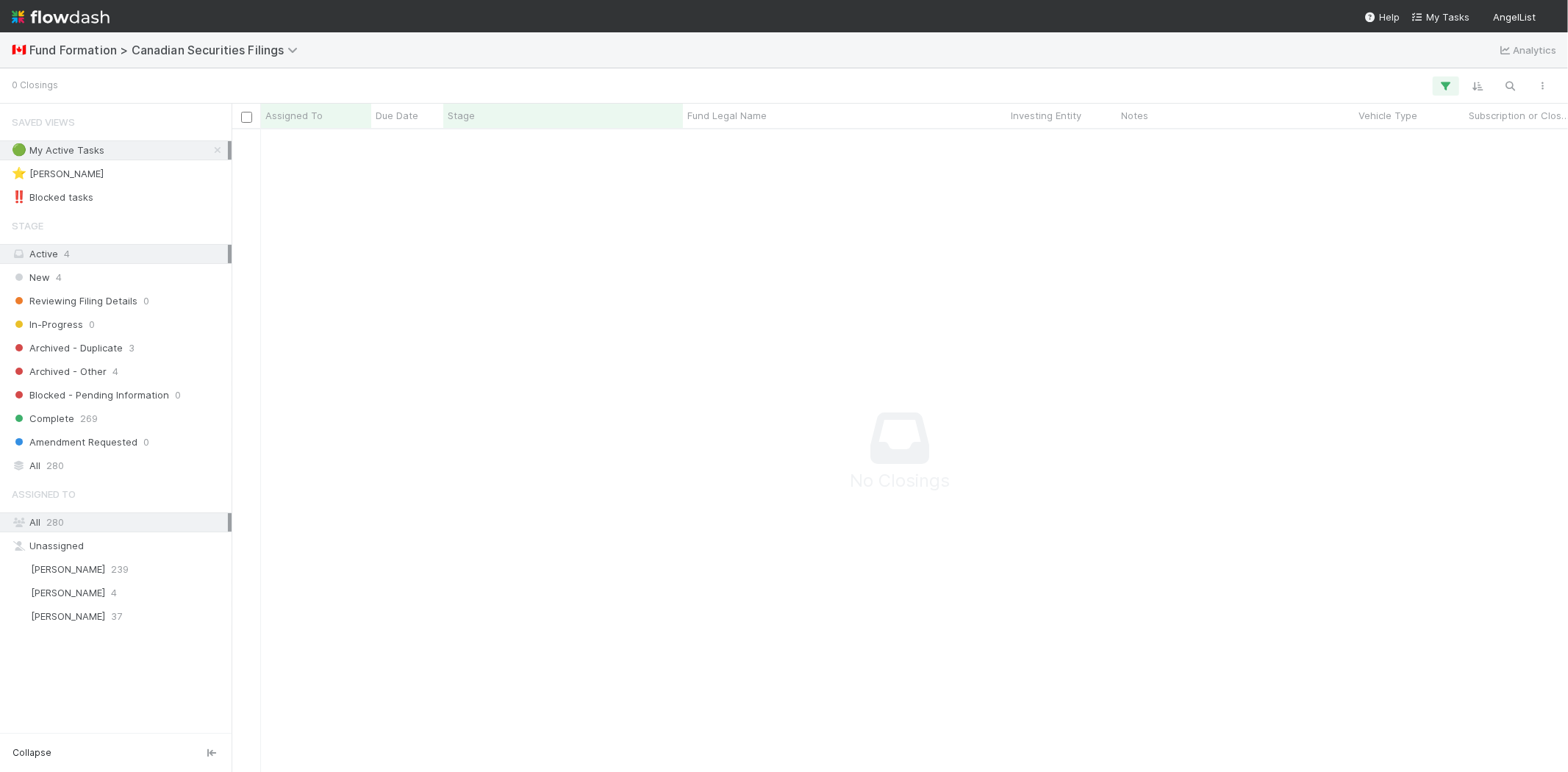
scroll to position [619, 1312]
click at [88, 593] on span "[PERSON_NAME]" at bounding box center [67, 592] width 74 height 12
click at [1443, 92] on button "button" at bounding box center [1446, 85] width 27 height 19
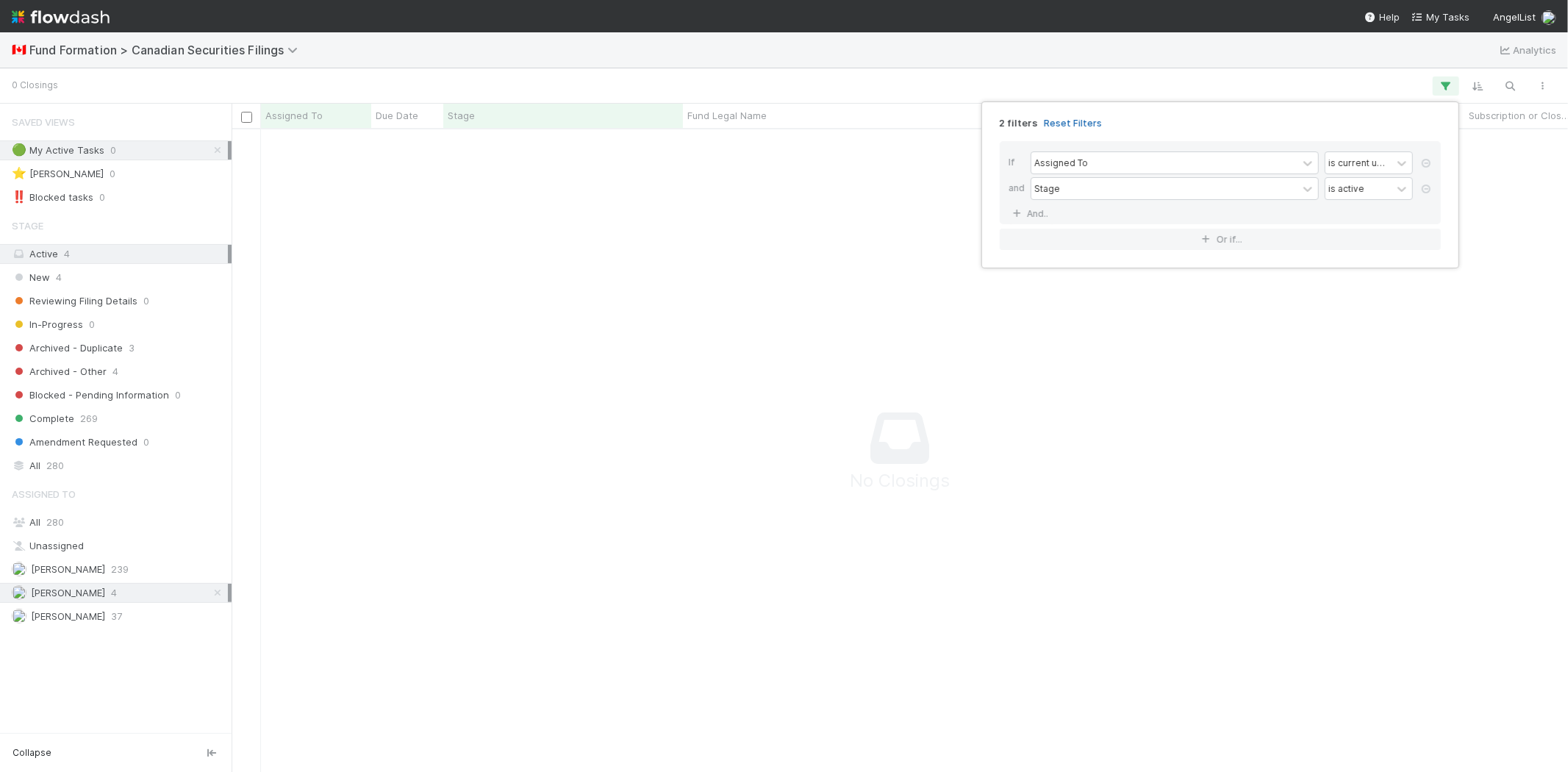
click at [1079, 120] on link "Reset Filters" at bounding box center [1073, 123] width 58 height 13
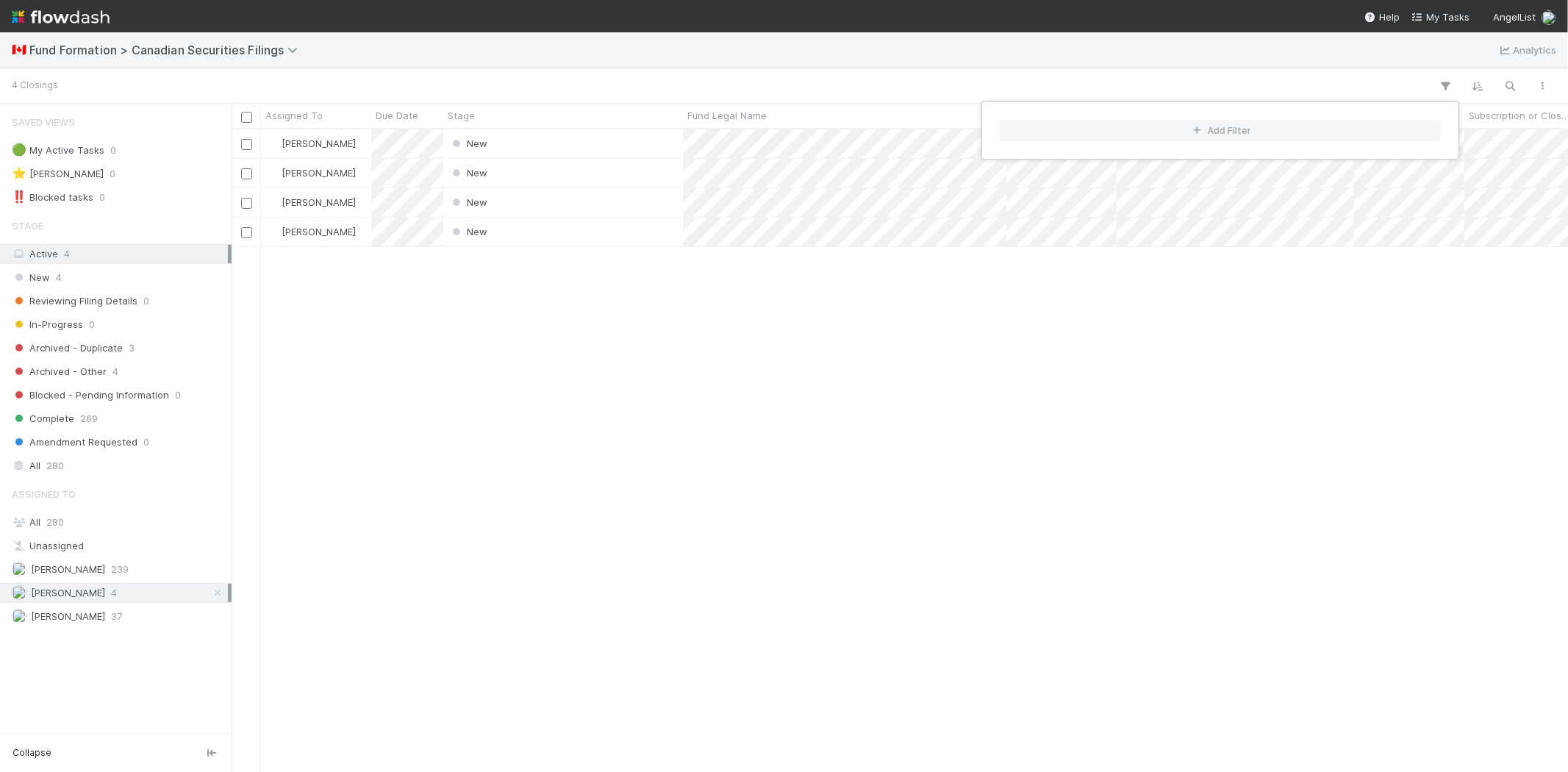
scroll to position [630, 1324]
click at [686, 452] on div "Add Filter" at bounding box center [784, 386] width 1568 height 772
click at [565, 402] on div "Add Filter" at bounding box center [784, 386] width 1568 height 772
click at [607, 75] on div "4 Closings" at bounding box center [784, 85] width 1568 height 35
click at [550, 383] on div "[PERSON_NAME] New [DATE] 7:30:07 PM [DATE] 3:34:10 PM [PERSON_NAME] New [DATE] …" at bounding box center [899, 450] width 1337 height 642
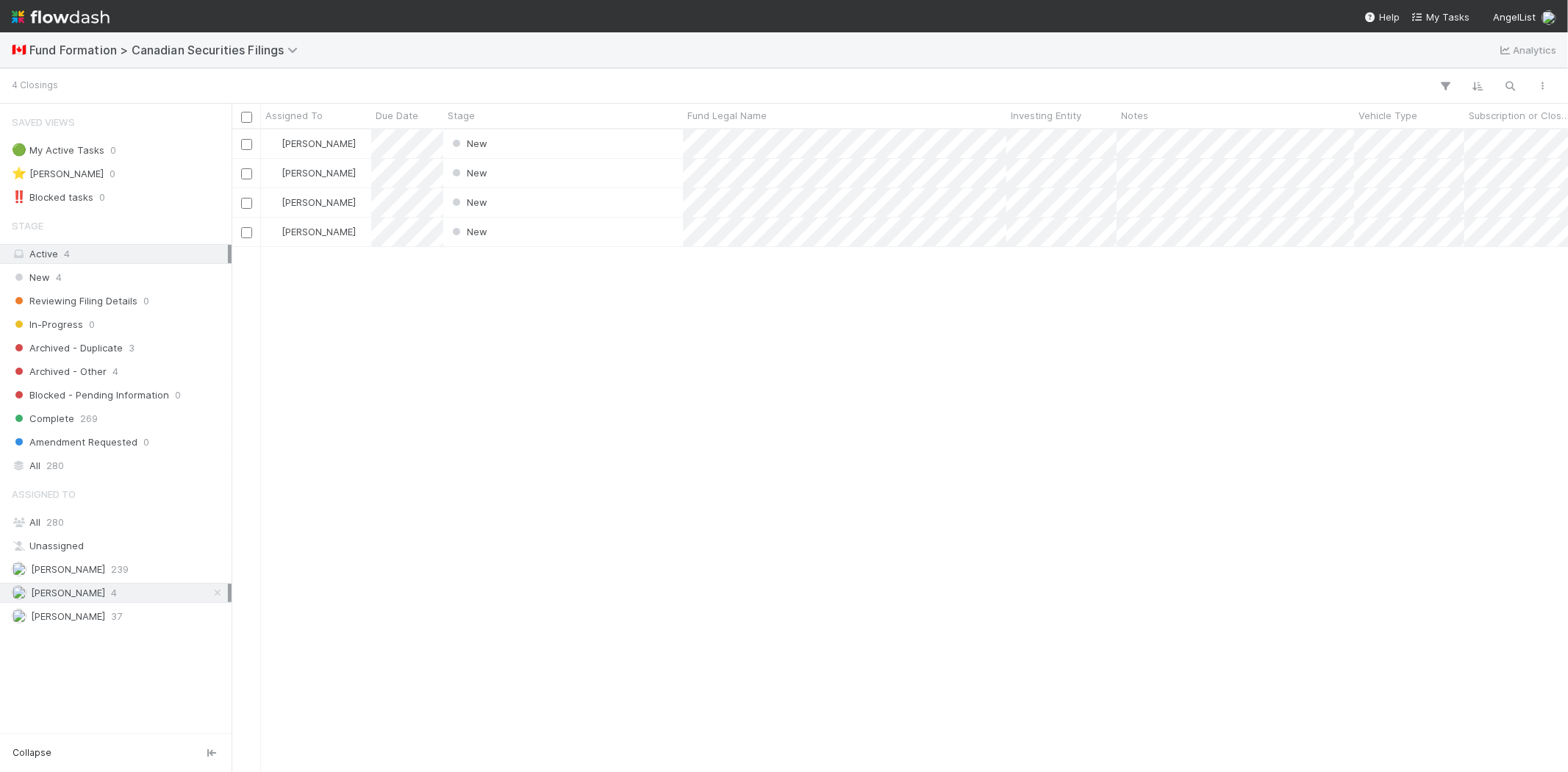
drag, startPoint x: 455, startPoint y: 358, endPoint x: 448, endPoint y: 360, distance: 7.3
click at [454, 359] on div "[PERSON_NAME] New [DATE] 7:30:07 PM [DATE] 3:34:10 PM [PERSON_NAME] New [DATE] …" at bounding box center [899, 450] width 1337 height 642
click at [680, 378] on div "[PERSON_NAME] New [DATE] 7:30:07 PM [DATE] 3:34:10 PM [PERSON_NAME] New [DATE] …" at bounding box center [899, 450] width 1337 height 642
click at [555, 334] on div "Novia Bautista New 8/18/25, 7:30:07 PM 8/20/25, 3:34:10 PM Novia Bautista New 8…" at bounding box center [899, 450] width 1337 height 642
drag, startPoint x: 563, startPoint y: 376, endPoint x: 546, endPoint y: 321, distance: 57.6
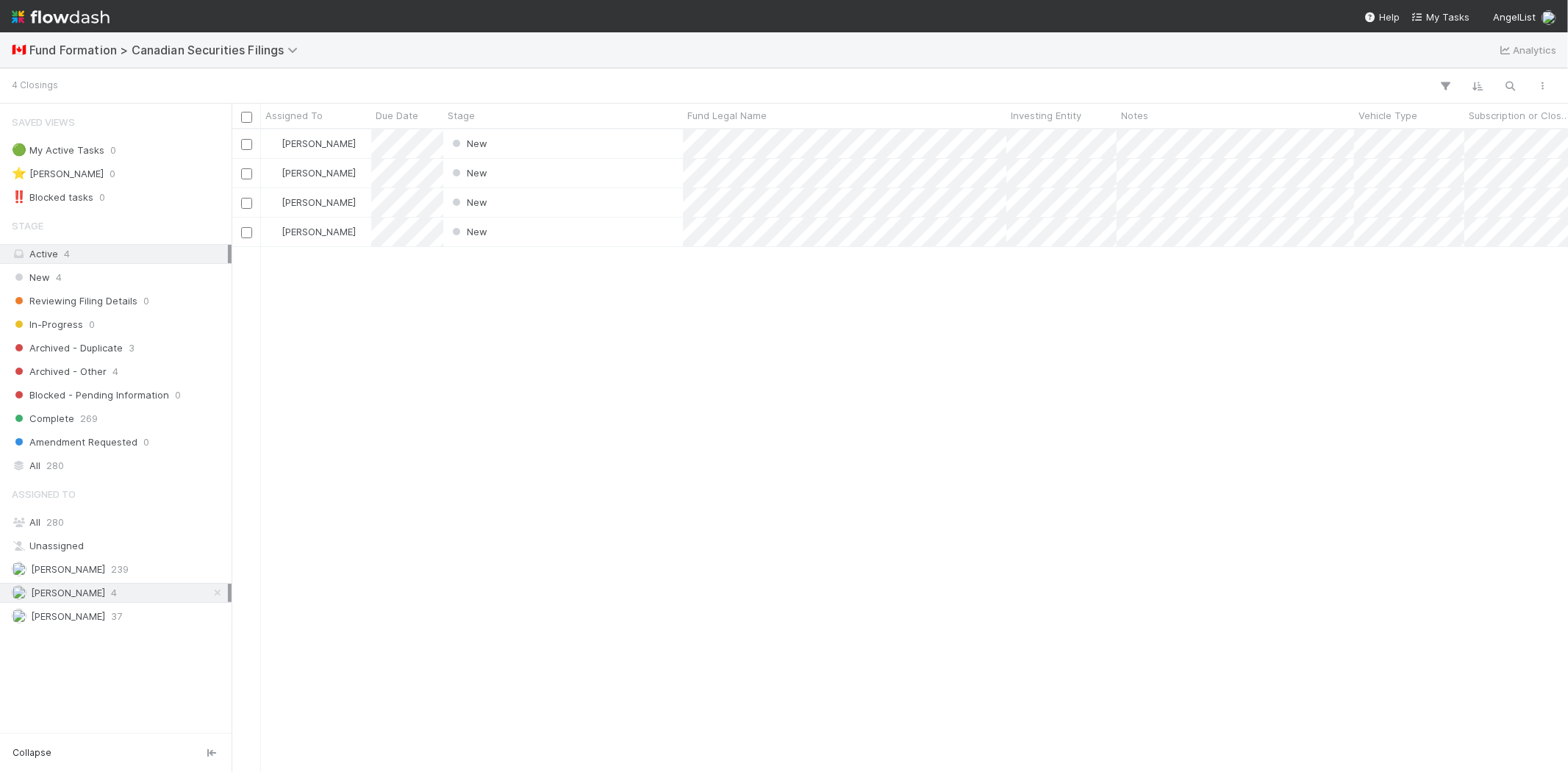
click at [562, 377] on div "Novia Bautista New 8/18/25, 7:30:07 PM 8/20/25, 3:34:10 PM Novia Bautista New 8…" at bounding box center [899, 450] width 1337 height 642
click at [394, 118] on span "Due Date" at bounding box center [397, 116] width 43 height 14
click at [420, 137] on div "Sort Oldest → Newest" at bounding box center [460, 143] width 168 height 22
drag, startPoint x: 452, startPoint y: 403, endPoint x: 491, endPoint y: 219, distance: 188.1
click at [452, 403] on div "Novia Bautista New 8/18/25, 7:30:07 PM 8/20/25, 3:34:20 PM Novia Bautista New 8…" at bounding box center [899, 450] width 1337 height 642
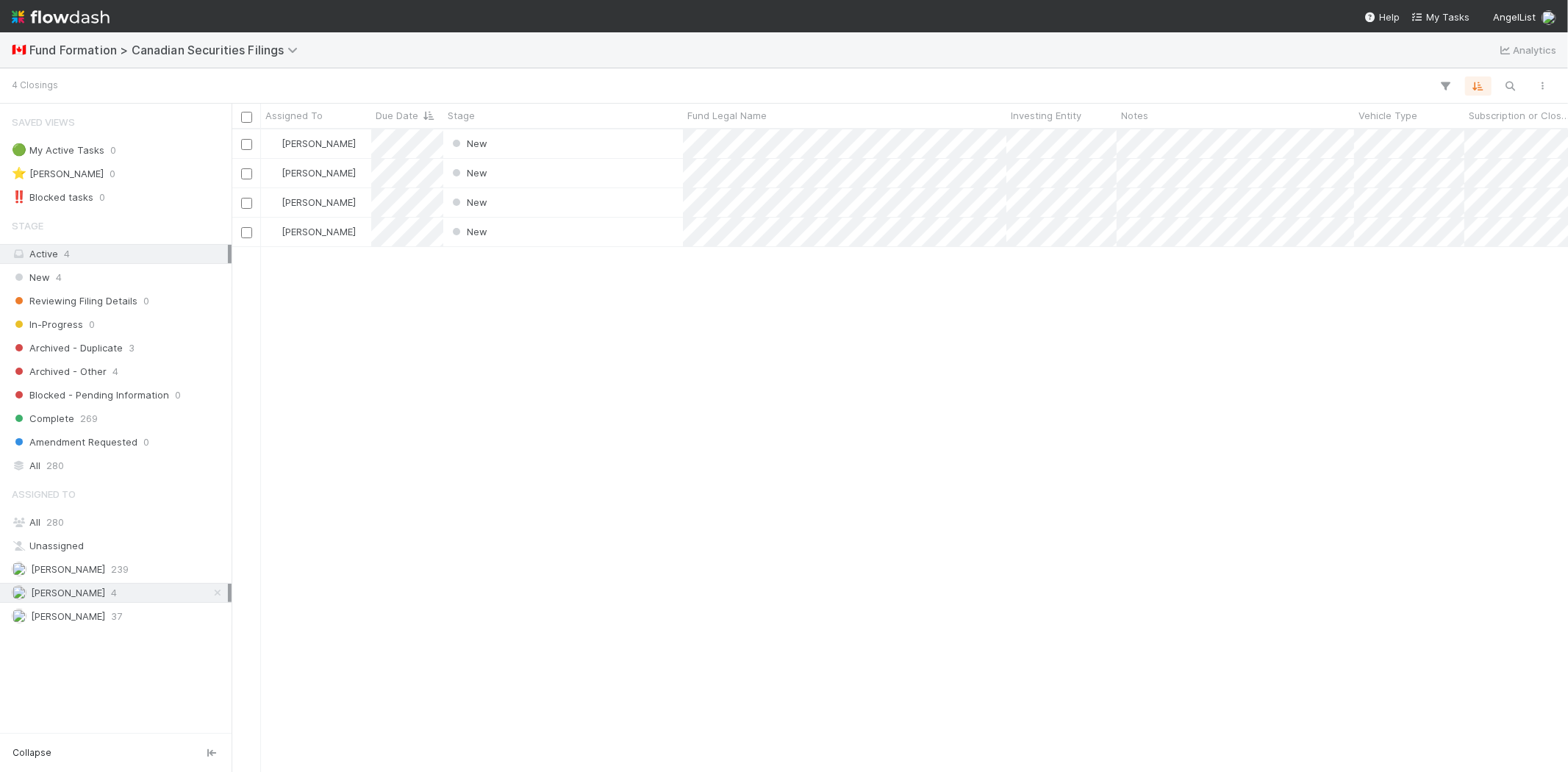
click at [640, 360] on div "Novia Bautista New 8/18/25, 7:30:07 PM 8/20/25, 3:34:20 PM Novia Bautista New 8…" at bounding box center [899, 450] width 1337 height 642
click at [540, 415] on div "Novia Bautista New 8/18/25, 7:30:07 PM 8/20/25, 3:34:20 PM Novia Bautista New 8…" at bounding box center [899, 450] width 1337 height 642
click at [539, 336] on div "Novia Bautista New 8/18/25, 7:30:07 PM 8/20/25, 3:34:20 PM Novia Bautista New 8…" at bounding box center [899, 450] width 1337 height 642
click at [649, 370] on div "Novia Bautista New 8/18/25, 7:30:07 PM 8/20/25, 3:34:20 PM Novia Bautista New 8…" at bounding box center [899, 450] width 1337 height 642
click at [685, 415] on div "Novia Bautista New 8/18/25, 7:30:07 PM 8/20/25, 3:34:20 PM Novia Bautista New 8…" at bounding box center [899, 450] width 1337 height 642
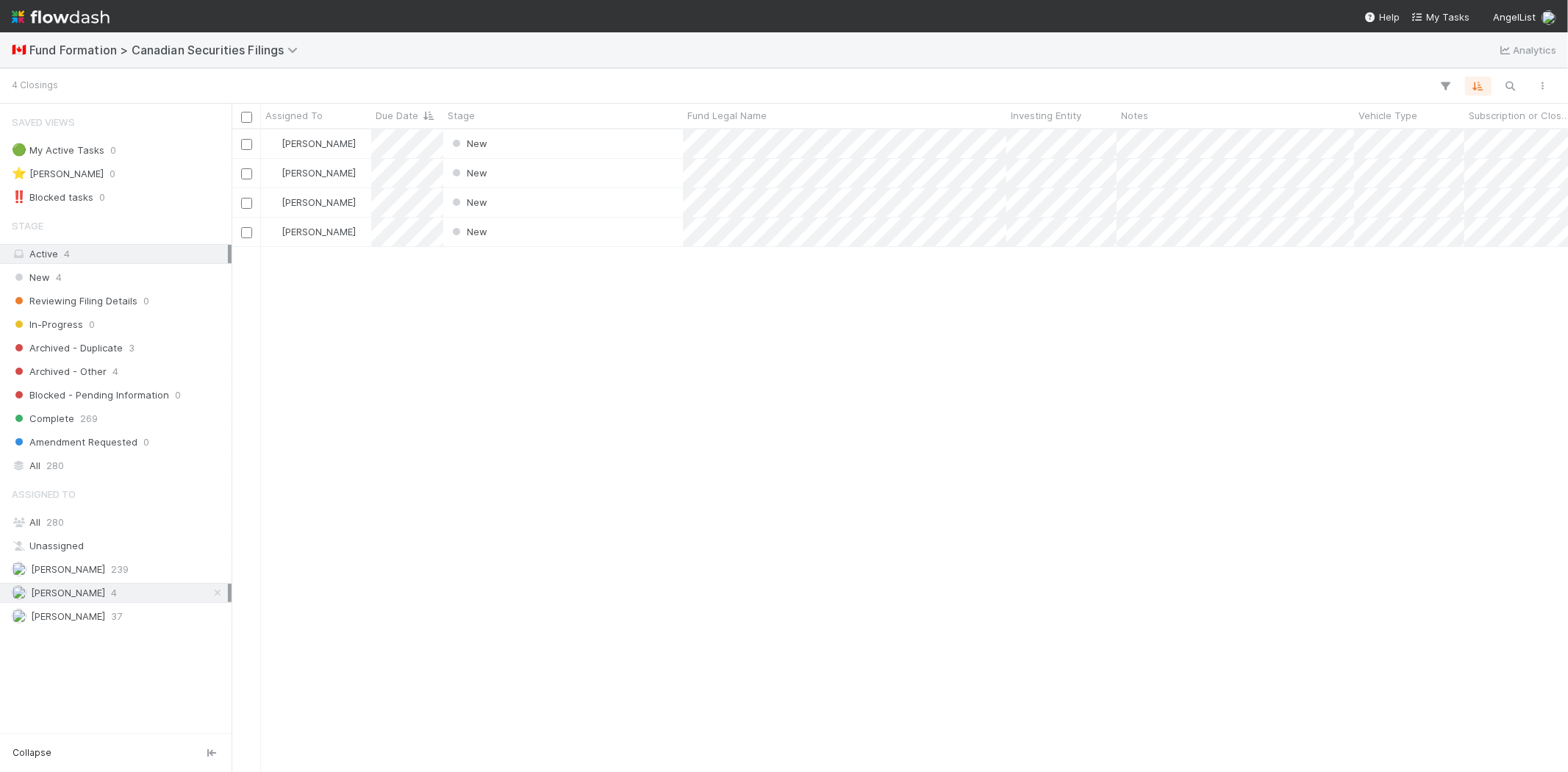
drag, startPoint x: 618, startPoint y: 369, endPoint x: 619, endPoint y: 358, distance: 11.0
click at [618, 369] on div "Novia Bautista New 8/18/25, 7:30:07 PM 8/20/25, 3:34:20 PM Novia Bautista New 8…" at bounding box center [899, 450] width 1337 height 642
click at [522, 172] on div "New" at bounding box center [563, 173] width 239 height 29
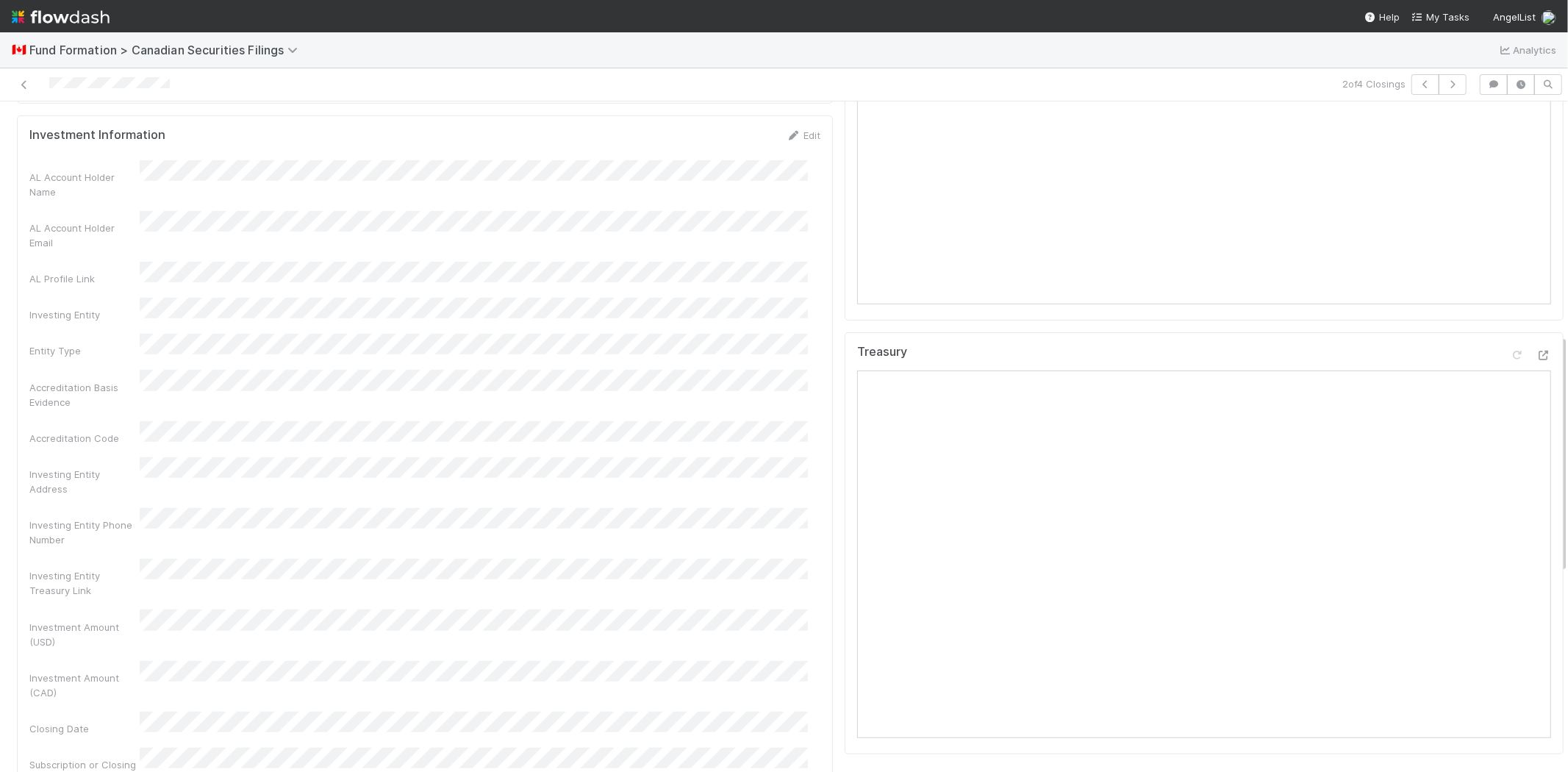
scroll to position [490, 0]
click at [152, 461] on div "Investing Entity" at bounding box center [425, 473] width 791 height 24
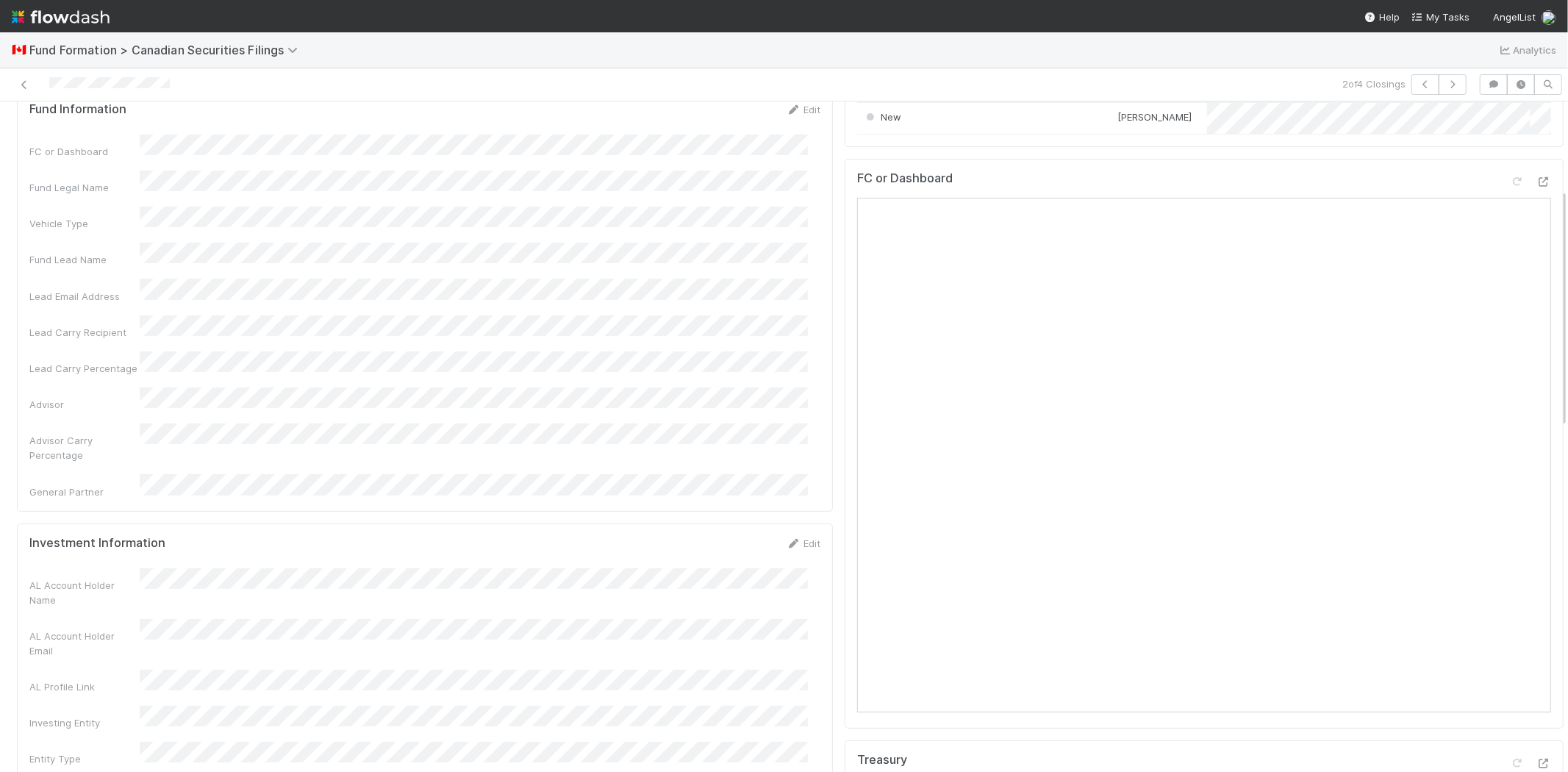
scroll to position [0, 0]
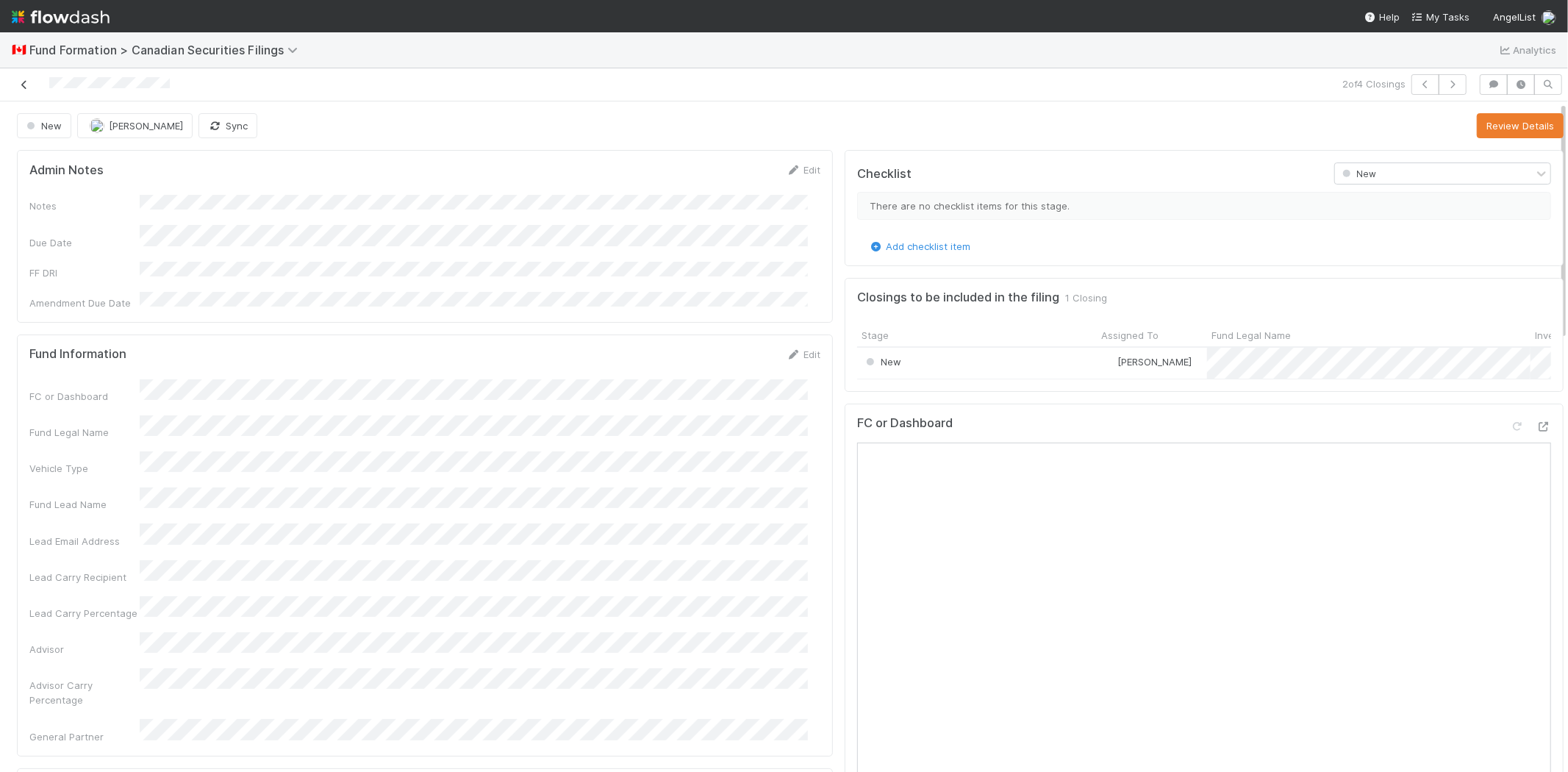
click at [19, 87] on icon at bounding box center [24, 84] width 14 height 10
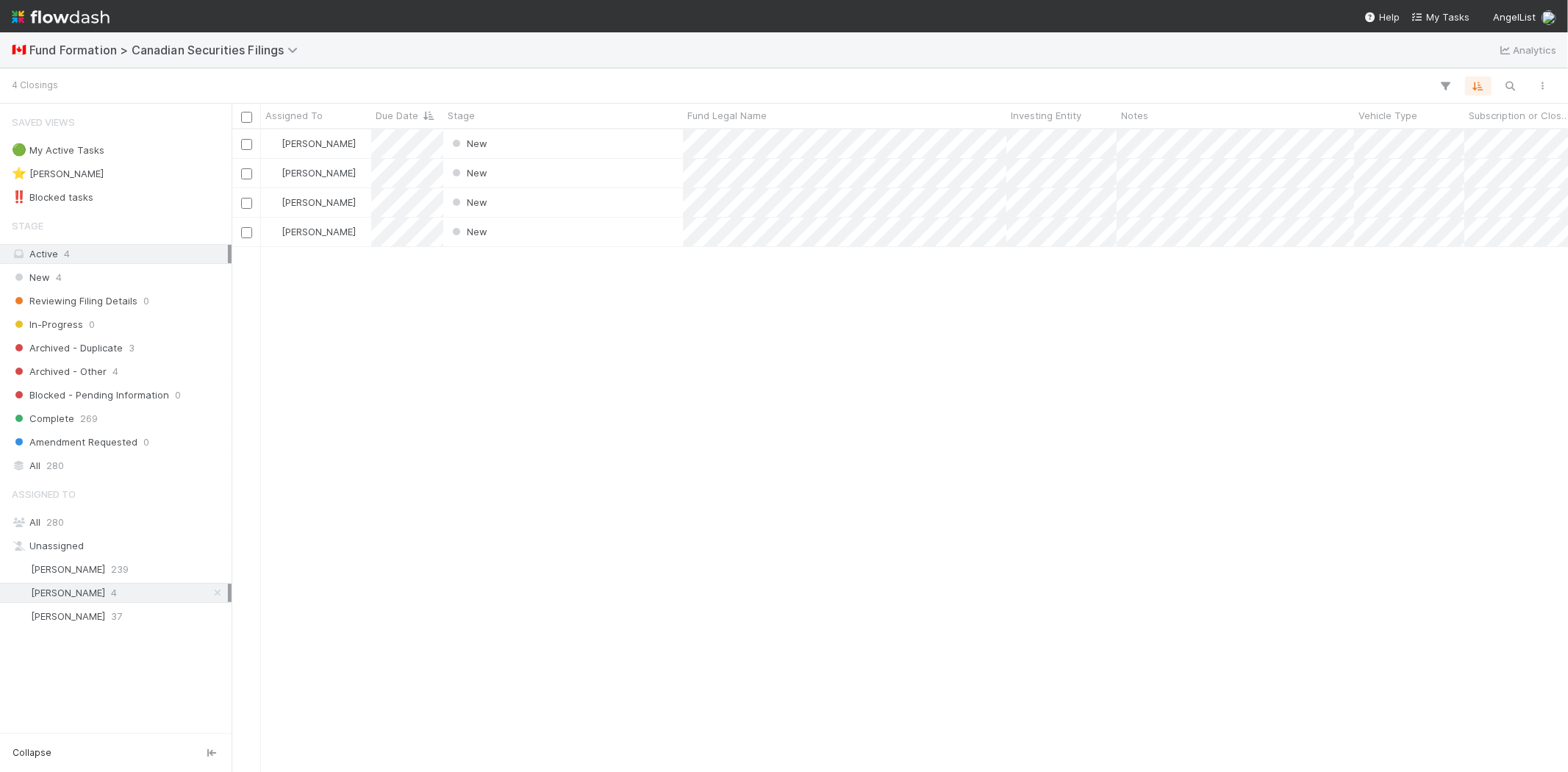
scroll to position [630, 1324]
drag, startPoint x: 513, startPoint y: 451, endPoint x: 507, endPoint y: 444, distance: 9.2
click at [513, 451] on div "Novia Bautista New 8/18/25, 7:30:07 PM 8/20/25, 3:34:20 PM Novia Bautista New 8…" at bounding box center [899, 450] width 1337 height 642
click at [527, 160] on div "New" at bounding box center [563, 173] width 239 height 29
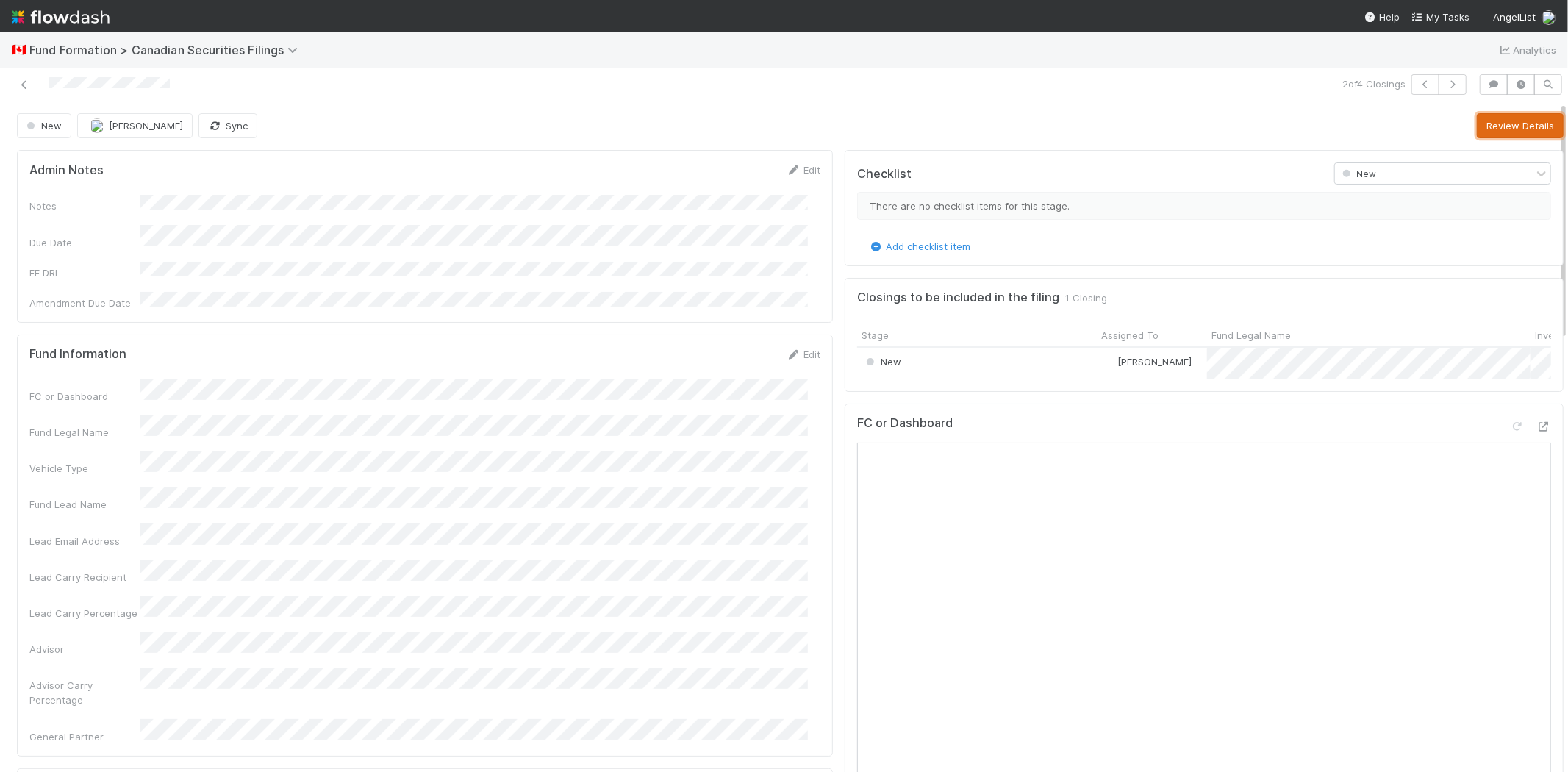
click at [1480, 128] on button "Review Details" at bounding box center [1520, 126] width 87 height 25
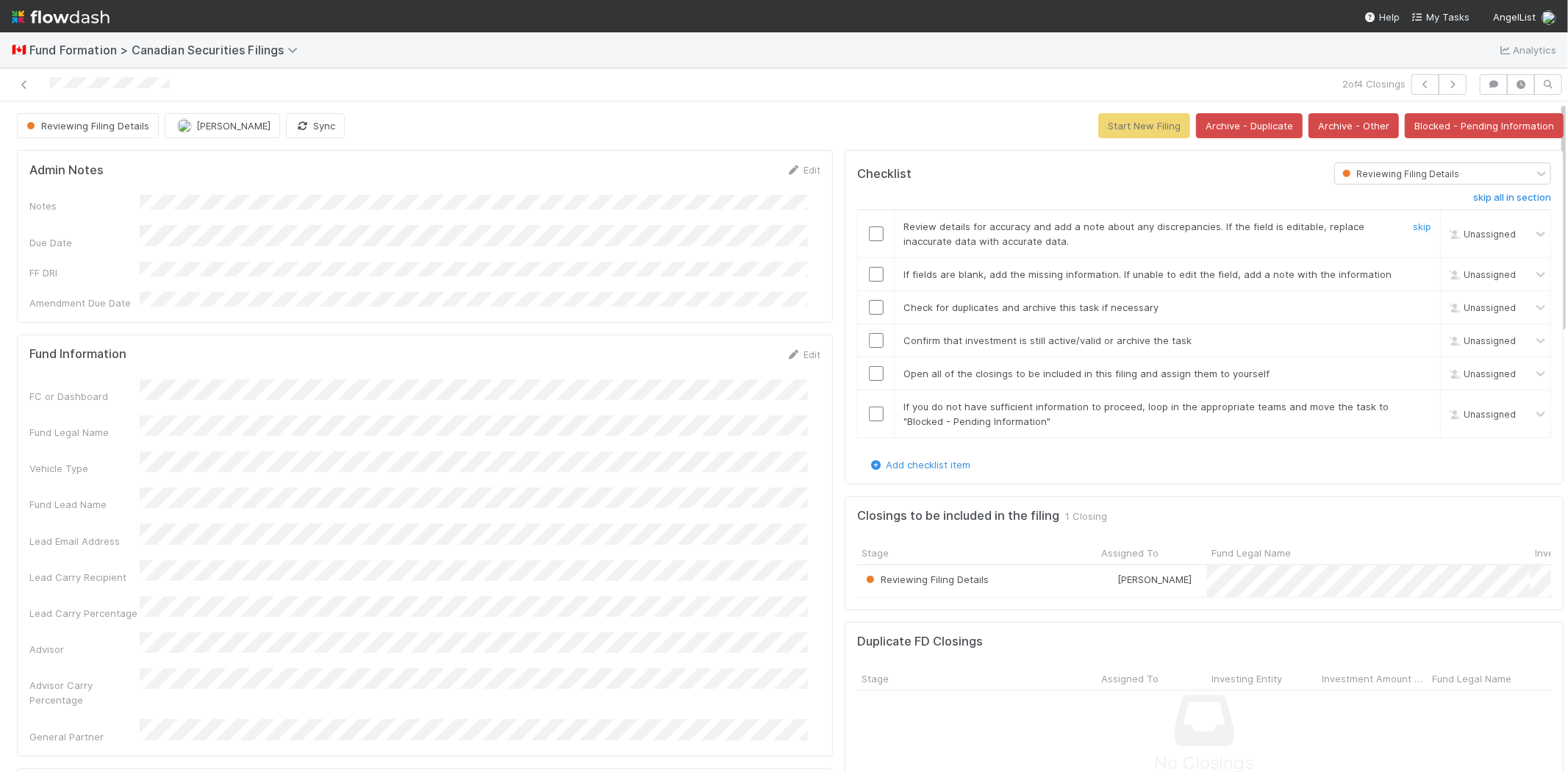
click at [869, 236] on input "checkbox" at bounding box center [876, 234] width 14 height 14
click at [869, 274] on input "checkbox" at bounding box center [876, 274] width 14 height 14
click at [869, 305] on input "checkbox" at bounding box center [876, 308] width 14 height 14
click at [869, 348] on input "checkbox" at bounding box center [876, 341] width 14 height 14
click at [869, 377] on input "checkbox" at bounding box center [876, 373] width 14 height 14
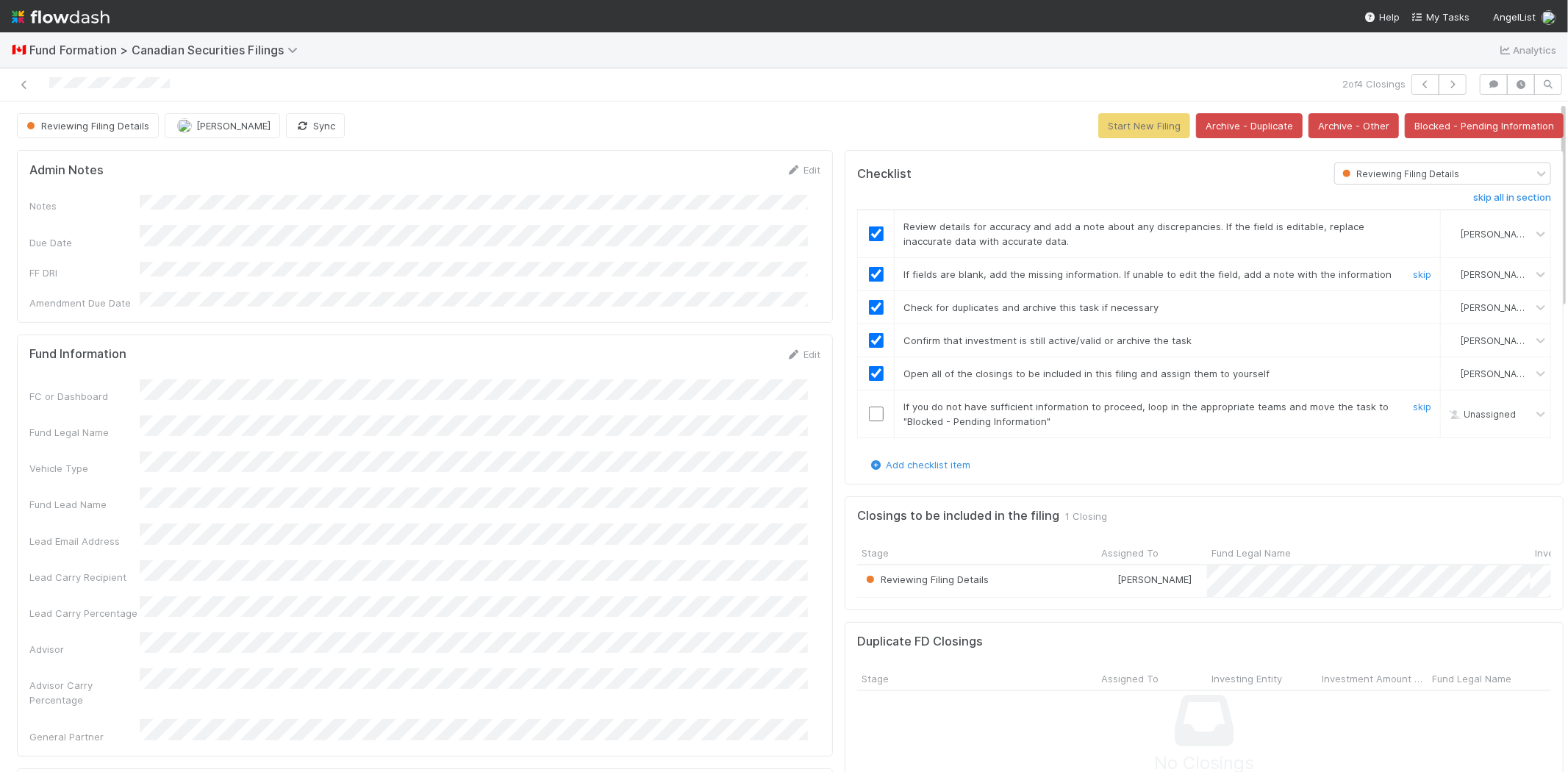
click at [869, 413] on input "checkbox" at bounding box center [876, 414] width 14 height 14
click at [1114, 117] on button "Start New Filing" at bounding box center [1144, 126] width 92 height 25
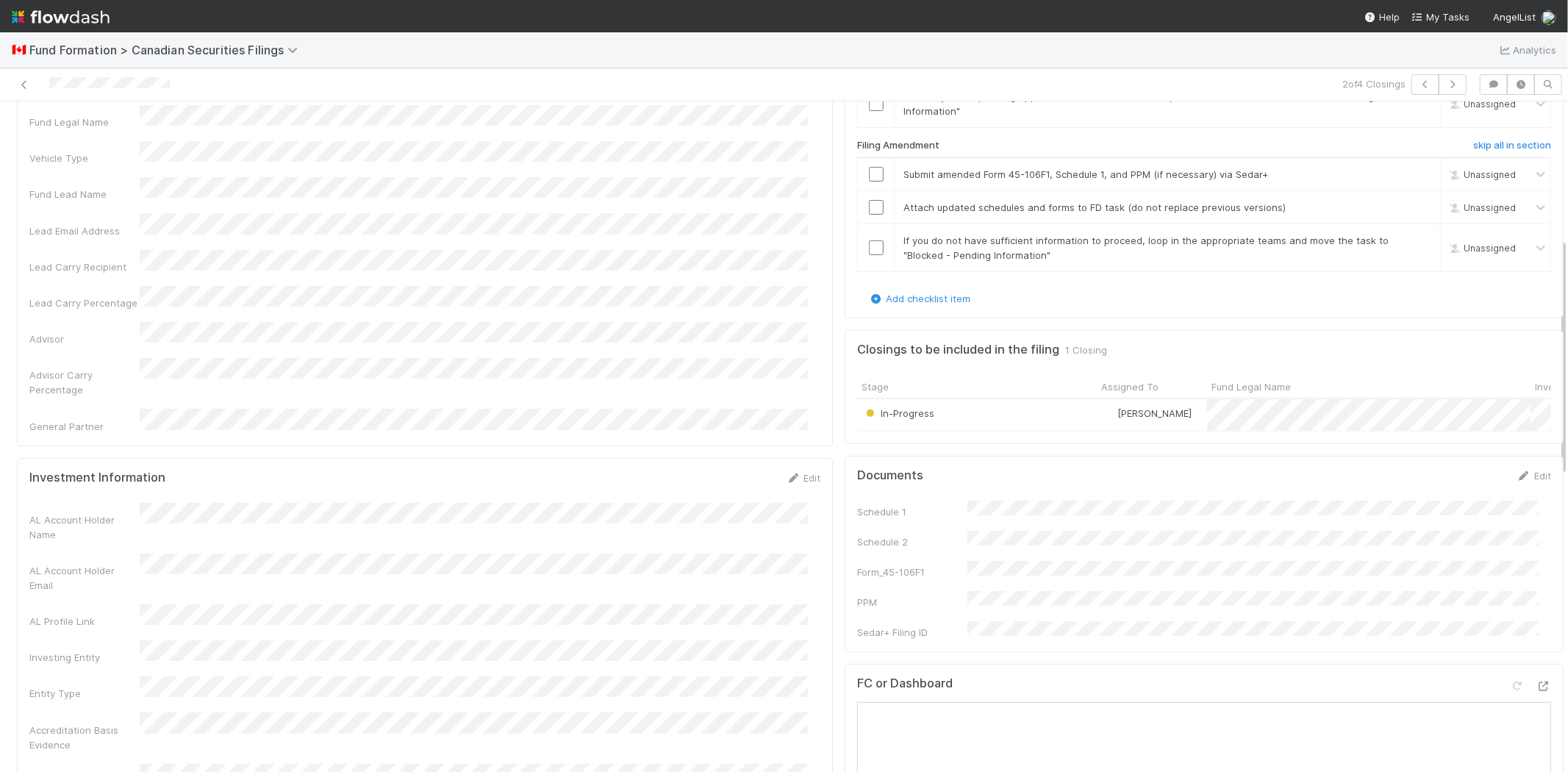
scroll to position [408, 0]
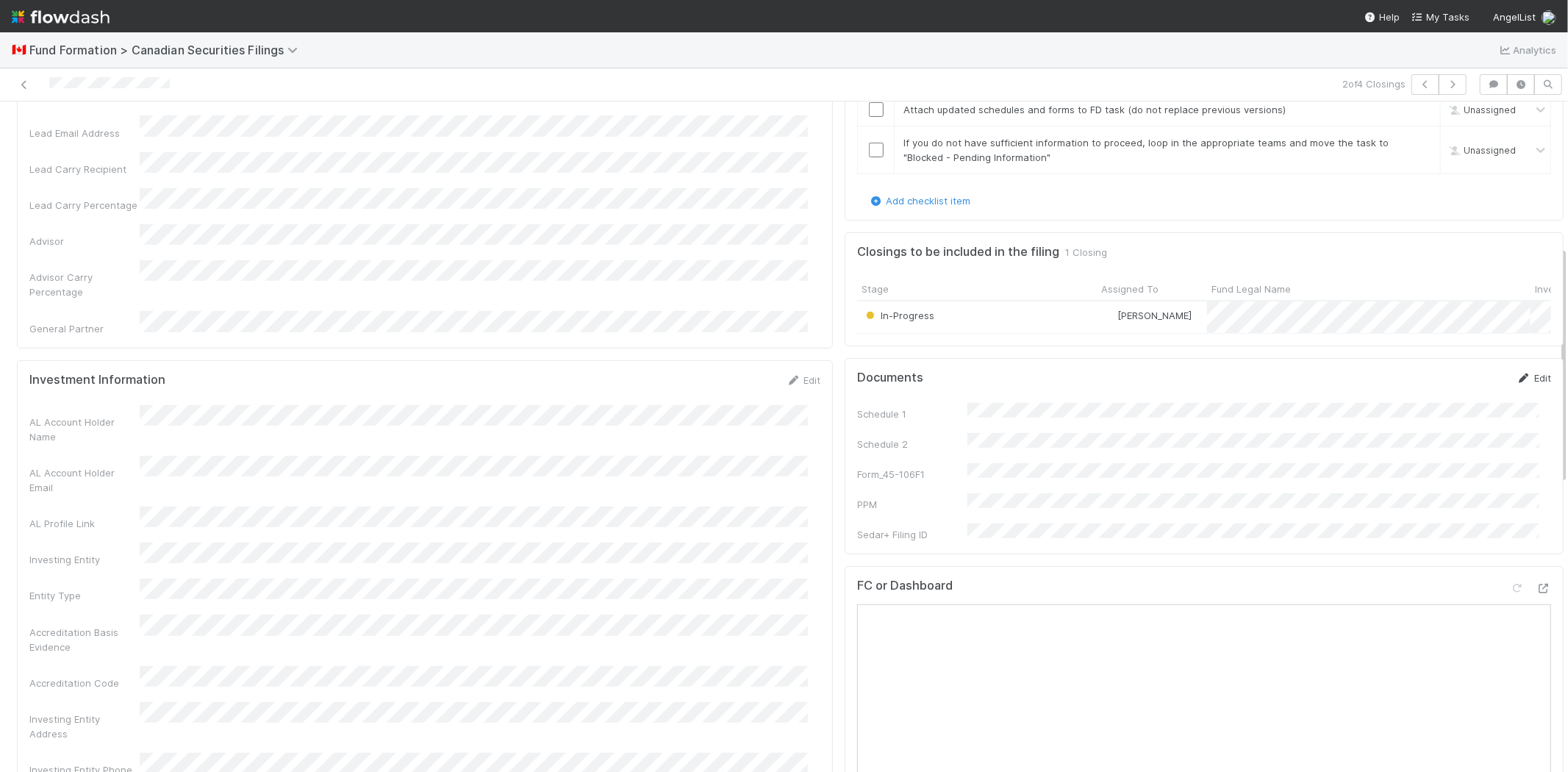
click at [1517, 384] on link "Edit" at bounding box center [1534, 377] width 35 height 12
click at [997, 509] on div "Schedule 1 Schedule 2 Form_45-106F1 PPM Sedar+ Filing ID" at bounding box center [1204, 516] width 694 height 206
click at [1457, 386] on button "Save" at bounding box center [1473, 383] width 42 height 25
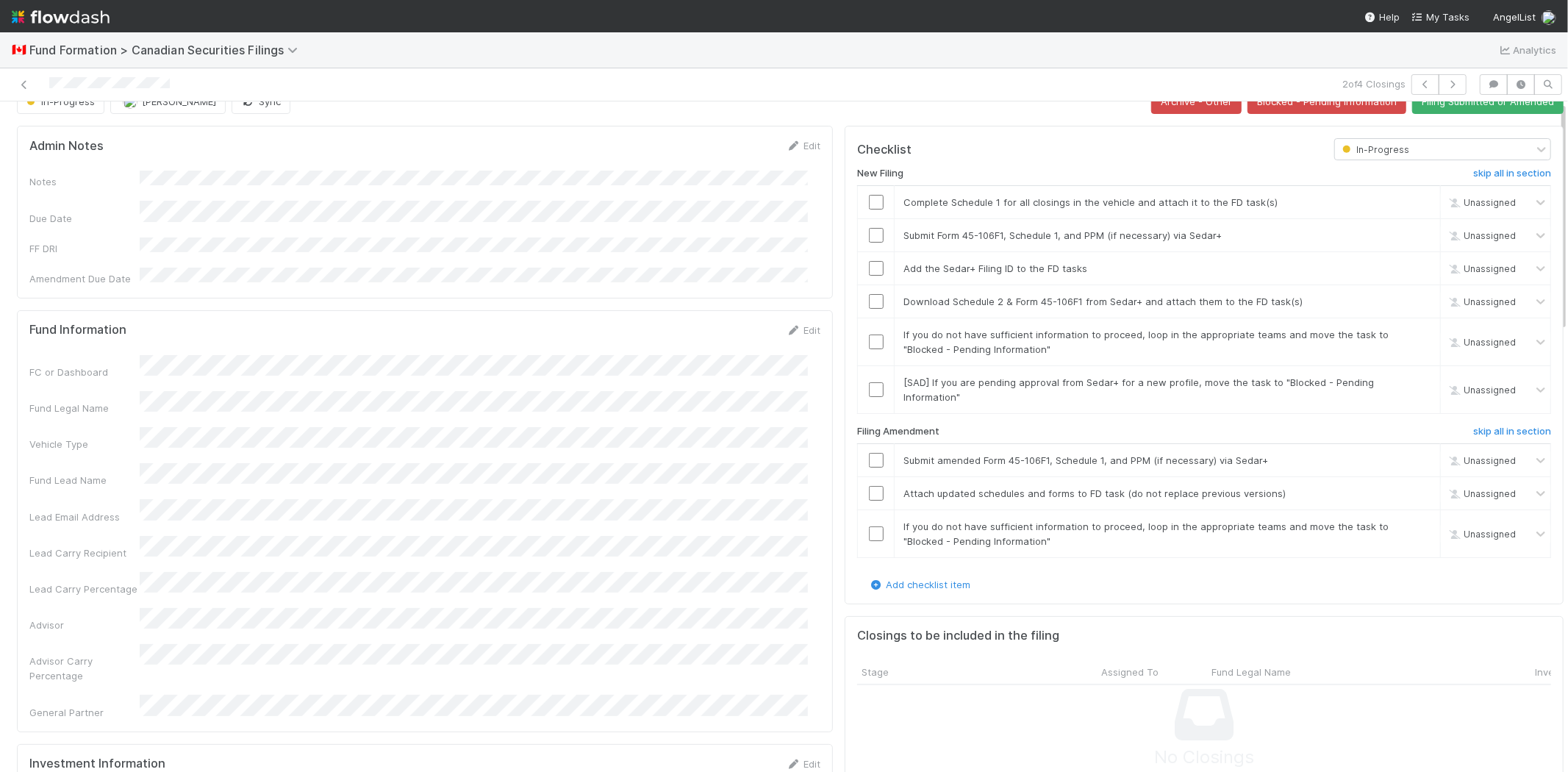
scroll to position [0, 0]
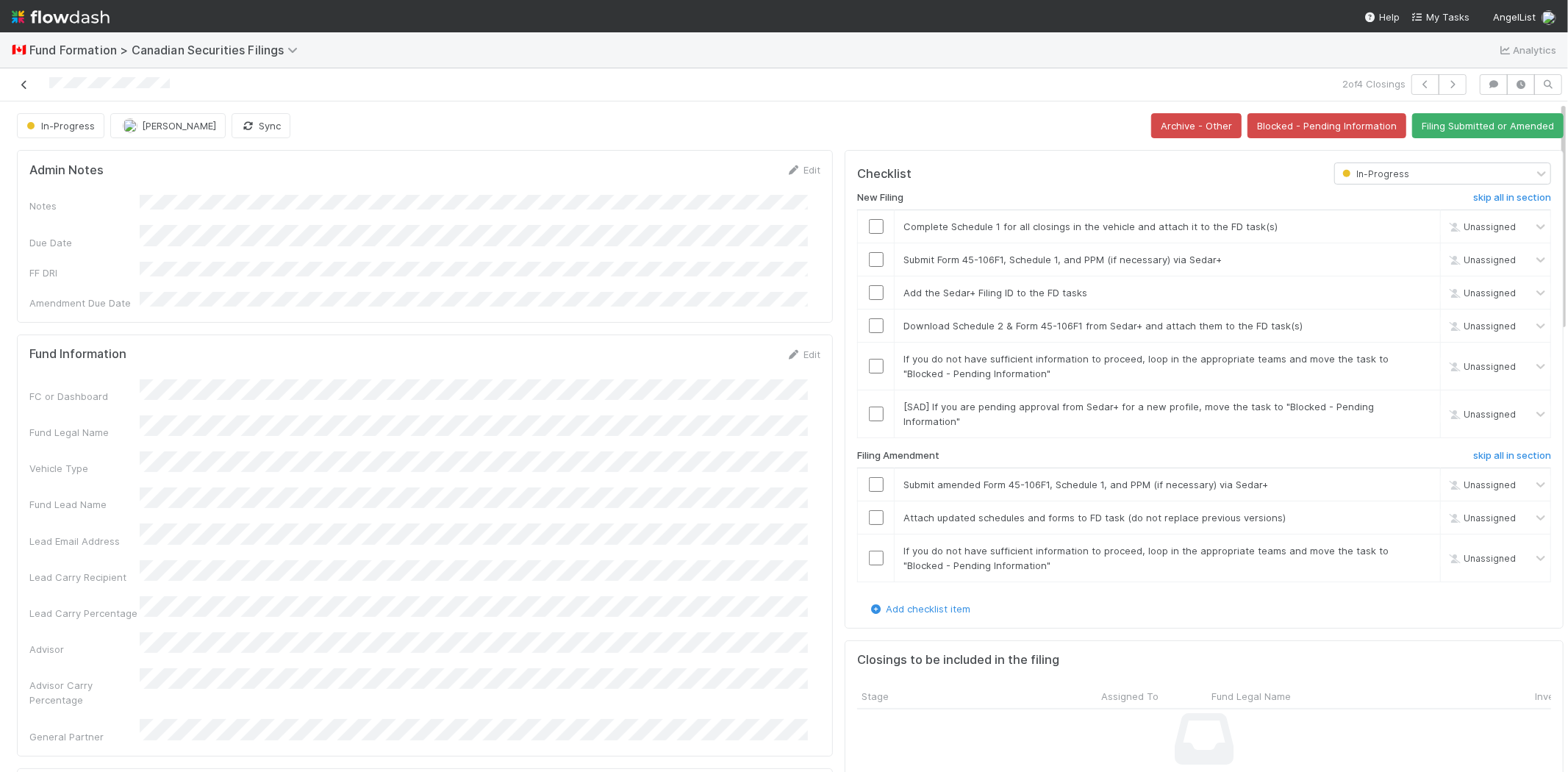
click at [24, 77] on link at bounding box center [24, 84] width 14 height 14
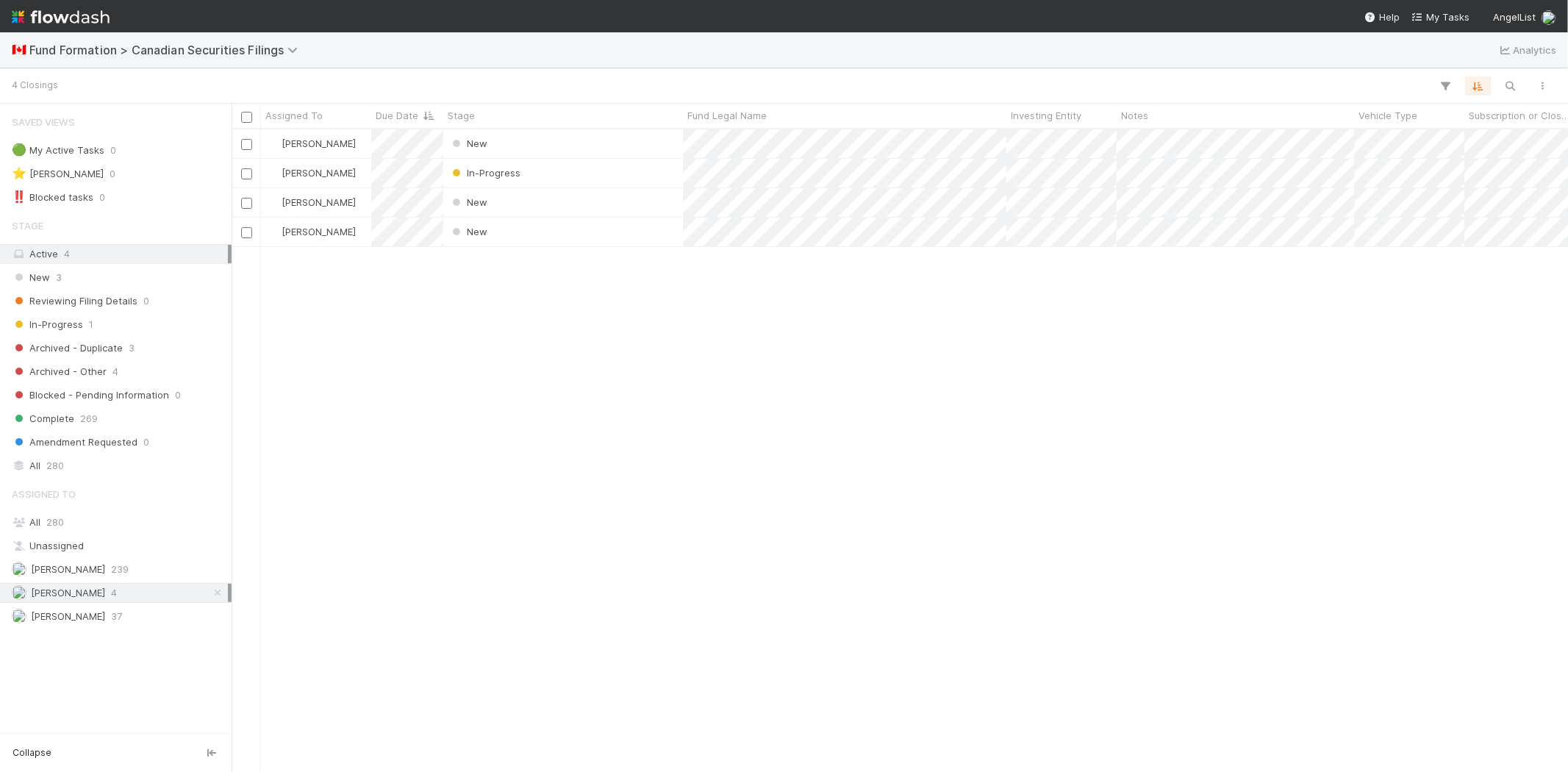
scroll to position [13, 12]
click at [489, 335] on div "Novia Bautista New 8/18/25, 7:30:07 PM 8/20/25, 3:34:20 PM Novia Bautista In-Pr…" at bounding box center [899, 450] width 1337 height 642
click at [611, 378] on div "Novia Bautista New 8/18/25, 7:30:07 PM 8/20/25, 3:34:20 PM Novia Bautista In-Pr…" at bounding box center [899, 450] width 1337 height 642
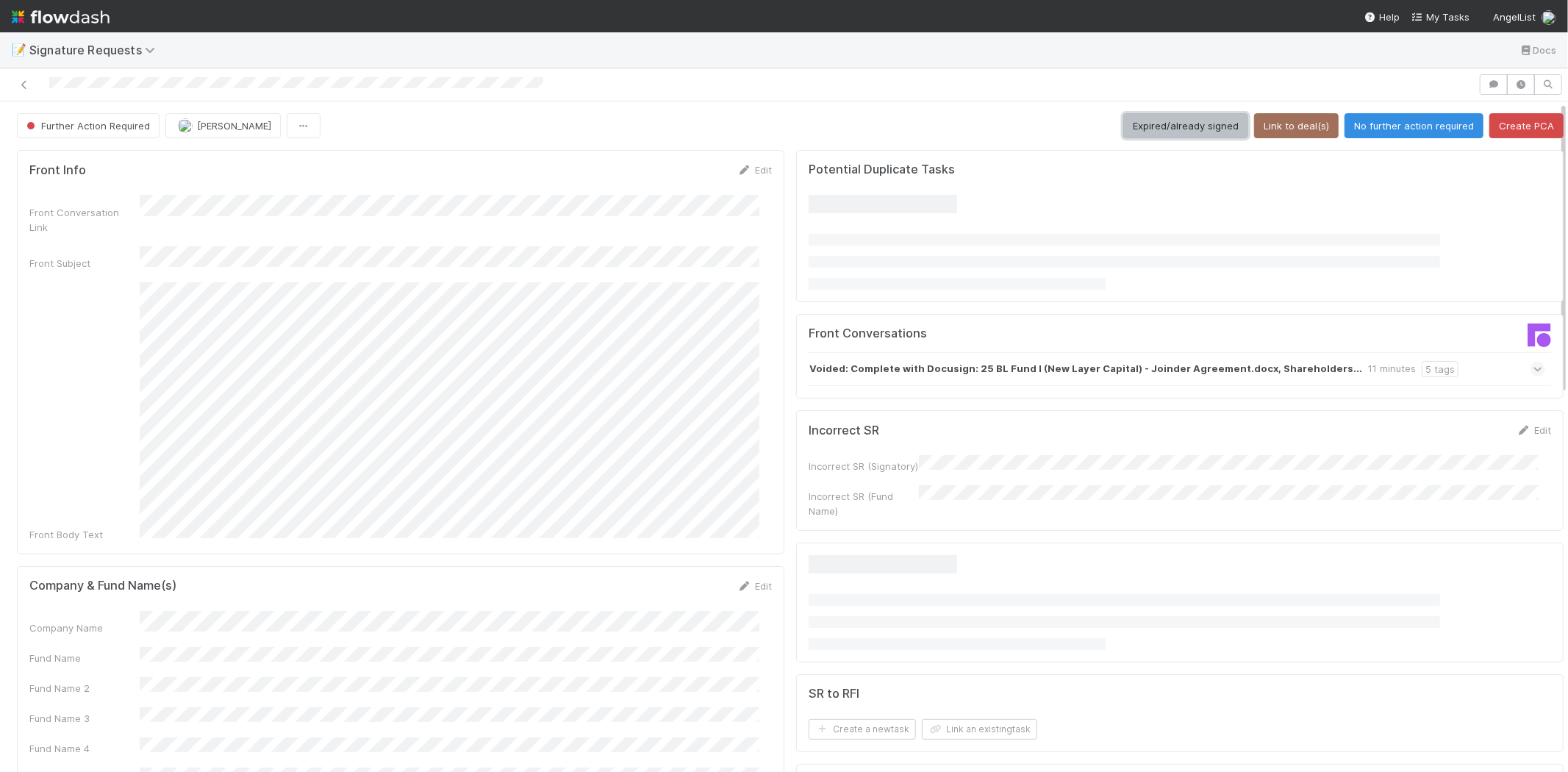
click at [1131, 123] on button "Expired/already signed" at bounding box center [1185, 126] width 125 height 25
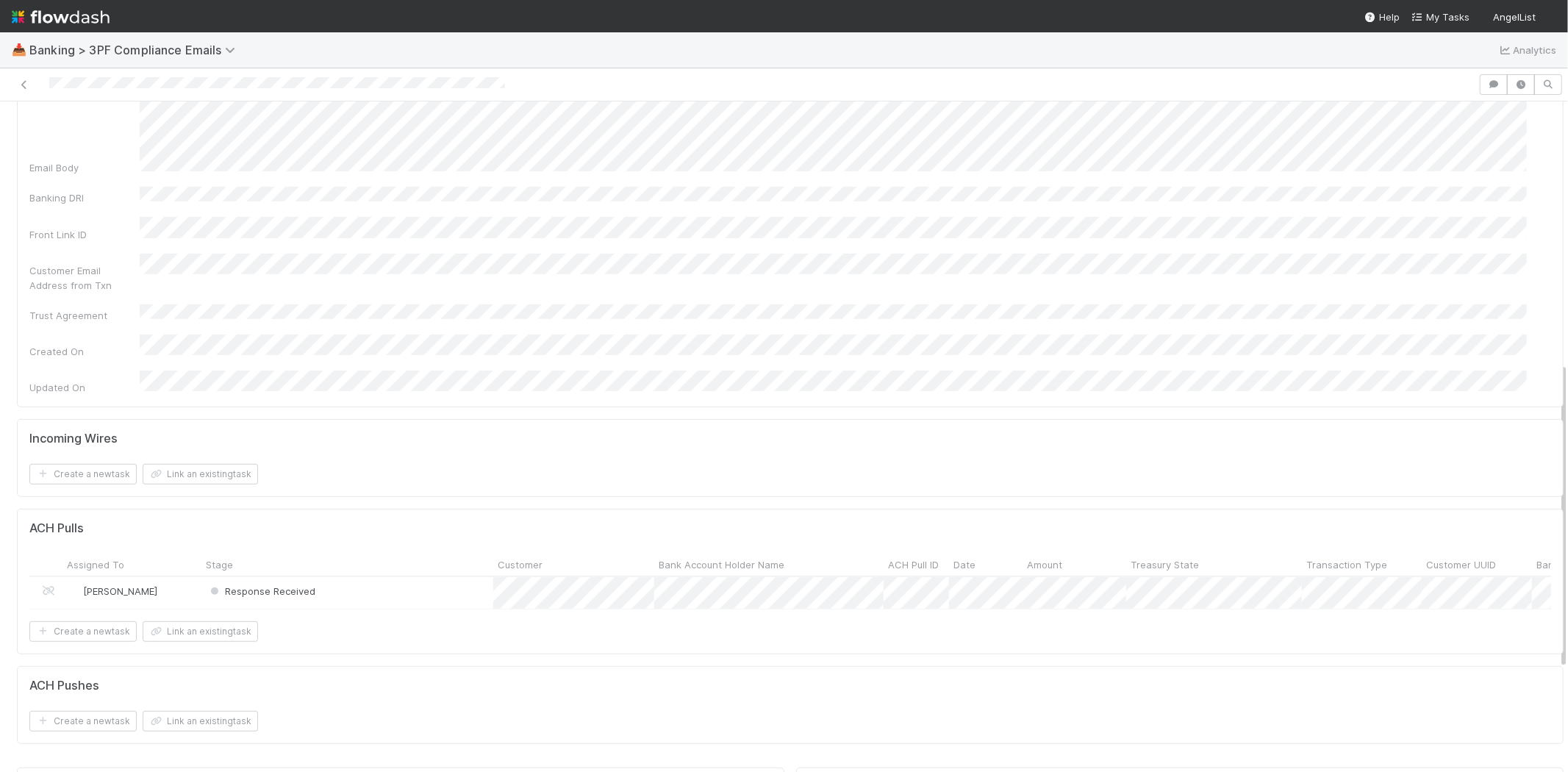
scroll to position [571, 0]
click at [376, 576] on div "Response Received" at bounding box center [348, 591] width 292 height 31
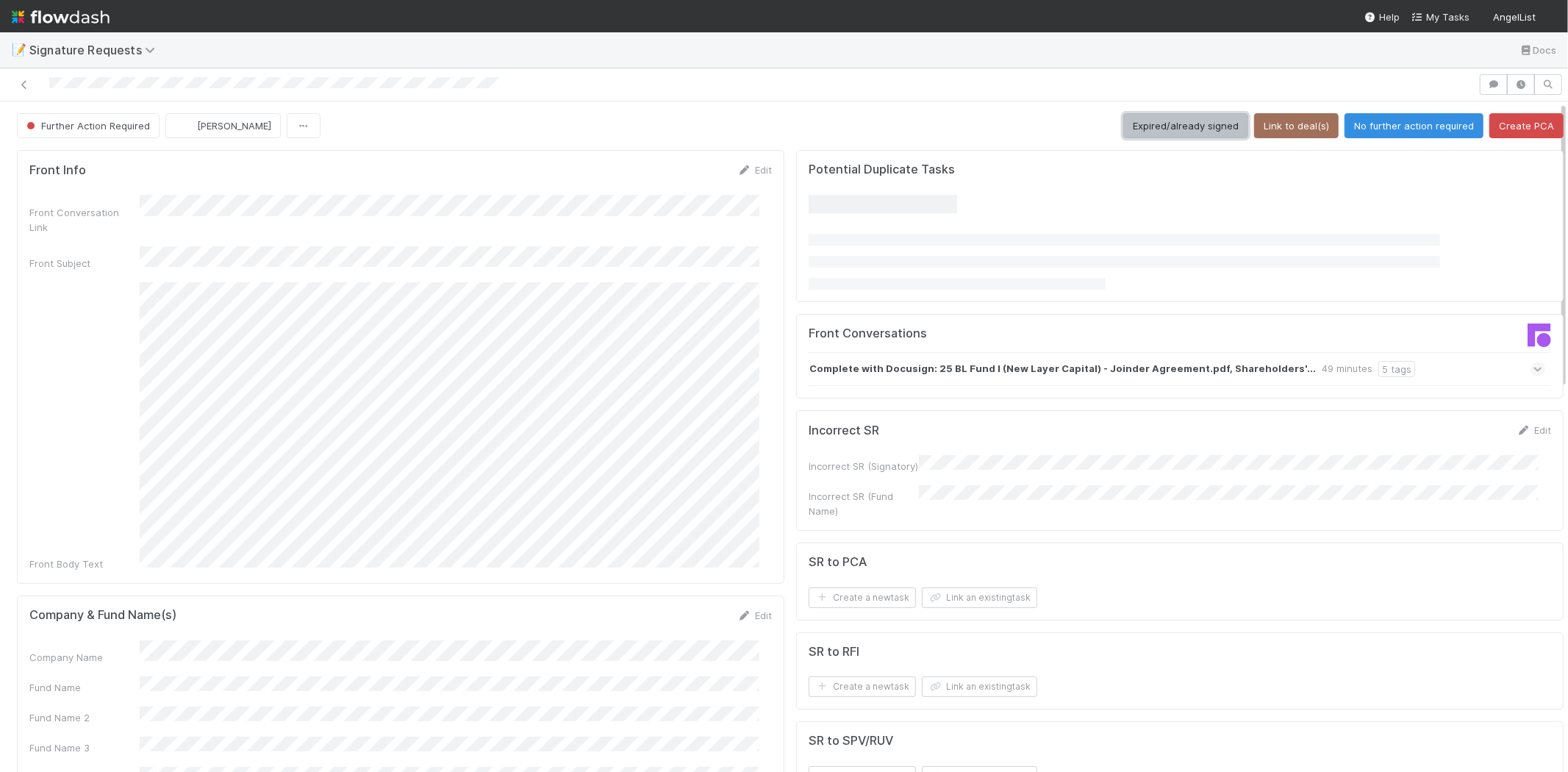
click at [1156, 129] on button "Expired/already signed" at bounding box center [1185, 126] width 125 height 25
click at [1174, 120] on button "Expired/already signed" at bounding box center [1185, 126] width 125 height 25
click at [1145, 126] on button "Expired/already signed" at bounding box center [1185, 126] width 125 height 25
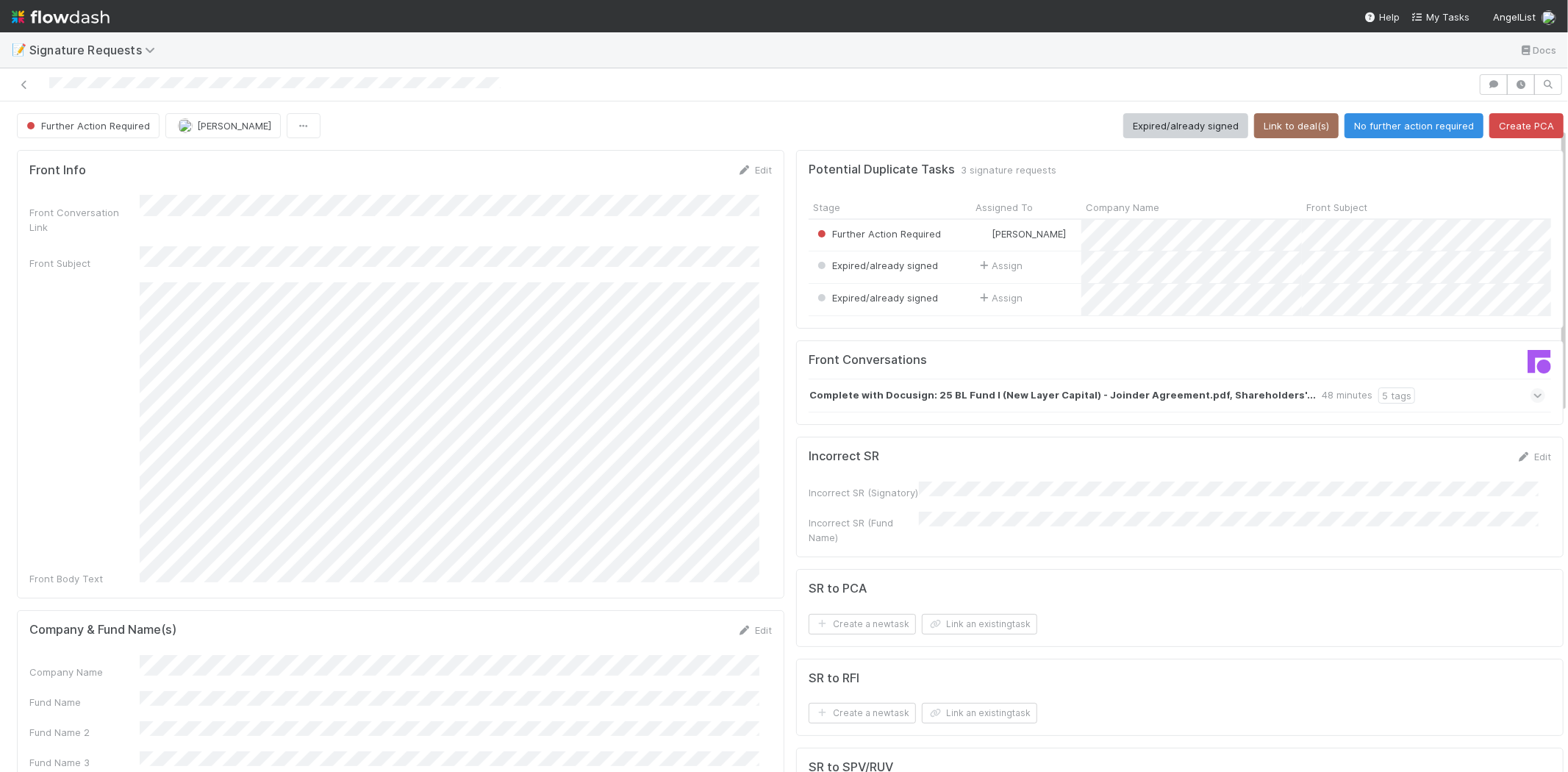
scroll to position [245, 0]
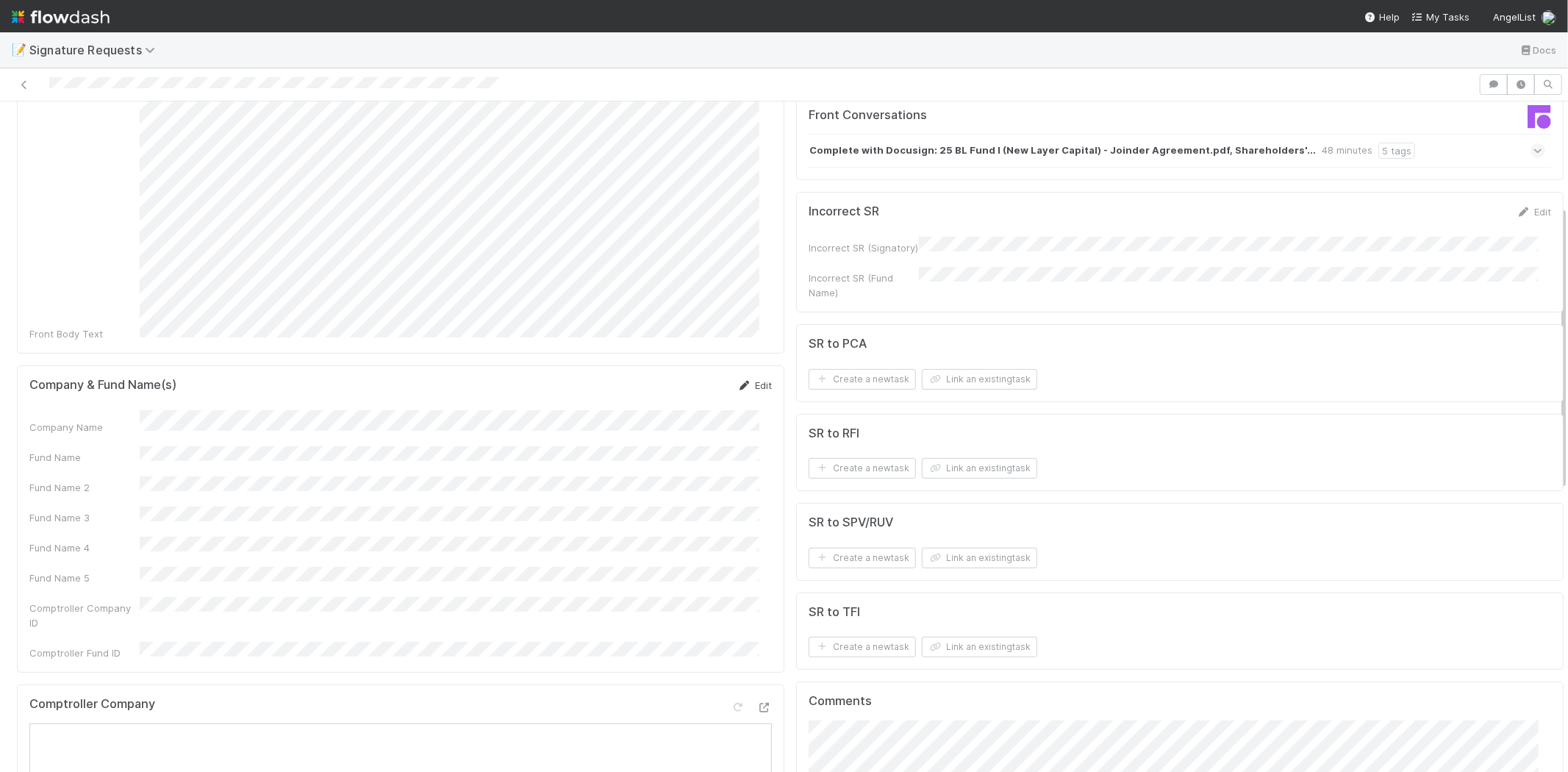
click at [740, 379] on link "Edit" at bounding box center [755, 385] width 35 height 12
click at [48, 421] on div "Company Name" at bounding box center [401, 435] width 742 height 29
click at [677, 378] on button "Save" at bounding box center [693, 391] width 42 height 25
click at [944, 376] on button "Link an existing task" at bounding box center [979, 379] width 116 height 21
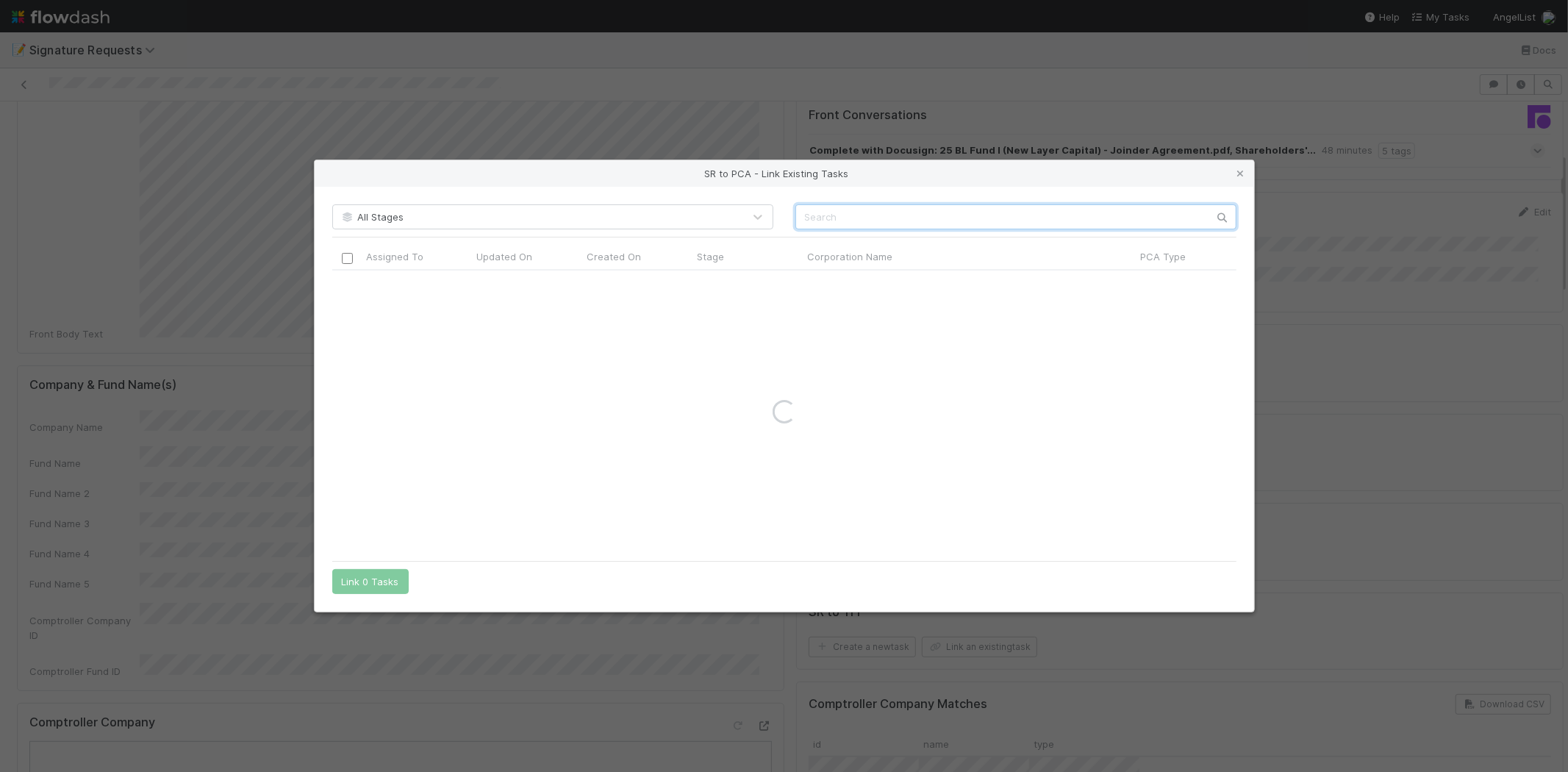
click at [855, 223] on input "text" at bounding box center [1016, 217] width 441 height 25
paste input "Block Green AG"
type input "Block Green AG"
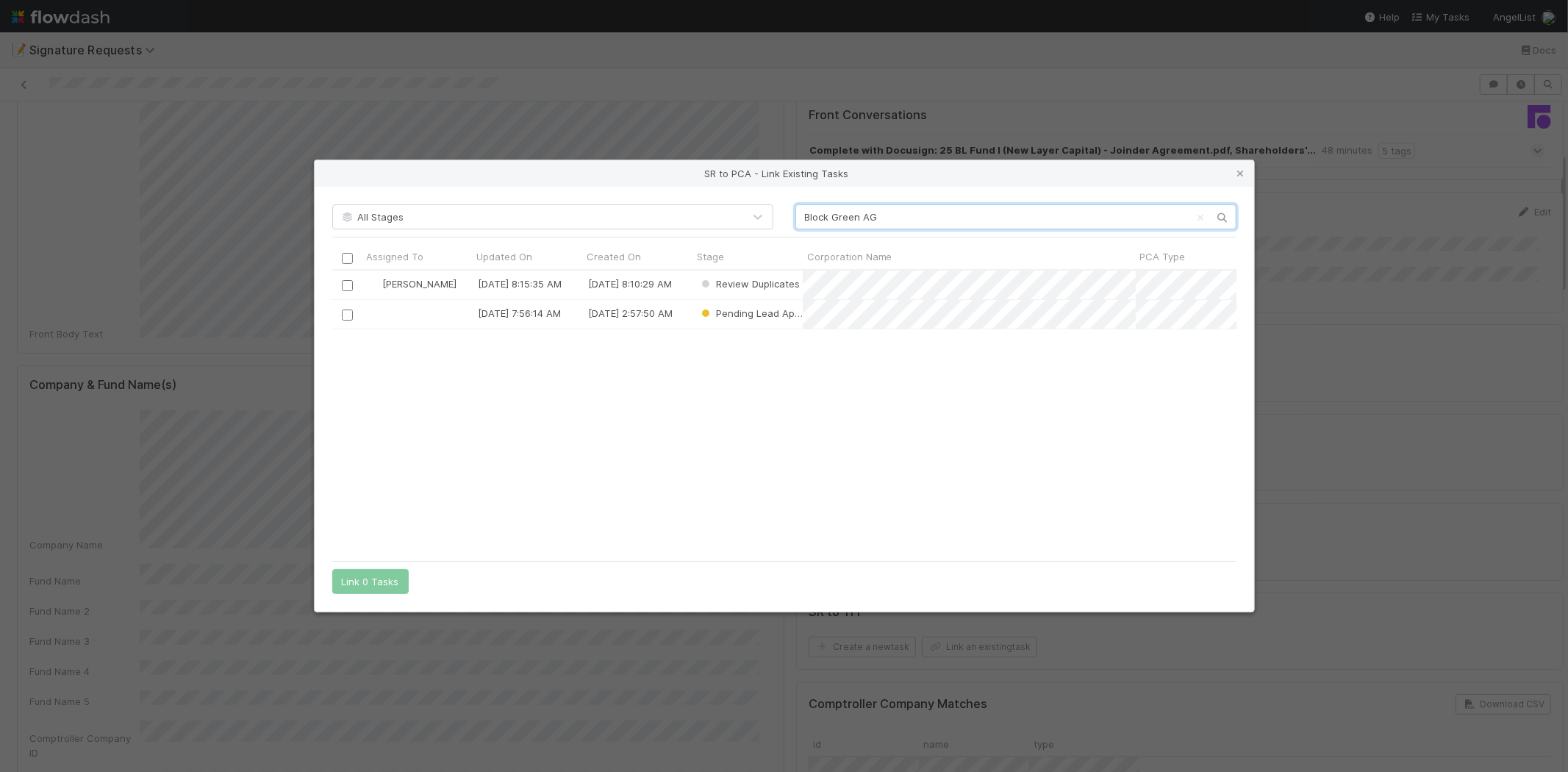
scroll to position [271, 892]
click at [613, 414] on div "Nathalie Gualito 8/21/25, 8:15:35 AM 8/21/25, 8:10:29 AM Review Duplicates 8/21…" at bounding box center [784, 412] width 905 height 282
click at [348, 314] on input "checkbox" at bounding box center [347, 315] width 11 height 11
click at [366, 578] on button "Link 1 Task" at bounding box center [368, 582] width 70 height 25
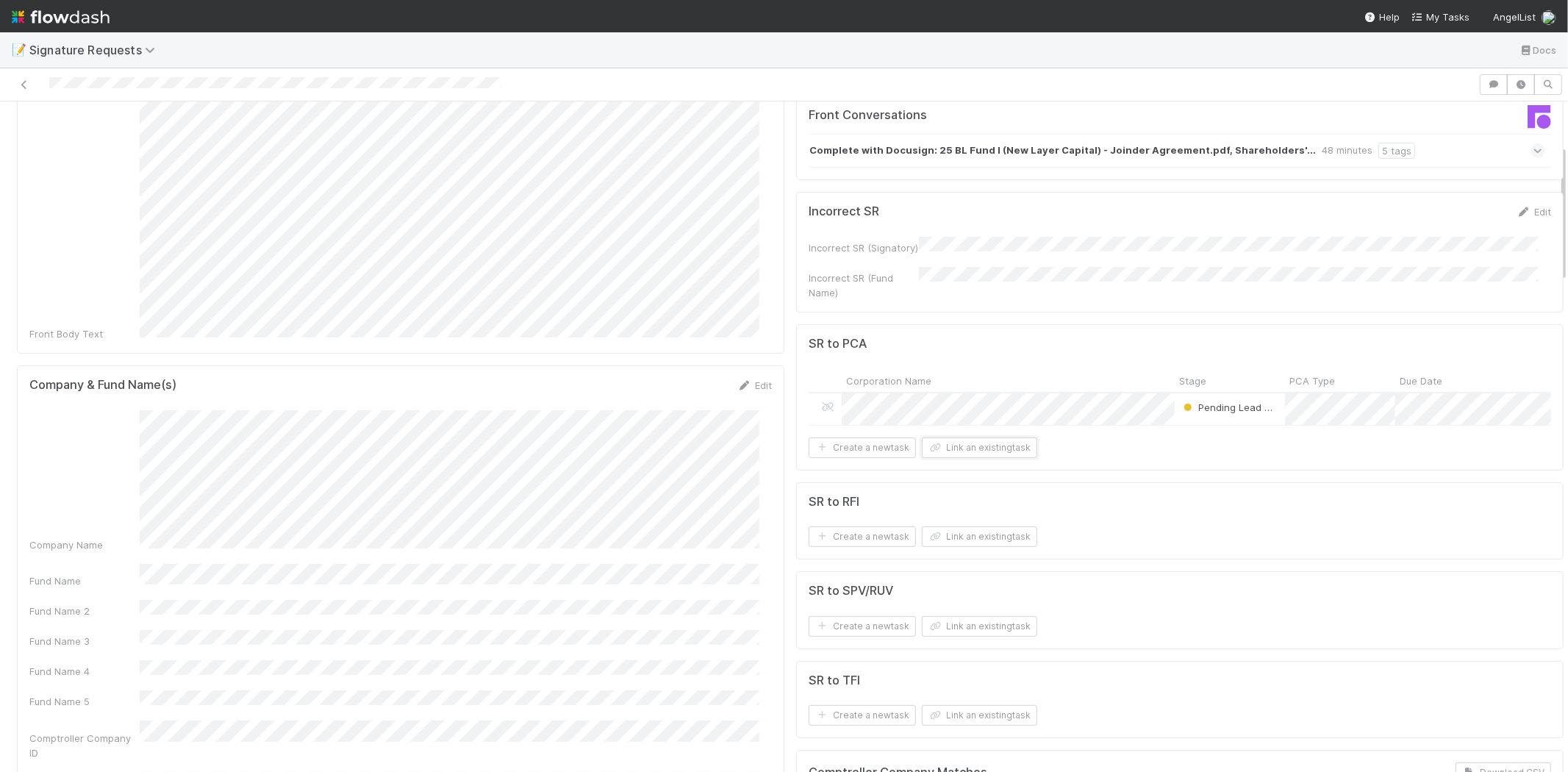
scroll to position [0, 0]
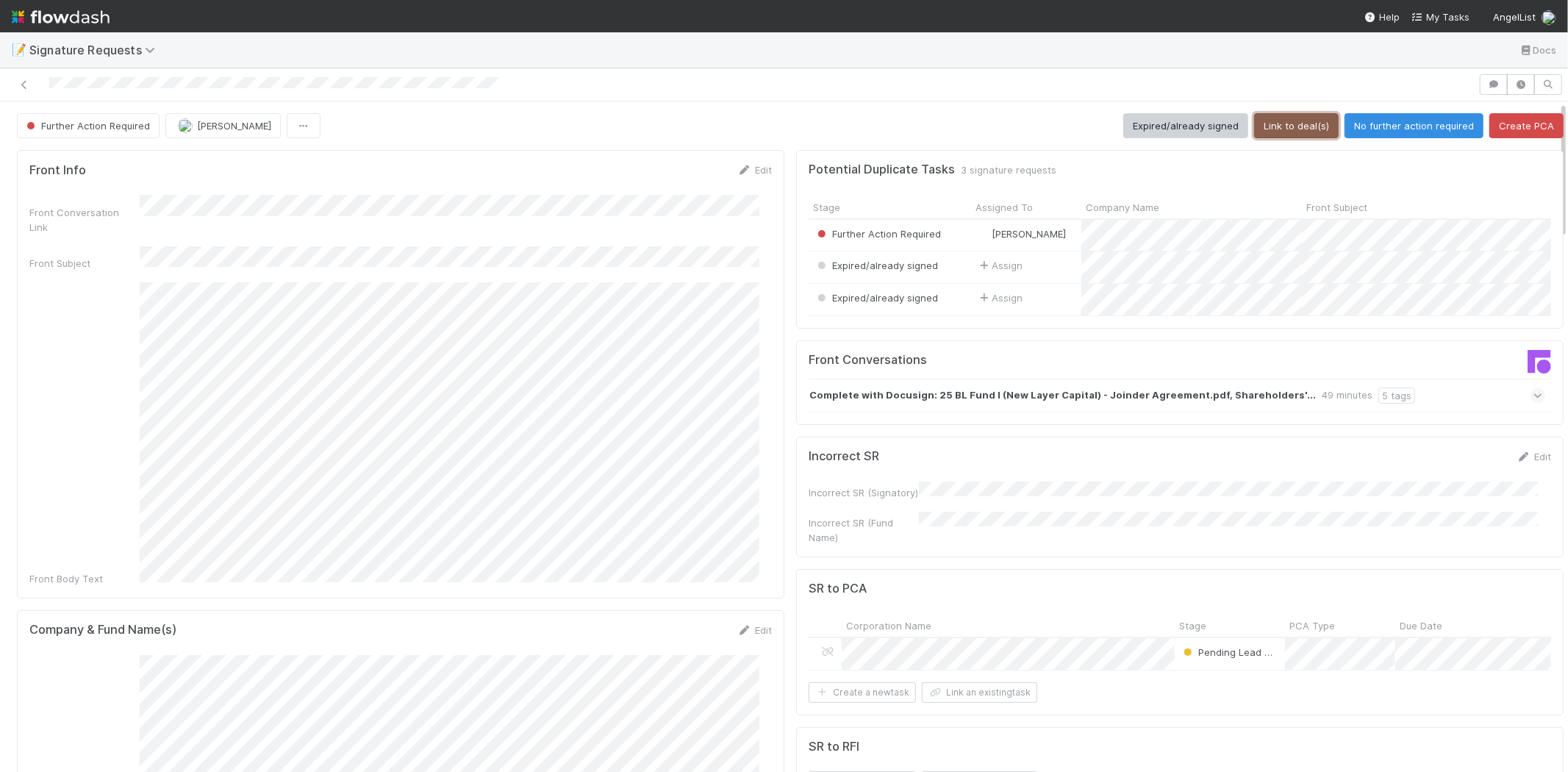
click at [1265, 131] on button "Link to deal(s)" at bounding box center [1296, 126] width 84 height 25
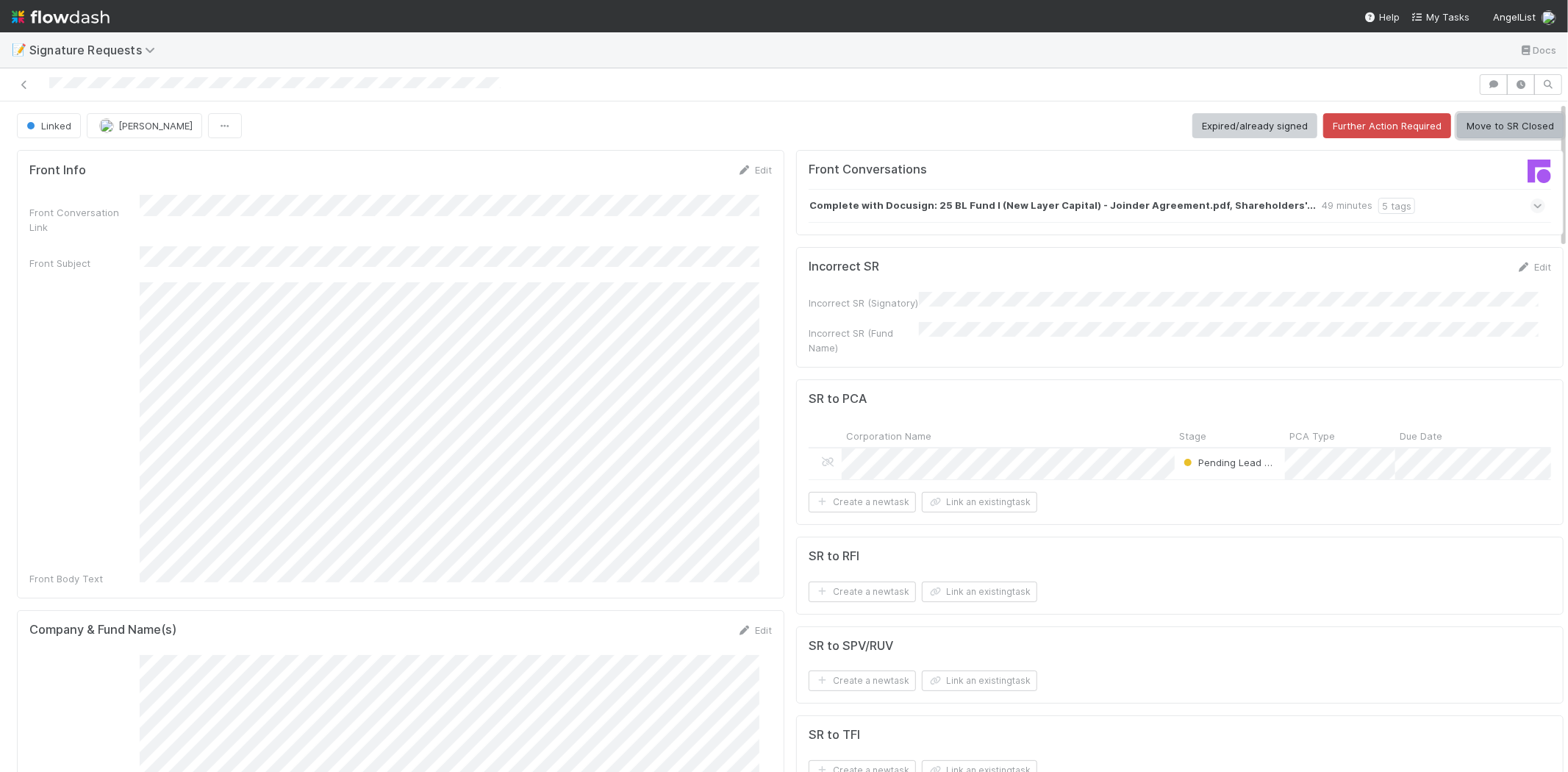
click at [1491, 128] on button "Move to SR Closed" at bounding box center [1510, 126] width 107 height 25
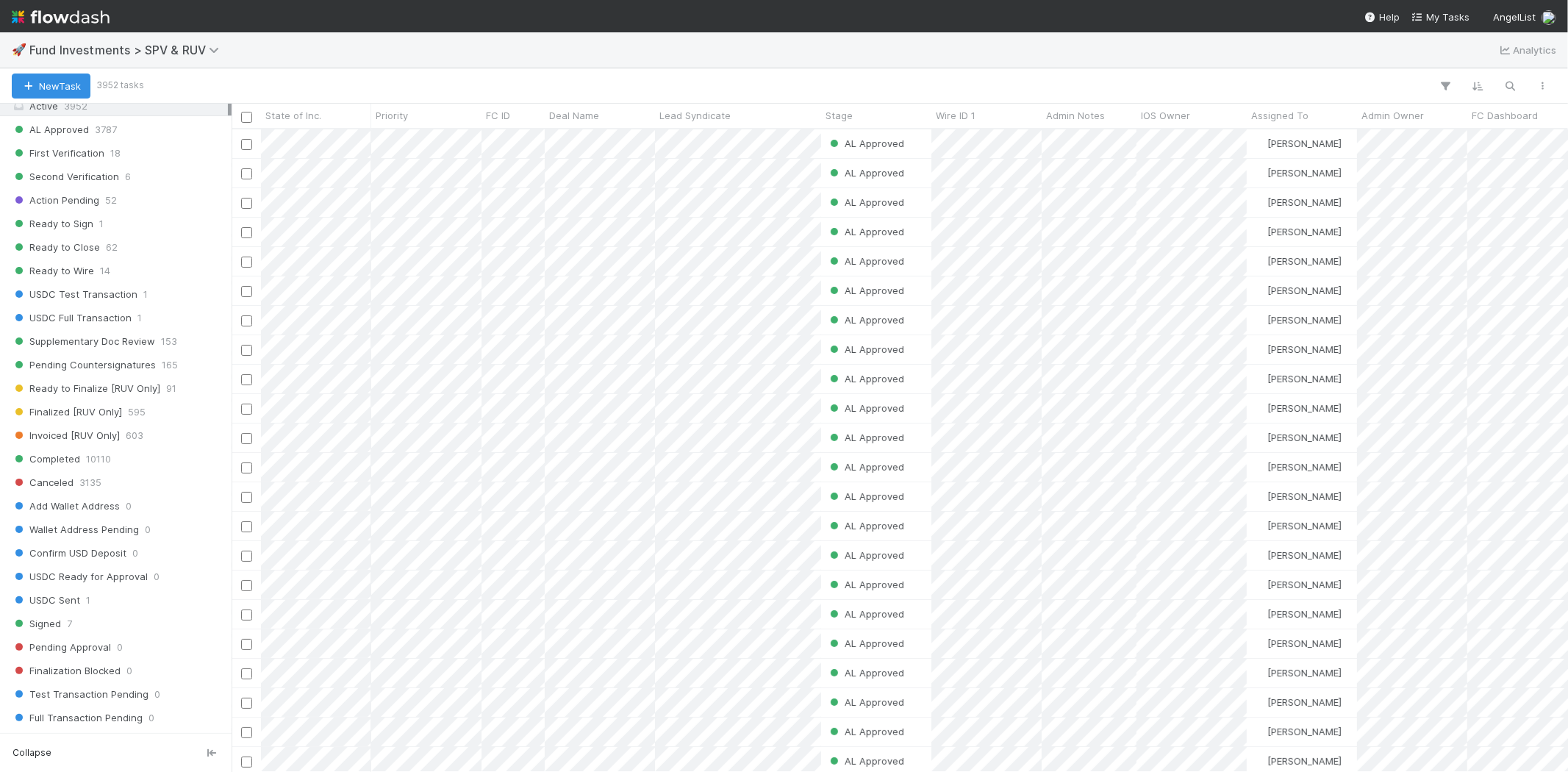
scroll to position [980, 0]
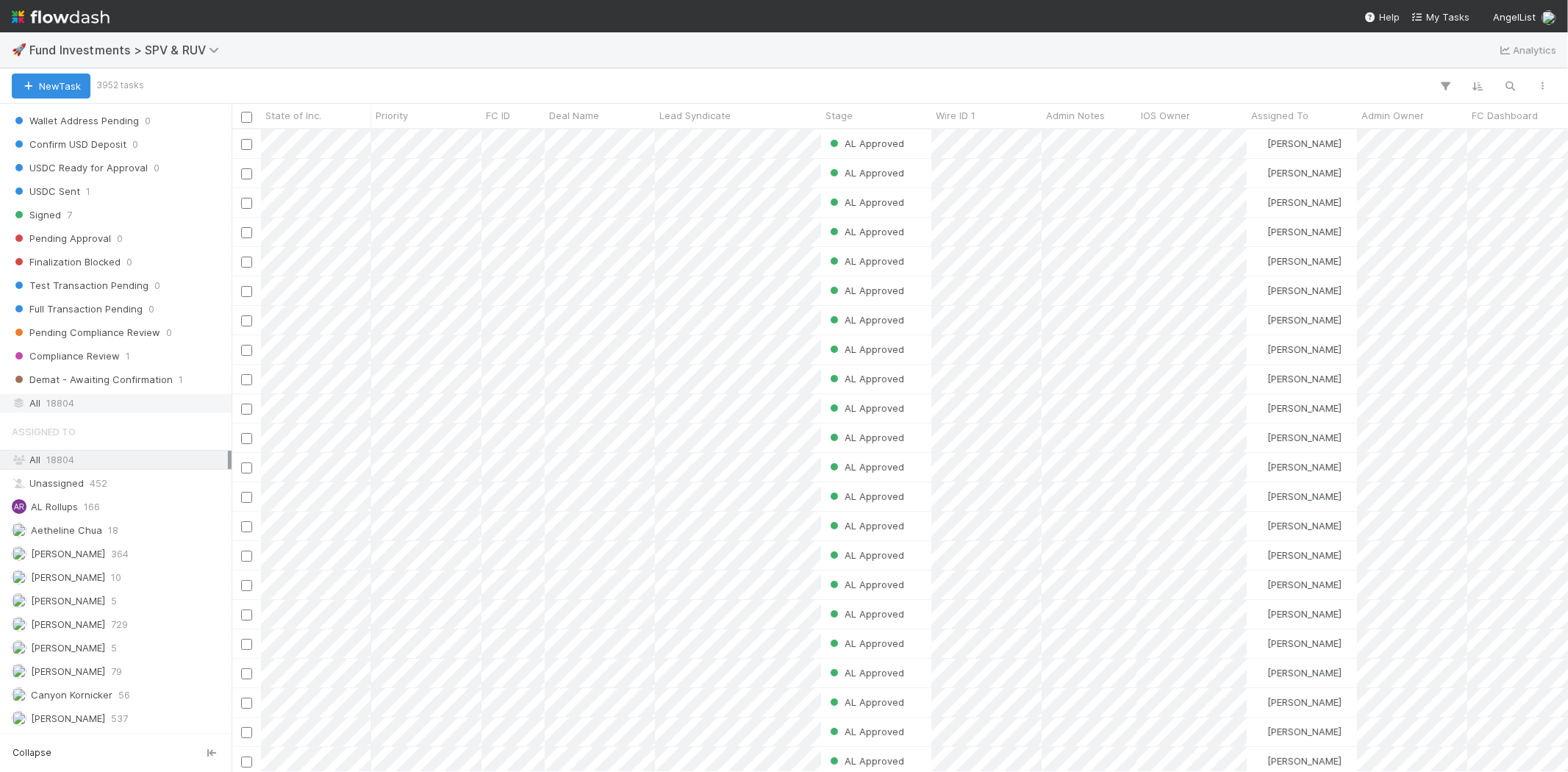
click at [64, 412] on span "18804" at bounding box center [60, 403] width 28 height 19
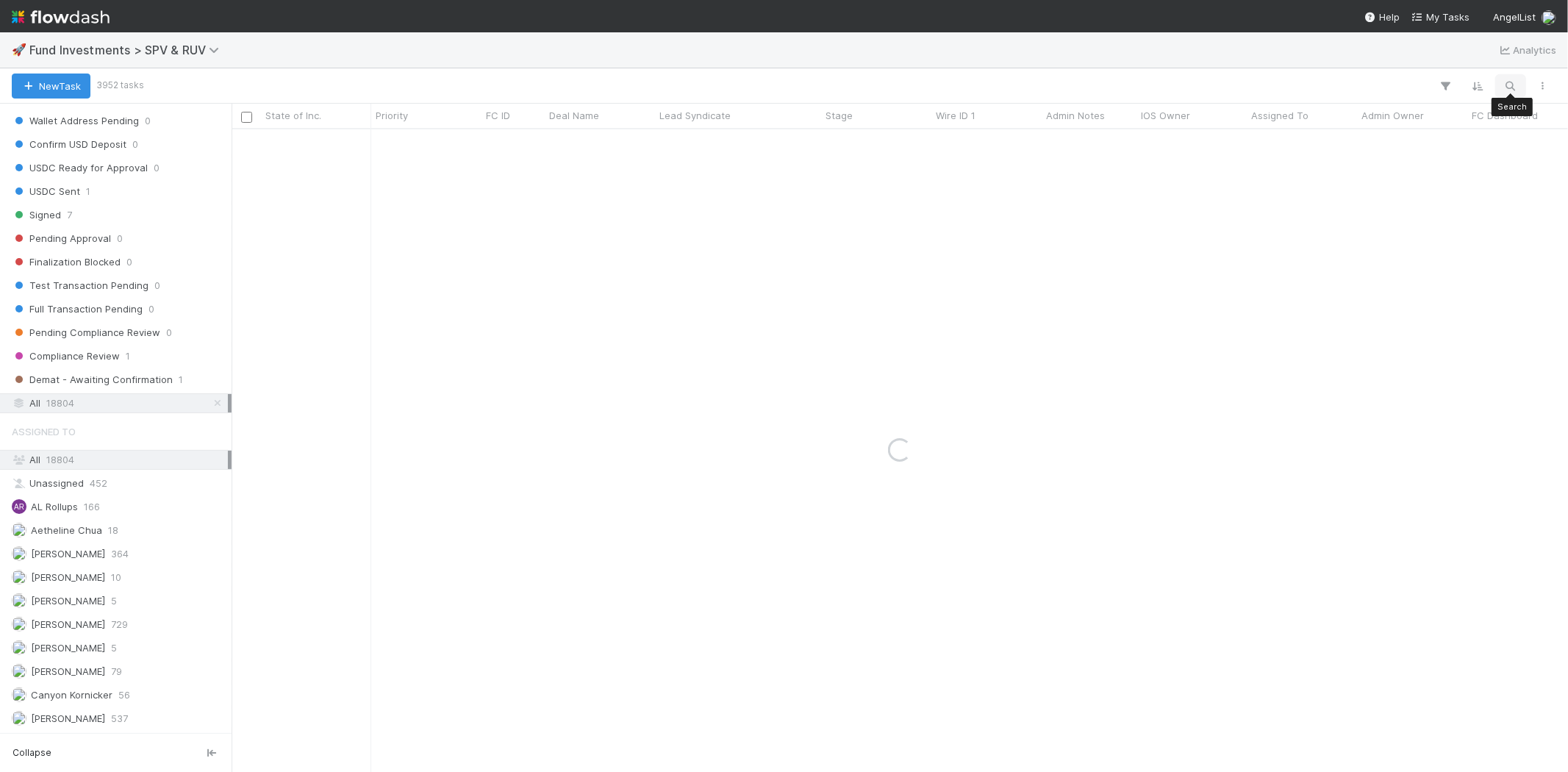
click at [1505, 82] on icon "button" at bounding box center [1511, 86] width 14 height 13
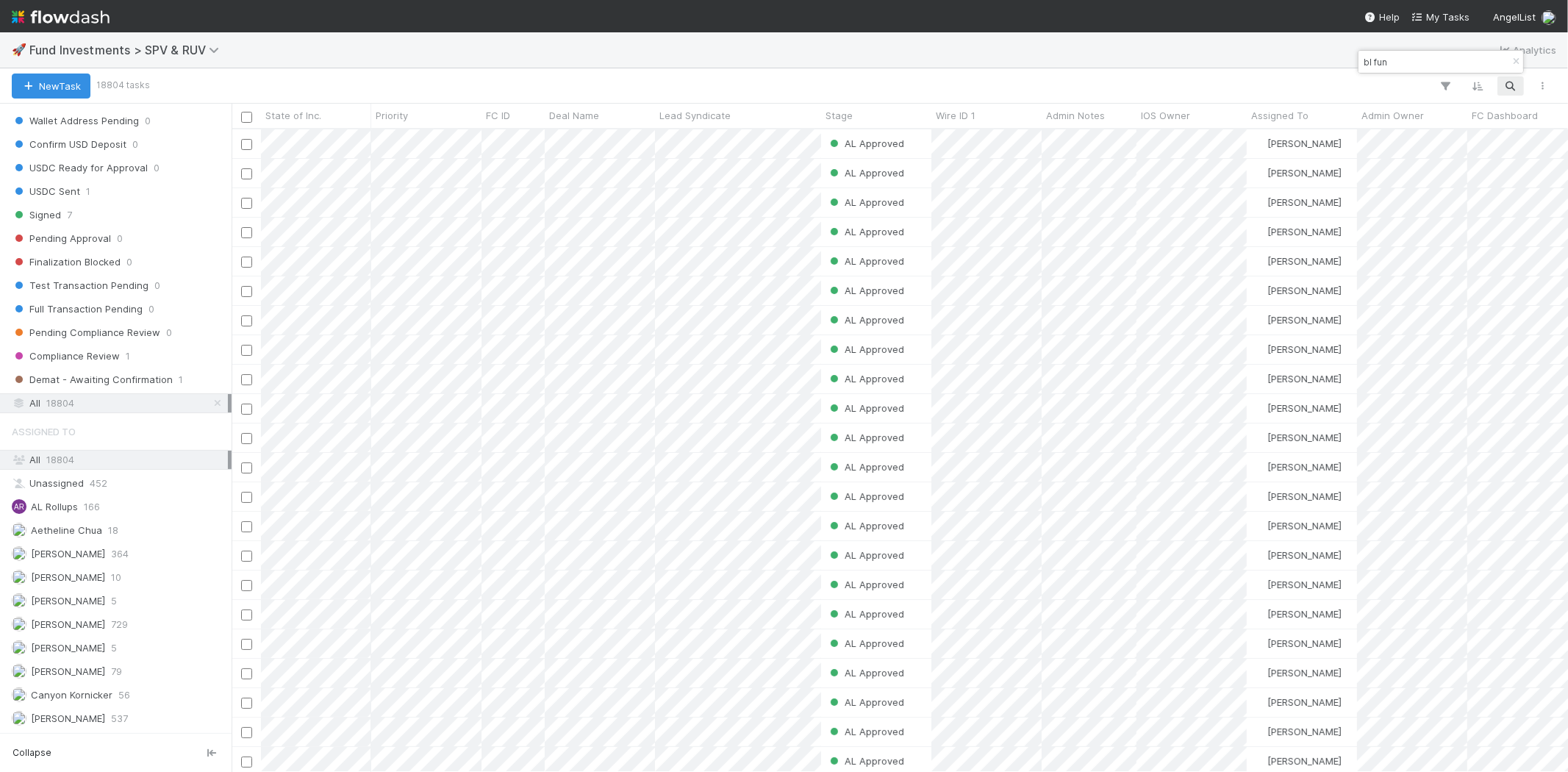
scroll to position [630, 1324]
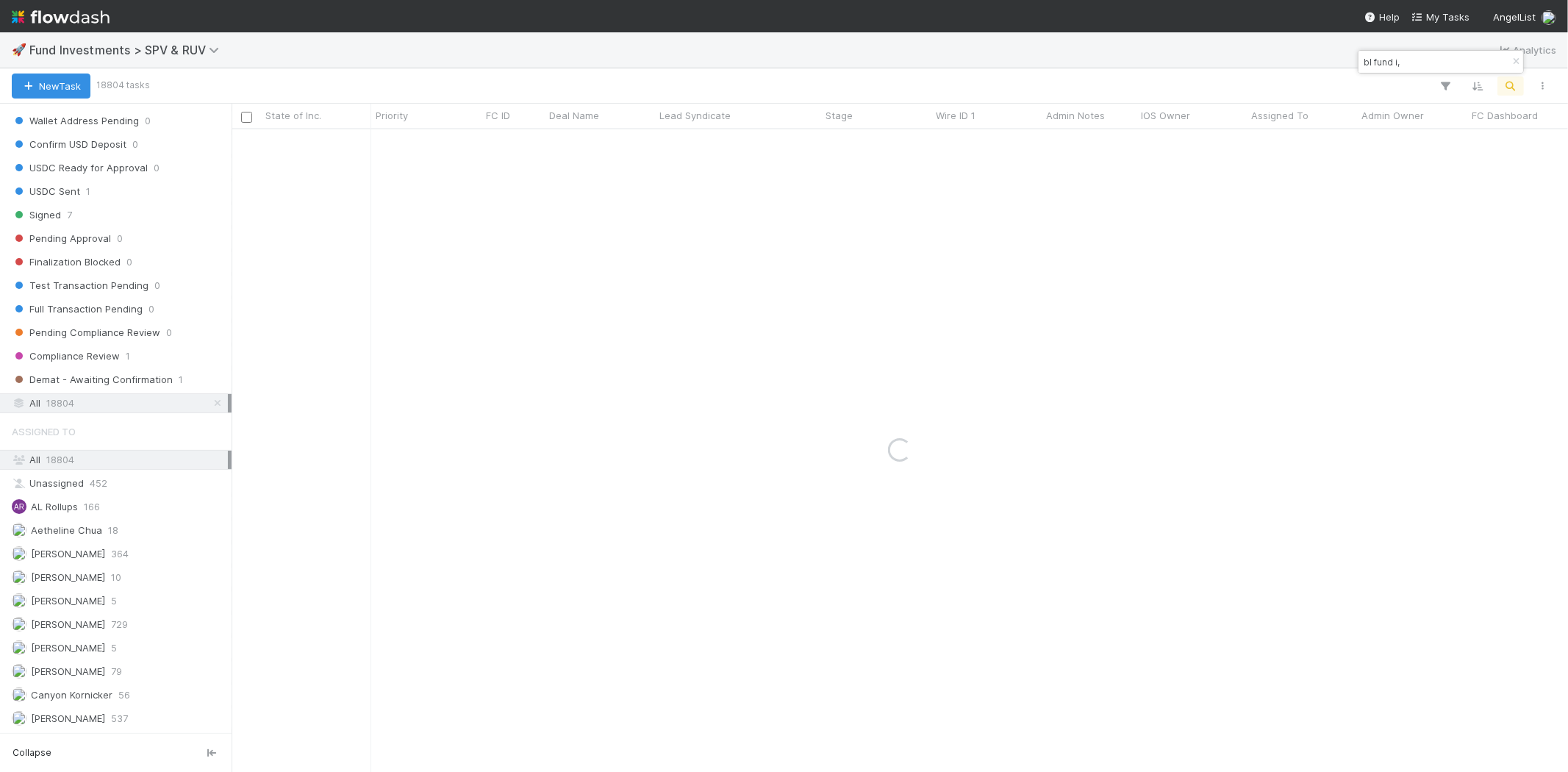
type input "bl fund i,"
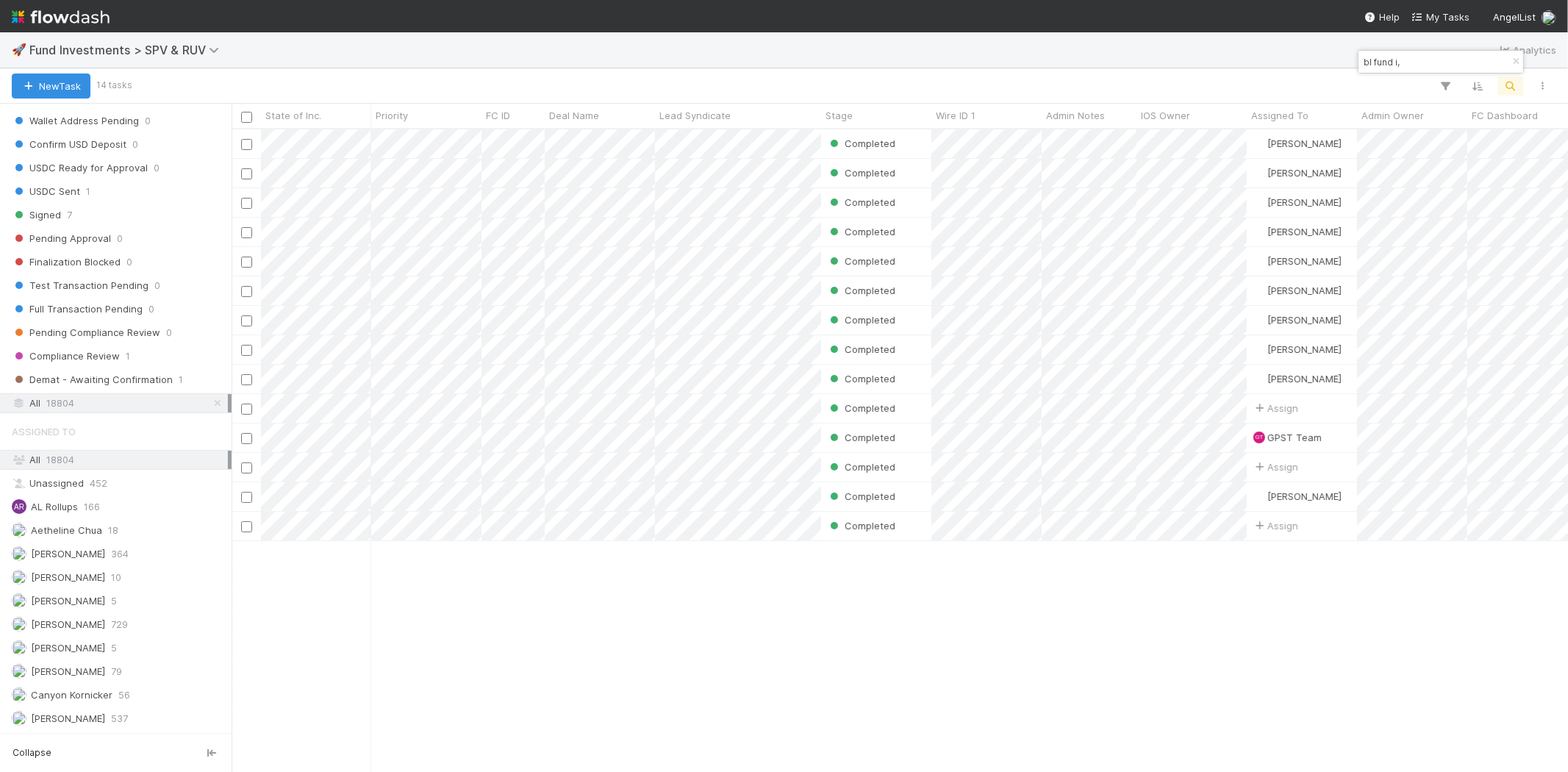
scroll to position [13, 12]
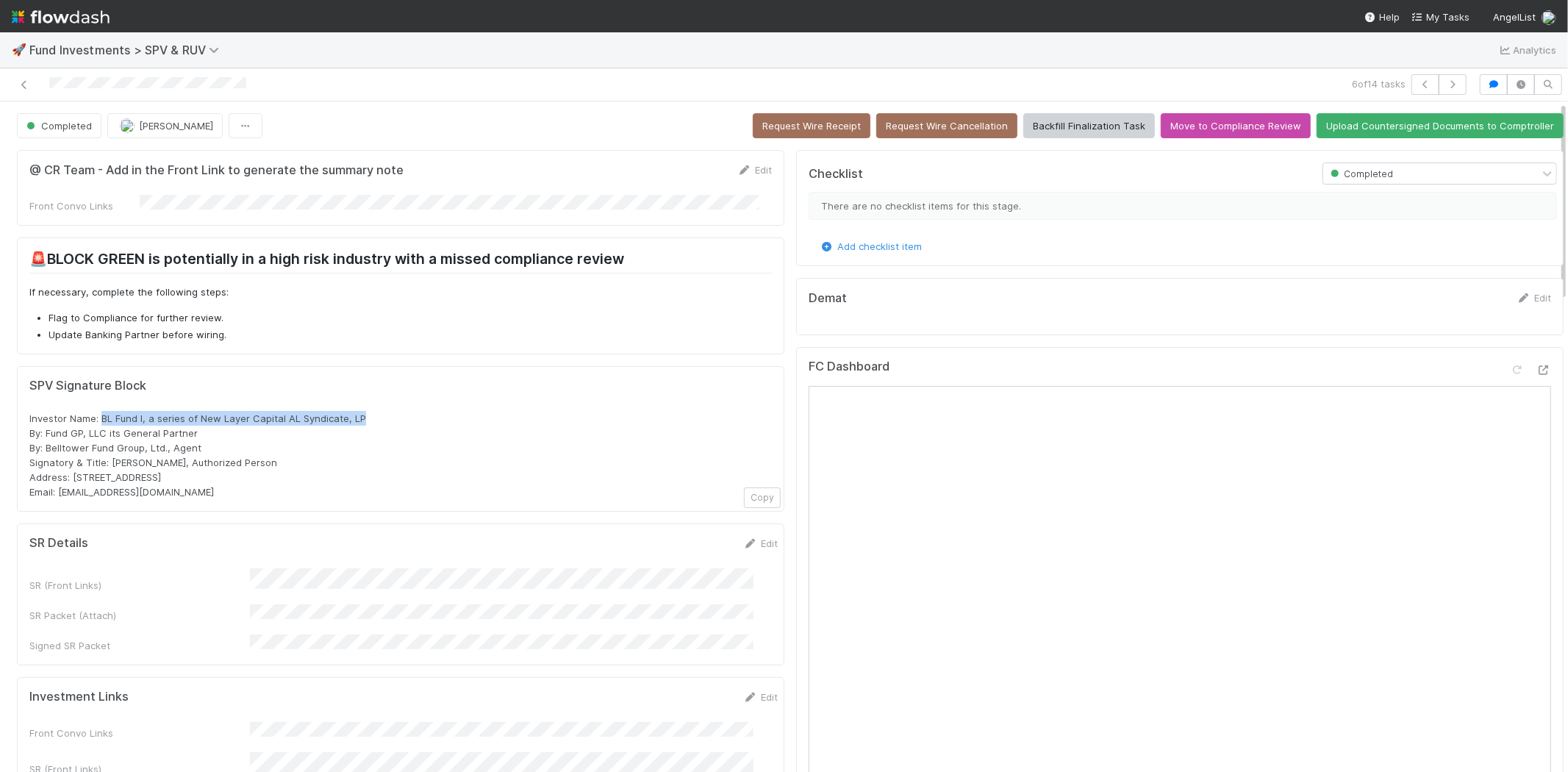
drag, startPoint x: 148, startPoint y: 413, endPoint x: 378, endPoint y: 412, distance: 230.0
click at [378, 412] on div "Investor Name: BL Fund I, a series of New Layer Capital AL Syndicate, LP By: Fu…" at bounding box center [401, 455] width 742 height 88
copy span "BL Fund I, a series of New Layer Capital AL Syndicate, LP"
click at [212, 450] on div "Investor Name: BL Fund I, a series of New Layer Capital AL Syndicate, LP By: Fu…" at bounding box center [401, 455] width 742 height 88
click at [25, 82] on icon at bounding box center [24, 84] width 14 height 10
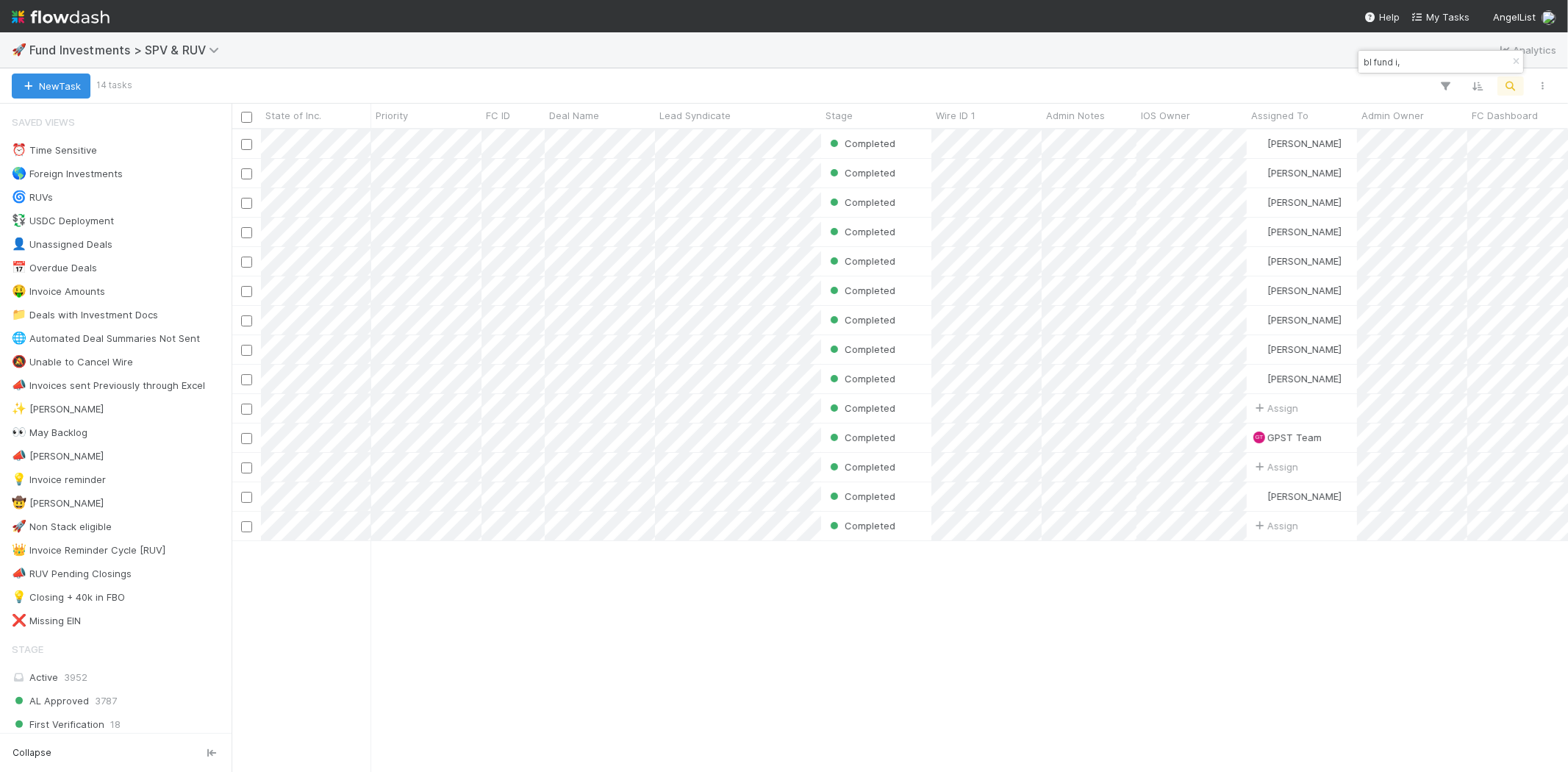
scroll to position [630, 1324]
click at [1421, 62] on input "bl fund i," at bounding box center [1434, 62] width 147 height 18
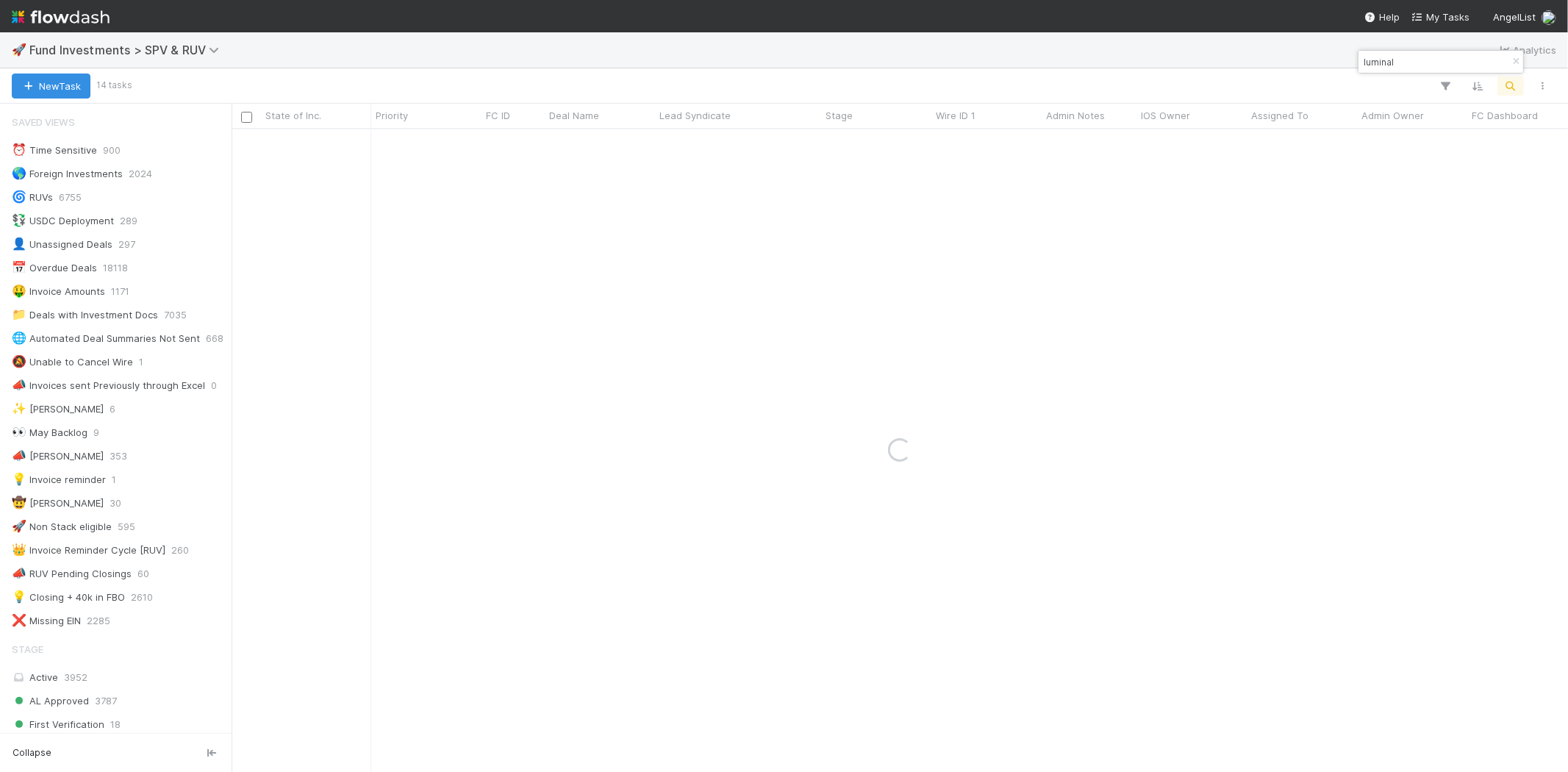
type input "luminal"
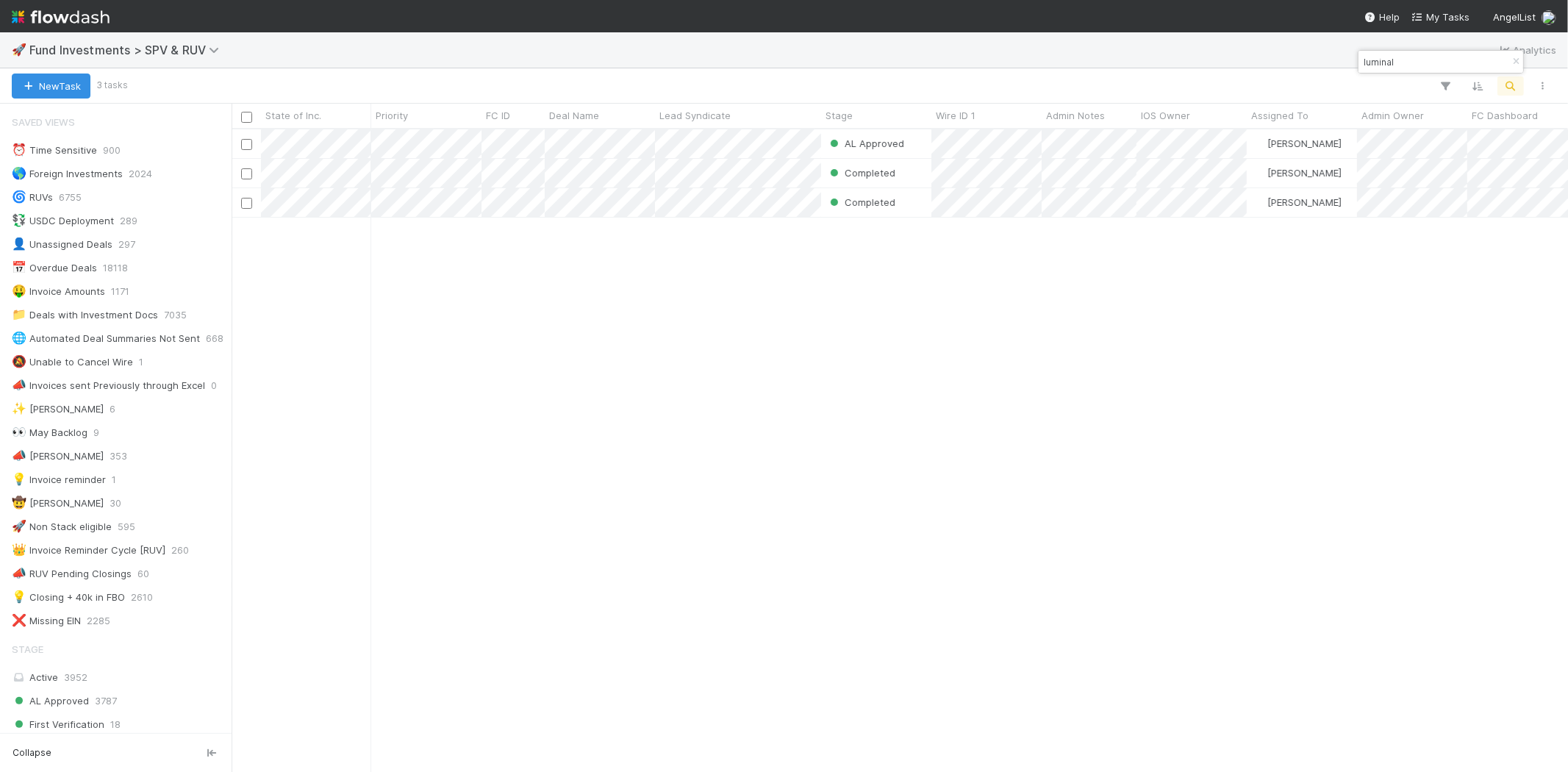
scroll to position [13, 12]
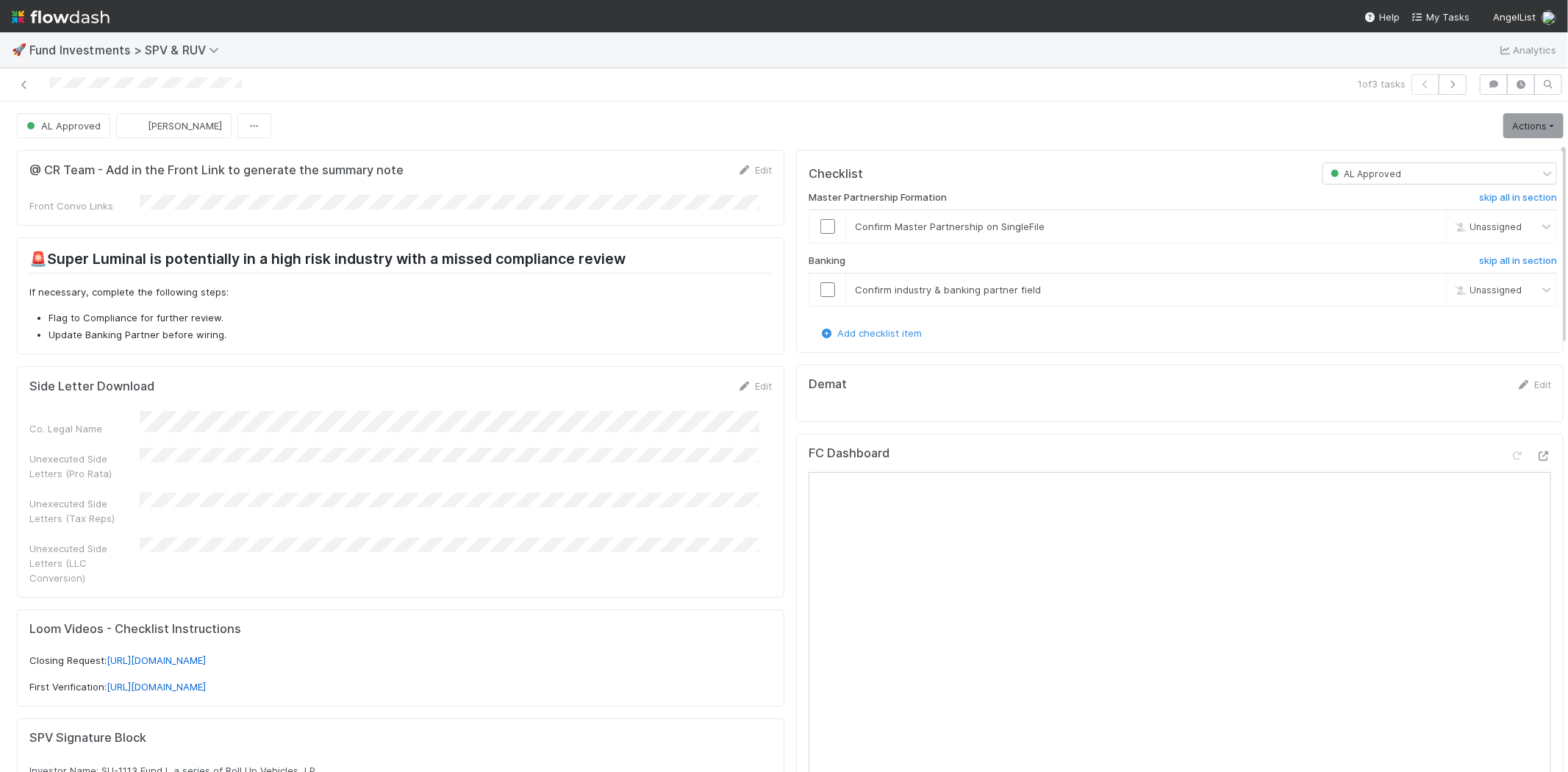
scroll to position [163, 0]
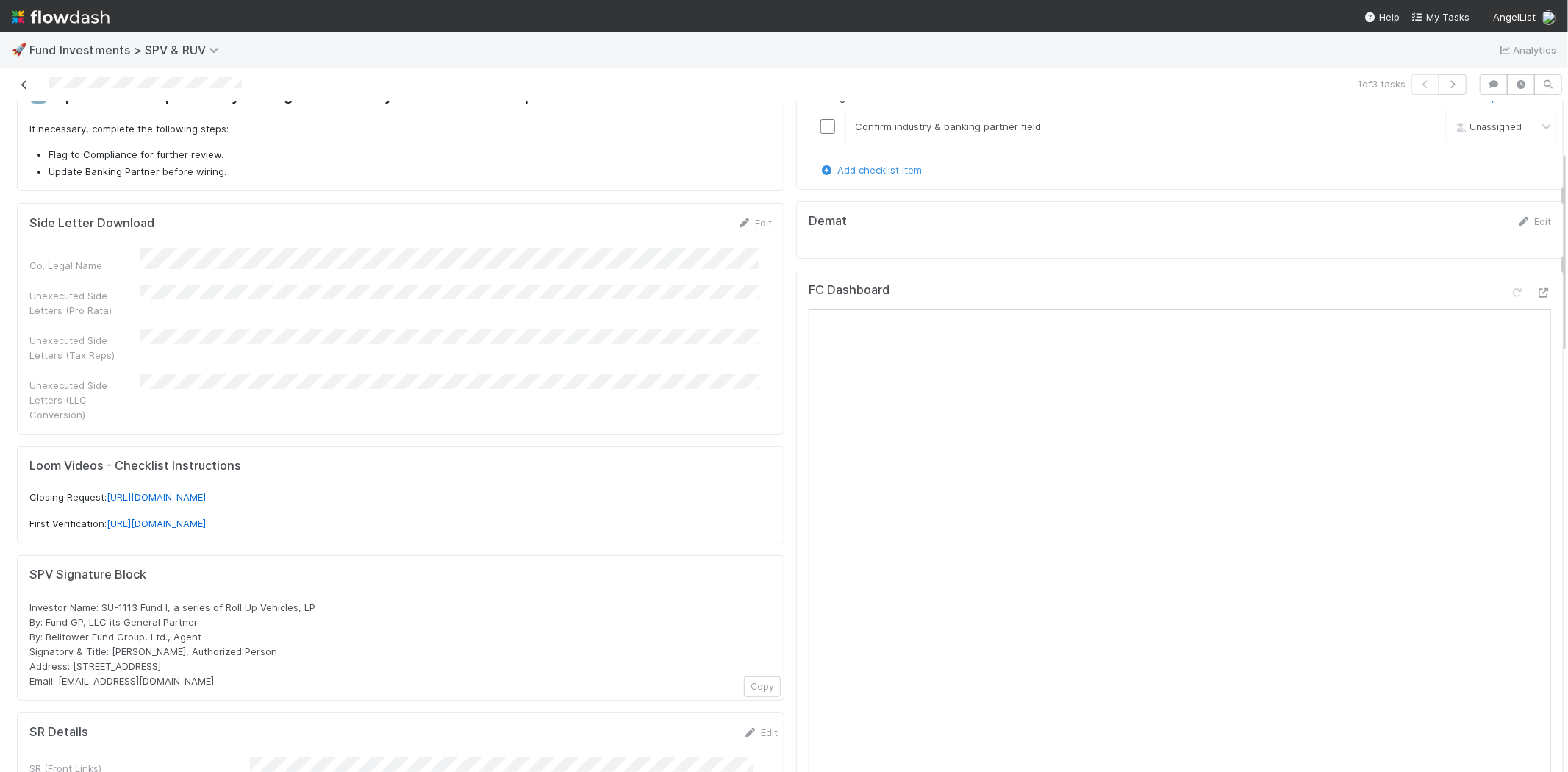
click at [21, 81] on icon at bounding box center [24, 84] width 14 height 10
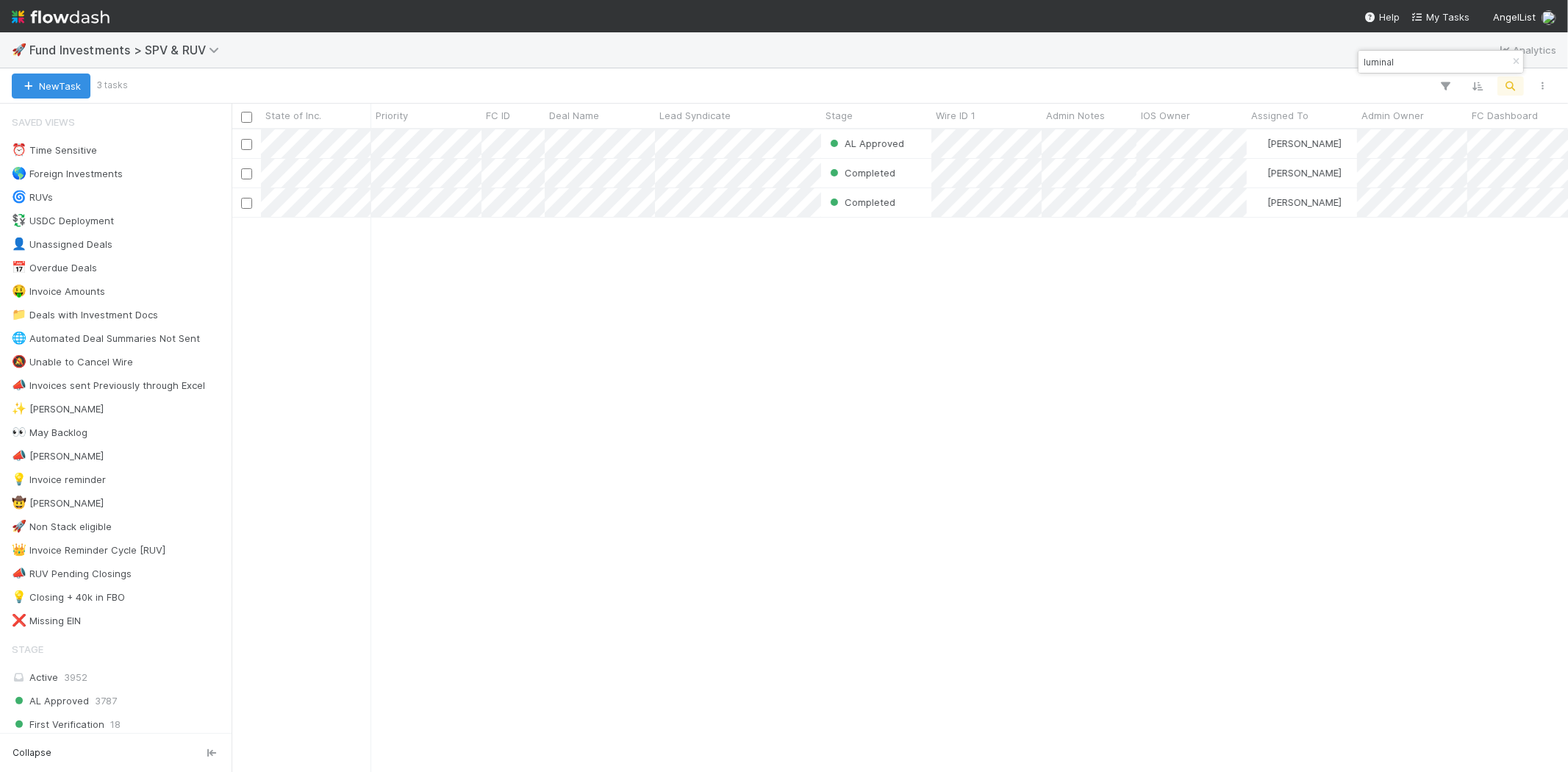
scroll to position [630, 1324]
click at [819, 438] on div "AL Approved Joshua Webster 11/14/24, 1:03:29 AM 3/14/25, 2:21:56 PM 0 0 0 0 Com…" at bounding box center [899, 450] width 1337 height 642
click at [1405, 57] on input "luminal" at bounding box center [1434, 62] width 147 height 18
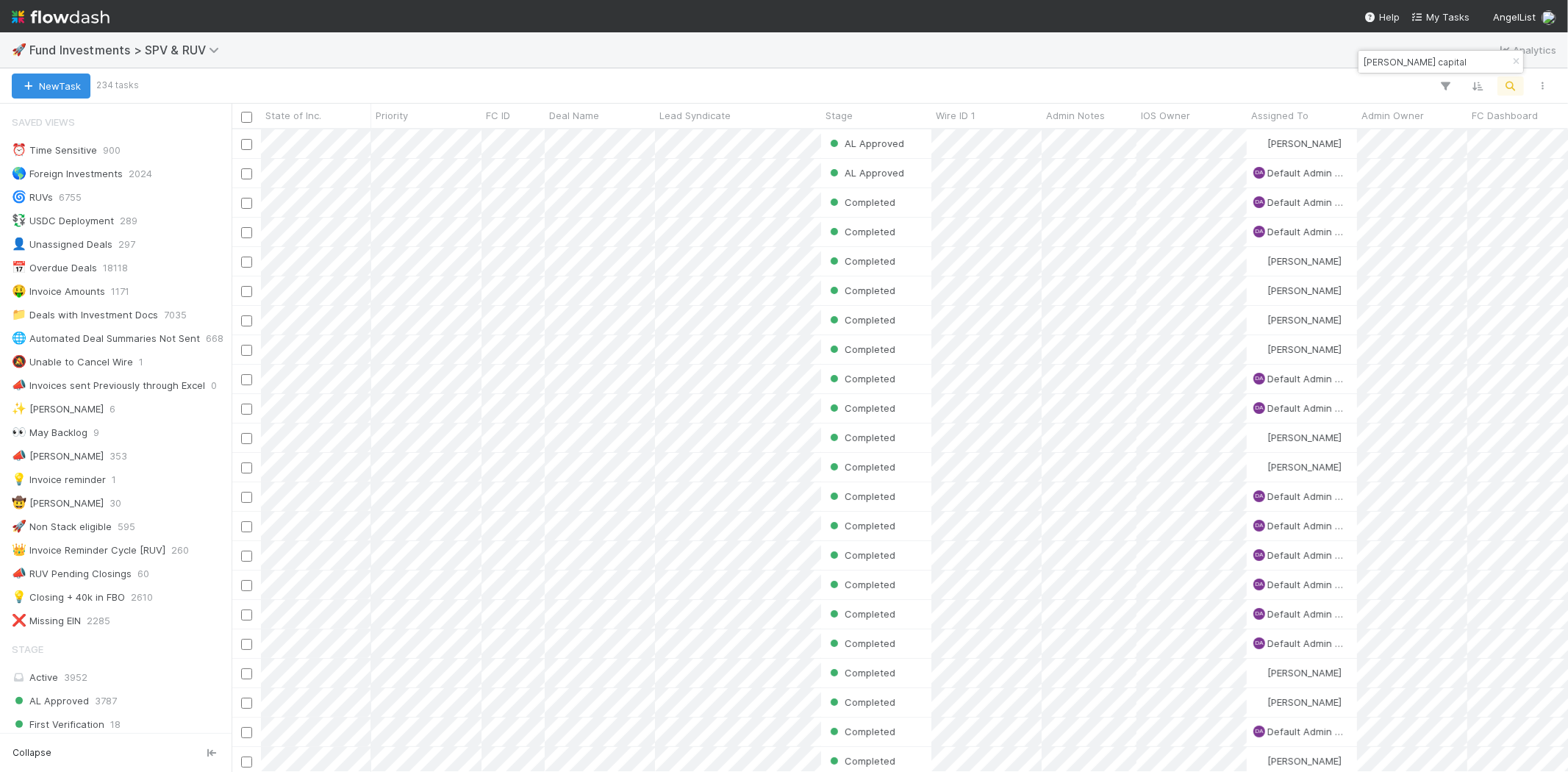
scroll to position [13, 12]
click at [1423, 56] on input "rauch capital" at bounding box center [1434, 62] width 147 height 18
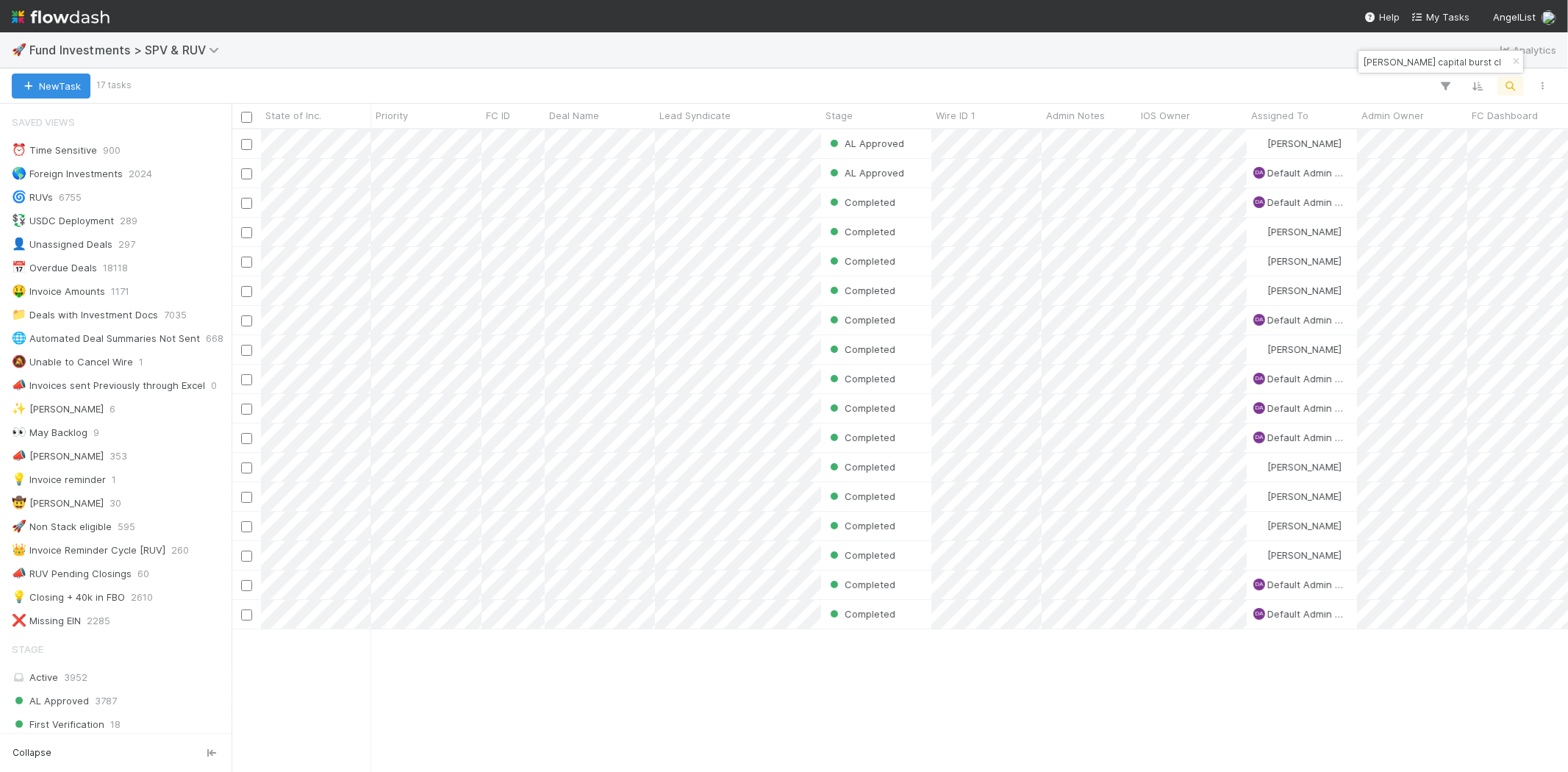
click at [1461, 57] on input "rauch capital burst cl" at bounding box center [1434, 62] width 147 height 18
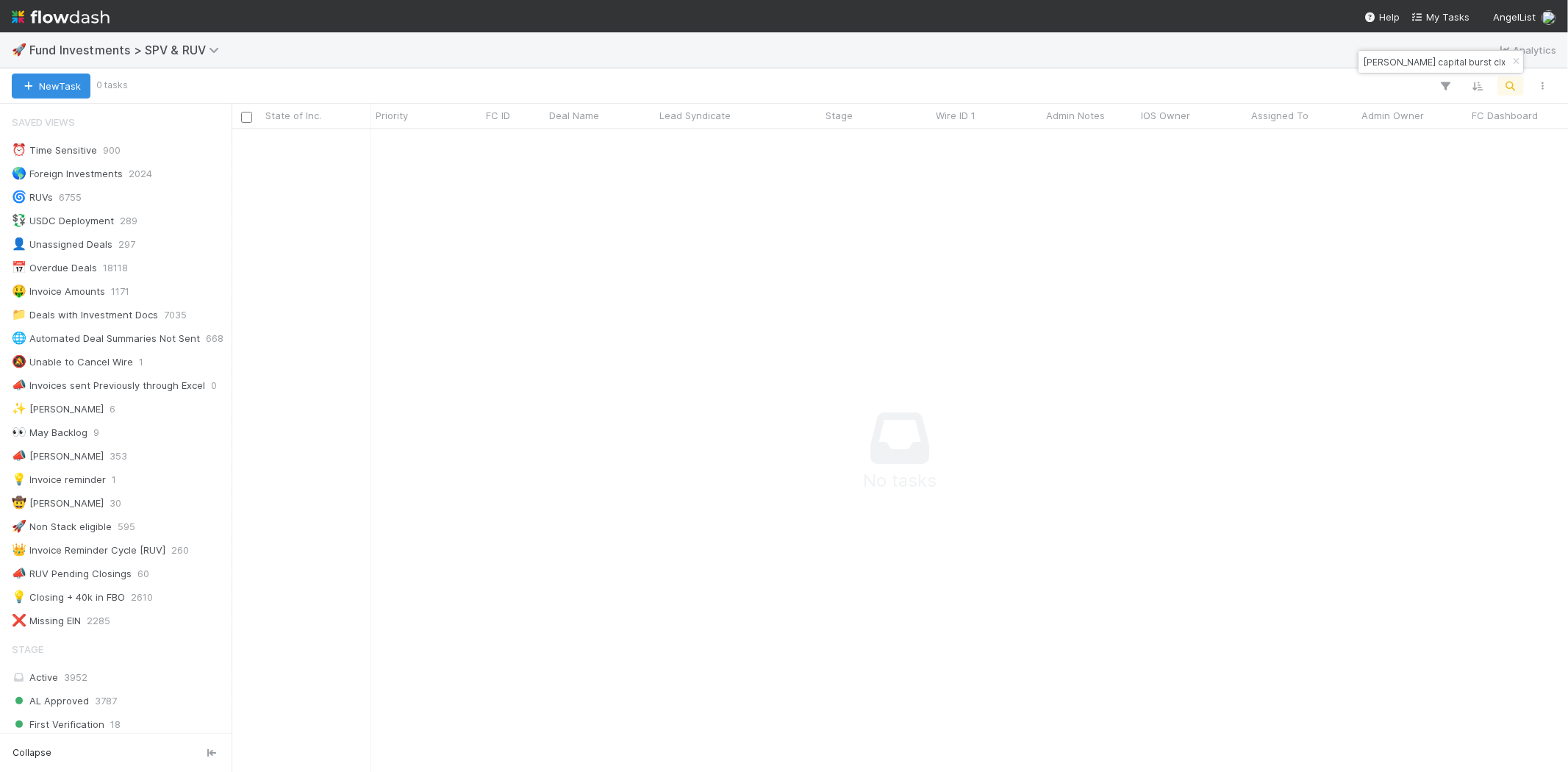
scroll to position [13, 13]
drag, startPoint x: 1443, startPoint y: 59, endPoint x: 1512, endPoint y: 65, distance: 69.3
click at [1512, 65] on div "rauch capital burst clxvi" at bounding box center [1442, 62] width 165 height 22
type input "rauch capital burst"
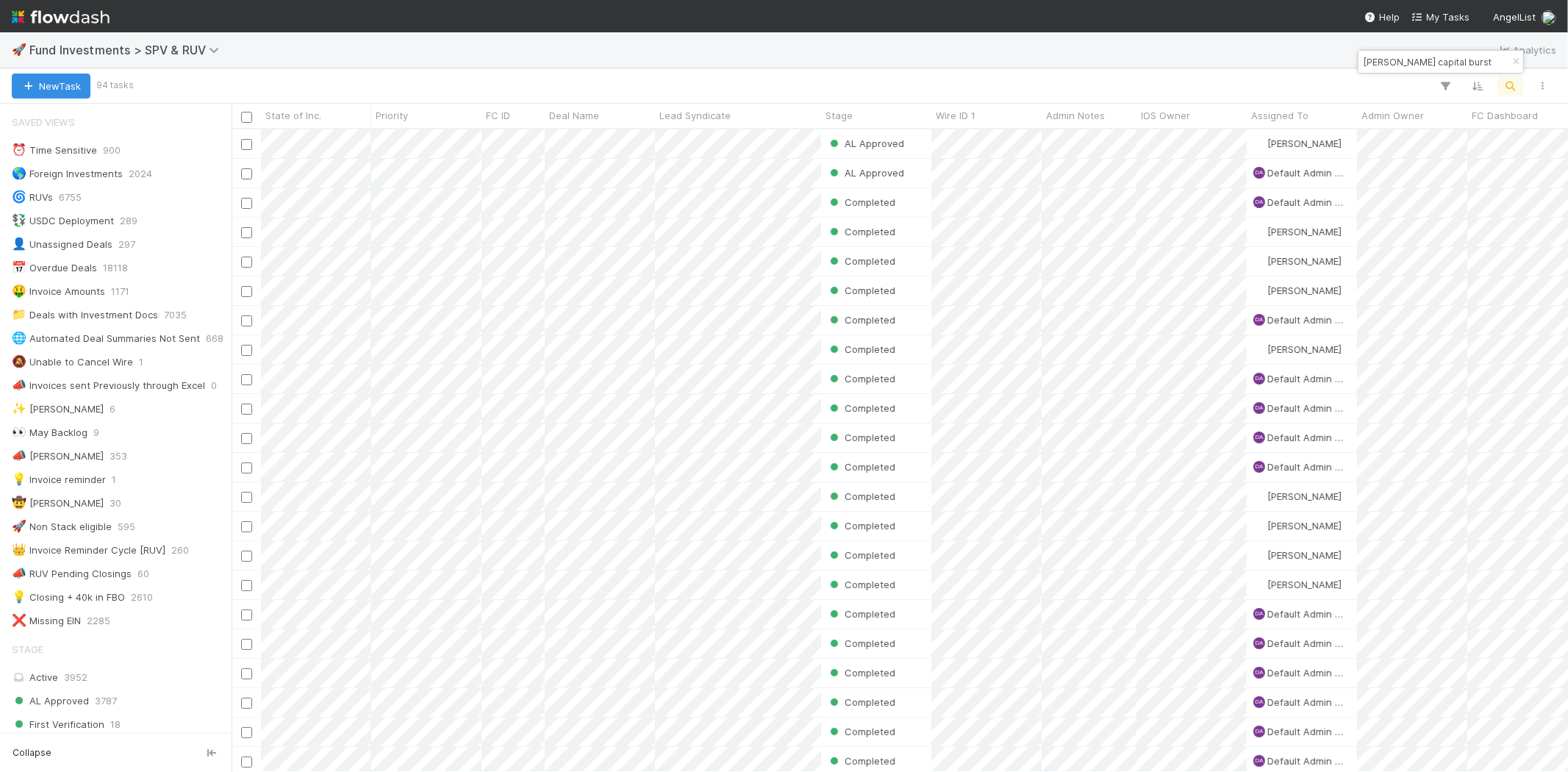
scroll to position [13, 12]
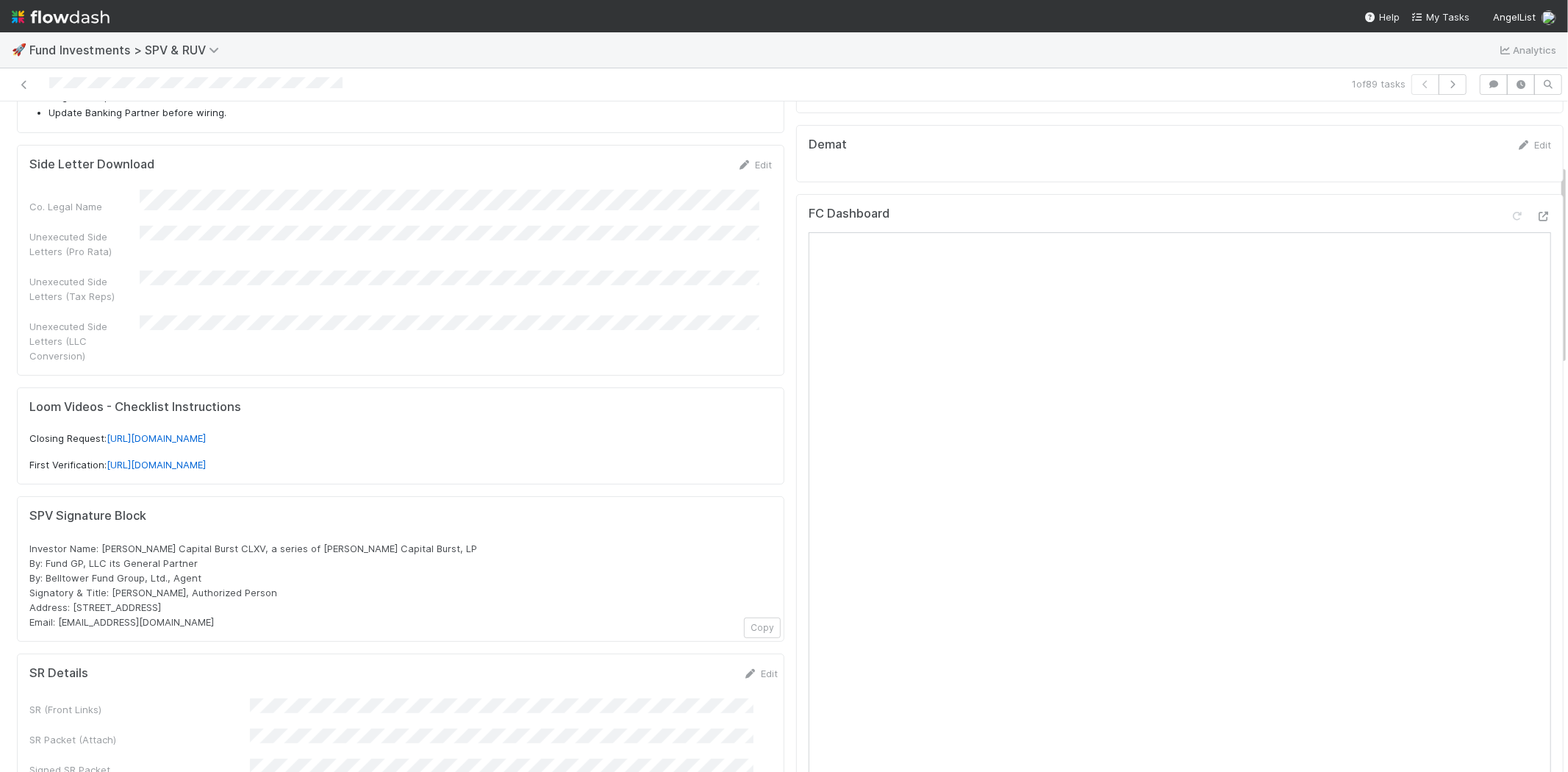
scroll to position [245, 0]
drag, startPoint x: 100, startPoint y: 520, endPoint x: 387, endPoint y: 516, distance: 287.0
click at [387, 516] on div "SPV Signature Block Investor Name: Rauch Capital Burst CLXV, a series of Rauch …" at bounding box center [401, 564] width 742 height 120
copy span "Rauch Capital Burst CLXV, a series of Rauch Capital Burst, LP"
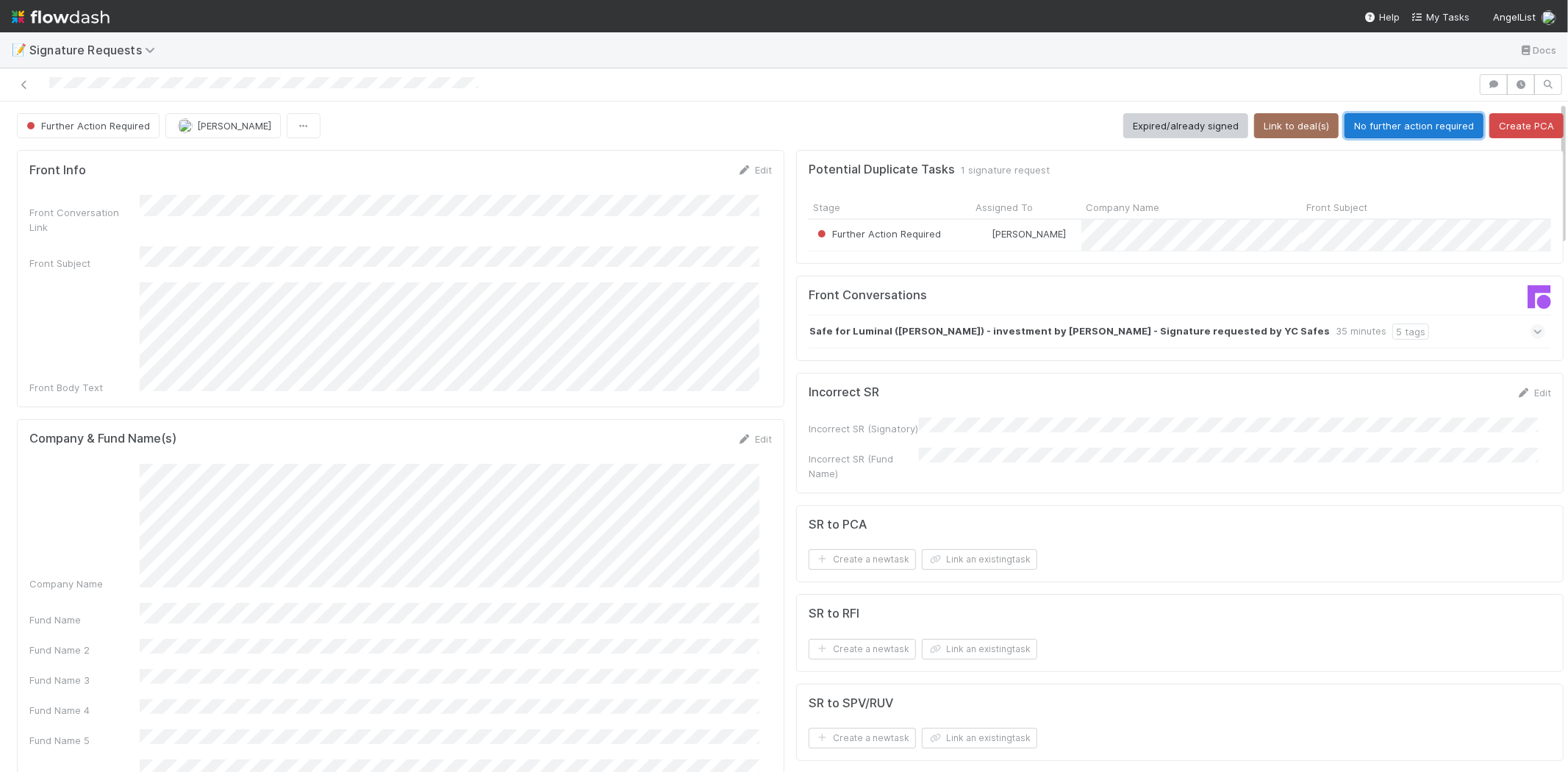
click at [1383, 133] on button "No further action required" at bounding box center [1414, 126] width 139 height 25
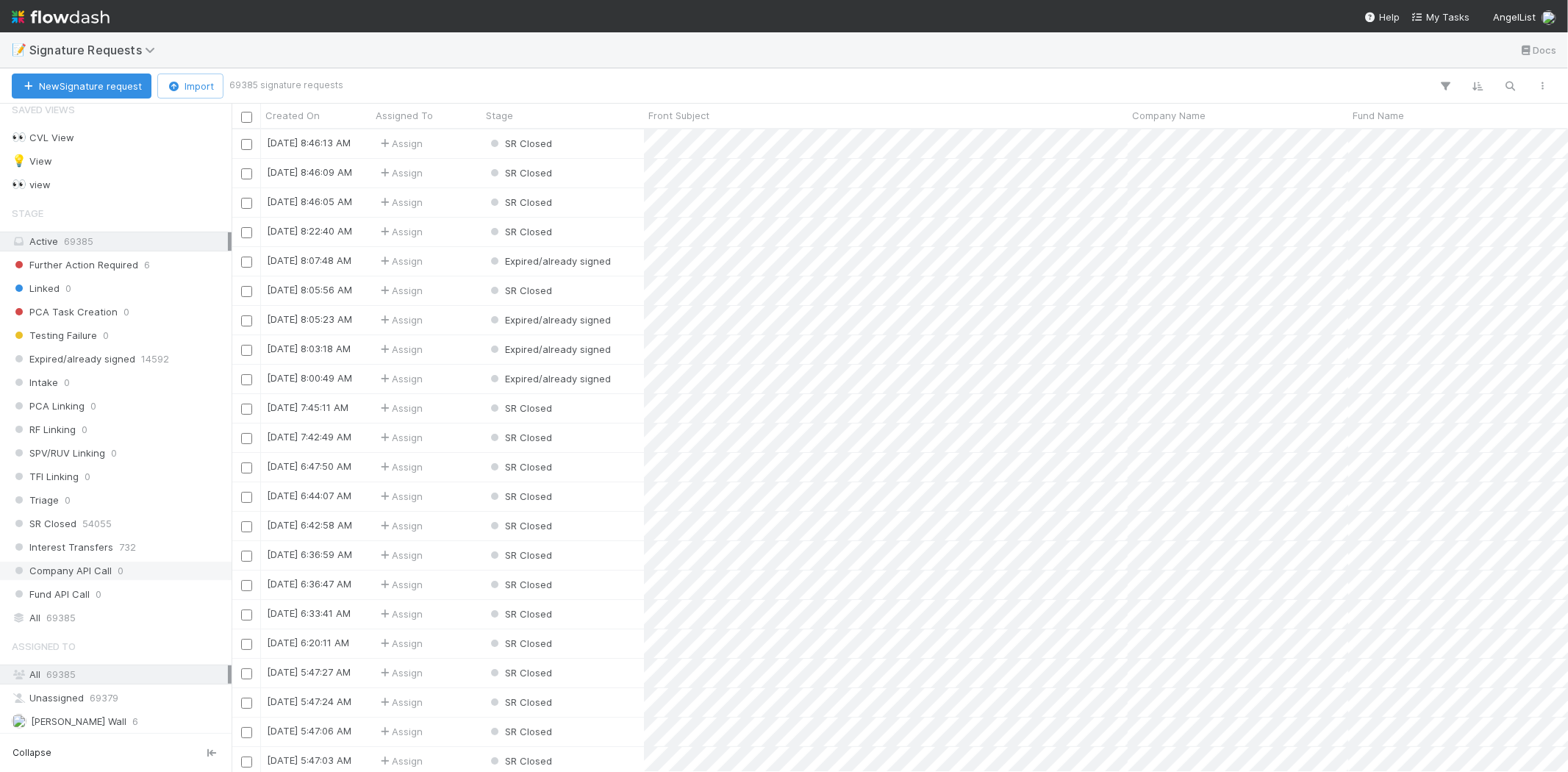
scroll to position [19, 0]
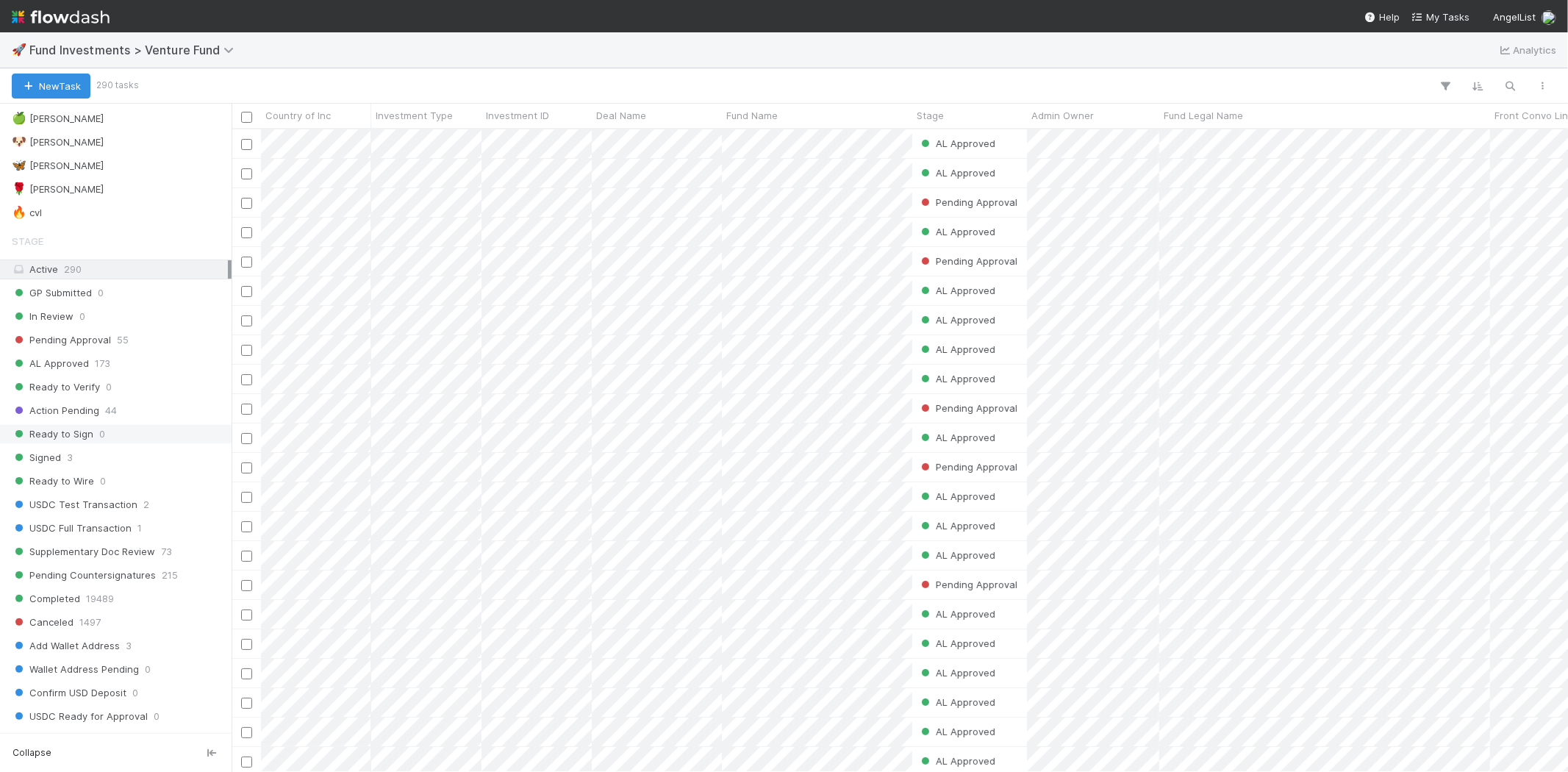
scroll to position [735, 0]
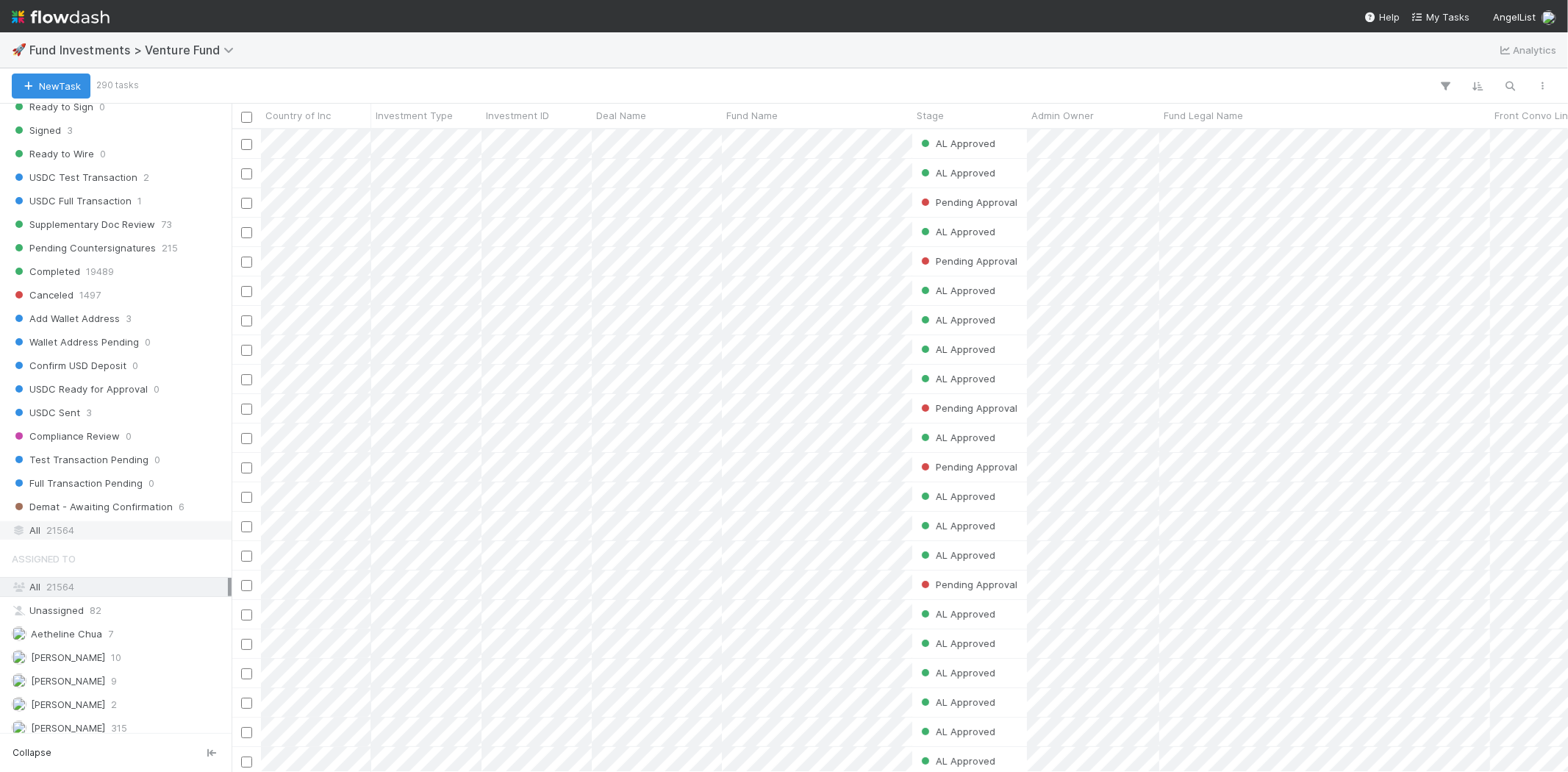
click at [81, 530] on div "All 21564" at bounding box center [119, 530] width 216 height 19
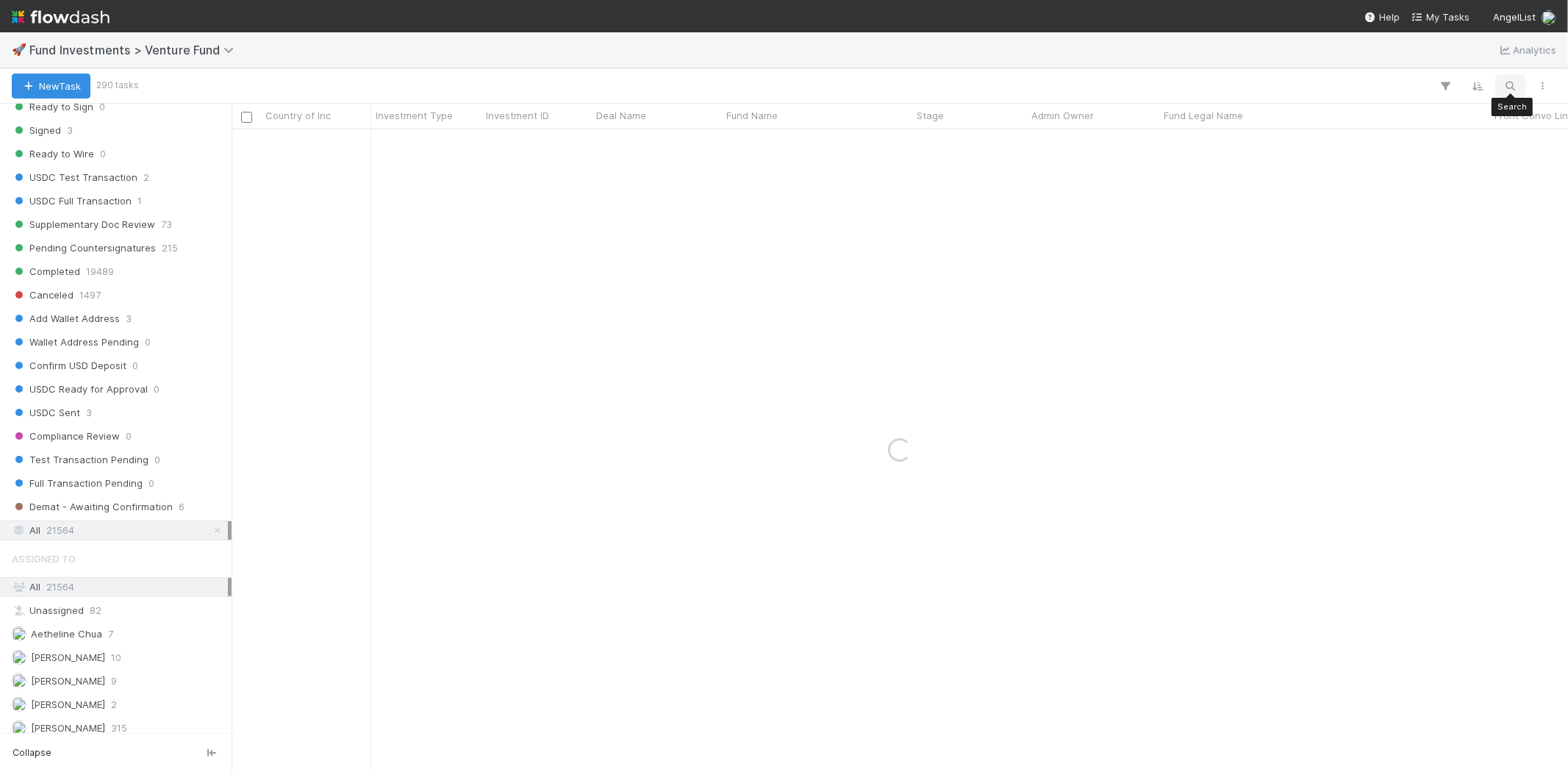
click at [1511, 88] on icon "button" at bounding box center [1511, 86] width 14 height 13
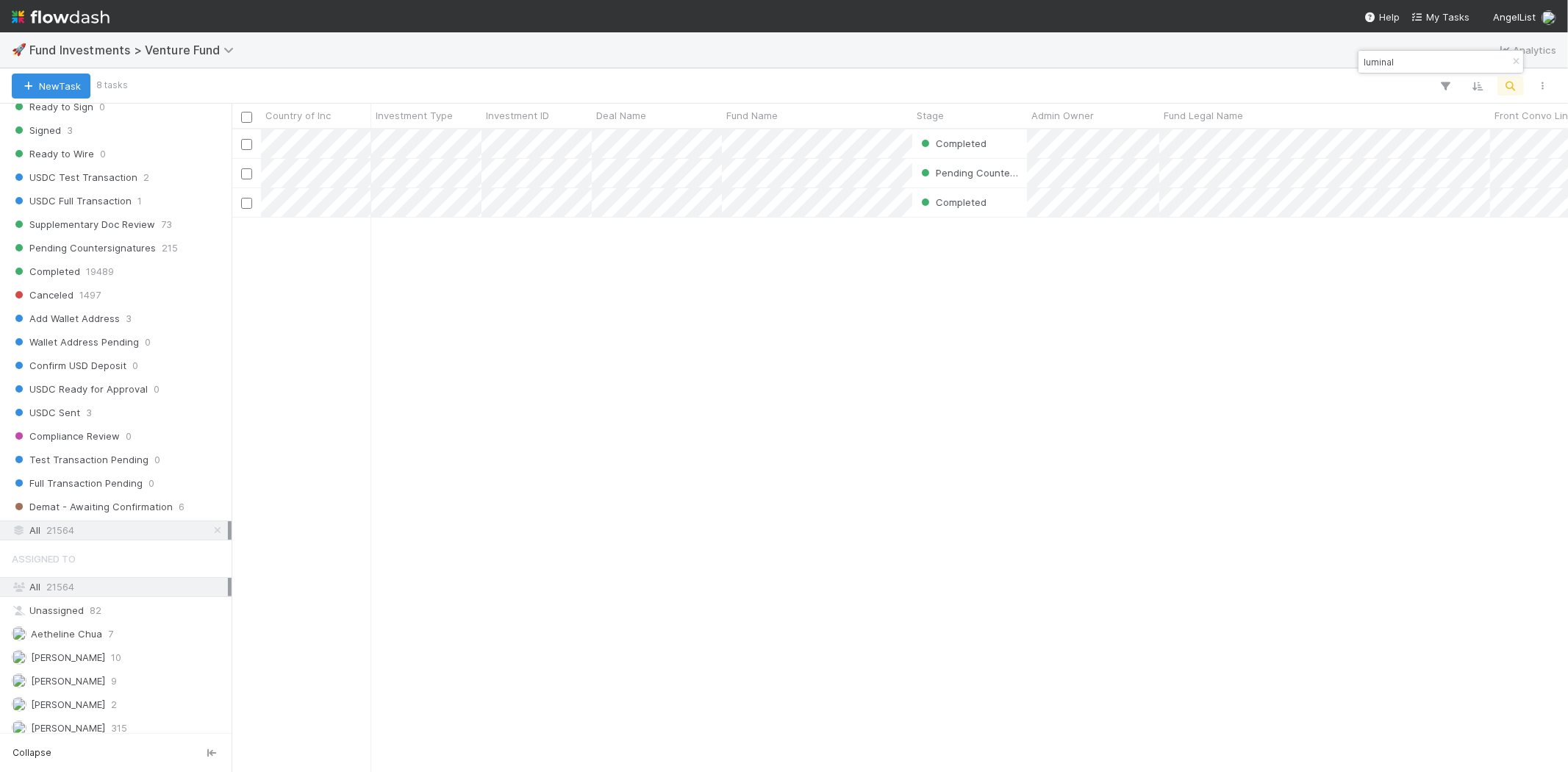
scroll to position [630, 1324]
type input "luminal"
click at [616, 347] on div "Completed [PERSON_NAME] [DATE] 7:13:49 AM [DATE] 3:26:54 AM 1 0 0 0 Pending Cou…" at bounding box center [899, 450] width 1337 height 642
click at [1416, 60] on input "luminal" at bounding box center [1434, 62] width 147 height 18
click at [810, 380] on div "Completed [PERSON_NAME] [DATE] 7:13:49 AM [DATE] 3:26:54 AM 1 0 0 0 Pending Cou…" at bounding box center [899, 450] width 1337 height 642
